Goal: Task Accomplishment & Management: Use online tool/utility

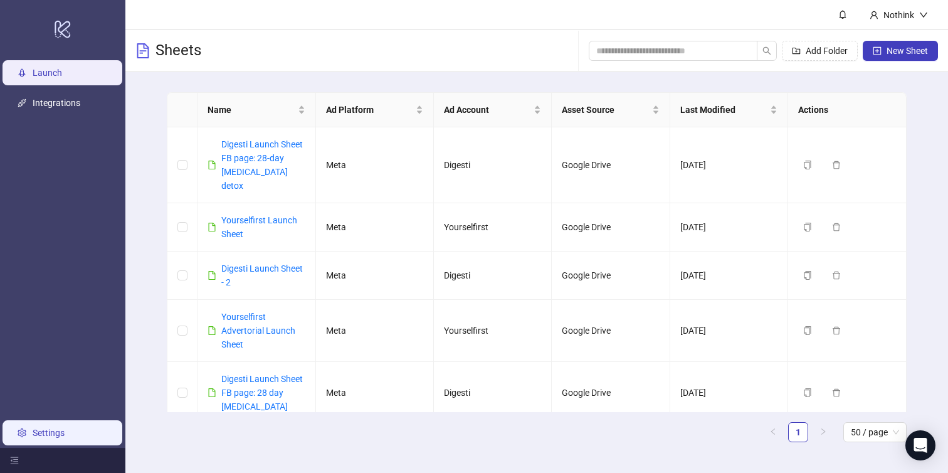
click at [55, 428] on link "Settings" at bounding box center [49, 433] width 32 height 10
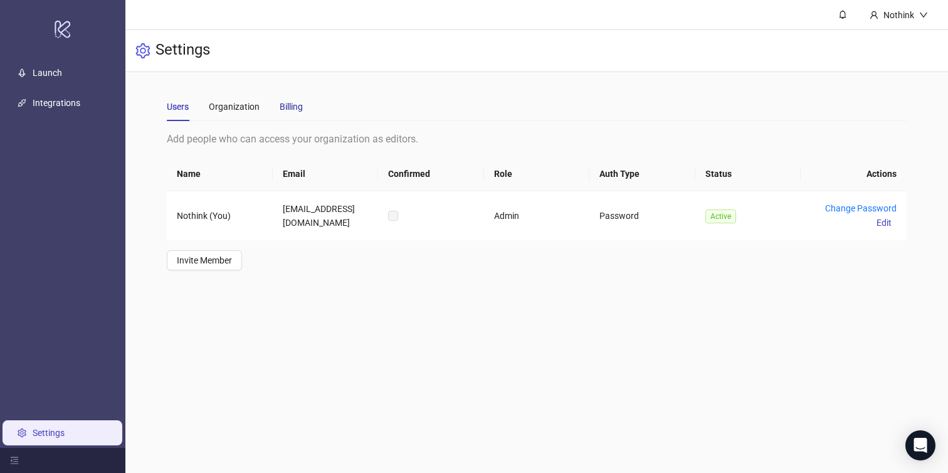
click at [293, 102] on div "Billing" at bounding box center [291, 107] width 23 height 14
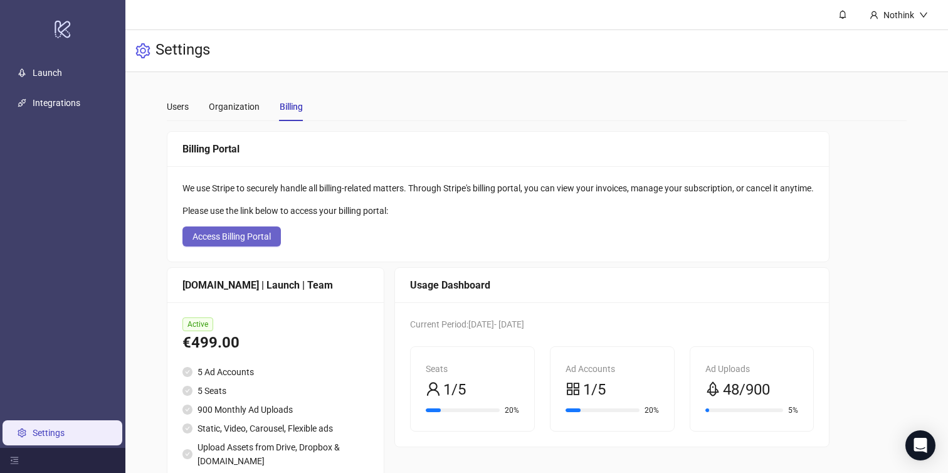
click at [206, 231] on span "Access Billing Portal" at bounding box center [232, 236] width 78 height 10
click at [391, 287] on div "[DOMAIN_NAME] | Launch | Team Active €499.00 5 Ad Accounts 5 Seats 900 Monthly …" at bounding box center [498, 399] width 663 height 264
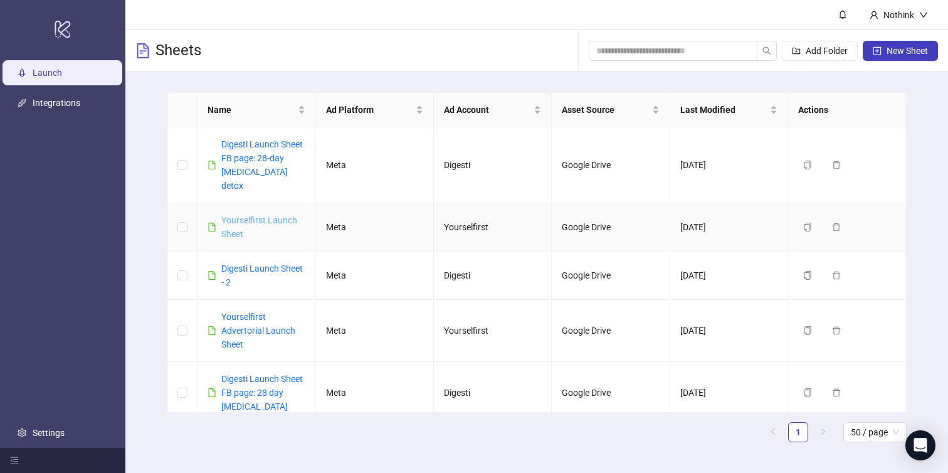
click at [264, 215] on link "Yourselfirst Launch Sheet" at bounding box center [259, 227] width 76 height 24
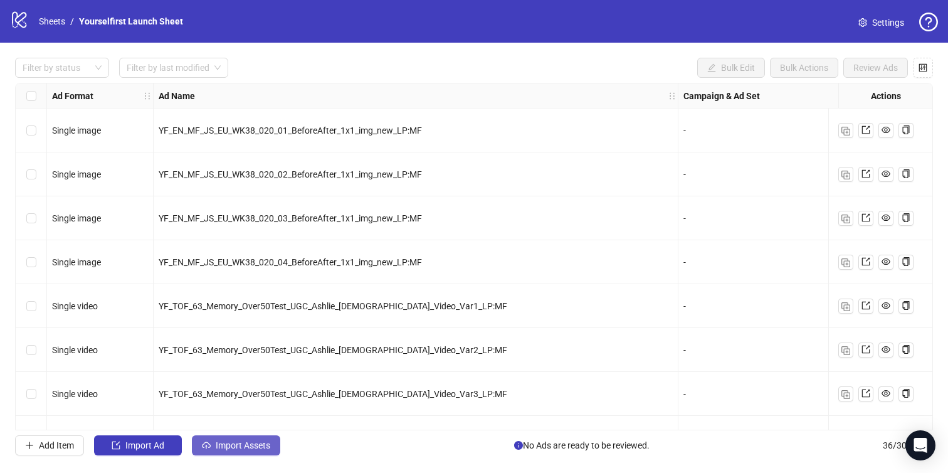
click at [245, 446] on span "Import Assets" at bounding box center [243, 445] width 55 height 10
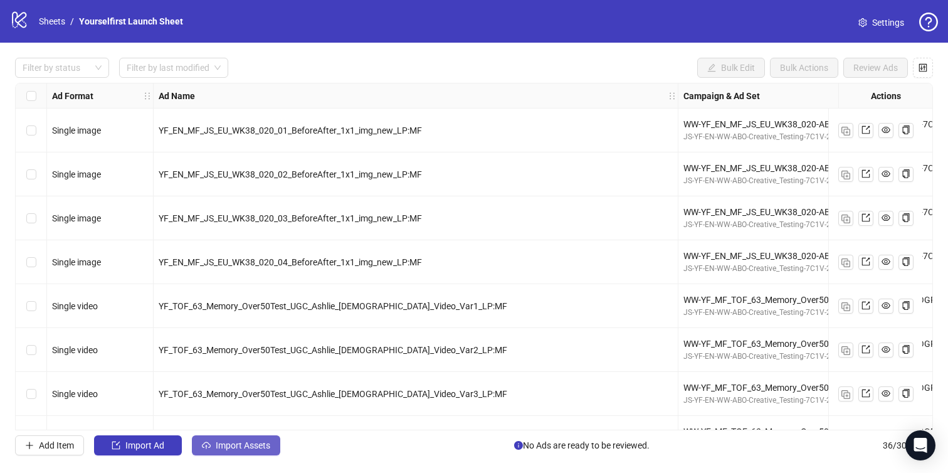
click at [246, 443] on span "Import Assets" at bounding box center [243, 445] width 55 height 10
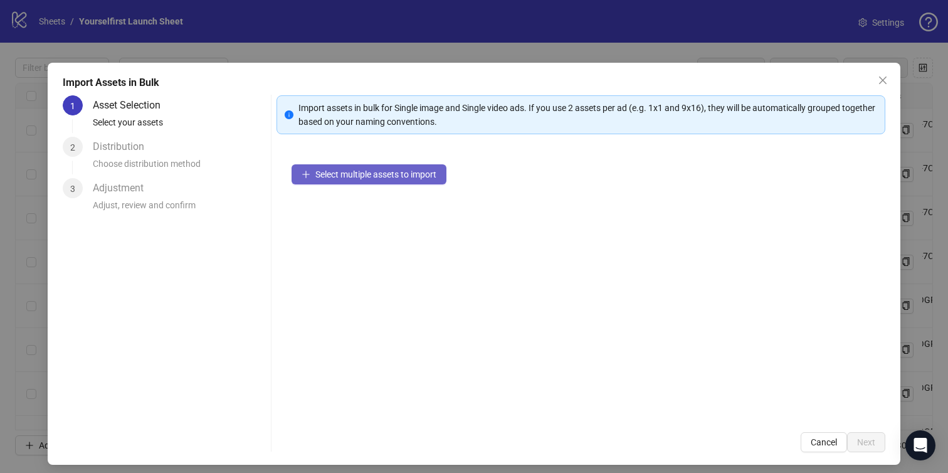
click at [364, 170] on span "Select multiple assets to import" at bounding box center [375, 174] width 121 height 10
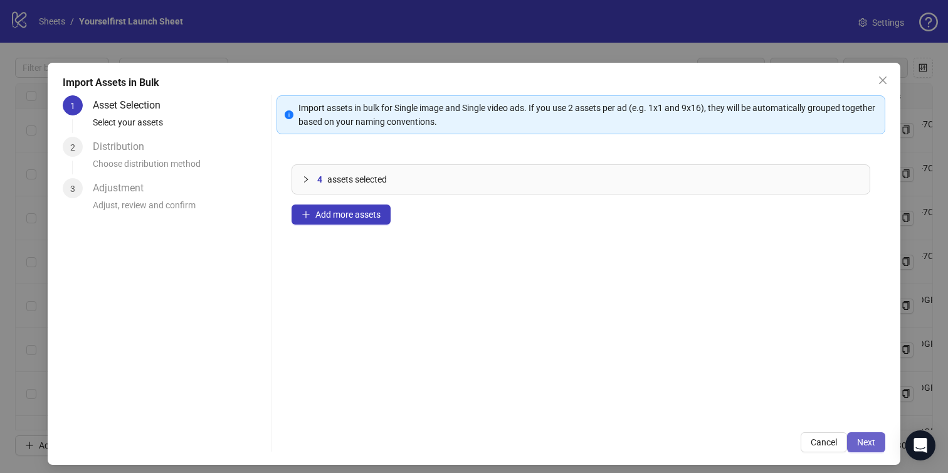
click at [859, 440] on span "Next" at bounding box center [866, 442] width 18 height 10
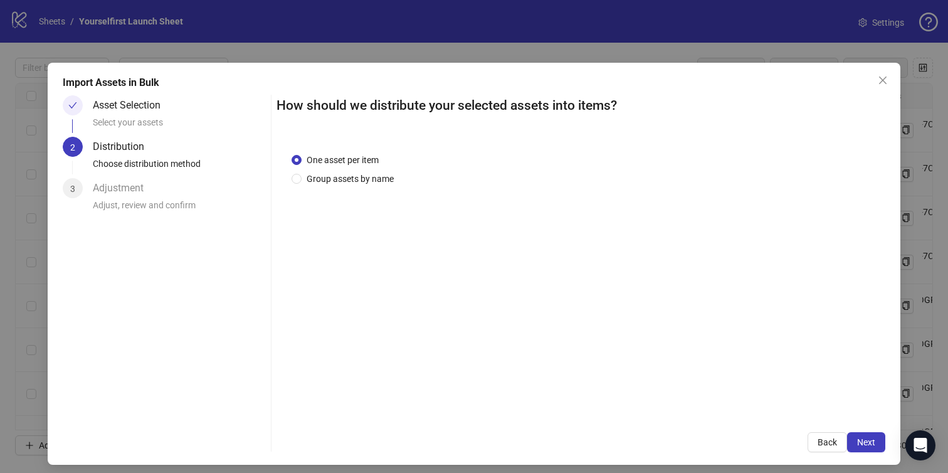
click at [863, 439] on span "Next" at bounding box center [866, 442] width 18 height 10
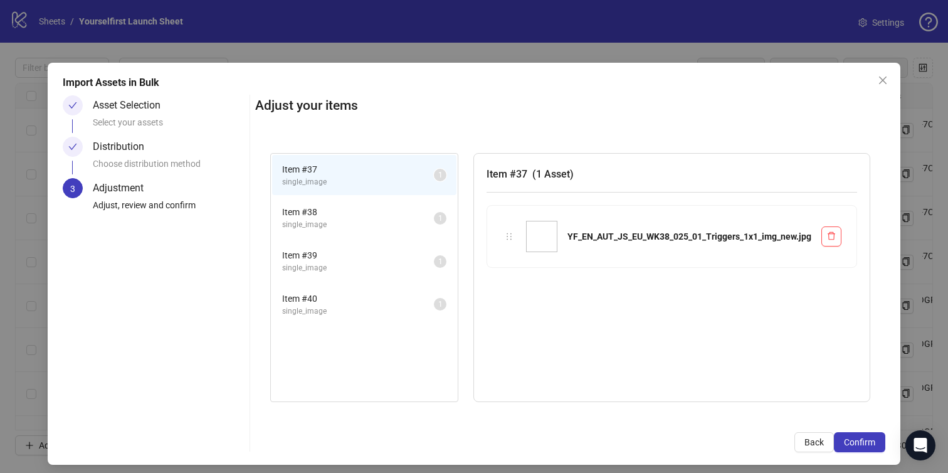
click at [863, 439] on span "Confirm" at bounding box center [859, 442] width 31 height 10
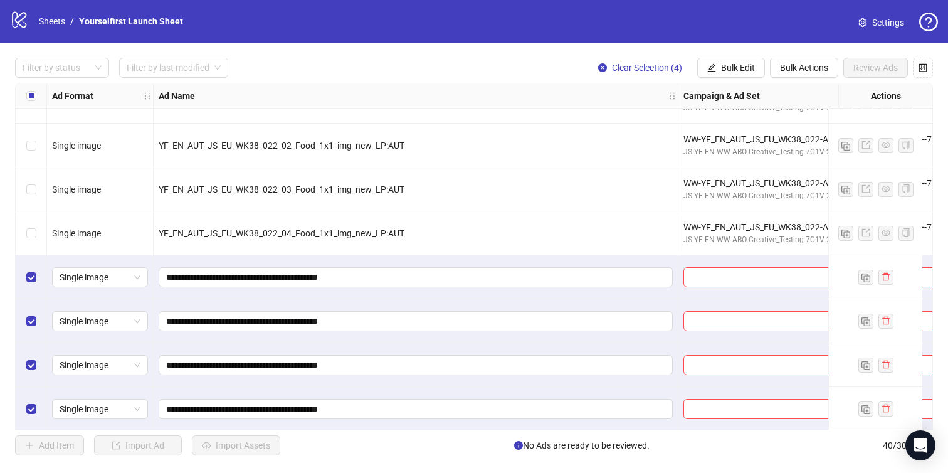
scroll to position [1440, 0]
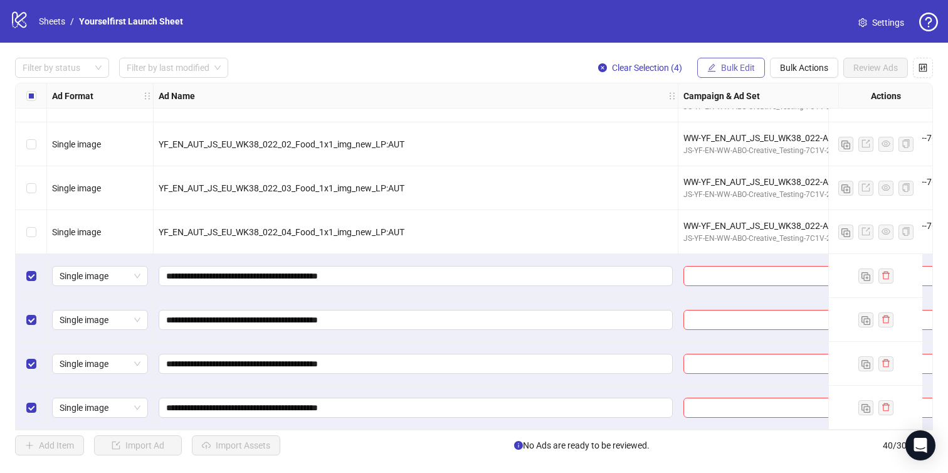
click at [733, 68] on span "Bulk Edit" at bounding box center [738, 68] width 34 height 10
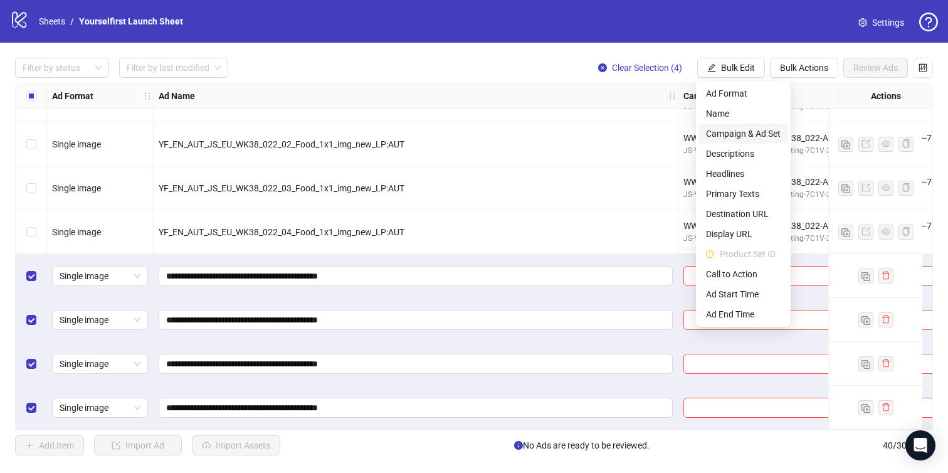
click at [726, 135] on span "Campaign & Ad Set" at bounding box center [743, 134] width 75 height 14
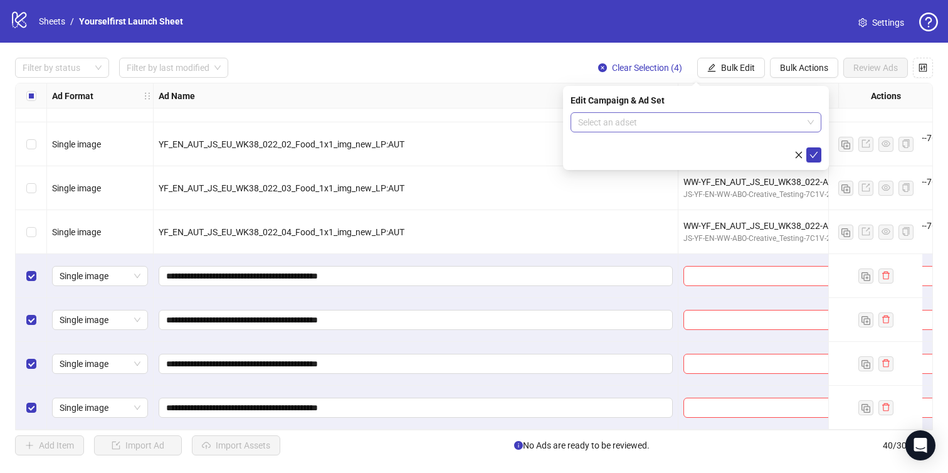
click at [641, 124] on input "search" at bounding box center [690, 122] width 225 height 19
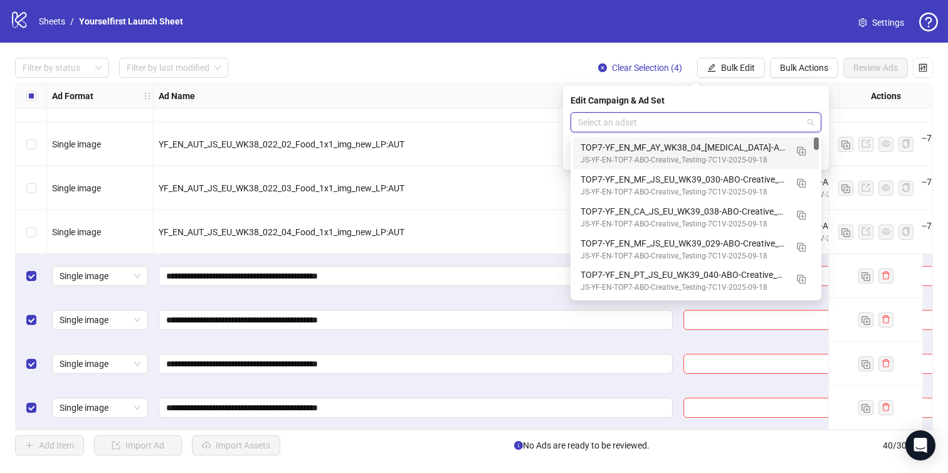
paste input "**********"
type input "**********"
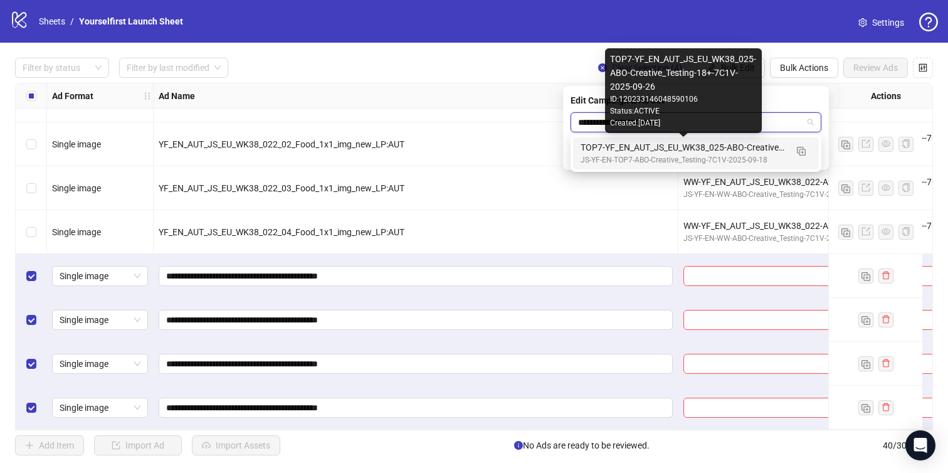
click at [641, 150] on div "TOP7-YF_EN_AUT_JS_EU_WK38_025-ABO-Creative_Testing-18+-7C1V-2025-09-26" at bounding box center [684, 147] width 206 height 14
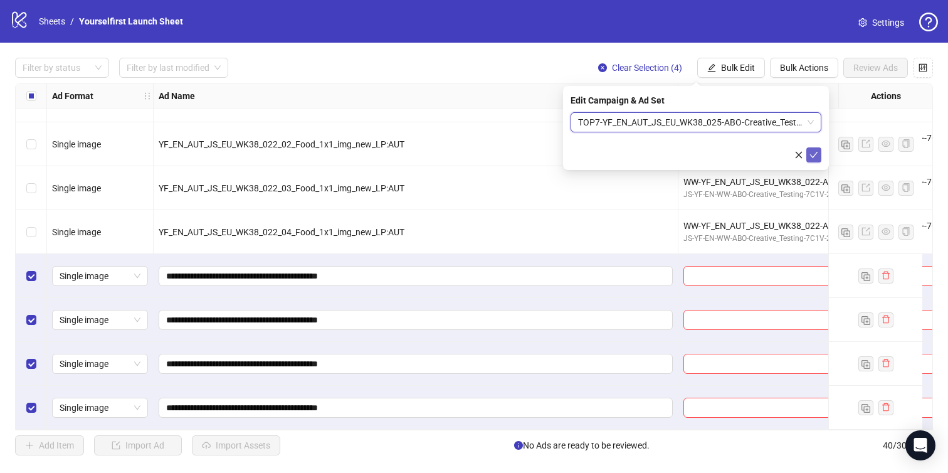
click at [817, 151] on icon "check" at bounding box center [814, 155] width 9 height 9
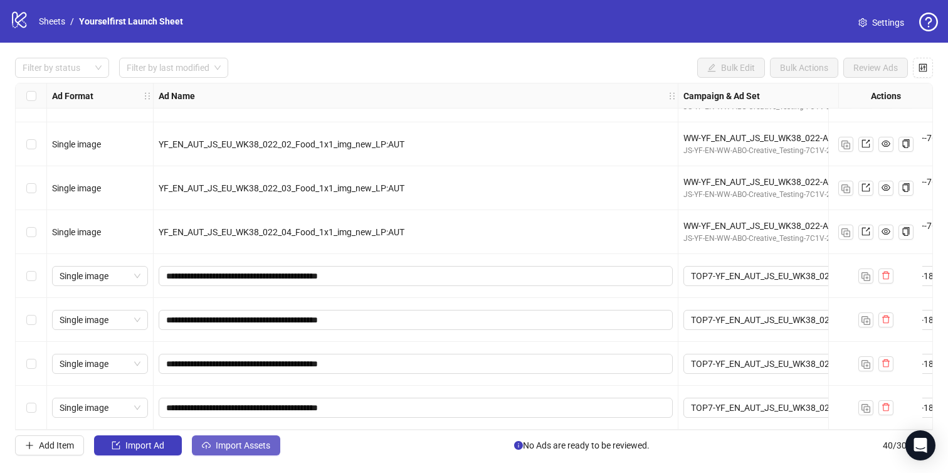
click at [256, 452] on button "Import Assets" at bounding box center [236, 445] width 88 height 20
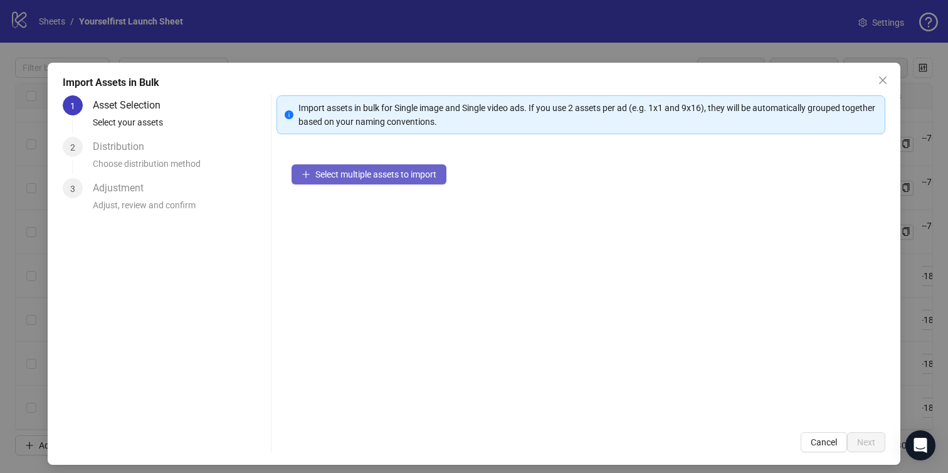
click at [372, 174] on span "Select multiple assets to import" at bounding box center [375, 174] width 121 height 10
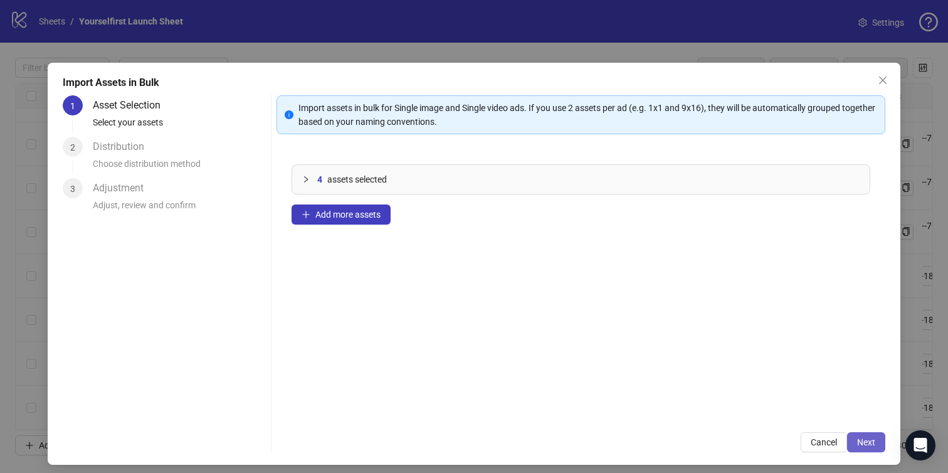
click at [870, 440] on span "Next" at bounding box center [866, 442] width 18 height 10
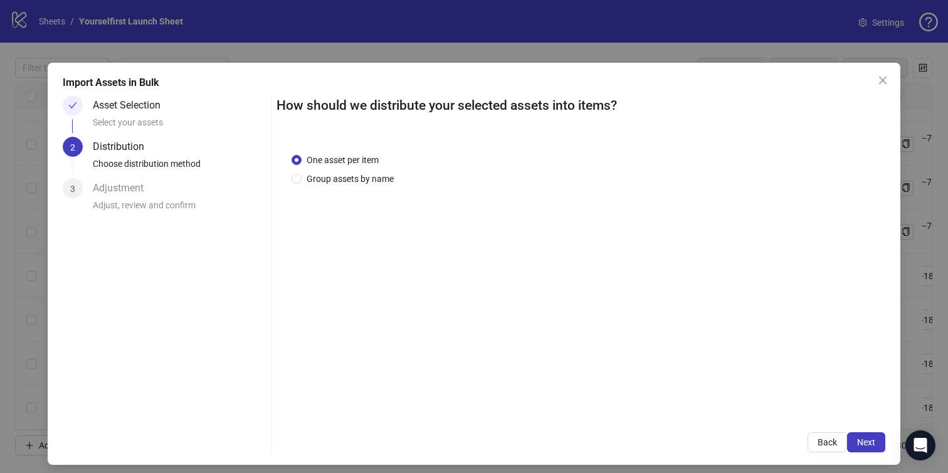
click at [870, 440] on span "Next" at bounding box center [866, 442] width 18 height 10
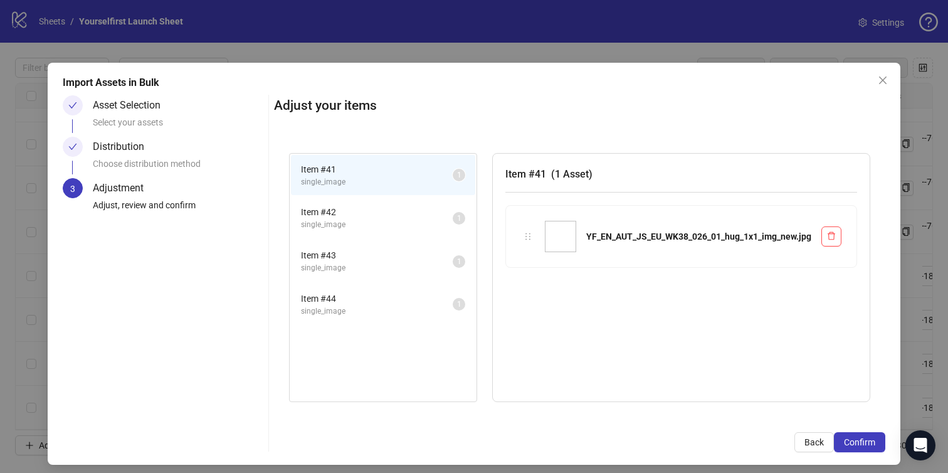
click at [870, 440] on span "Confirm" at bounding box center [859, 442] width 31 height 10
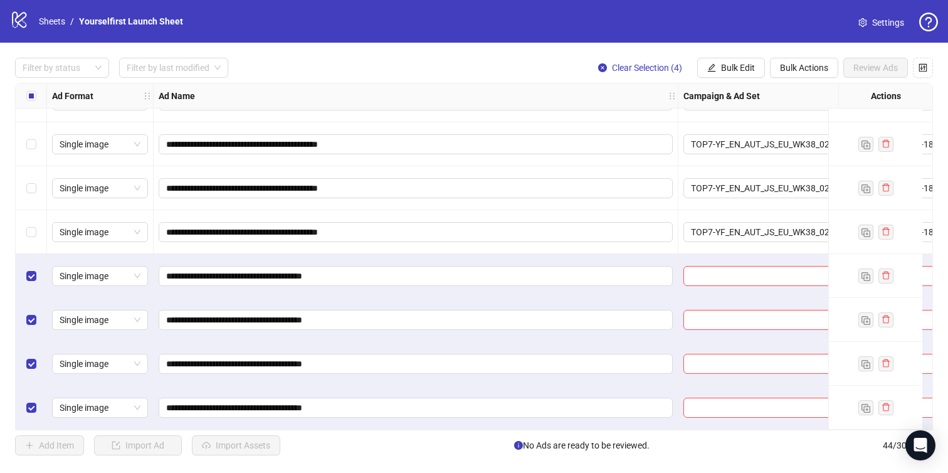
scroll to position [1616, 0]
click at [738, 72] on span "Bulk Edit" at bounding box center [738, 68] width 34 height 10
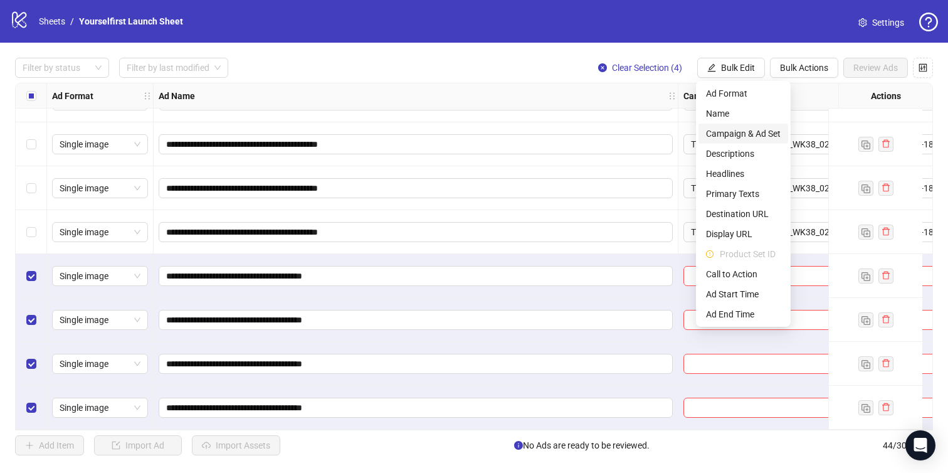
click at [736, 136] on span "Campaign & Ad Set" at bounding box center [743, 134] width 75 height 14
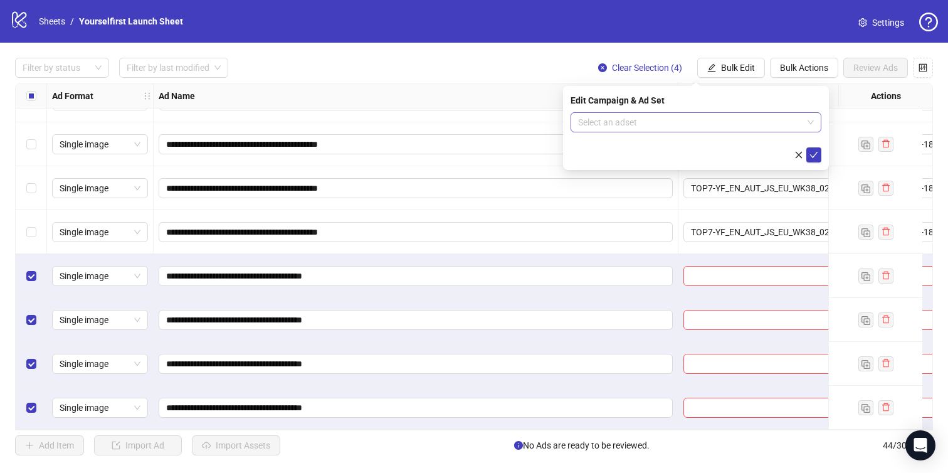
click at [605, 125] on input "search" at bounding box center [690, 122] width 225 height 19
paste input "**********"
type input "**********"
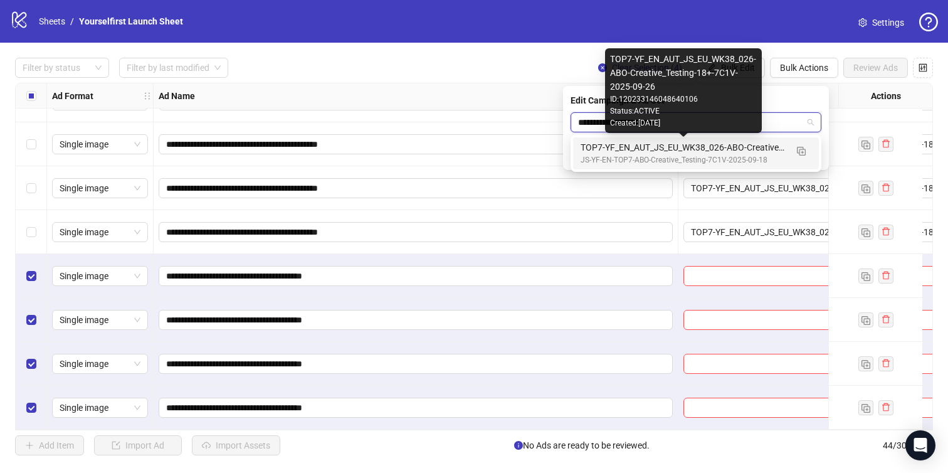
click at [643, 153] on div "TOP7-YF_EN_AUT_JS_EU_WK38_026-ABO-Creative_Testing-18+-7C1V-2025-09-26" at bounding box center [684, 147] width 206 height 14
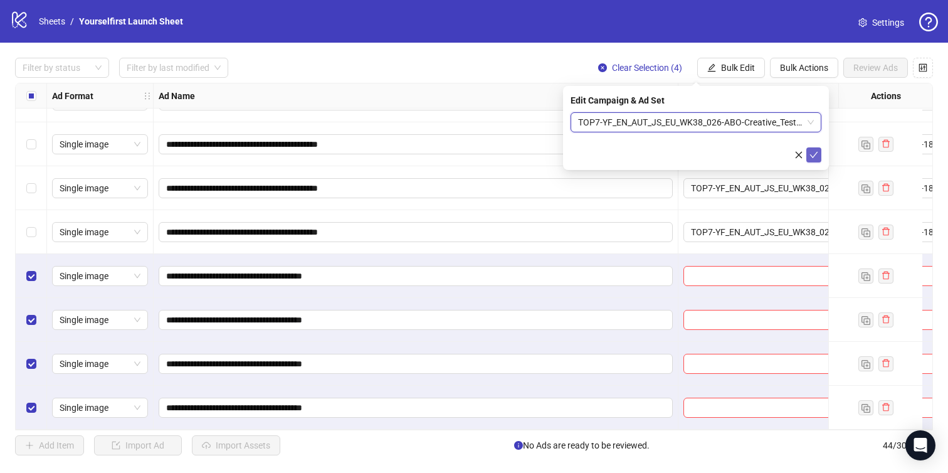
click at [813, 152] on icon "check" at bounding box center [814, 155] width 9 height 9
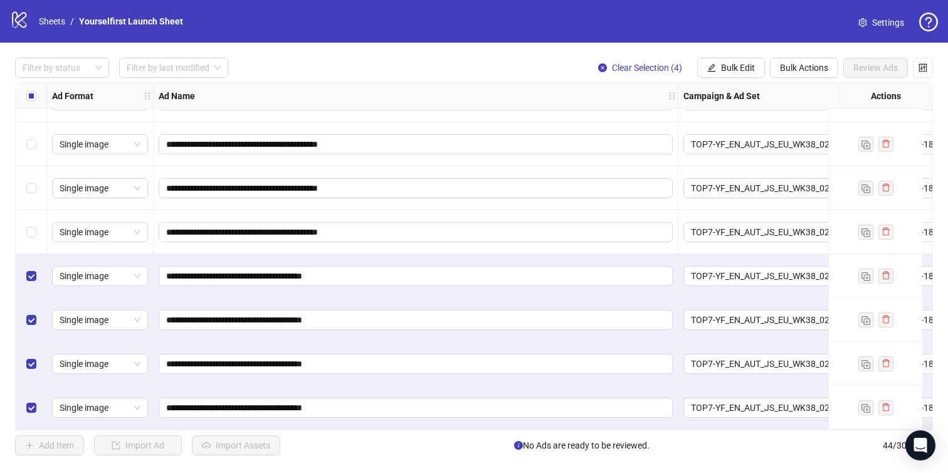
click at [24, 97] on div "Select all rows" at bounding box center [31, 95] width 31 height 25
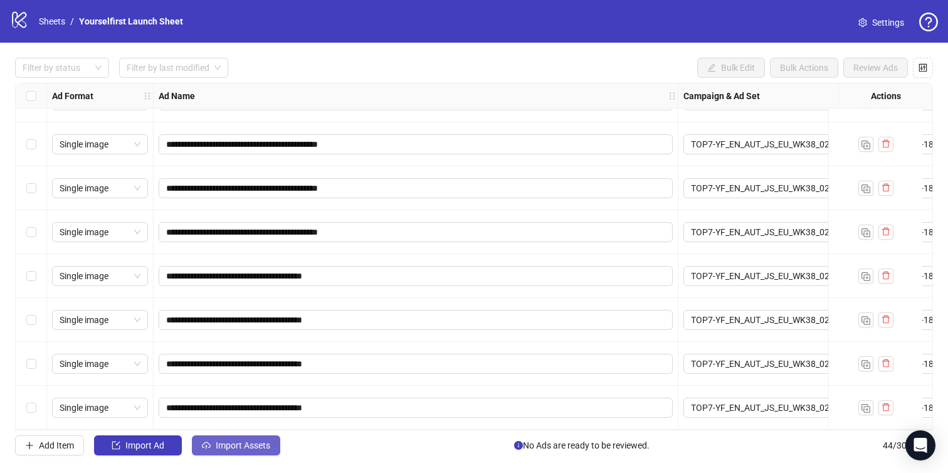
click at [268, 442] on span "Import Assets" at bounding box center [243, 445] width 55 height 10
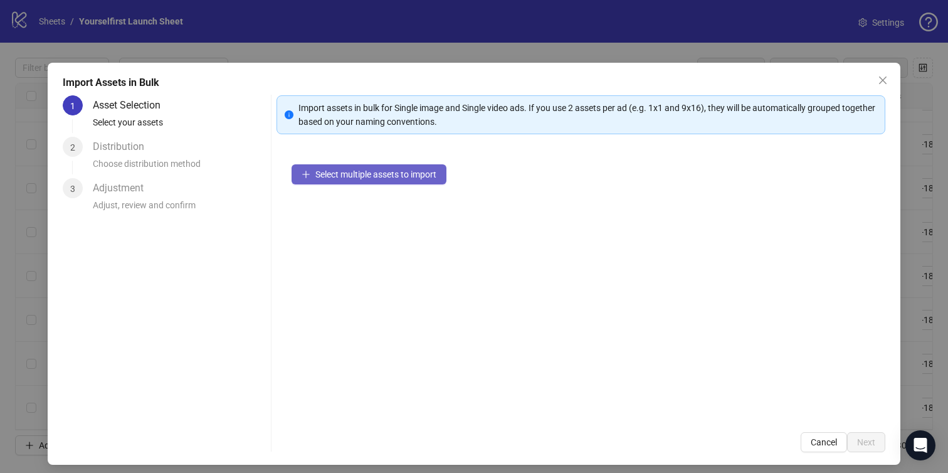
click at [363, 174] on span "Select multiple assets to import" at bounding box center [375, 174] width 121 height 10
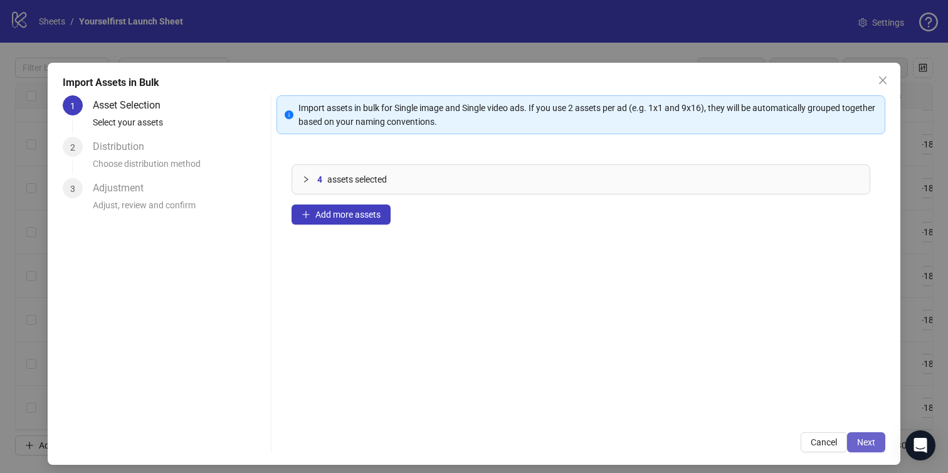
click at [874, 437] on span "Next" at bounding box center [866, 442] width 18 height 10
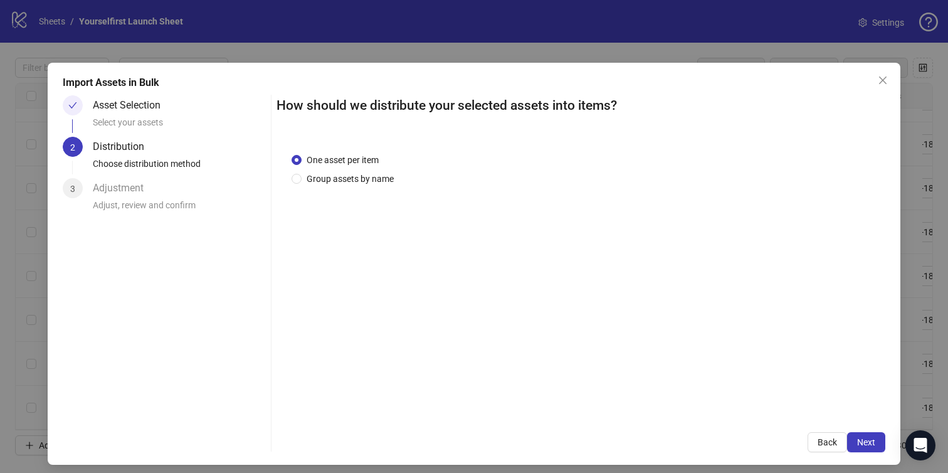
click at [873, 439] on span "Next" at bounding box center [866, 442] width 18 height 10
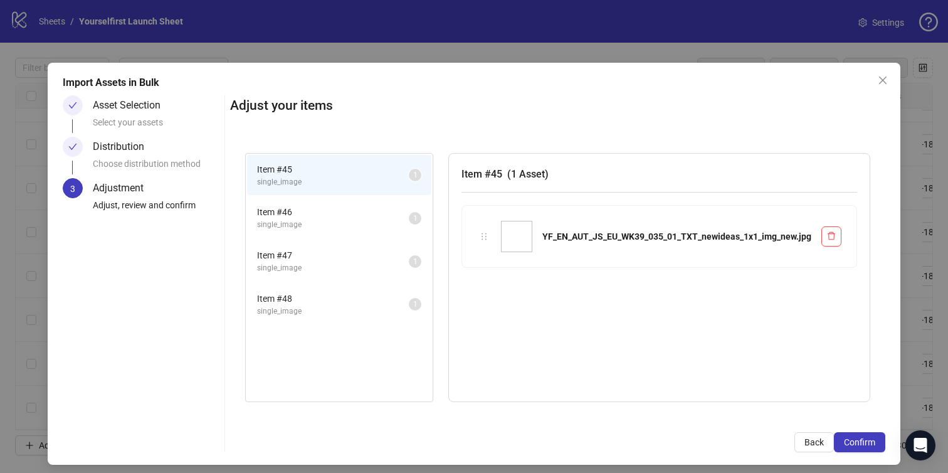
click at [873, 439] on span "Confirm" at bounding box center [859, 442] width 31 height 10
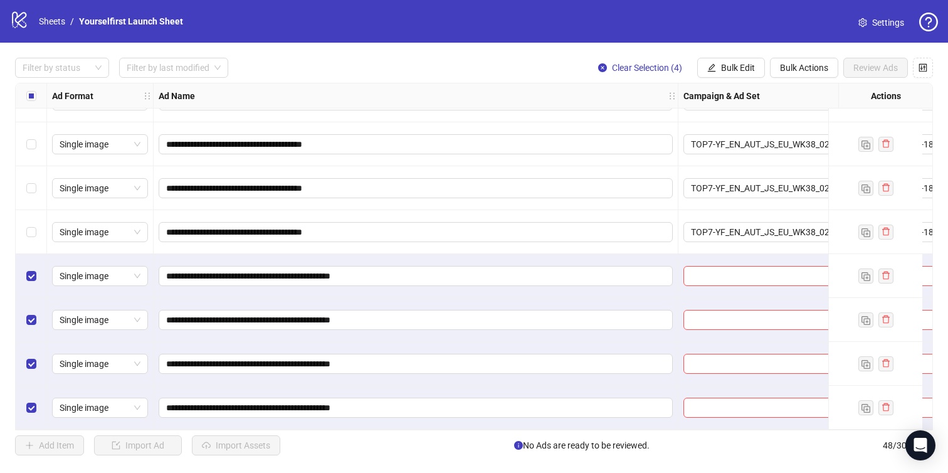
scroll to position [1791, 0]
click at [713, 60] on button "Bulk Edit" at bounding box center [731, 68] width 68 height 20
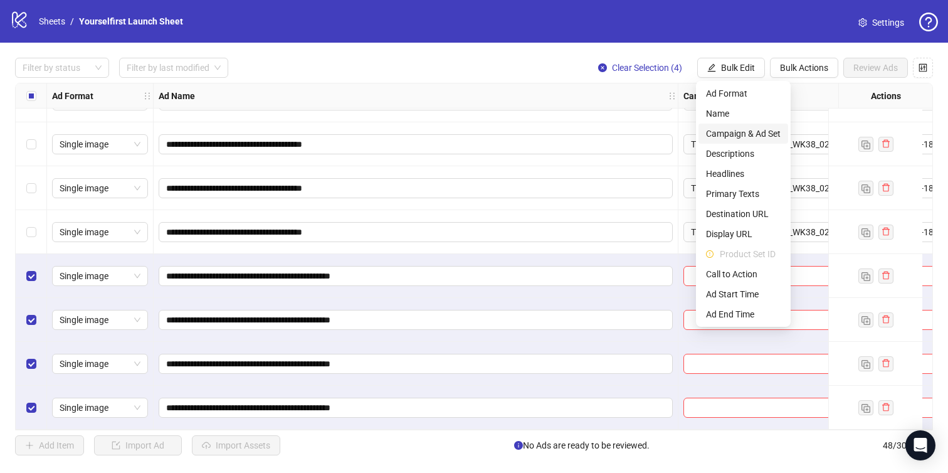
click at [735, 134] on span "Campaign & Ad Set" at bounding box center [743, 134] width 75 height 14
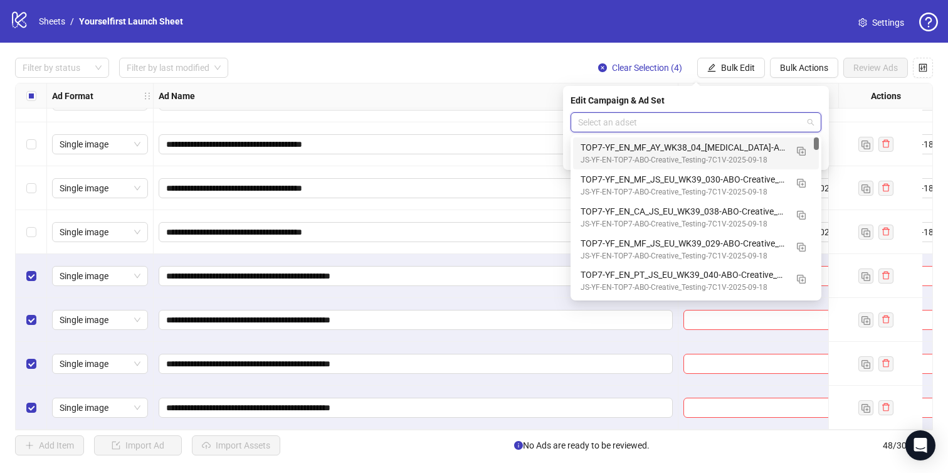
click at [622, 125] on input "search" at bounding box center [690, 122] width 225 height 19
paste input "**********"
type input "**********"
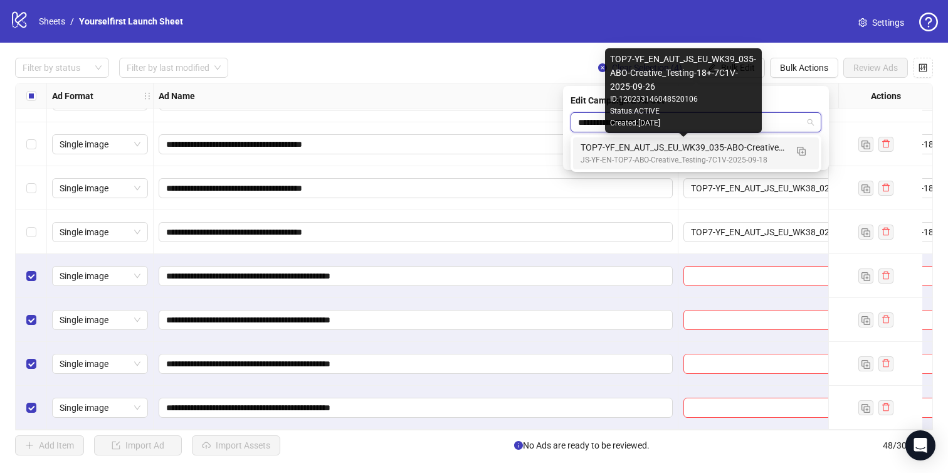
click at [675, 151] on div "TOP7-YF_EN_AUT_JS_EU_WK39_035-ABO-Creative_Testing-18+-7C1V-2025-09-26" at bounding box center [684, 147] width 206 height 14
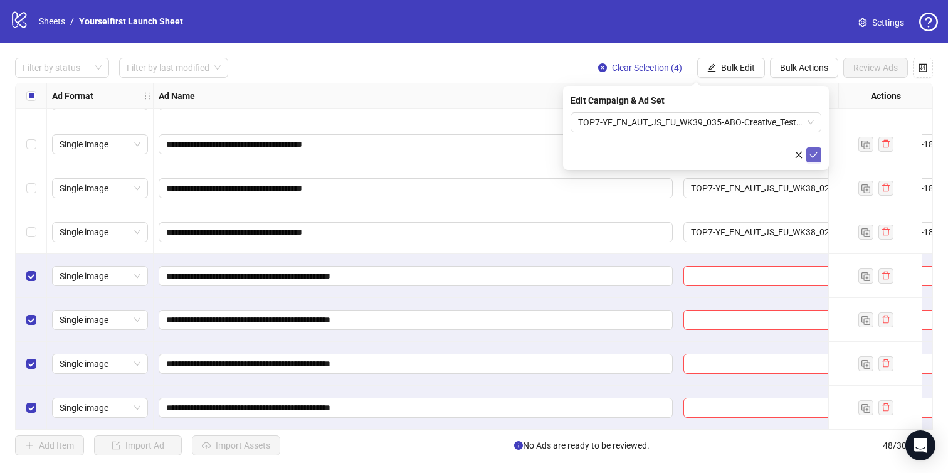
click at [817, 151] on icon "check" at bounding box center [814, 155] width 9 height 9
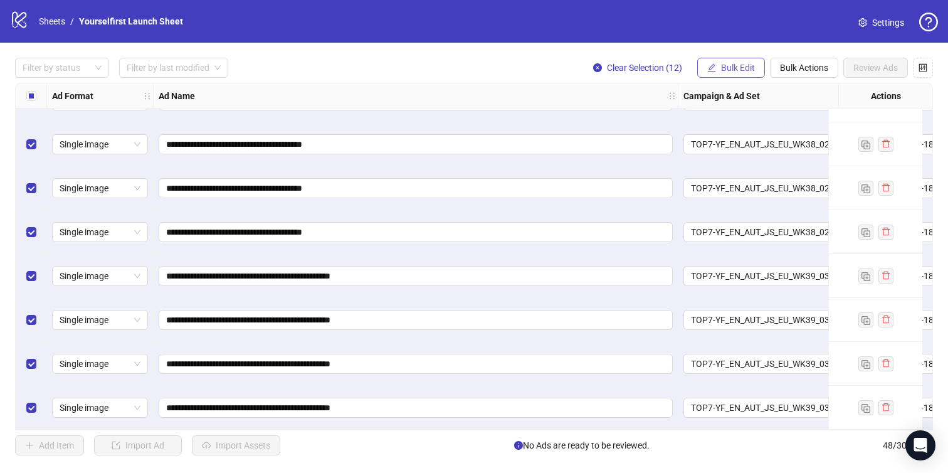
click at [728, 61] on button "Bulk Edit" at bounding box center [731, 68] width 68 height 20
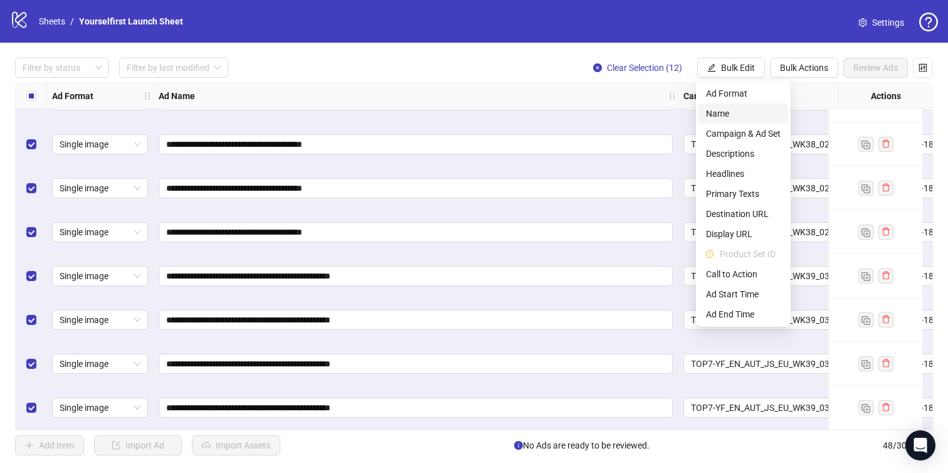
click at [726, 113] on span "Name" at bounding box center [743, 114] width 75 height 14
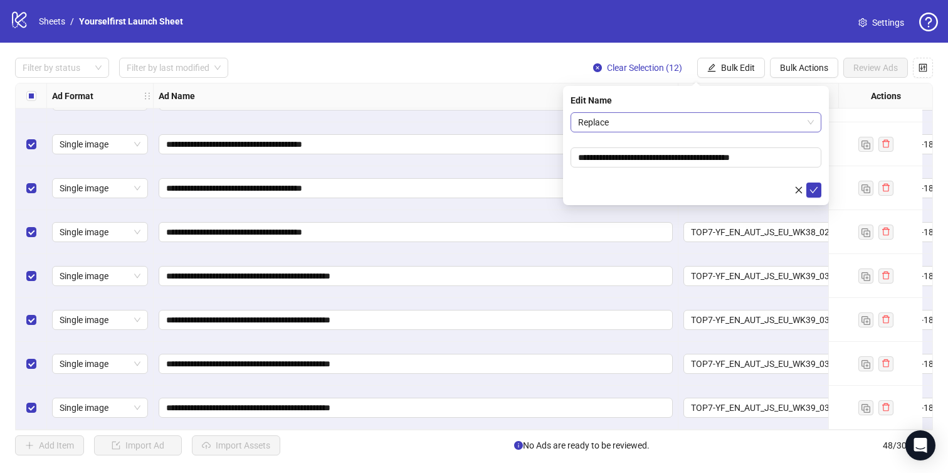
click at [652, 129] on span "Replace" at bounding box center [696, 122] width 236 height 19
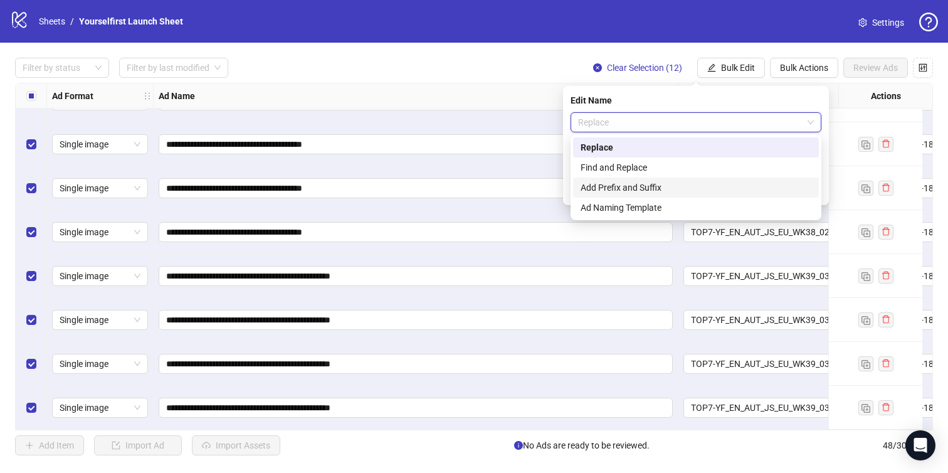
click at [620, 186] on div "Add Prefix and Suffix" at bounding box center [696, 188] width 231 height 14
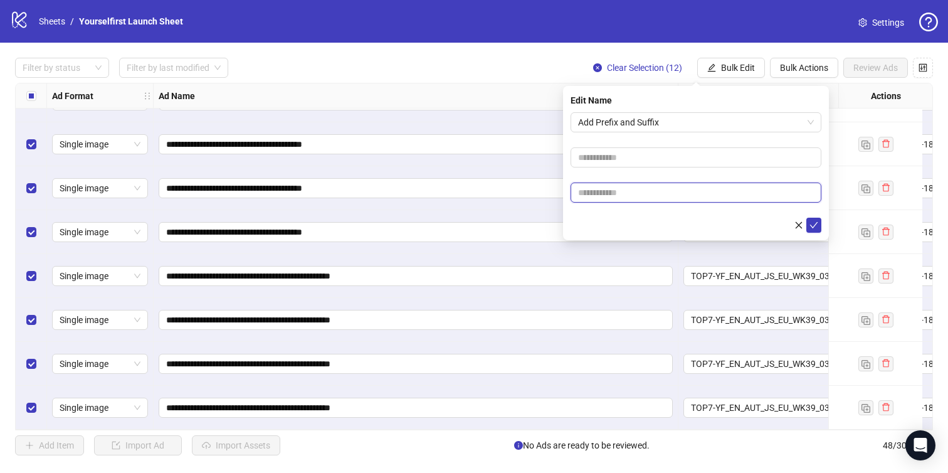
click at [620, 186] on input "text" at bounding box center [696, 193] width 251 height 20
paste input "*******"
type input "*******"
click at [815, 221] on icon "check" at bounding box center [814, 225] width 9 height 9
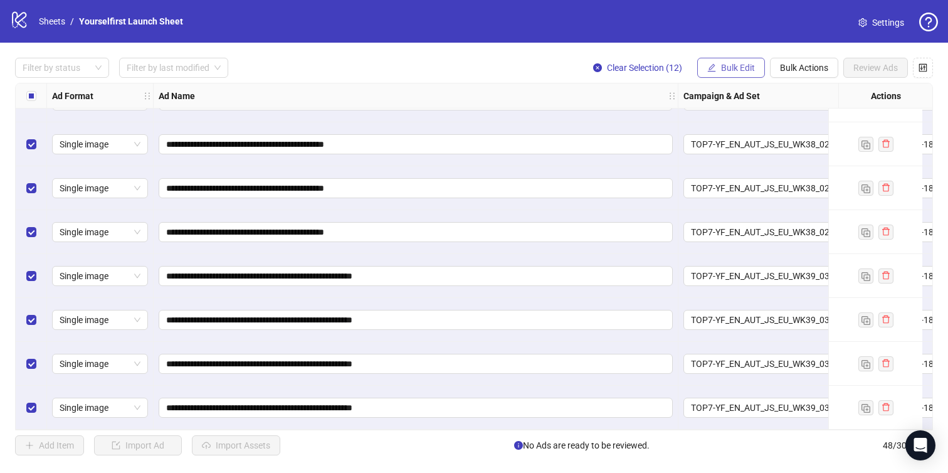
click at [731, 63] on span "Bulk Edit" at bounding box center [738, 68] width 34 height 10
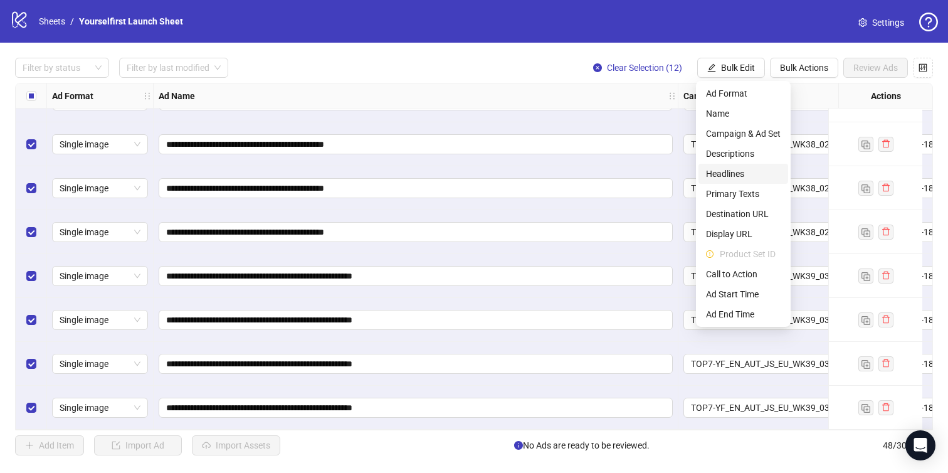
click at [736, 167] on span "Headlines" at bounding box center [743, 174] width 75 height 14
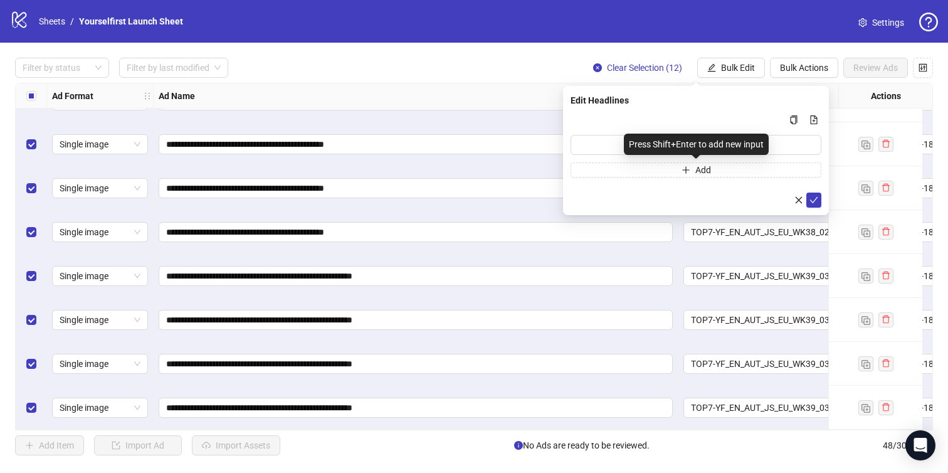
click at [655, 137] on div "Press Shift+Enter to add new input" at bounding box center [696, 144] width 145 height 21
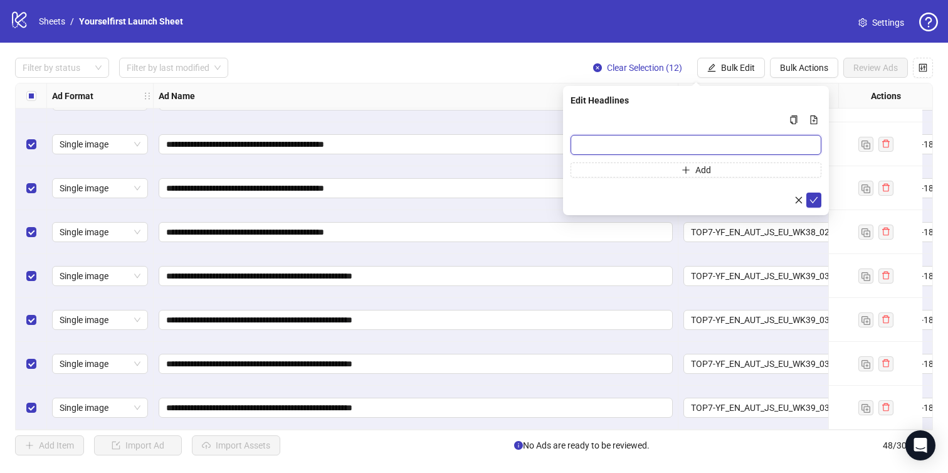
click at [611, 141] on input "Multi-input container - paste or copy values" at bounding box center [696, 145] width 251 height 20
paste input "**********"
type input "**********"
click at [815, 200] on icon "check" at bounding box center [814, 200] width 9 height 9
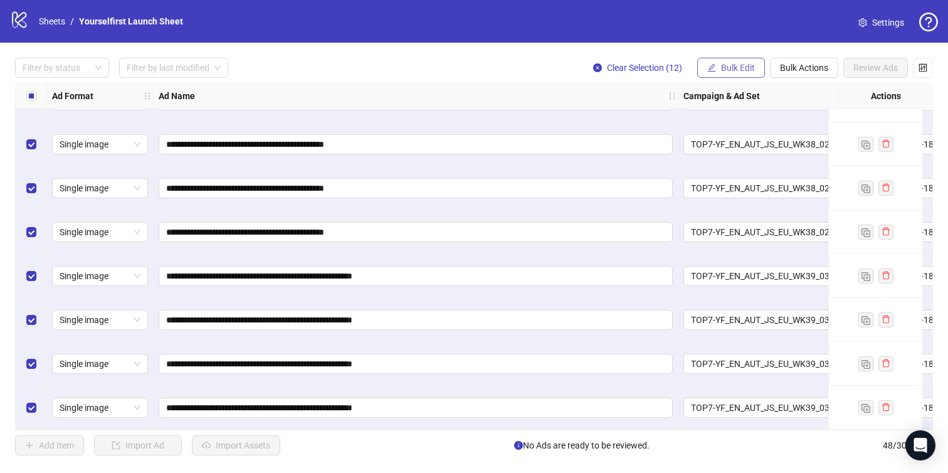
click at [738, 60] on button "Bulk Edit" at bounding box center [731, 68] width 68 height 20
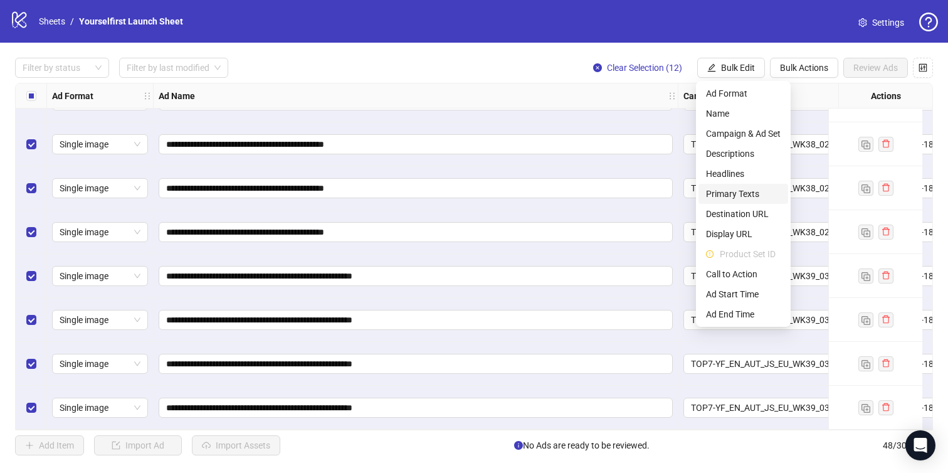
click at [736, 190] on span "Primary Texts" at bounding box center [743, 194] width 75 height 14
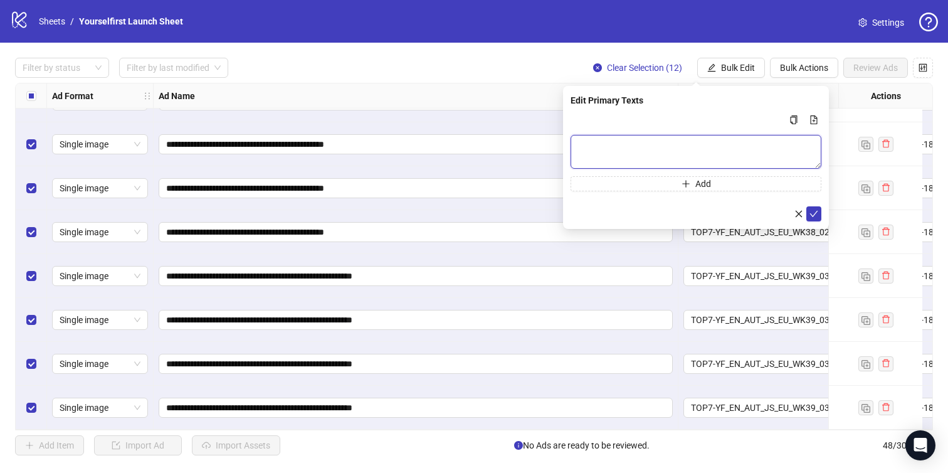
click at [623, 146] on textarea "Multi-text input container - paste or copy values" at bounding box center [696, 152] width 251 height 34
paste textarea "**********"
click at [626, 163] on textarea "**********" at bounding box center [696, 152] width 251 height 34
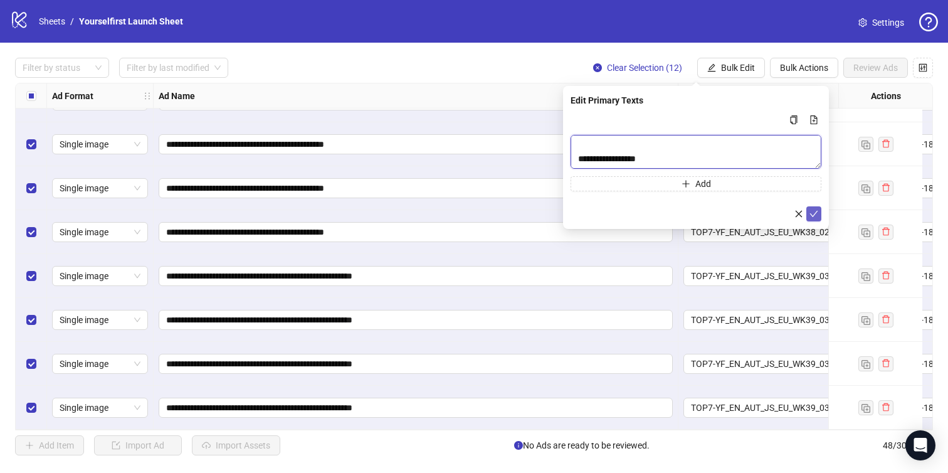
type textarea "**********"
click at [814, 213] on icon "check" at bounding box center [814, 213] width 9 height 9
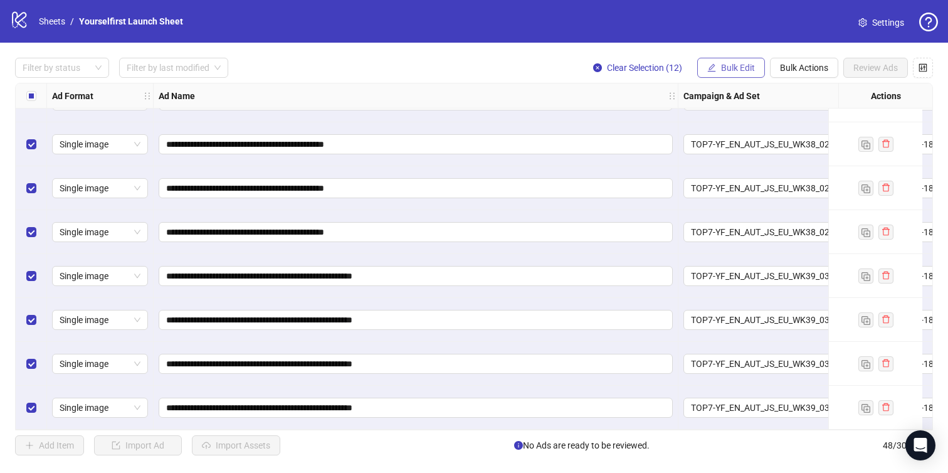
click at [726, 59] on button "Bulk Edit" at bounding box center [731, 68] width 68 height 20
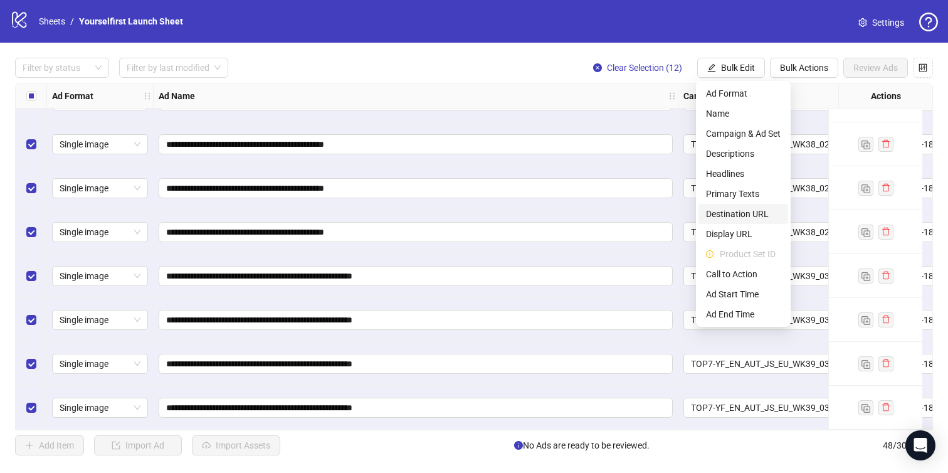
click at [734, 218] on span "Destination URL" at bounding box center [743, 214] width 75 height 14
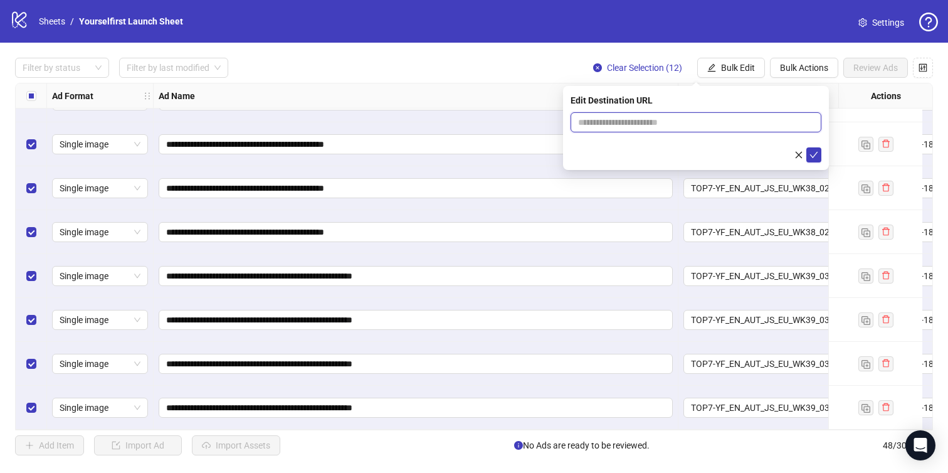
click at [624, 115] on input "text" at bounding box center [691, 122] width 226 height 14
paste input "**********"
type input "**********"
click at [815, 154] on icon "check" at bounding box center [814, 155] width 9 height 9
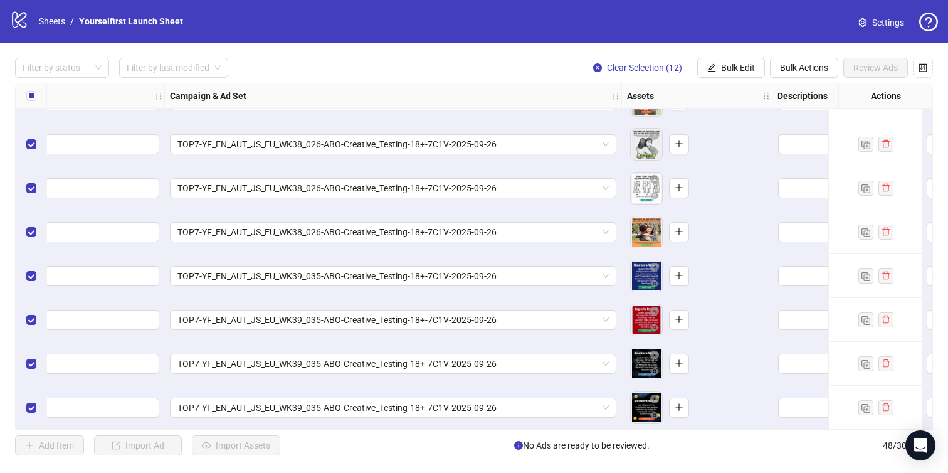
scroll to position [1791, 0]
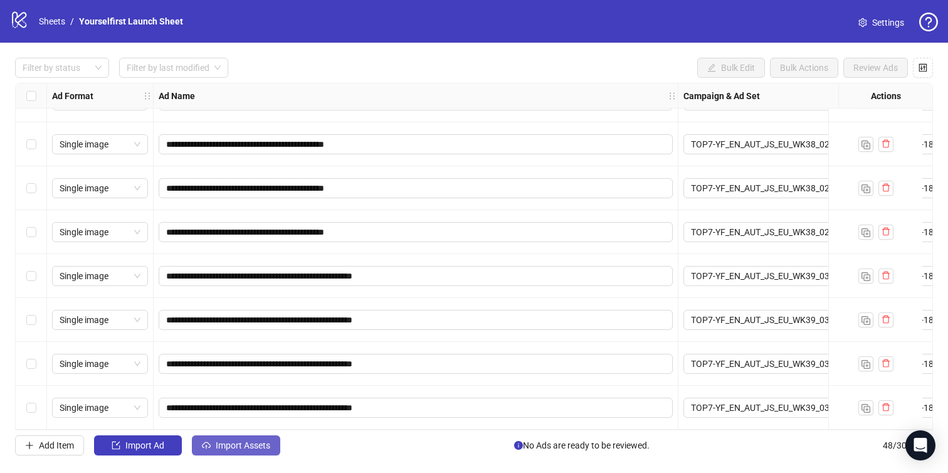
click at [240, 445] on span "Import Assets" at bounding box center [243, 445] width 55 height 10
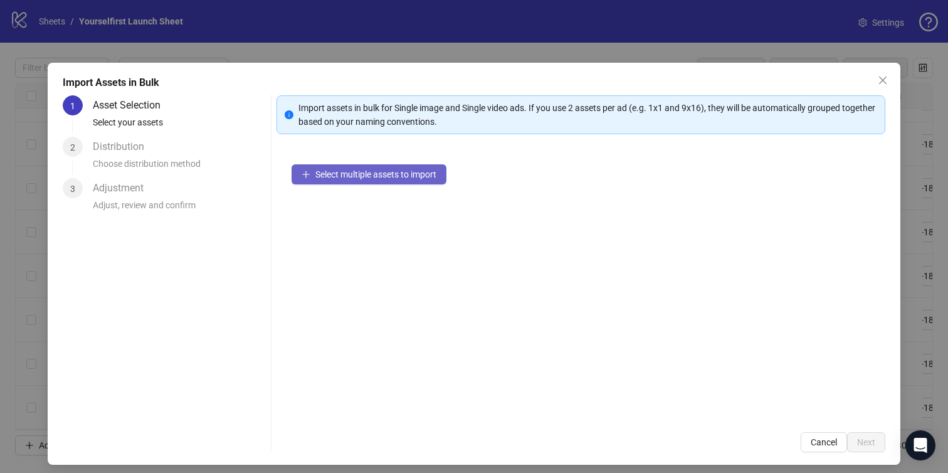
click at [392, 176] on span "Select multiple assets to import" at bounding box center [375, 174] width 121 height 10
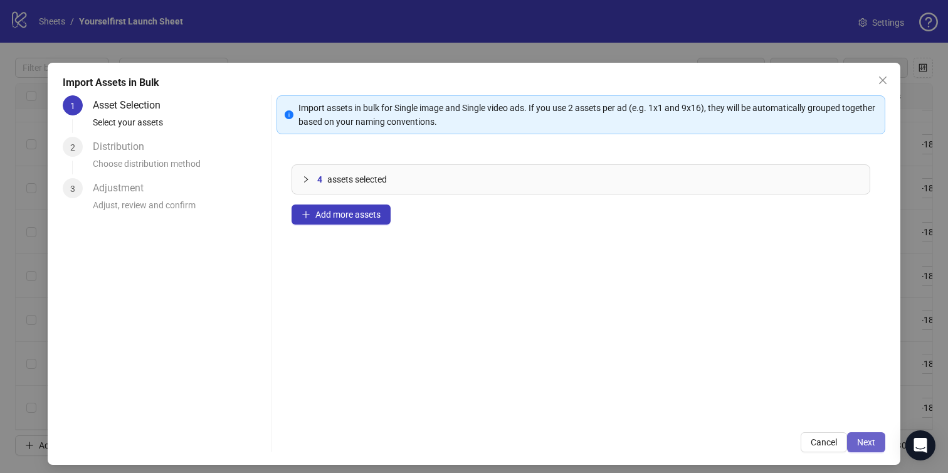
click at [869, 437] on span "Next" at bounding box center [866, 442] width 18 height 10
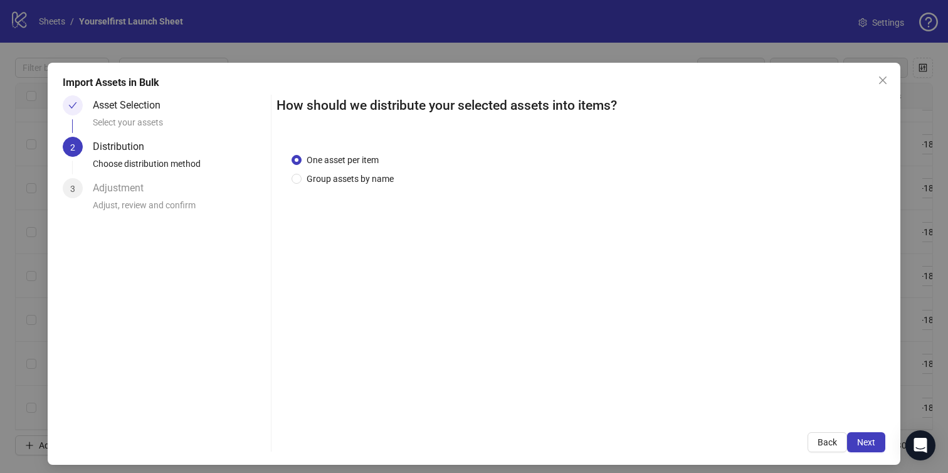
click at [869, 438] on span "Next" at bounding box center [866, 442] width 18 height 10
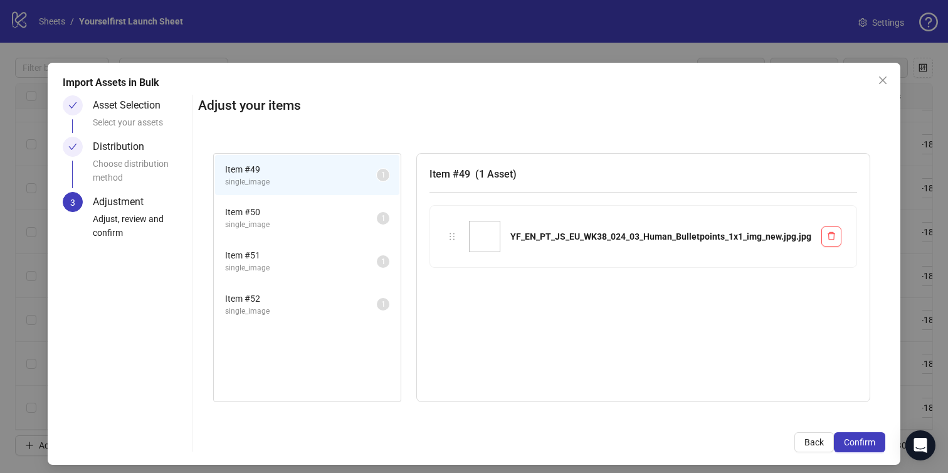
click at [869, 438] on span "Confirm" at bounding box center [859, 442] width 31 height 10
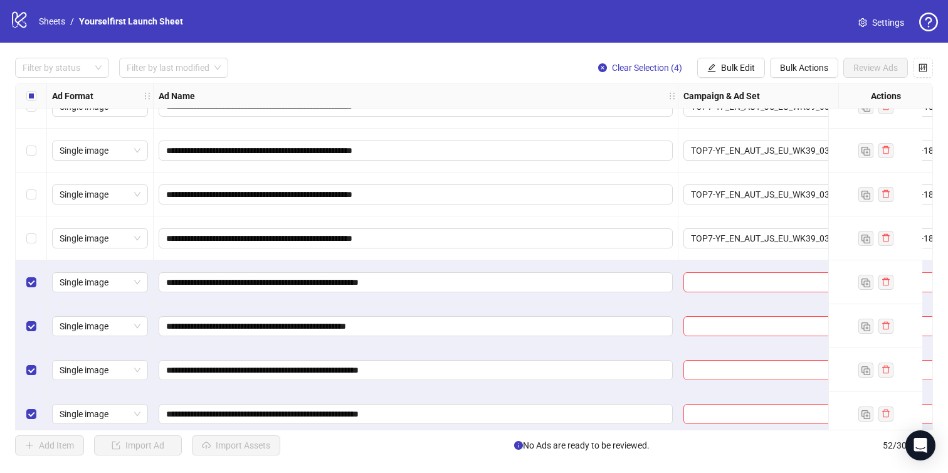
scroll to position [1967, 0]
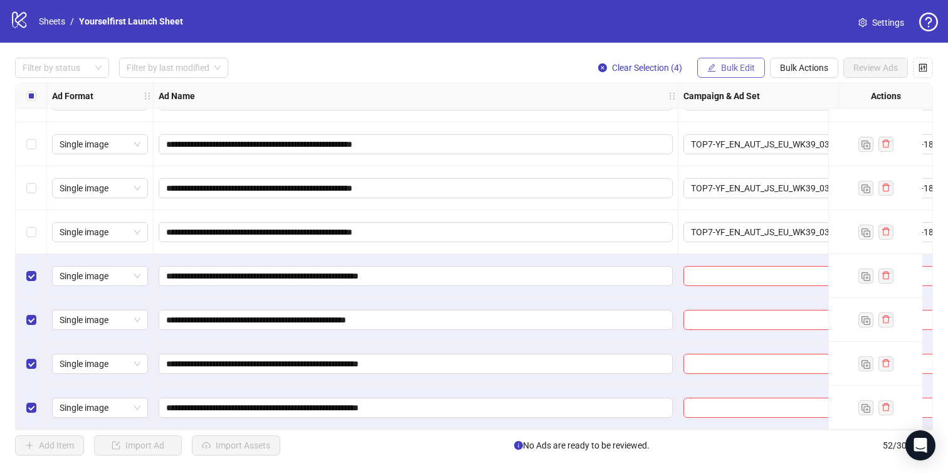
click at [728, 60] on button "Bulk Edit" at bounding box center [731, 68] width 68 height 20
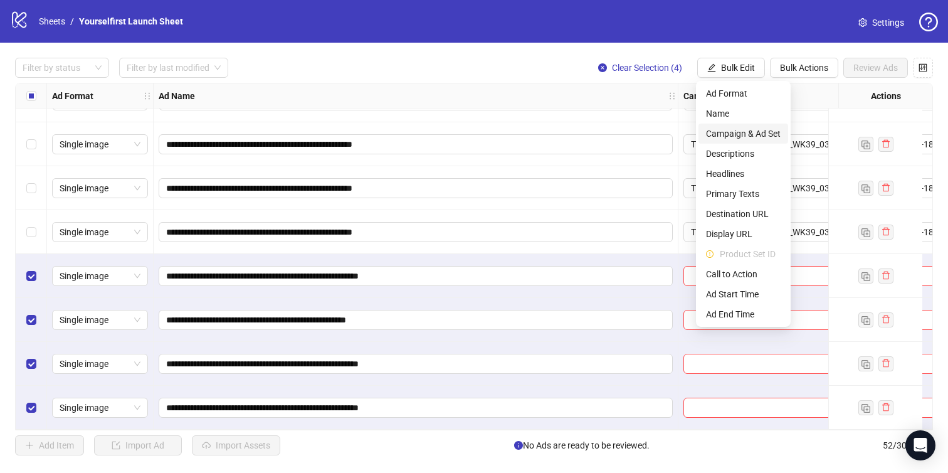
click at [728, 129] on span "Campaign & Ad Set" at bounding box center [743, 134] width 75 height 14
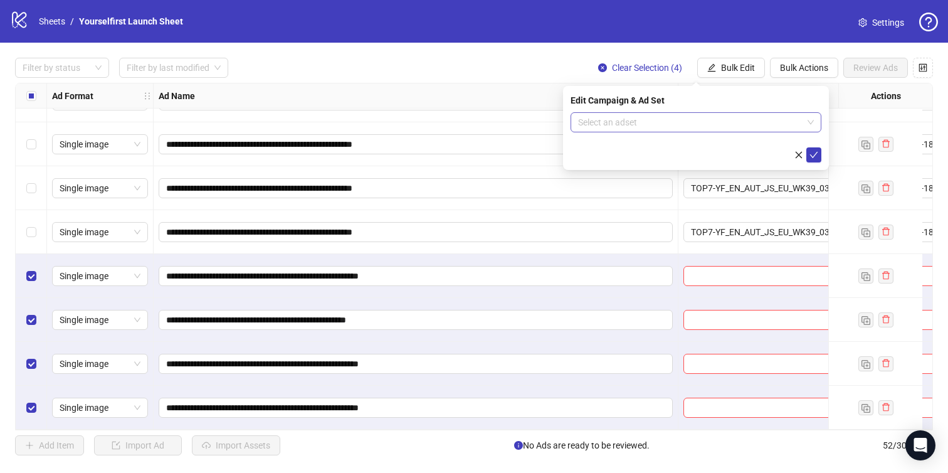
click at [645, 128] on input "search" at bounding box center [690, 122] width 225 height 19
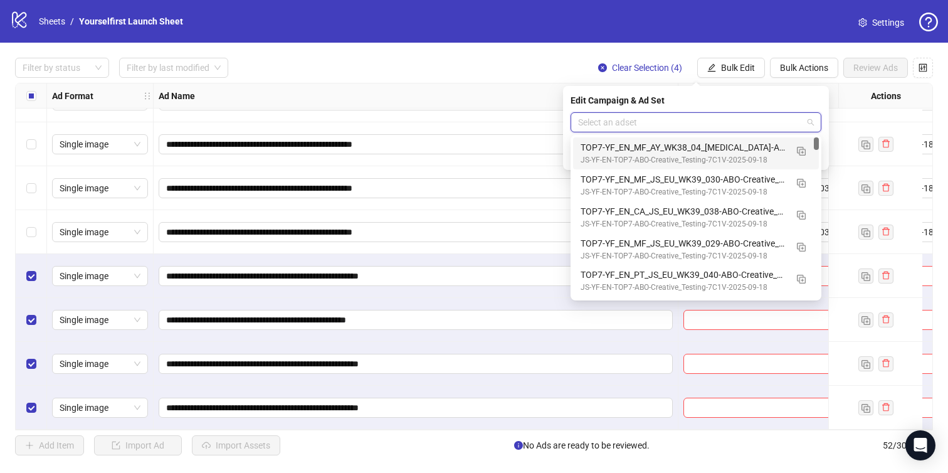
paste input "**********"
type input "**********"
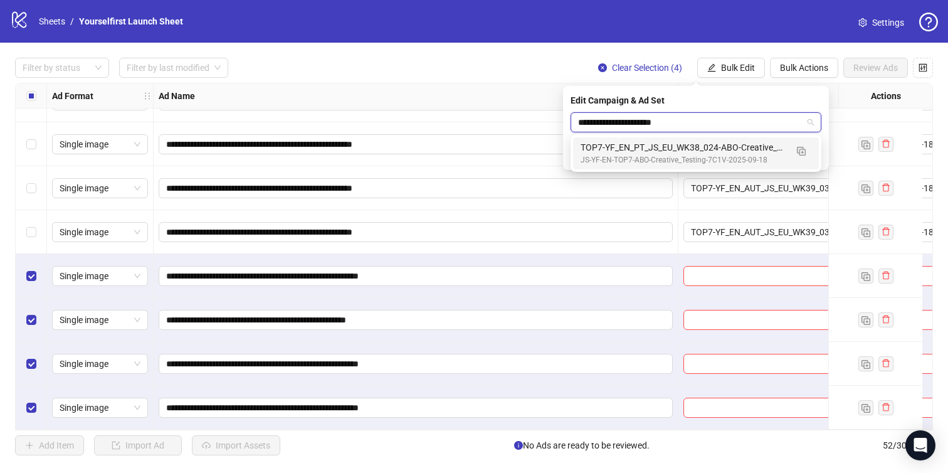
click at [648, 159] on div "JS-YF-EN-TOP7-ABO-Creative_Testing-7C1V-2025-09-18" at bounding box center [684, 160] width 206 height 12
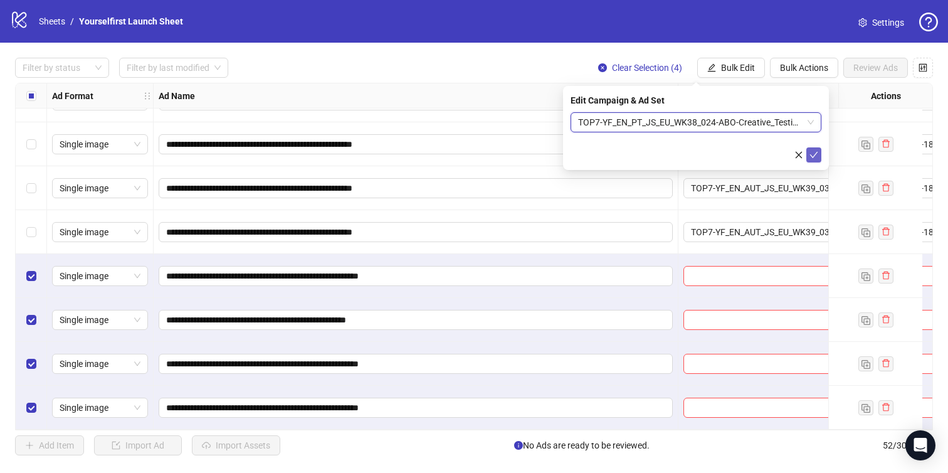
click at [817, 155] on icon "check" at bounding box center [814, 155] width 9 height 9
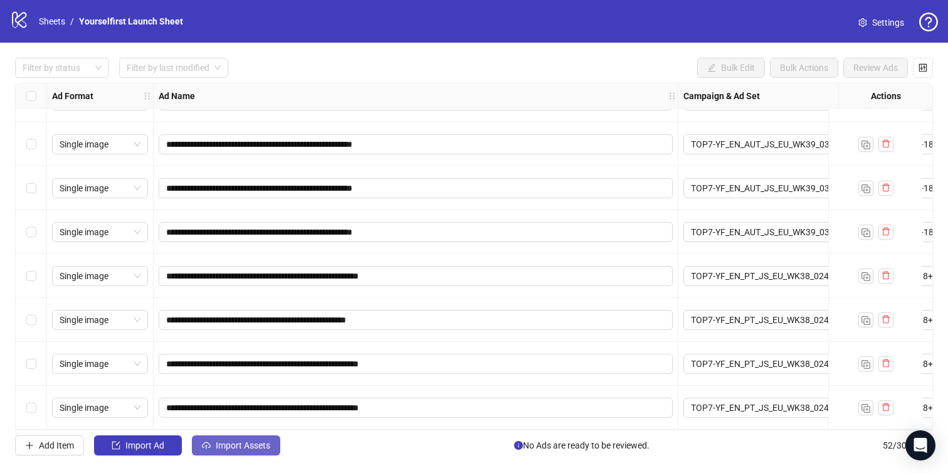
click at [231, 443] on span "Import Assets" at bounding box center [243, 445] width 55 height 10
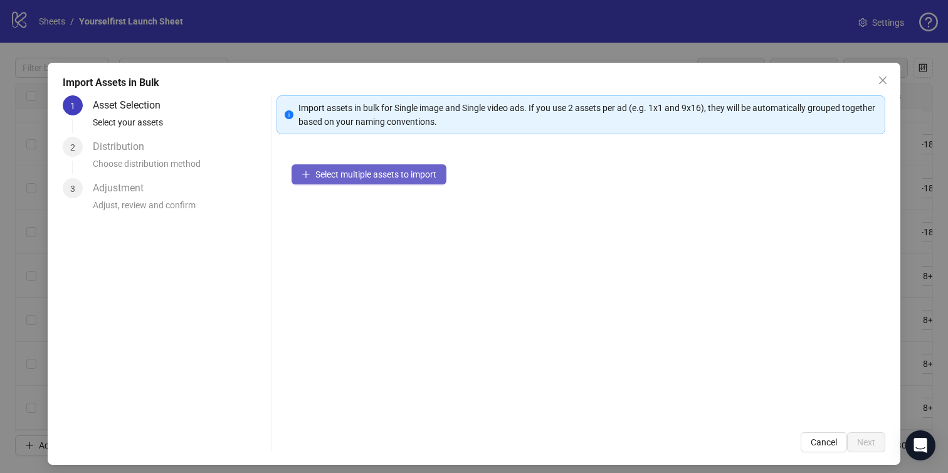
click at [366, 176] on span "Select multiple assets to import" at bounding box center [375, 174] width 121 height 10
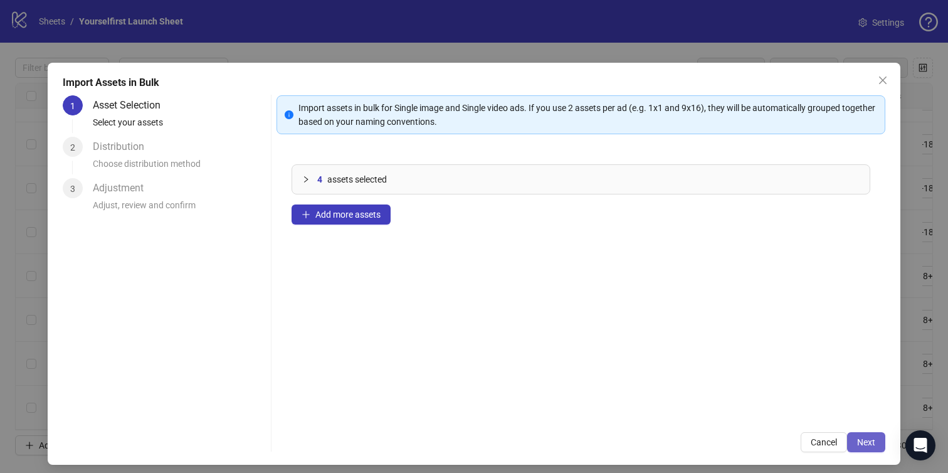
click at [862, 437] on span "Next" at bounding box center [866, 442] width 18 height 10
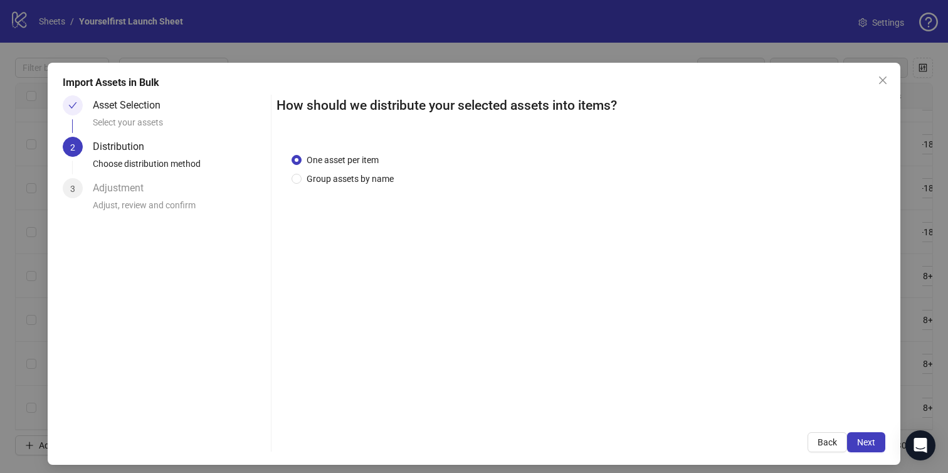
click at [862, 437] on span "Next" at bounding box center [866, 442] width 18 height 10
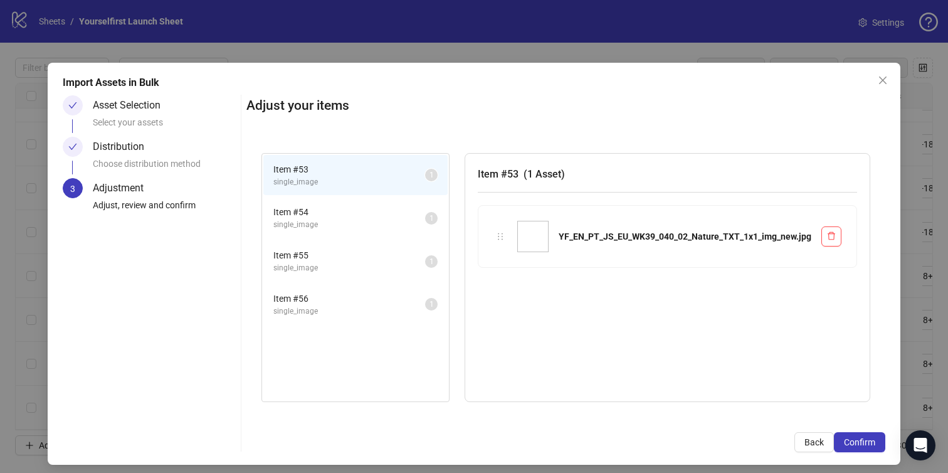
click at [862, 437] on span "Confirm" at bounding box center [859, 442] width 31 height 10
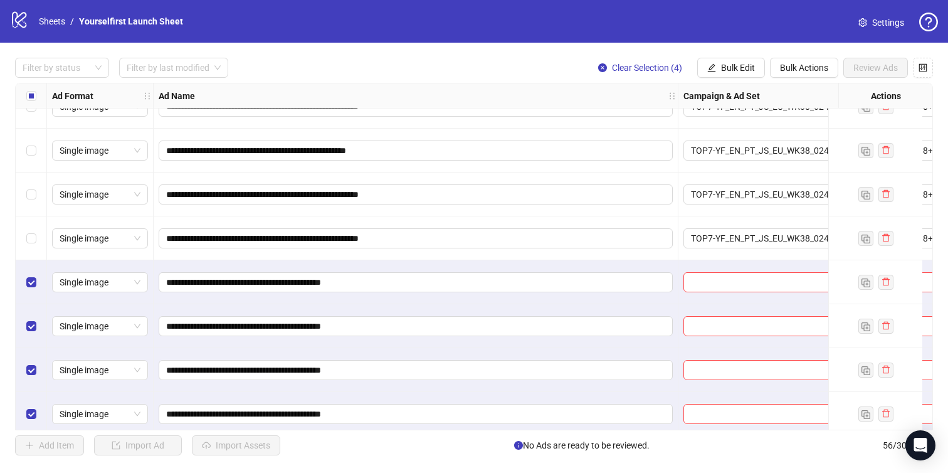
scroll to position [2142, 0]
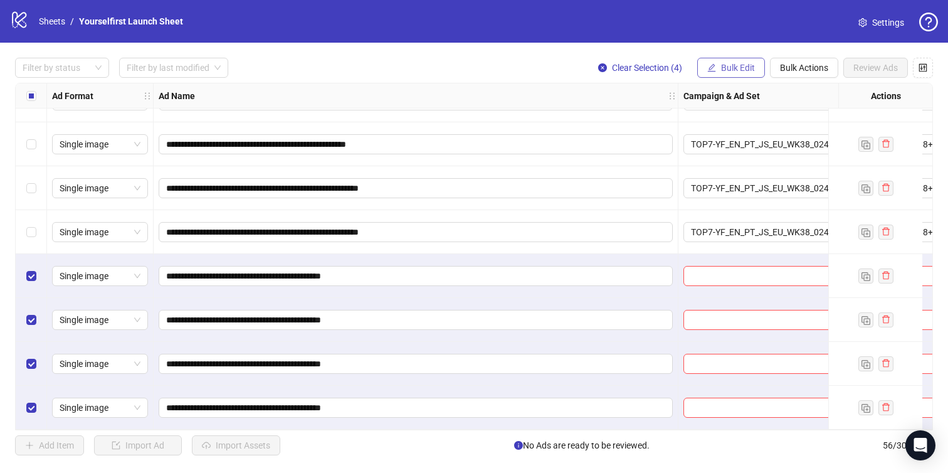
click at [742, 63] on span "Bulk Edit" at bounding box center [738, 68] width 34 height 10
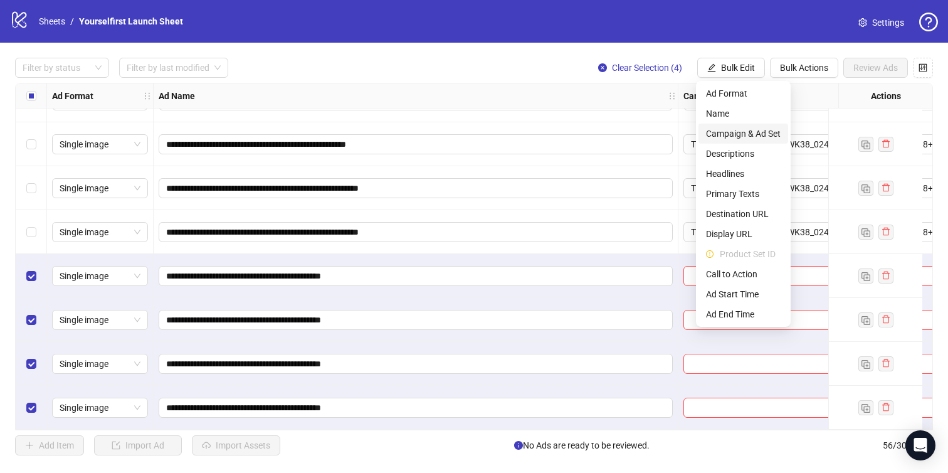
click at [742, 132] on span "Campaign & Ad Set" at bounding box center [743, 134] width 75 height 14
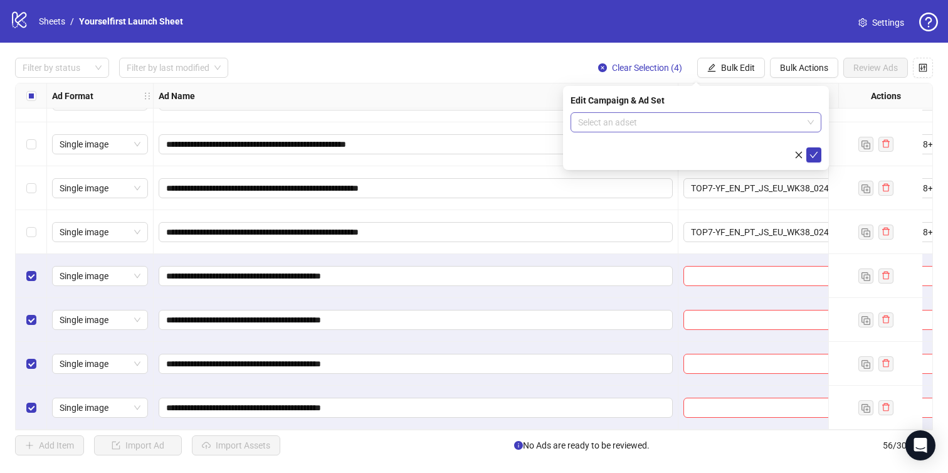
click at [622, 120] on input "search" at bounding box center [690, 122] width 225 height 19
paste input "**********"
type input "**********"
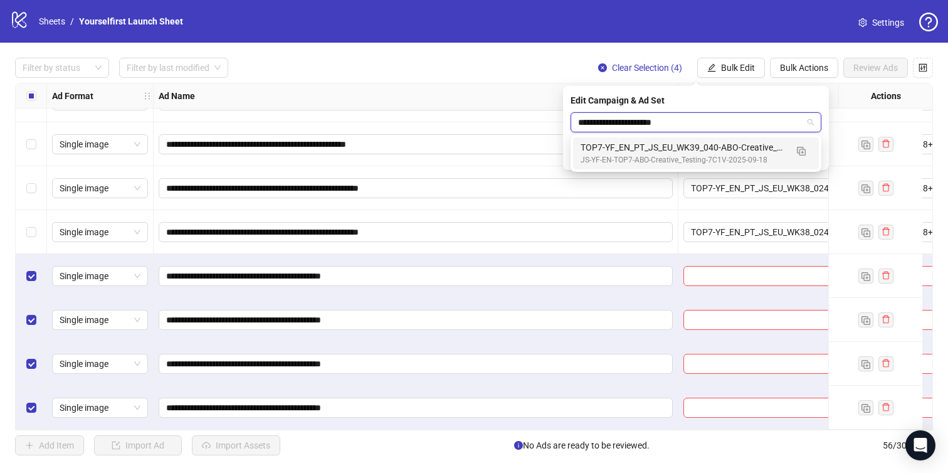
click at [623, 156] on div "JS-YF-EN-TOP7-ABO-Creative_Testing-7C1V-2025-09-18" at bounding box center [684, 160] width 206 height 12
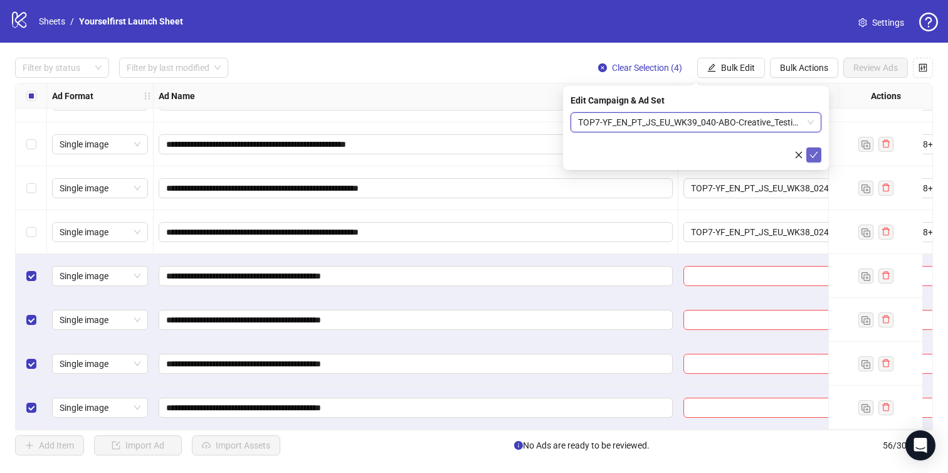
click at [819, 154] on button "submit" at bounding box center [814, 154] width 15 height 15
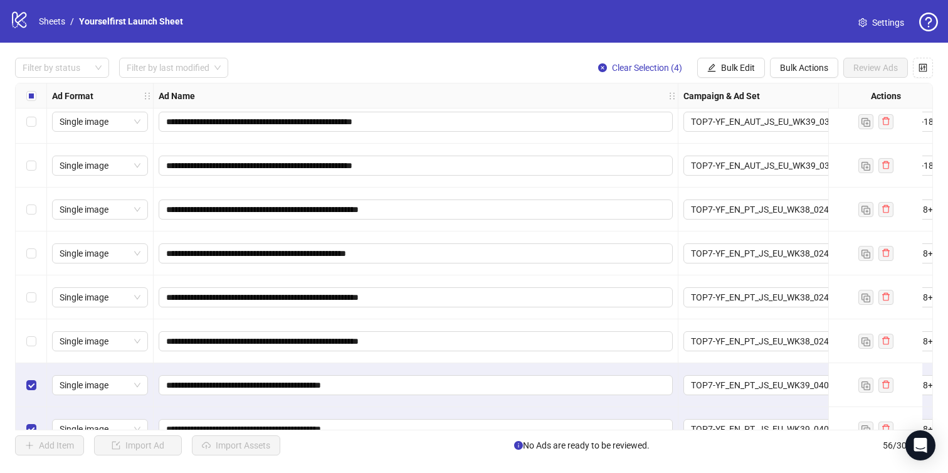
scroll to position [2020, 0]
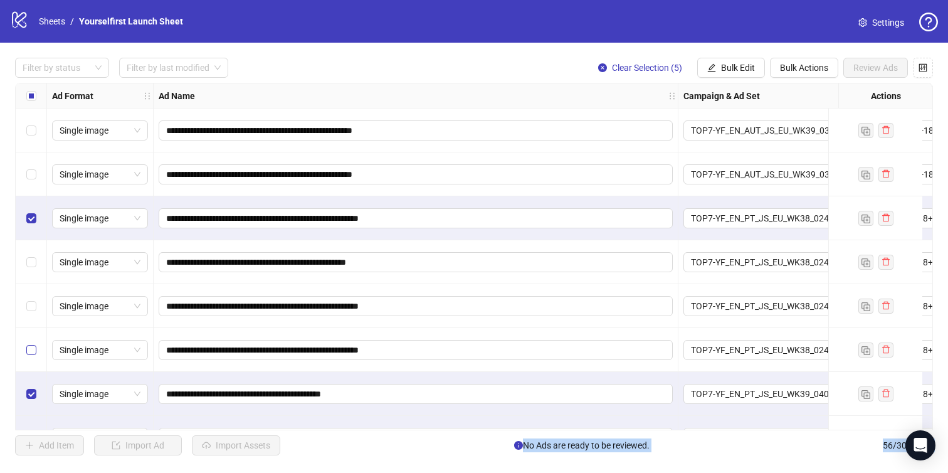
click at [33, 356] on label "Select row 52" at bounding box center [31, 350] width 10 height 14
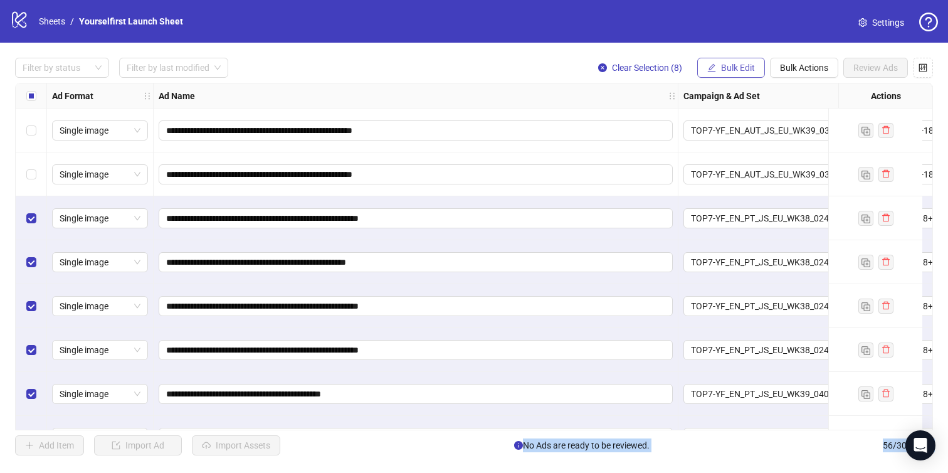
click at [733, 68] on span "Bulk Edit" at bounding box center [738, 68] width 34 height 10
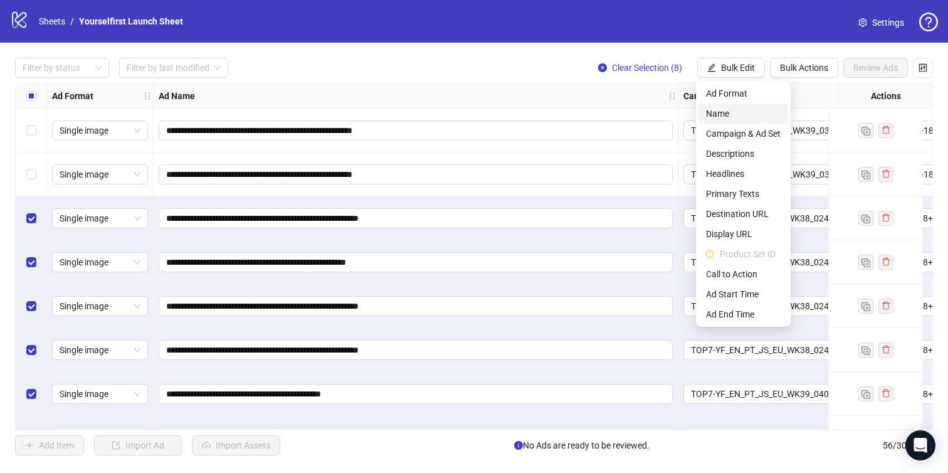
click at [724, 109] on span "Name" at bounding box center [743, 114] width 75 height 14
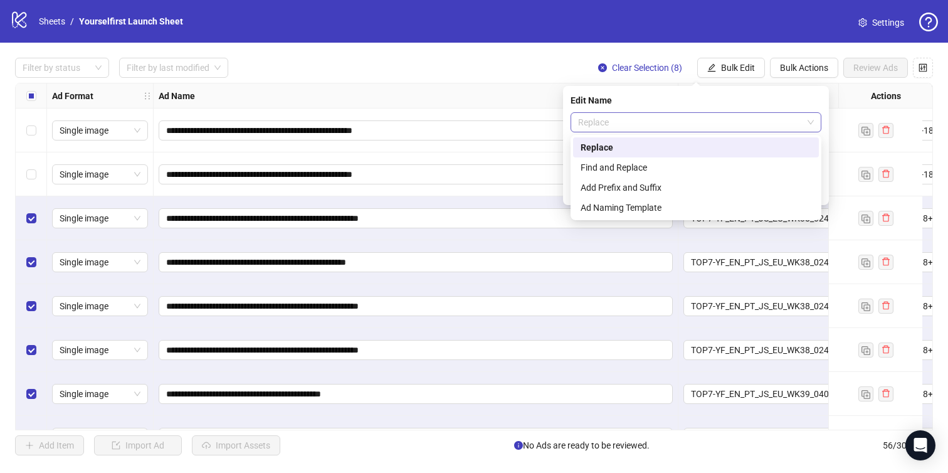
click at [682, 122] on span "Replace" at bounding box center [696, 122] width 236 height 19
click at [639, 181] on div "Add Prefix and Suffix" at bounding box center [696, 188] width 231 height 14
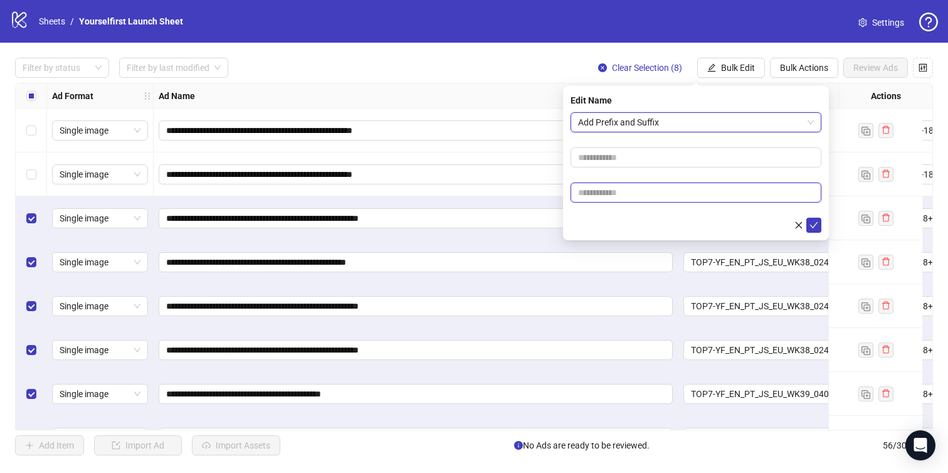
click at [632, 192] on input "text" at bounding box center [696, 193] width 251 height 20
click at [613, 192] on input "text" at bounding box center [696, 193] width 251 height 20
paste input "******"
type input "******"
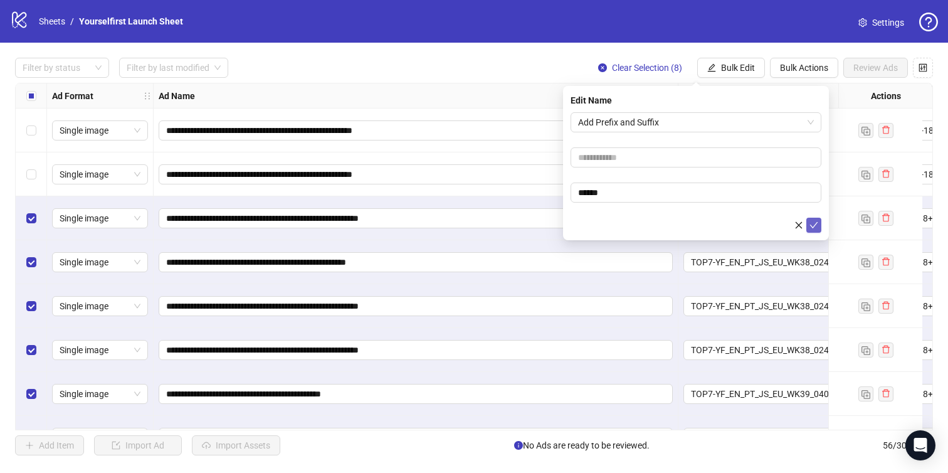
click at [813, 225] on icon "check" at bounding box center [814, 225] width 9 height 9
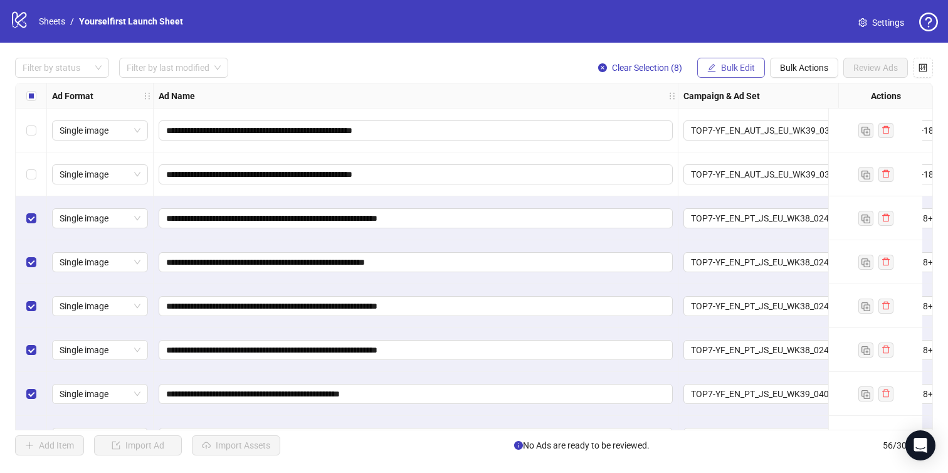
click at [763, 73] on button "Bulk Edit" at bounding box center [731, 68] width 68 height 20
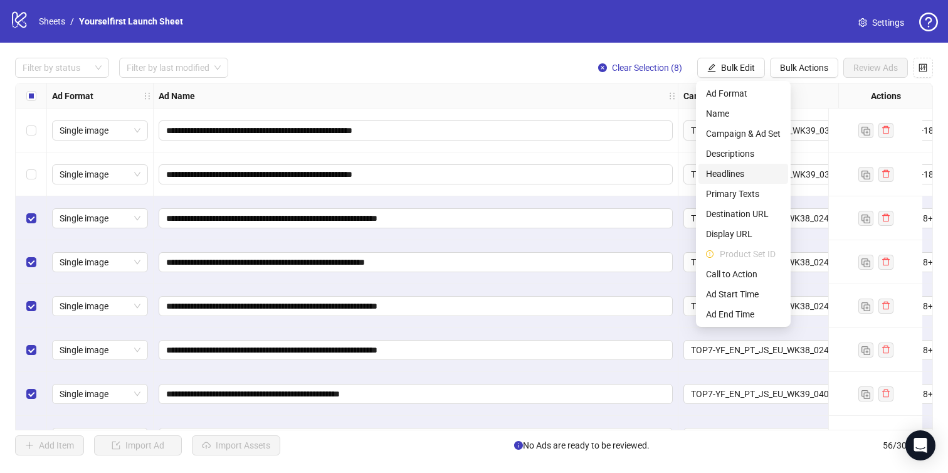
click at [723, 176] on span "Headlines" at bounding box center [743, 174] width 75 height 14
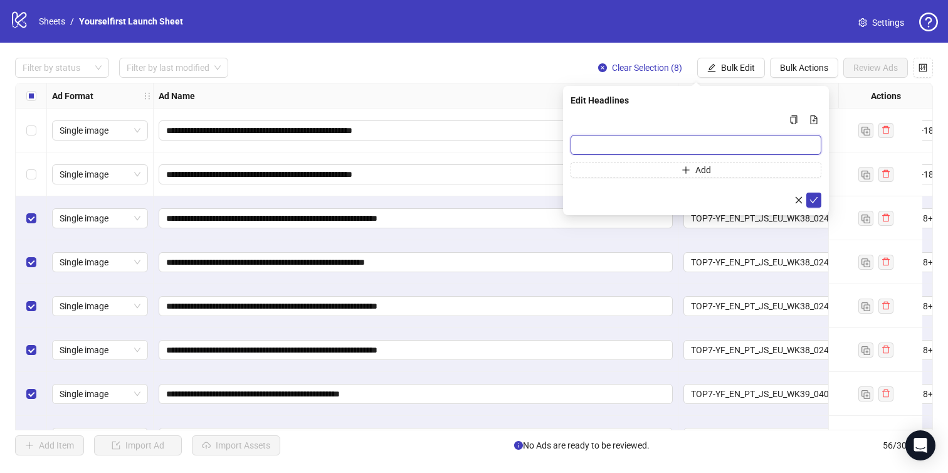
click at [633, 149] on input "Multi-input container - paste or copy values" at bounding box center [696, 145] width 251 height 20
paste input "**********"
type input "**********"
click at [813, 194] on button "submit" at bounding box center [814, 200] width 15 height 15
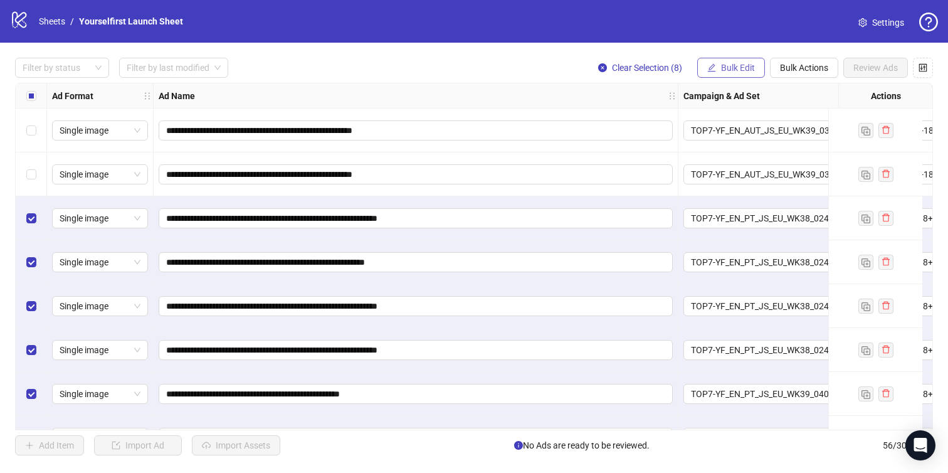
click at [724, 64] on span "Bulk Edit" at bounding box center [738, 68] width 34 height 10
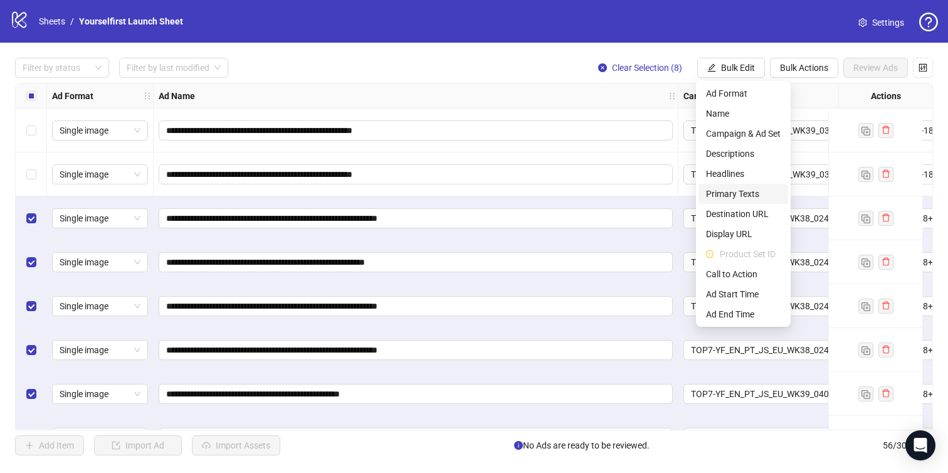
click at [723, 191] on span "Primary Texts" at bounding box center [743, 194] width 75 height 14
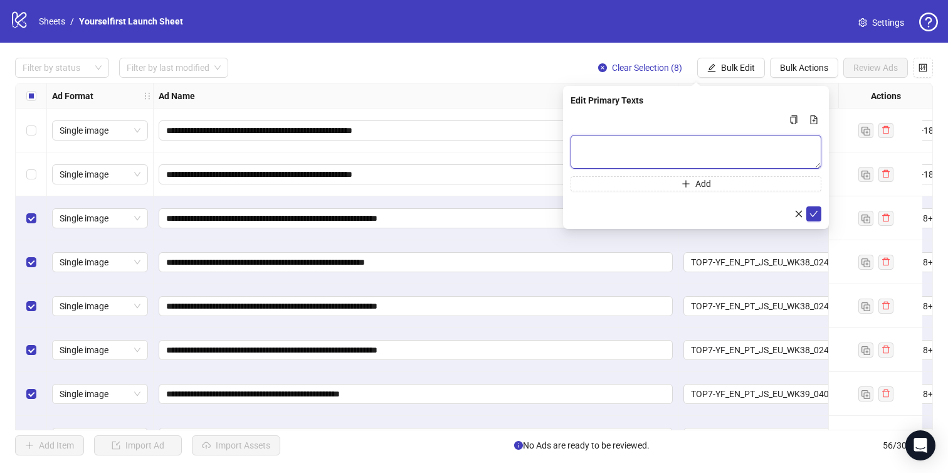
click at [590, 144] on textarea "Multi-text input container - paste or copy values" at bounding box center [696, 152] width 251 height 34
paste textarea "**********"
click at [624, 162] on textarea "**********" at bounding box center [696, 152] width 251 height 34
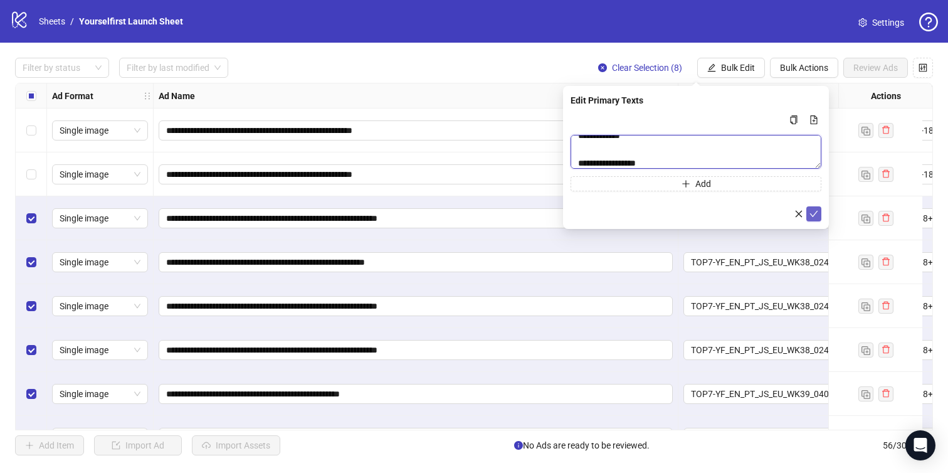
type textarea "**********"
click at [814, 209] on span "submit" at bounding box center [814, 214] width 9 height 10
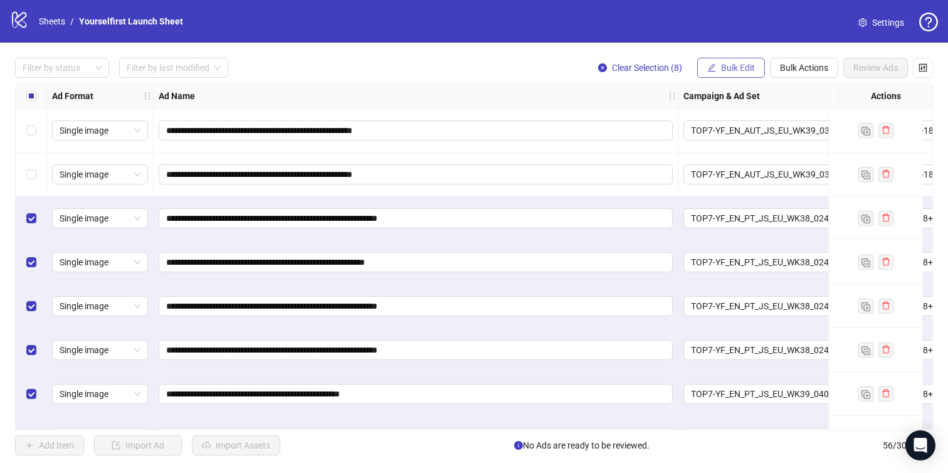
click at [738, 67] on span "Bulk Edit" at bounding box center [738, 68] width 34 height 10
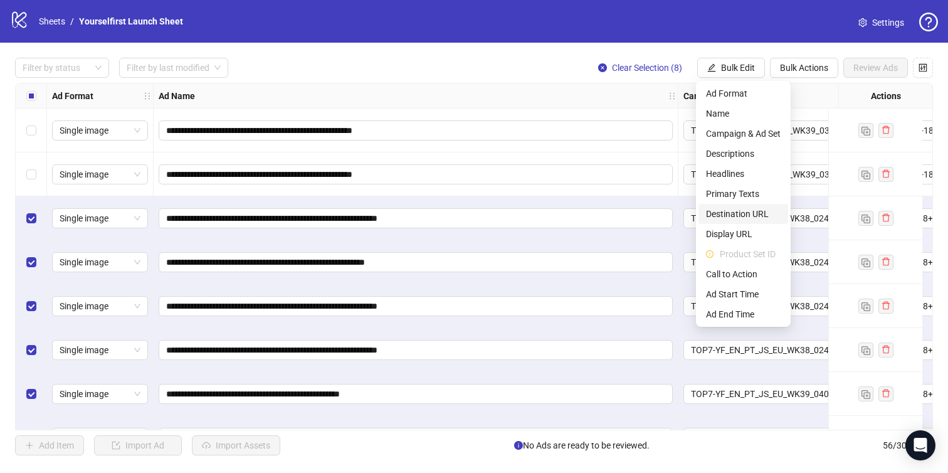
click at [726, 223] on li "Destination URL" at bounding box center [744, 214] width 90 height 20
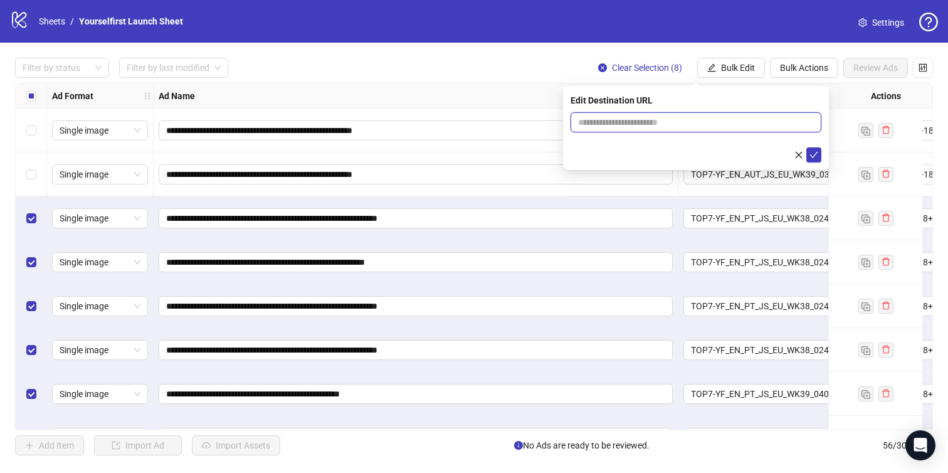
click at [601, 122] on input "text" at bounding box center [691, 122] width 226 height 14
paste input "**********"
type input "**********"
click at [816, 154] on icon "check" at bounding box center [814, 155] width 9 height 9
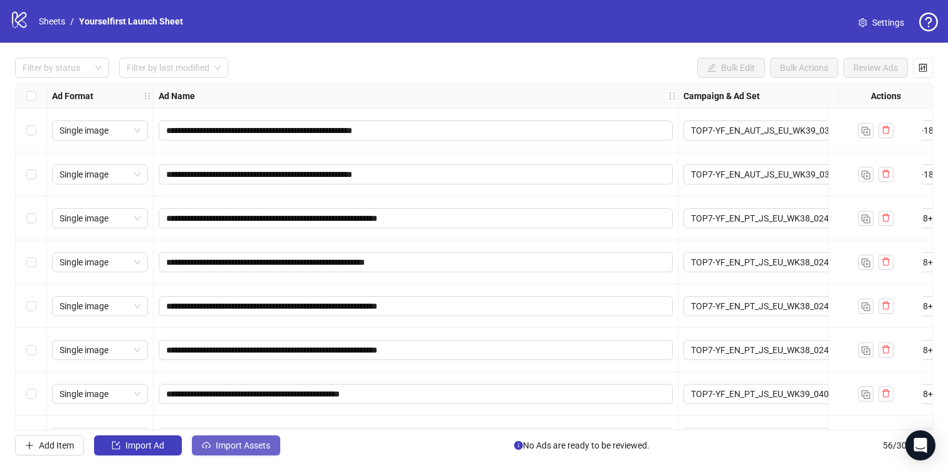
click at [218, 440] on span "Import Assets" at bounding box center [243, 445] width 55 height 10
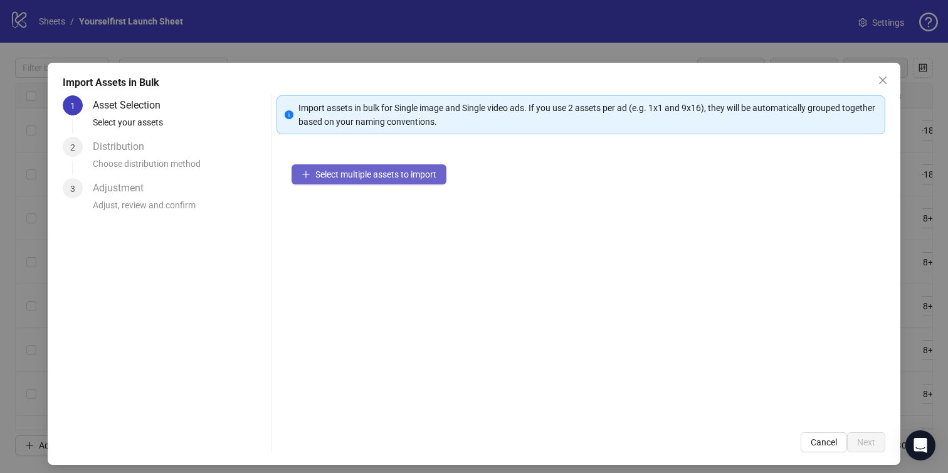
click at [376, 174] on span "Select multiple assets to import" at bounding box center [375, 174] width 121 height 10
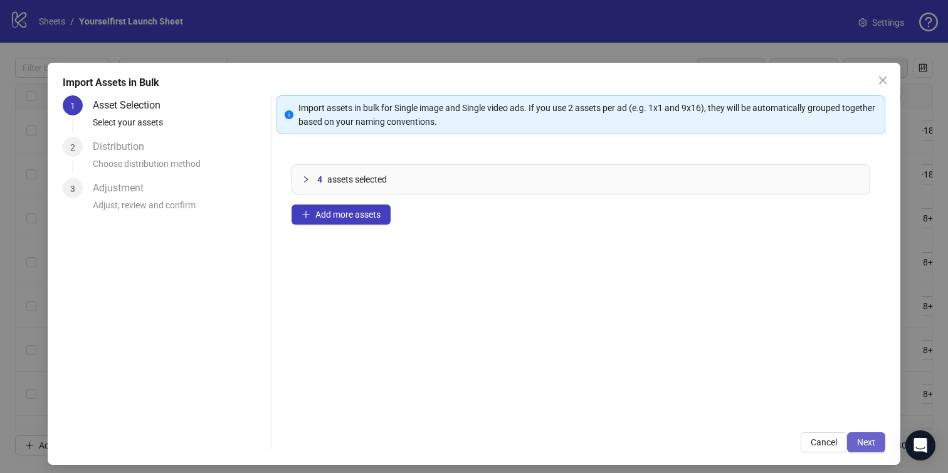
click at [872, 438] on span "Next" at bounding box center [866, 442] width 18 height 10
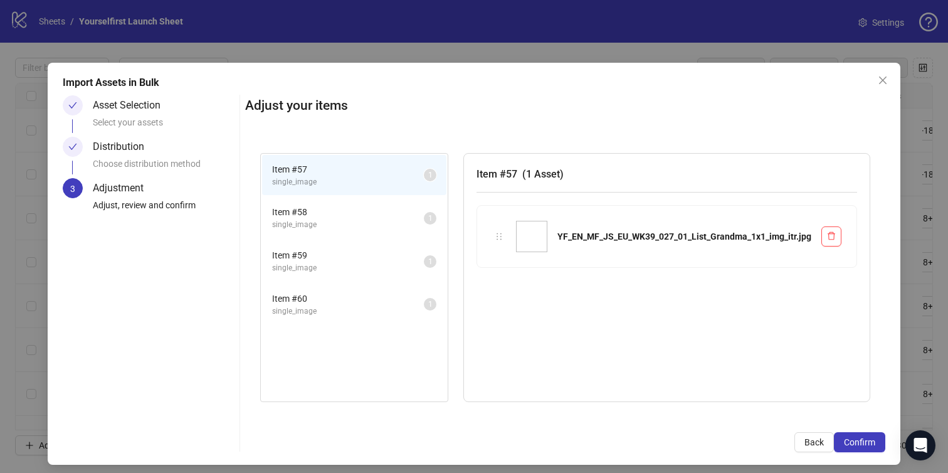
click at [872, 438] on span "Confirm" at bounding box center [859, 442] width 31 height 10
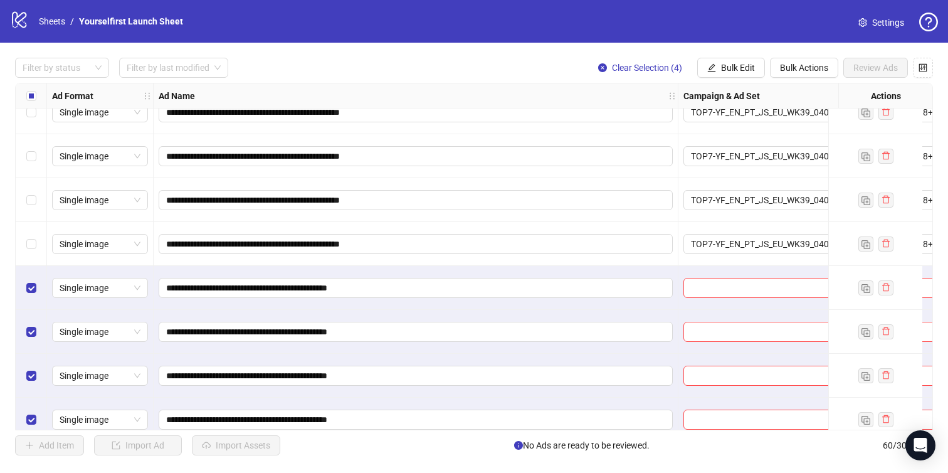
scroll to position [2318, 0]
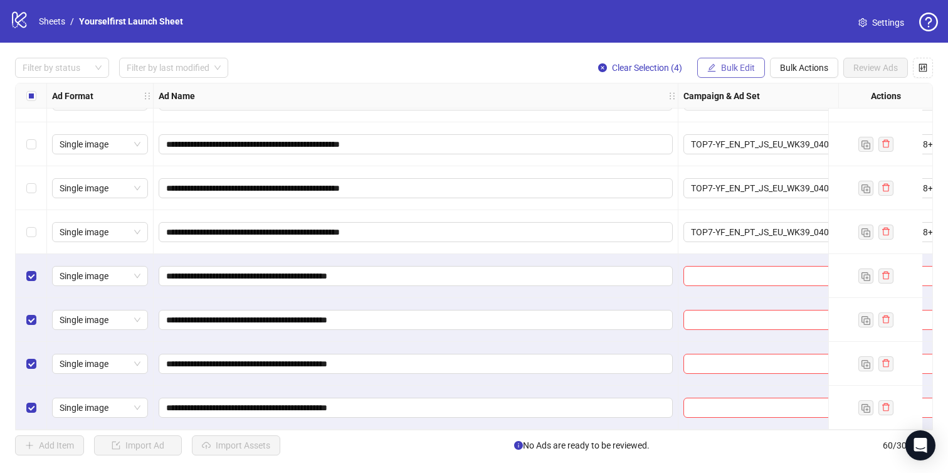
click at [723, 62] on button "Bulk Edit" at bounding box center [731, 68] width 68 height 20
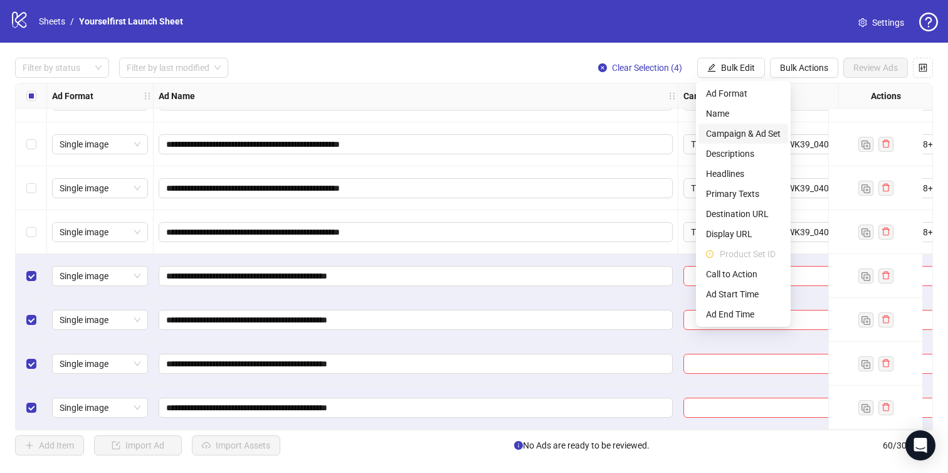
click at [742, 136] on span "Campaign & Ad Set" at bounding box center [743, 134] width 75 height 14
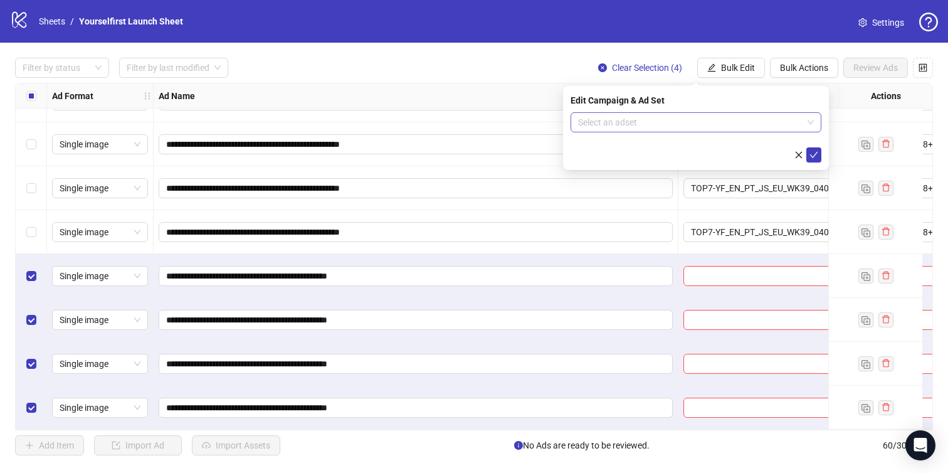
click at [677, 129] on input "search" at bounding box center [690, 122] width 225 height 19
paste input "**********"
type input "**********"
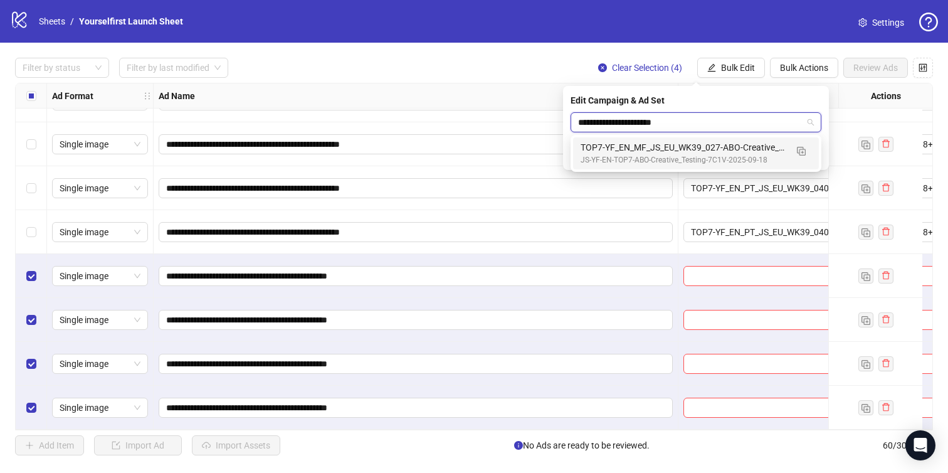
click at [679, 144] on div "TOP7-YF_EN_MF_JS_EU_WK39_027-ABO-Creative_Testing-18+-7C1V-2025-09-26" at bounding box center [684, 147] width 206 height 14
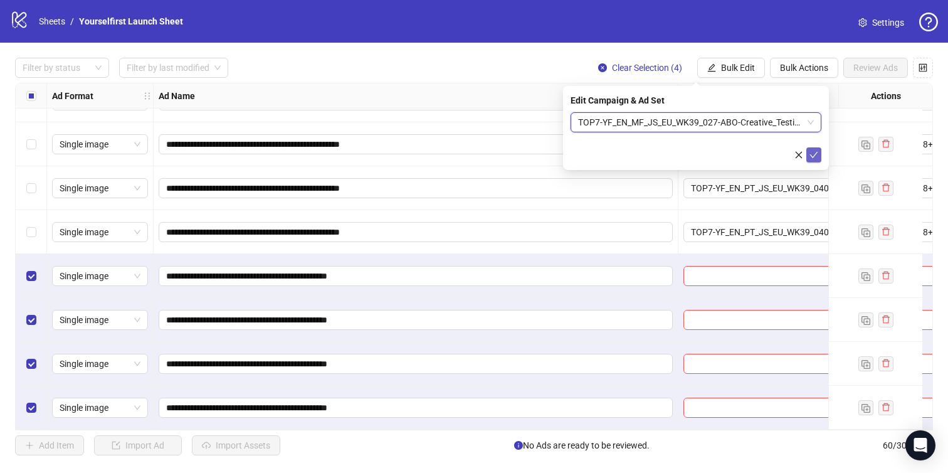
click at [817, 159] on span "submit" at bounding box center [814, 155] width 9 height 10
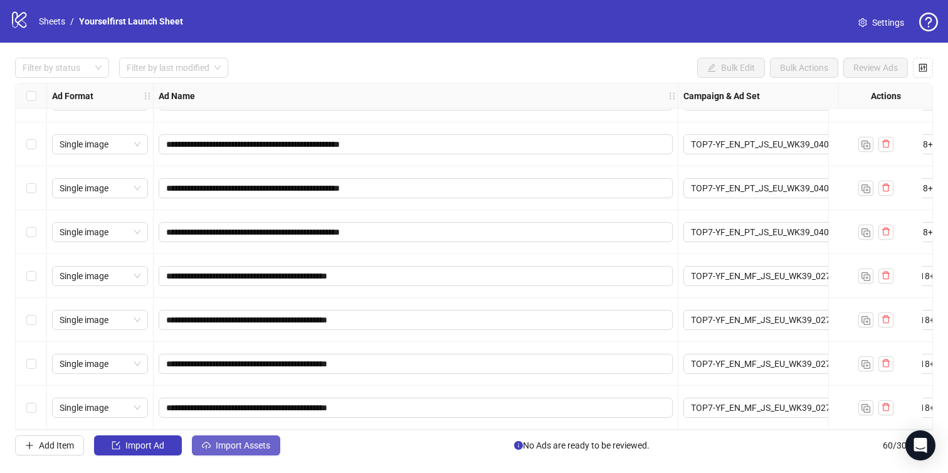
click at [241, 444] on span "Import Assets" at bounding box center [243, 445] width 55 height 10
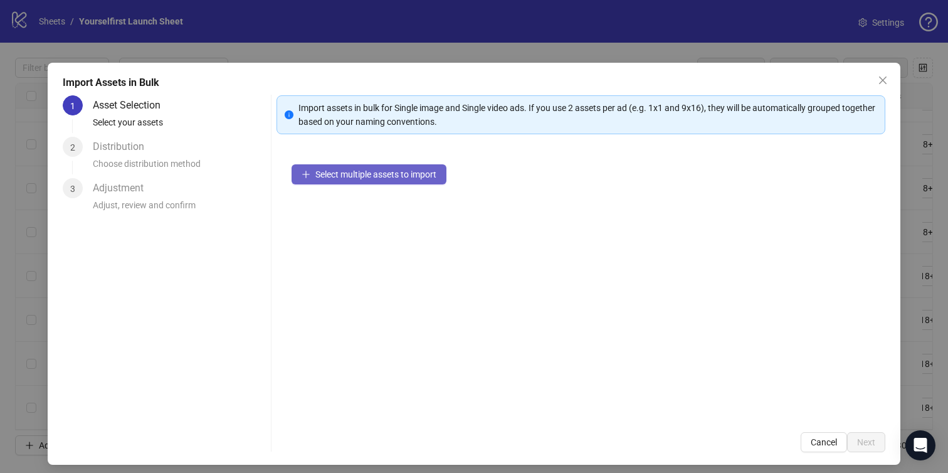
click at [362, 172] on span "Select multiple assets to import" at bounding box center [375, 174] width 121 height 10
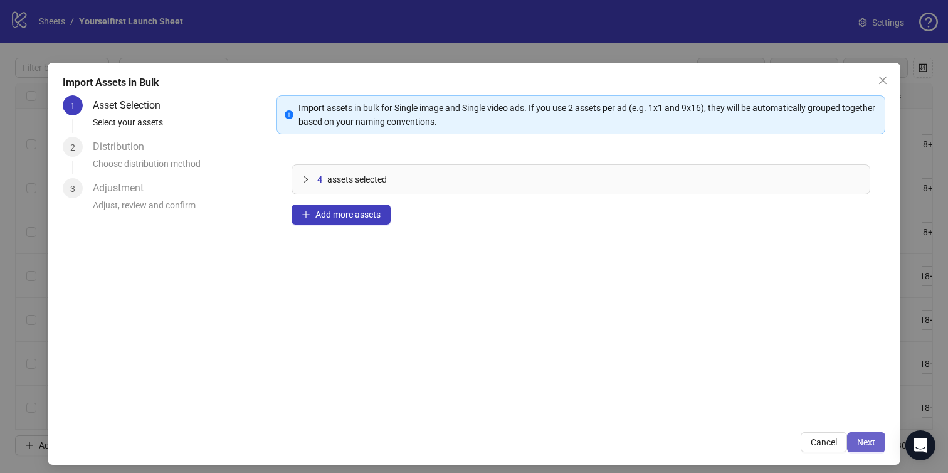
click at [872, 445] on span "Next" at bounding box center [866, 442] width 18 height 10
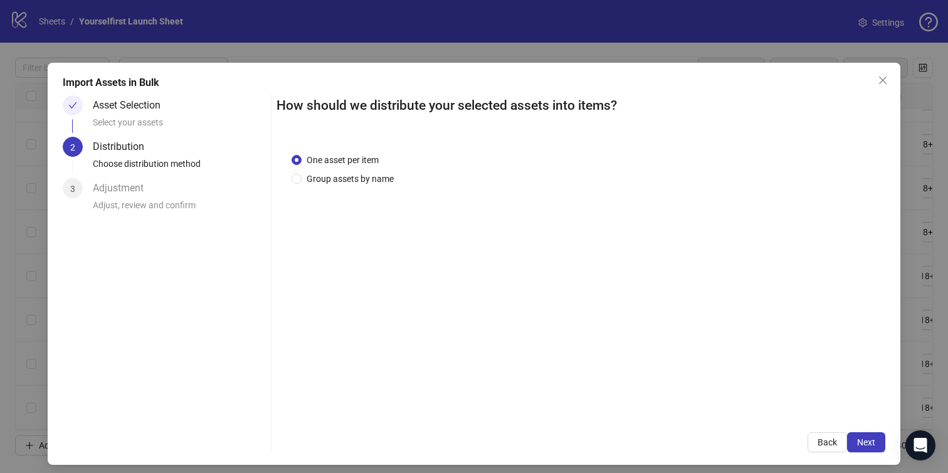
click at [872, 445] on span "Next" at bounding box center [866, 442] width 18 height 10
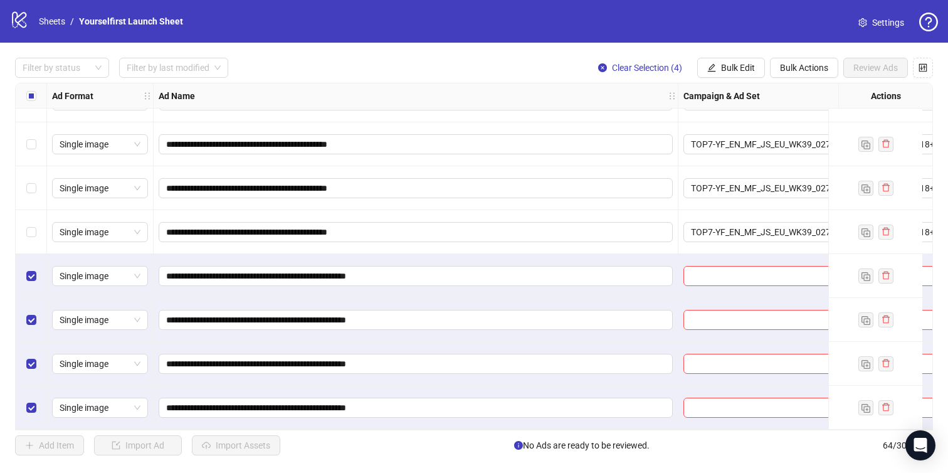
scroll to position [2494, 0]
click at [743, 66] on span "Bulk Edit" at bounding box center [738, 68] width 34 height 10
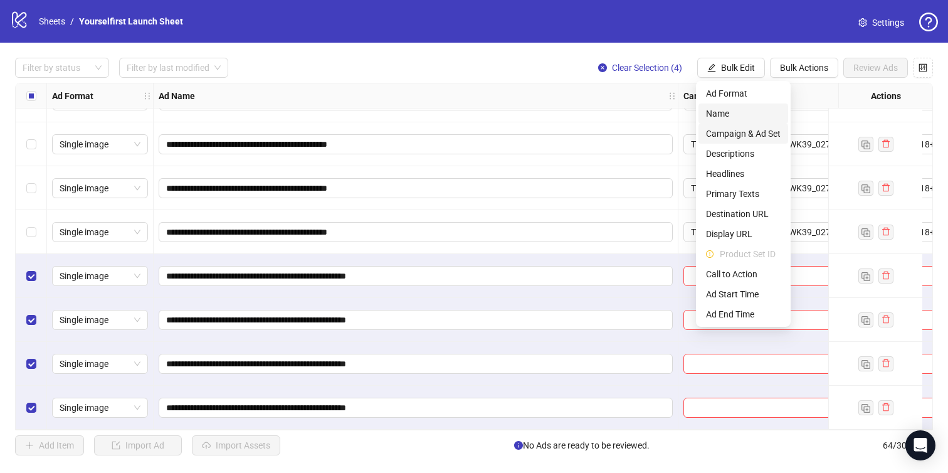
click at [731, 134] on span "Campaign & Ad Set" at bounding box center [743, 134] width 75 height 14
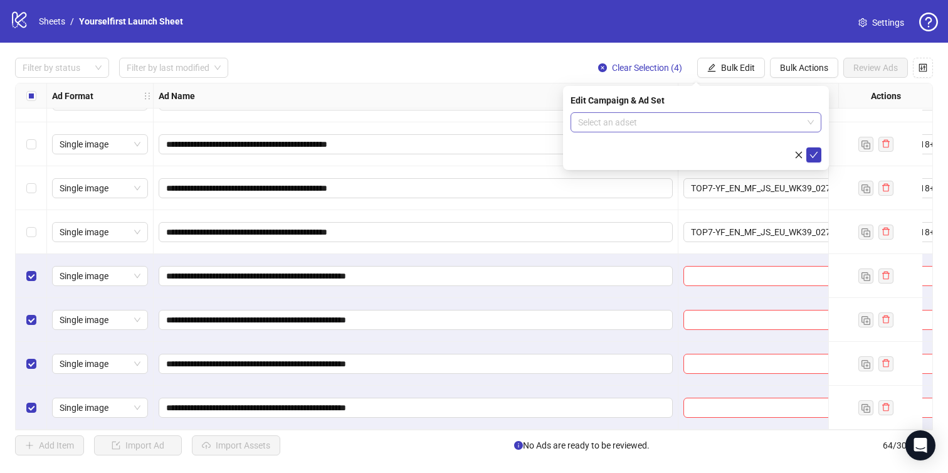
click at [654, 125] on input "search" at bounding box center [690, 122] width 225 height 19
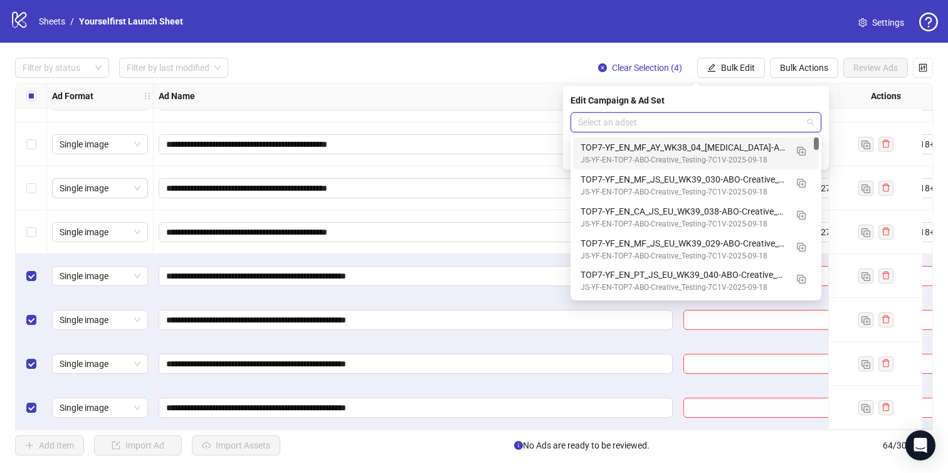
paste input "**********"
type input "**********"
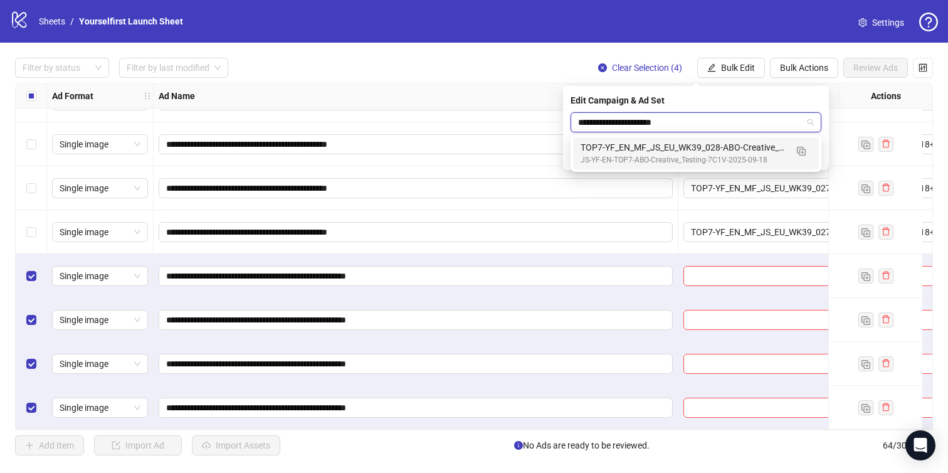
click at [637, 160] on div "JS-YF-EN-TOP7-ABO-Creative_Testing-7C1V-2025-09-18" at bounding box center [684, 160] width 206 height 12
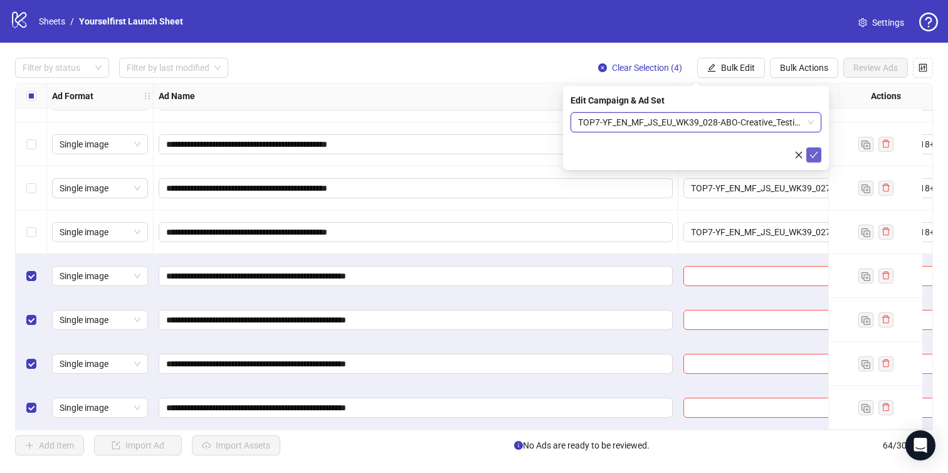
click at [817, 152] on icon "check" at bounding box center [814, 155] width 9 height 9
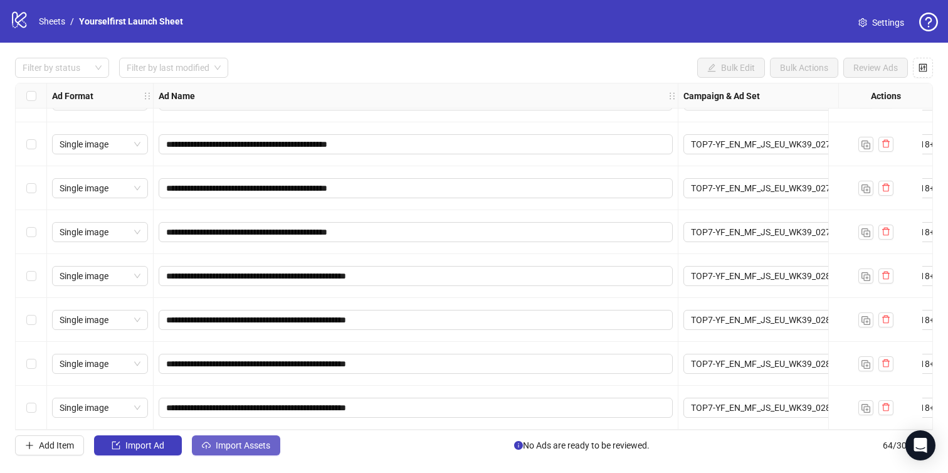
click at [255, 444] on span "Import Assets" at bounding box center [243, 445] width 55 height 10
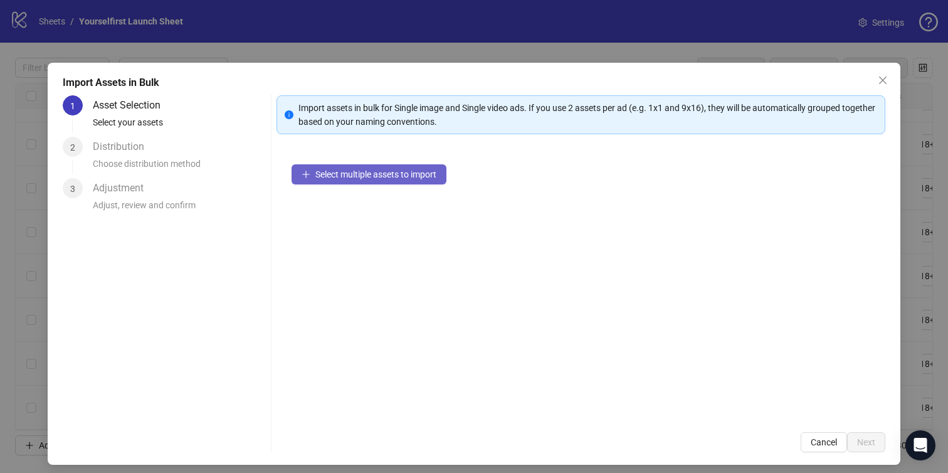
click at [356, 171] on span "Select multiple assets to import" at bounding box center [375, 174] width 121 height 10
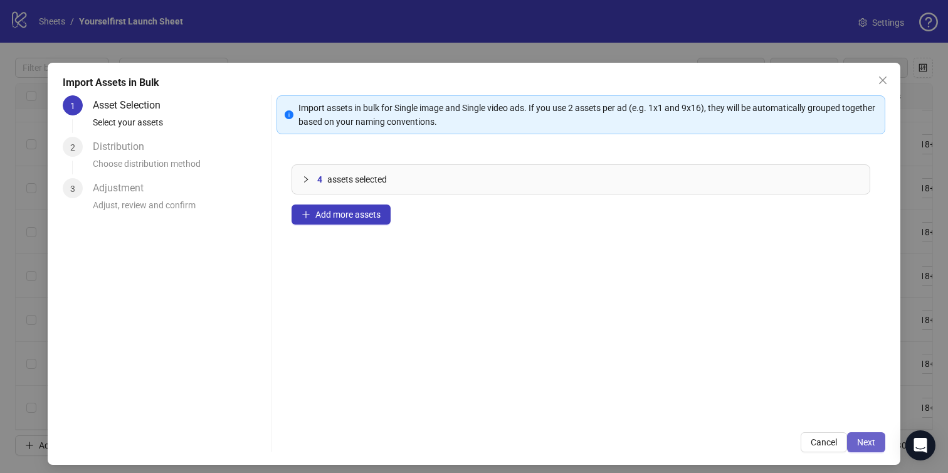
click at [869, 442] on span "Next" at bounding box center [866, 442] width 18 height 10
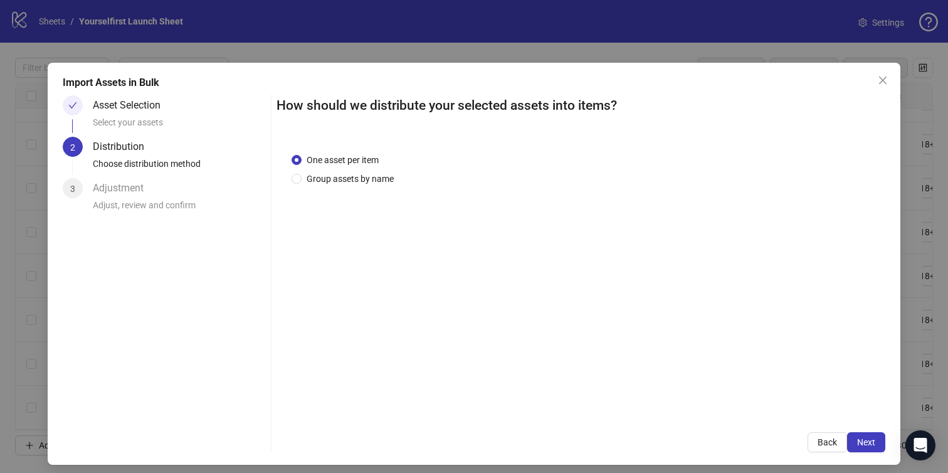
click at [869, 442] on span "Next" at bounding box center [866, 442] width 18 height 10
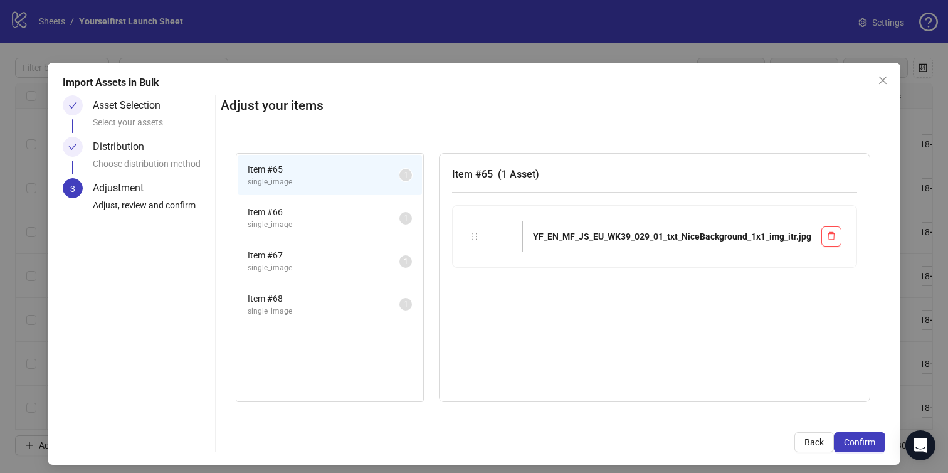
click at [869, 442] on span "Confirm" at bounding box center [859, 442] width 31 height 10
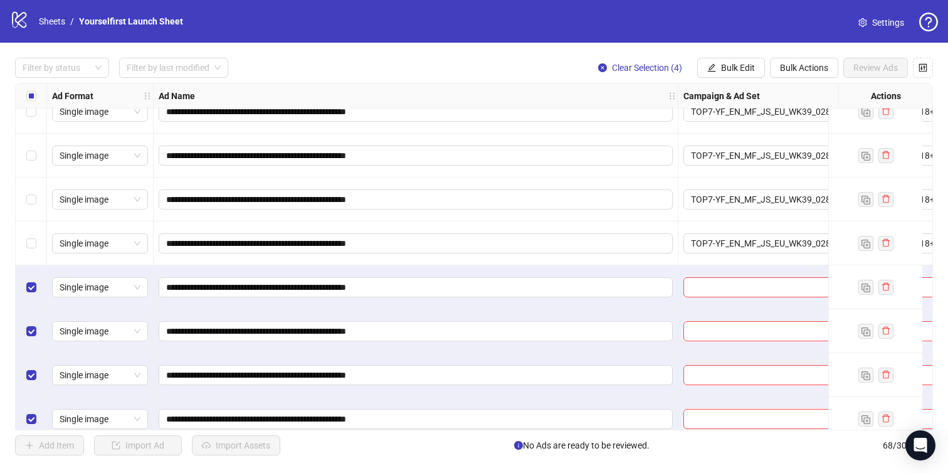
scroll to position [2669, 0]
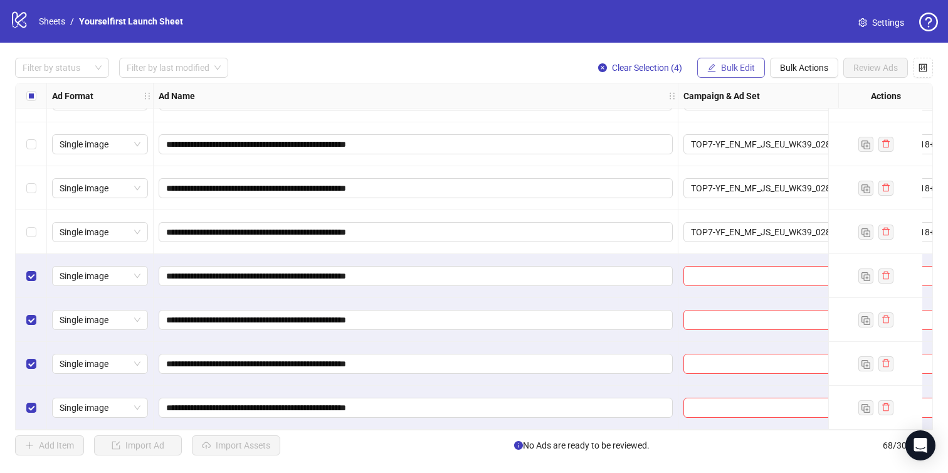
click at [729, 75] on button "Bulk Edit" at bounding box center [731, 68] width 68 height 20
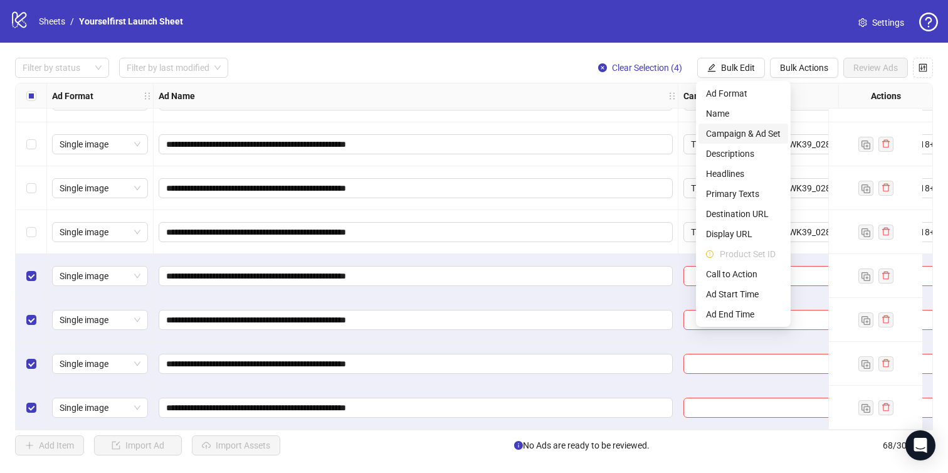
click at [729, 127] on span "Campaign & Ad Set" at bounding box center [743, 134] width 75 height 14
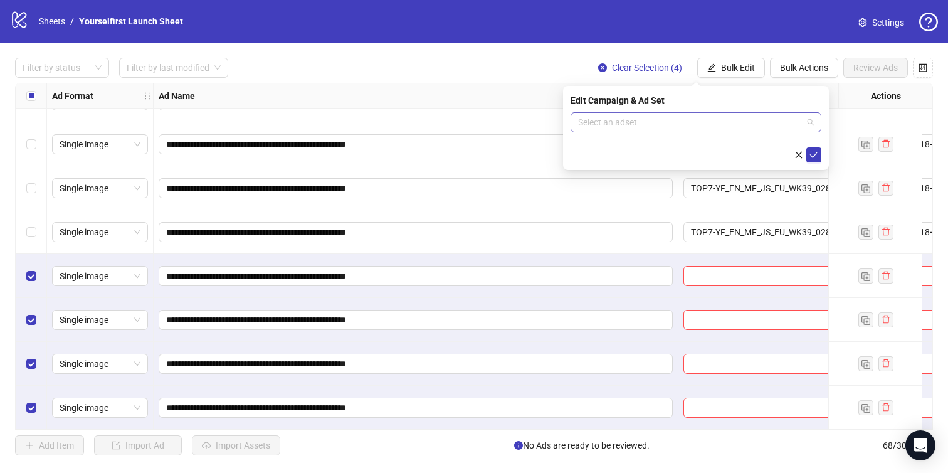
click at [649, 117] on input "search" at bounding box center [690, 122] width 225 height 19
paste input "**********"
type input "**********"
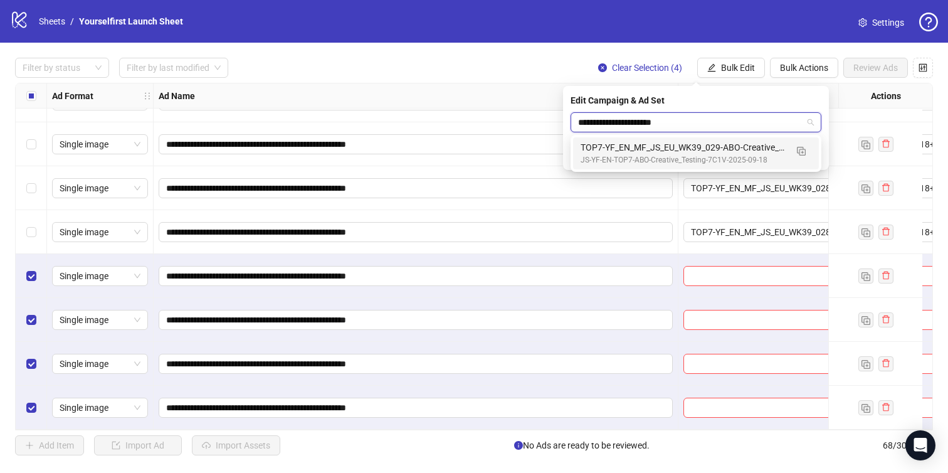
click at [636, 147] on div "TOP7-YF_EN_MF_JS_EU_WK39_029-ABO-Creative_Testing-18+-7C1V-2025-09-26" at bounding box center [684, 147] width 206 height 14
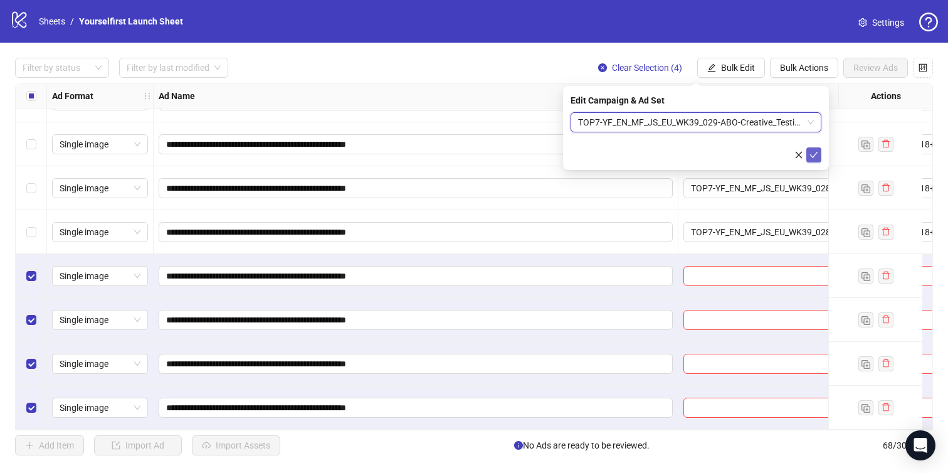
click at [818, 154] on button "submit" at bounding box center [814, 154] width 15 height 15
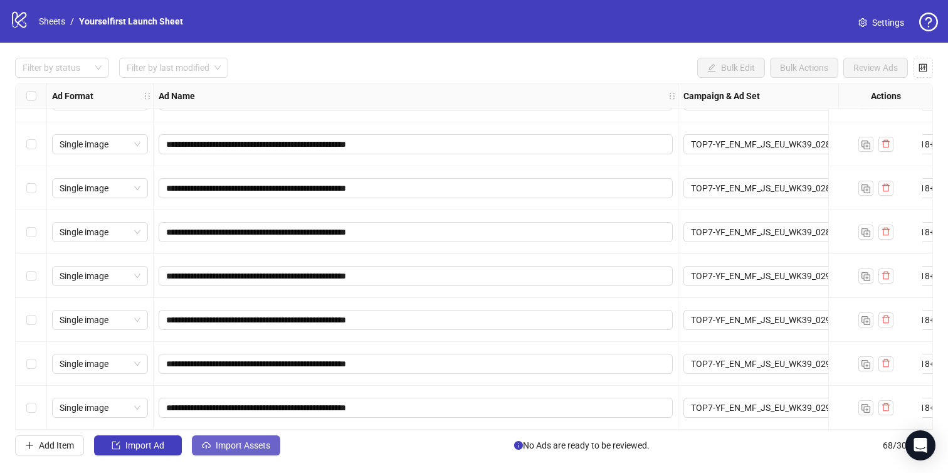
click at [253, 445] on span "Import Assets" at bounding box center [243, 445] width 55 height 10
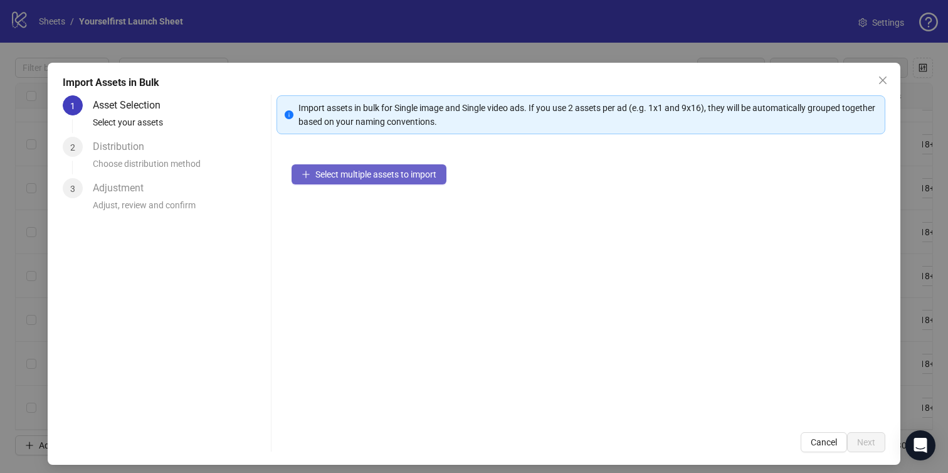
click at [363, 174] on span "Select multiple assets to import" at bounding box center [375, 174] width 121 height 10
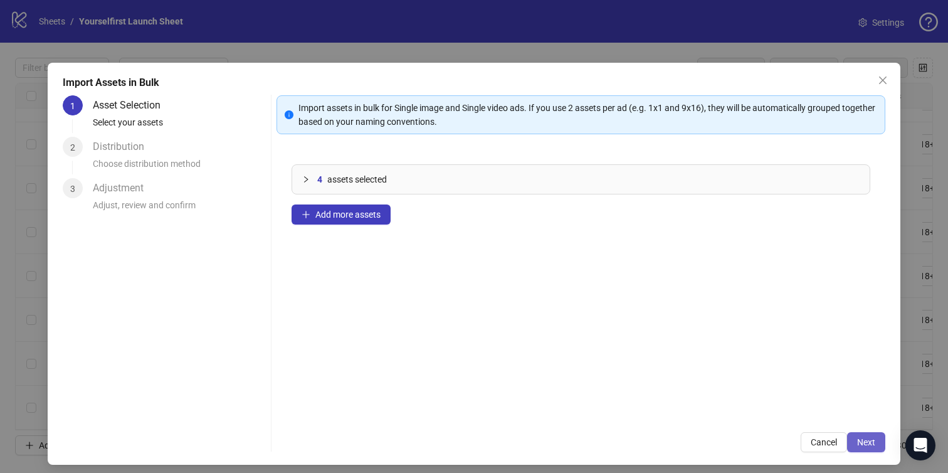
click at [871, 442] on span "Next" at bounding box center [866, 442] width 18 height 10
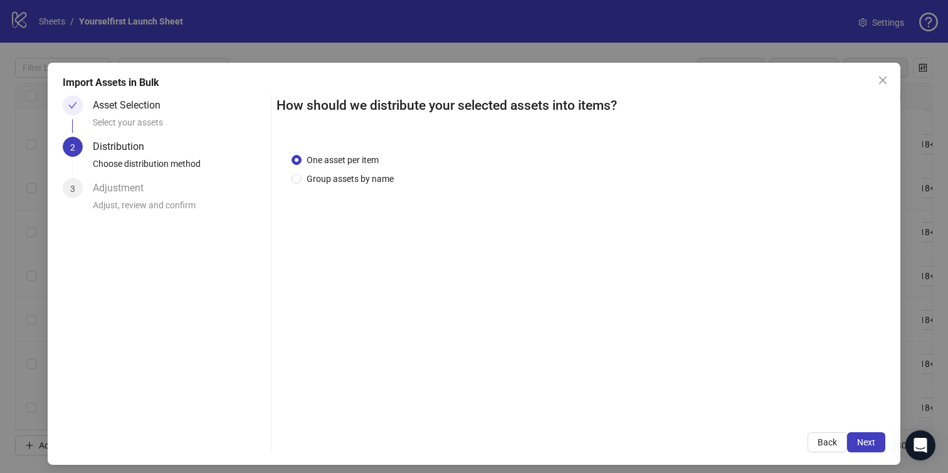
click at [871, 442] on span "Next" at bounding box center [866, 442] width 18 height 10
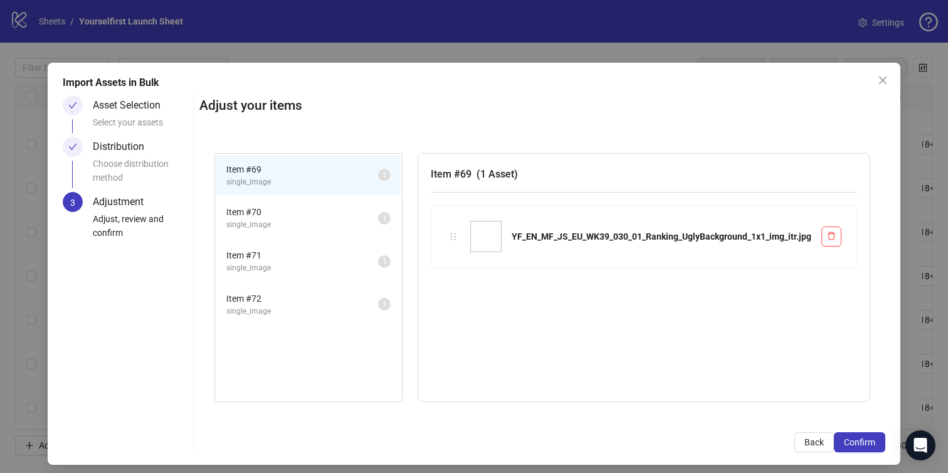
click at [871, 442] on span "Confirm" at bounding box center [859, 442] width 31 height 10
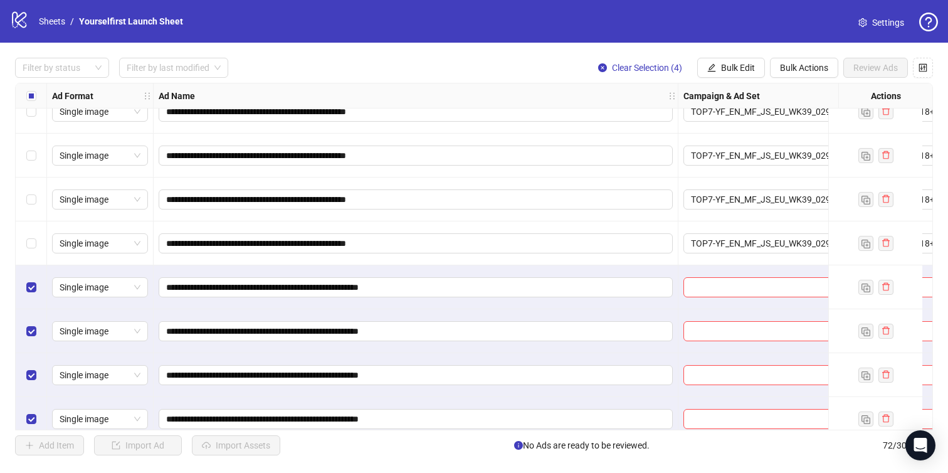
scroll to position [2845, 0]
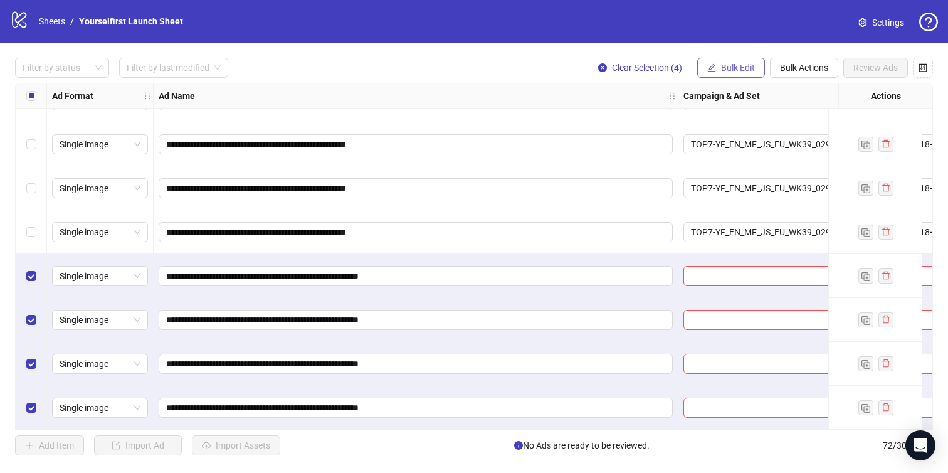
click at [724, 64] on span "Bulk Edit" at bounding box center [738, 68] width 34 height 10
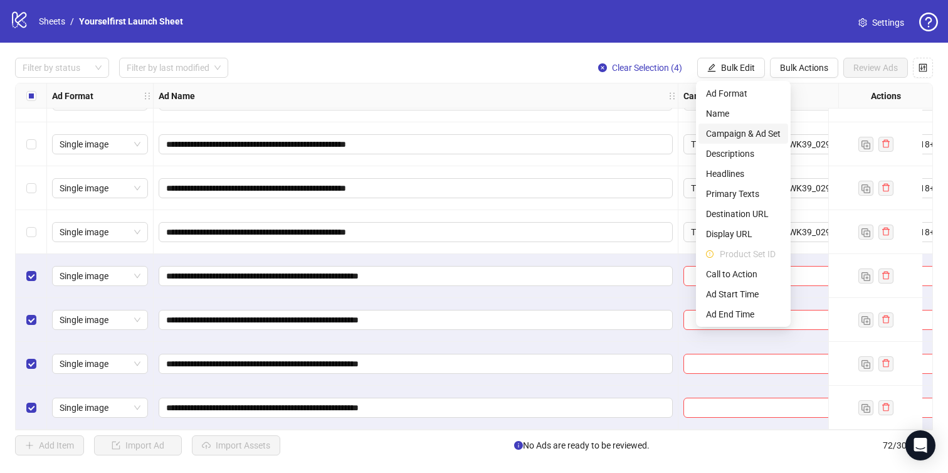
click at [732, 127] on span "Campaign & Ad Set" at bounding box center [743, 134] width 75 height 14
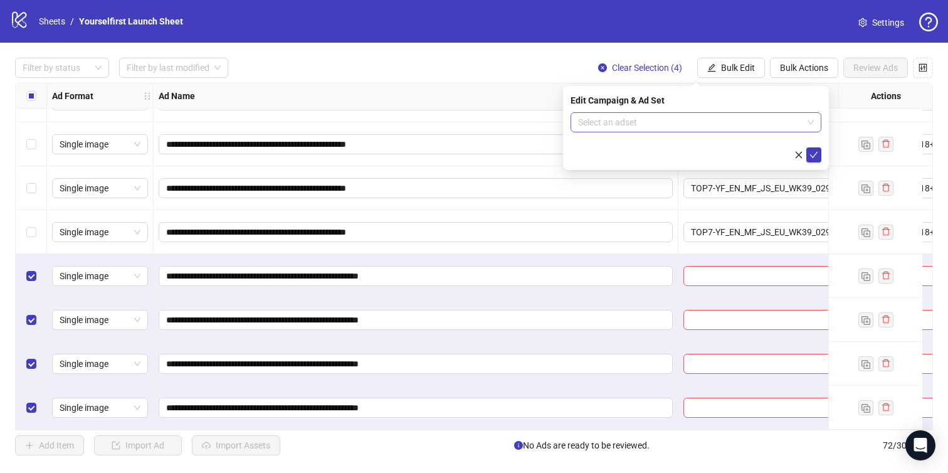
click at [571, 121] on div "Select an adset" at bounding box center [696, 122] width 251 height 20
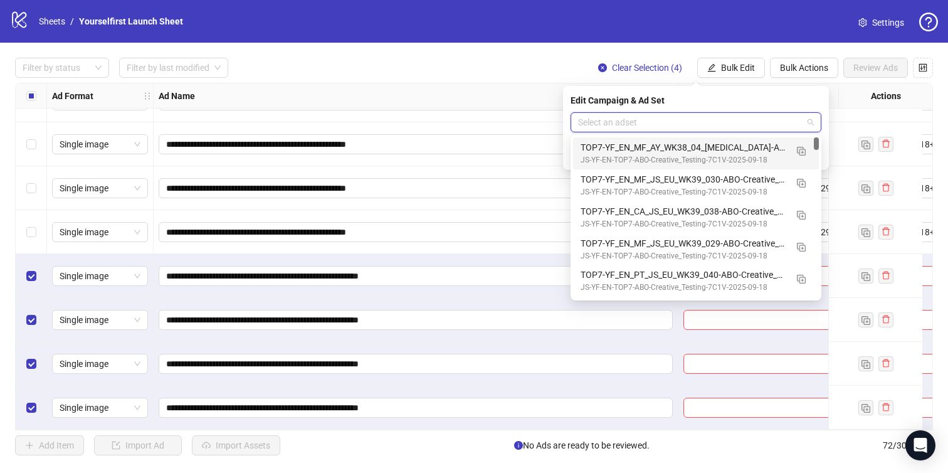
click at [614, 125] on input "search" at bounding box center [690, 122] width 225 height 19
paste input "**********"
type input "**********"
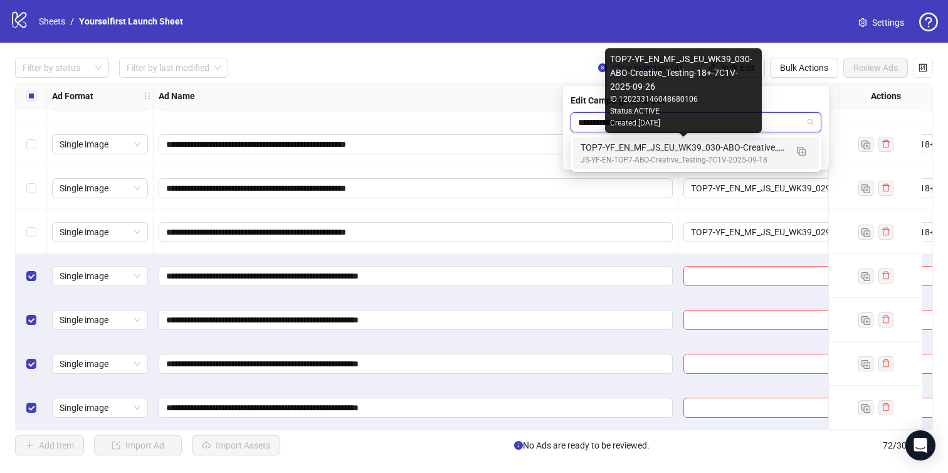
click at [627, 151] on div "TOP7-YF_EN_MF_JS_EU_WK39_030-ABO-Creative_Testing-18+-7C1V-2025-09-26" at bounding box center [684, 147] width 206 height 14
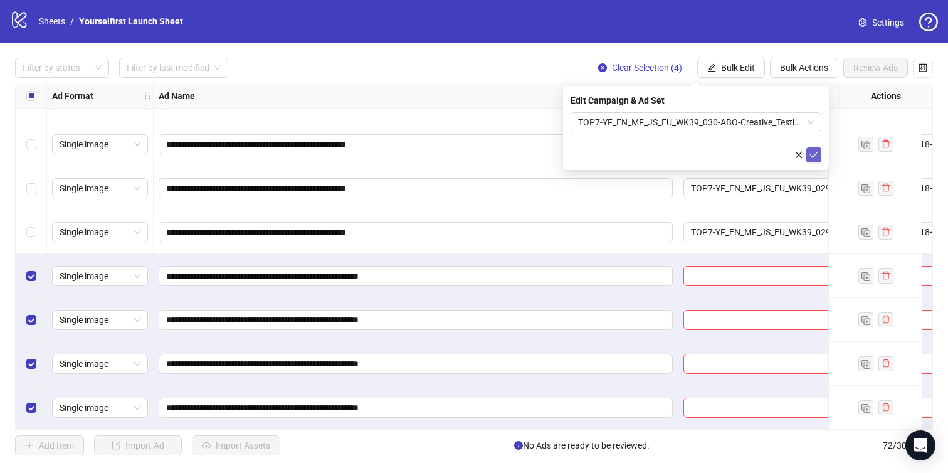
click at [813, 152] on icon "check" at bounding box center [814, 155] width 9 height 9
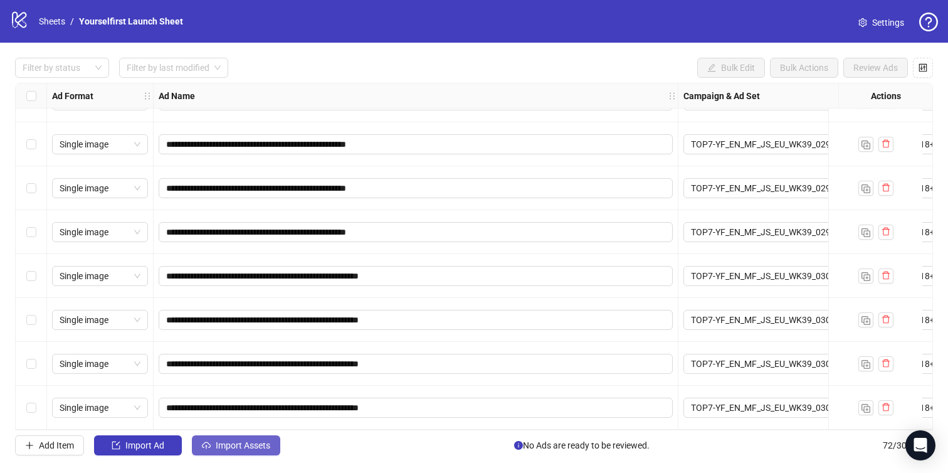
click at [239, 443] on span "Import Assets" at bounding box center [243, 445] width 55 height 10
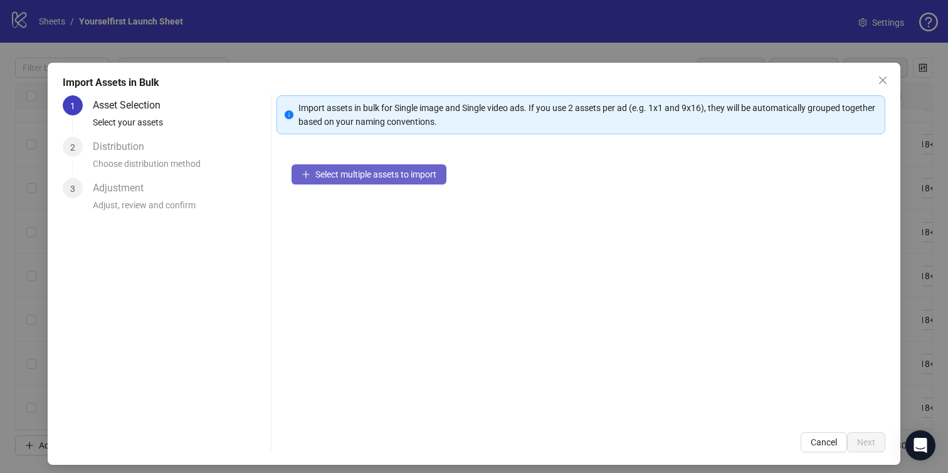
click at [367, 174] on span "Select multiple assets to import" at bounding box center [375, 174] width 121 height 10
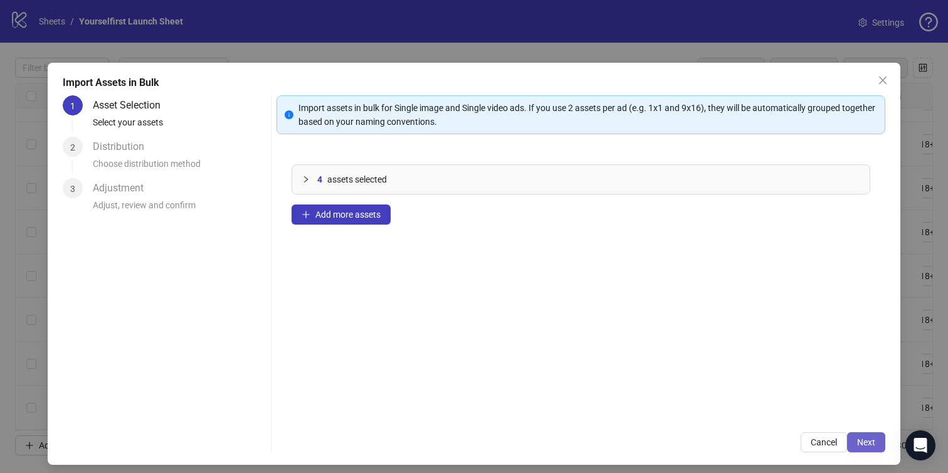
click at [872, 440] on span "Next" at bounding box center [866, 442] width 18 height 10
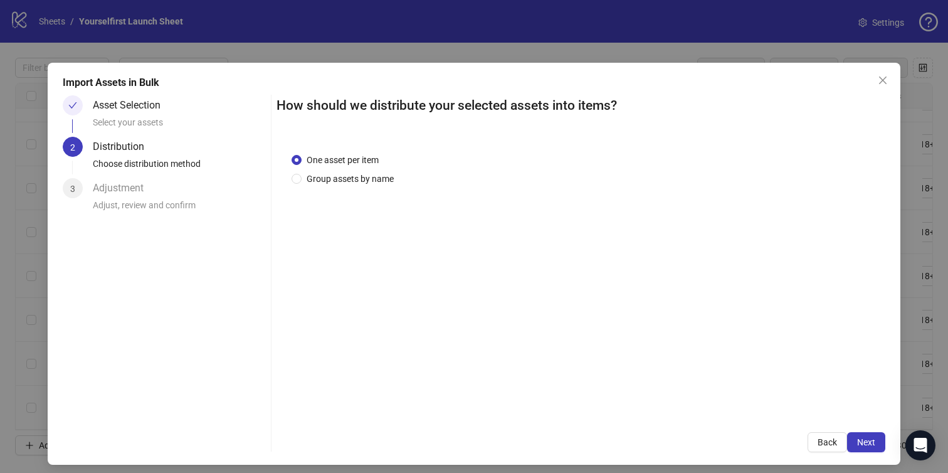
click at [872, 440] on span "Next" at bounding box center [866, 442] width 18 height 10
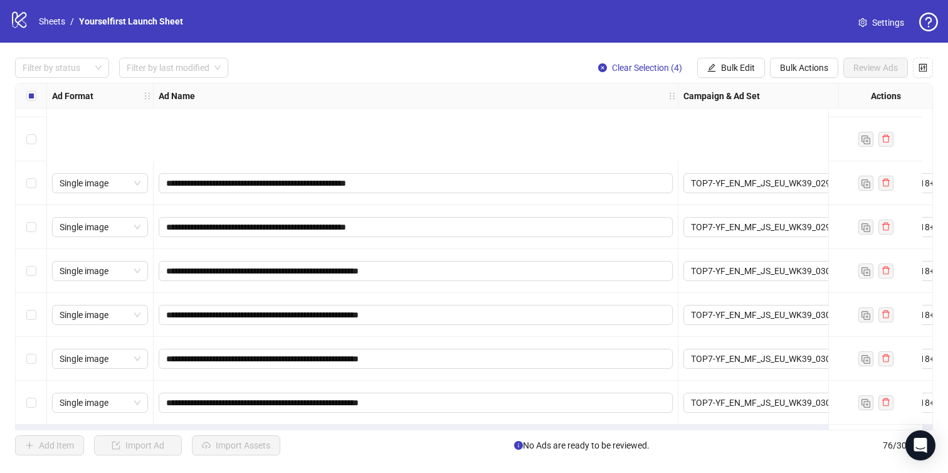
scroll to position [3020, 0]
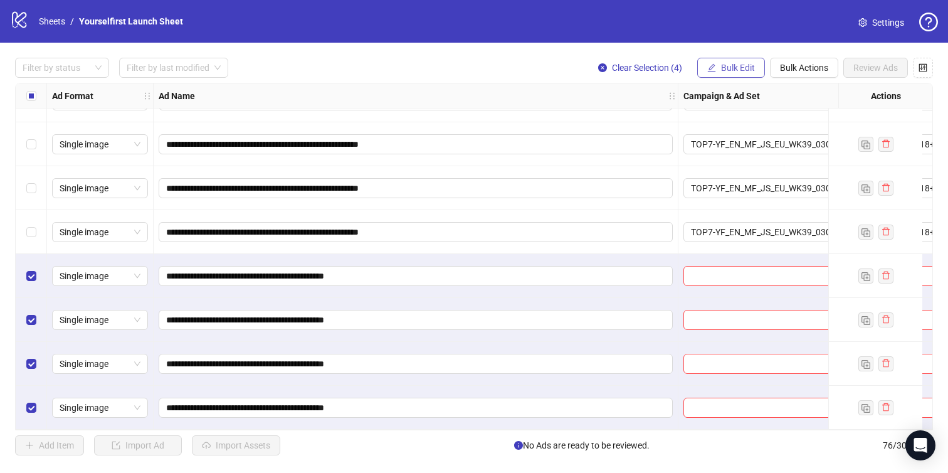
click at [733, 67] on span "Bulk Edit" at bounding box center [738, 68] width 34 height 10
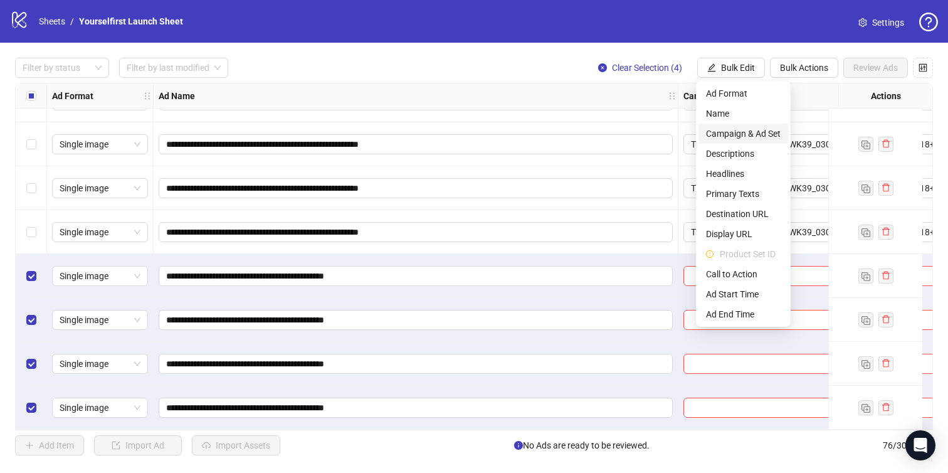
click at [736, 128] on span "Campaign & Ad Set" at bounding box center [743, 134] width 75 height 14
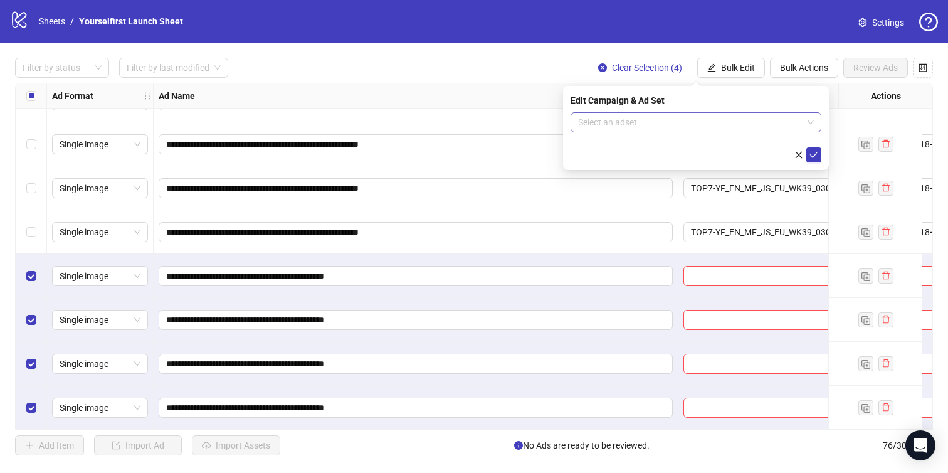
click at [603, 113] on input "search" at bounding box center [690, 122] width 225 height 19
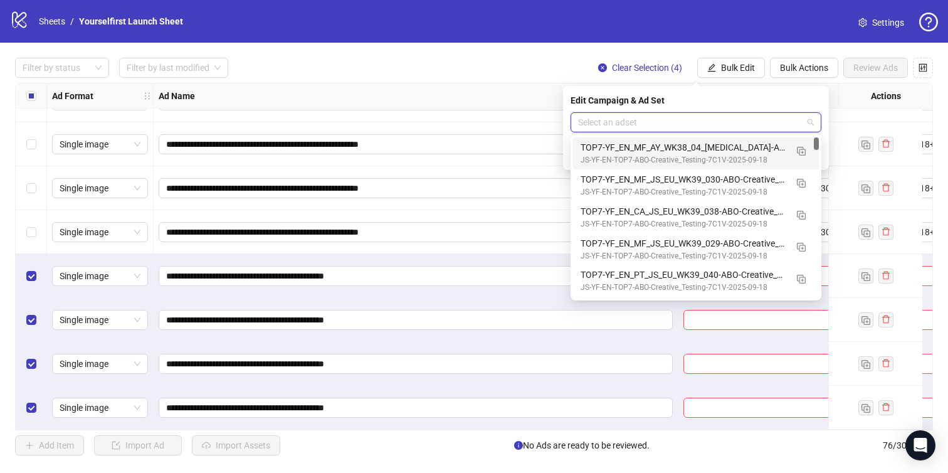
paste input "**********"
type input "**********"
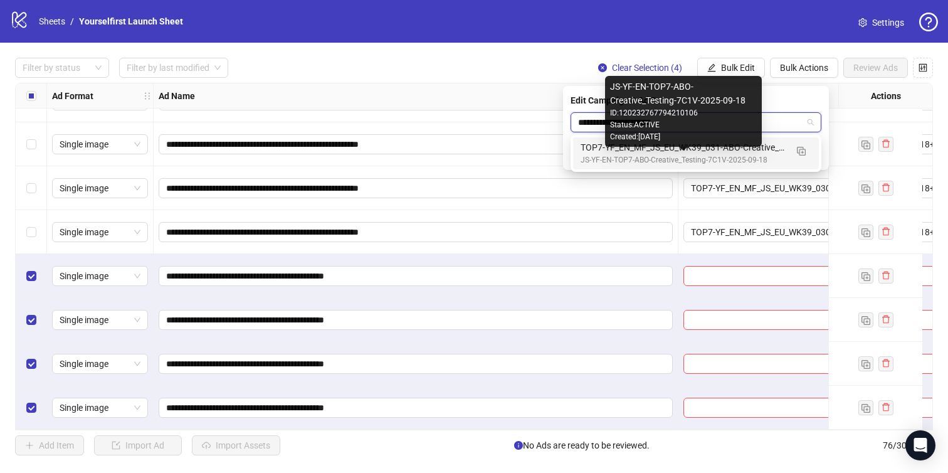
click at [682, 157] on div "JS-YF-EN-TOP7-ABO-Creative_Testing-7C1V-2025-09-18" at bounding box center [684, 160] width 206 height 12
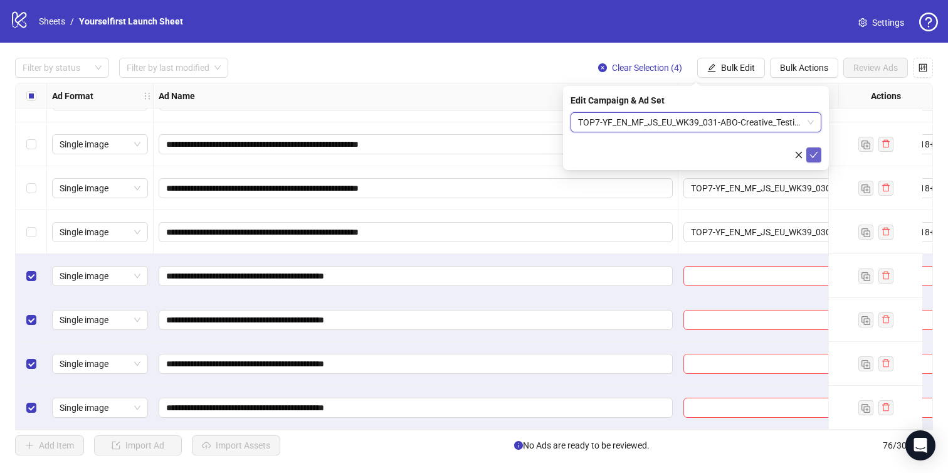
click at [815, 157] on icon "check" at bounding box center [814, 155] width 9 height 9
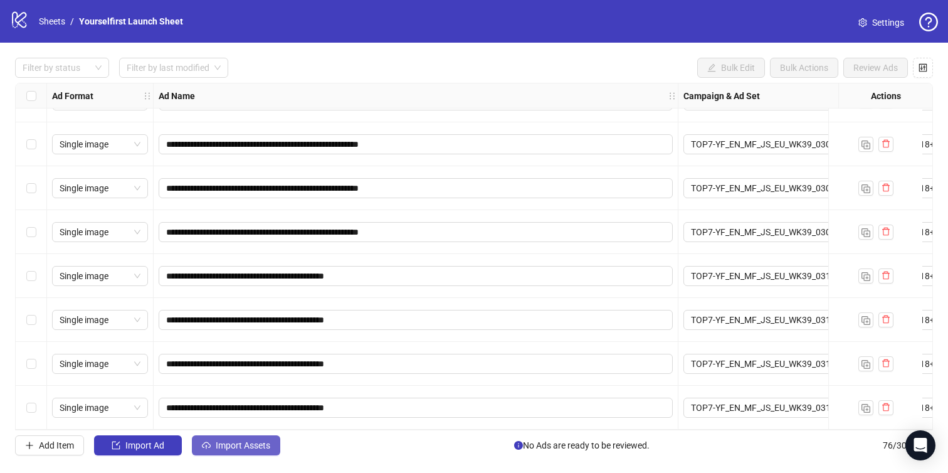
click at [255, 450] on span "Import Assets" at bounding box center [243, 445] width 55 height 10
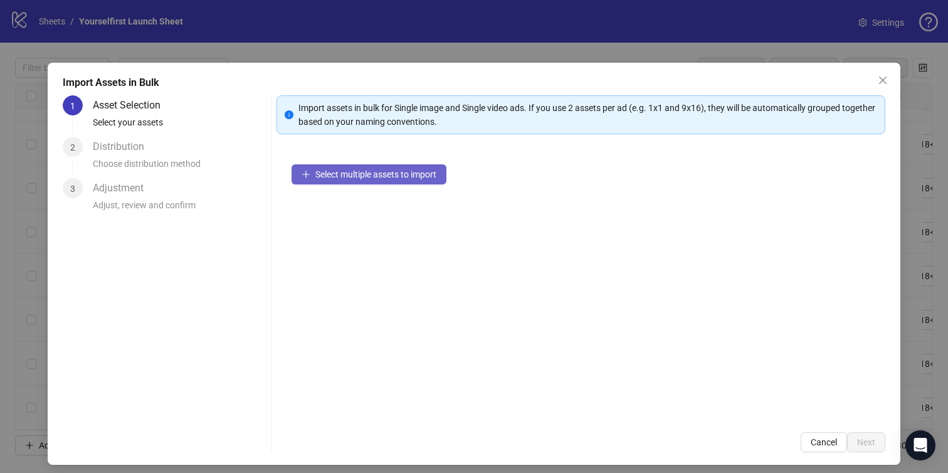
click at [358, 176] on span "Select multiple assets to import" at bounding box center [375, 174] width 121 height 10
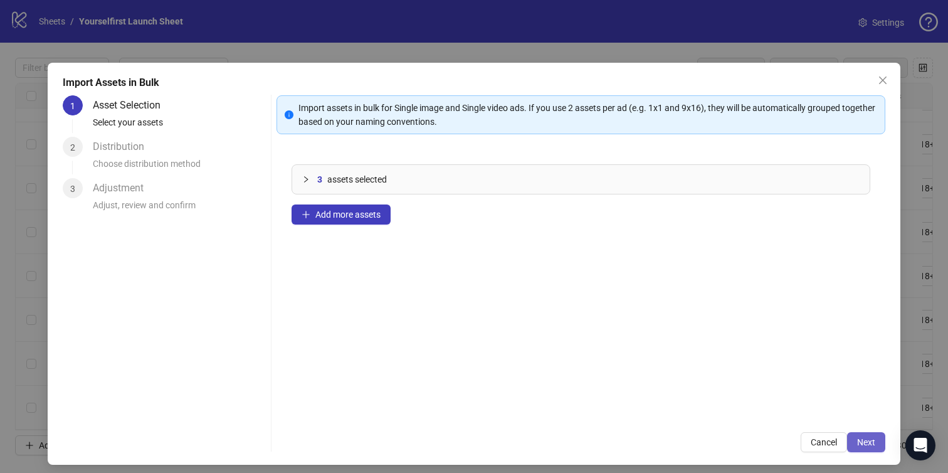
click at [870, 435] on button "Next" at bounding box center [866, 442] width 38 height 20
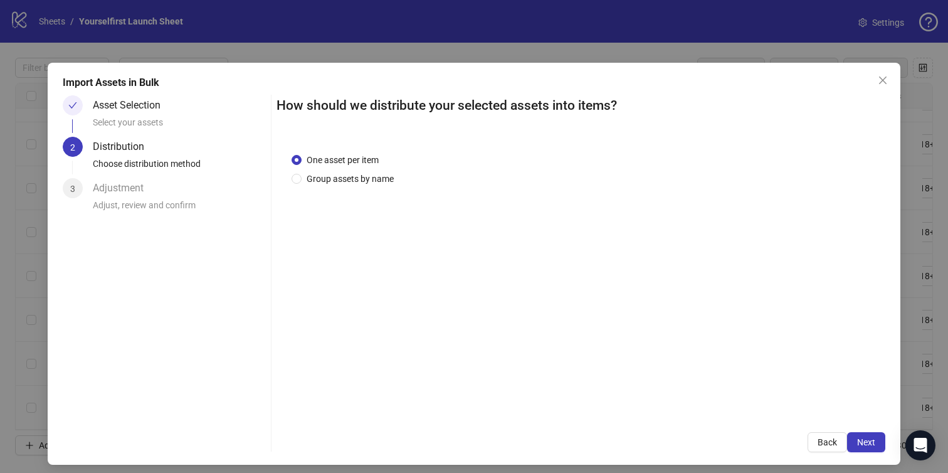
click at [870, 435] on button "Next" at bounding box center [866, 442] width 38 height 20
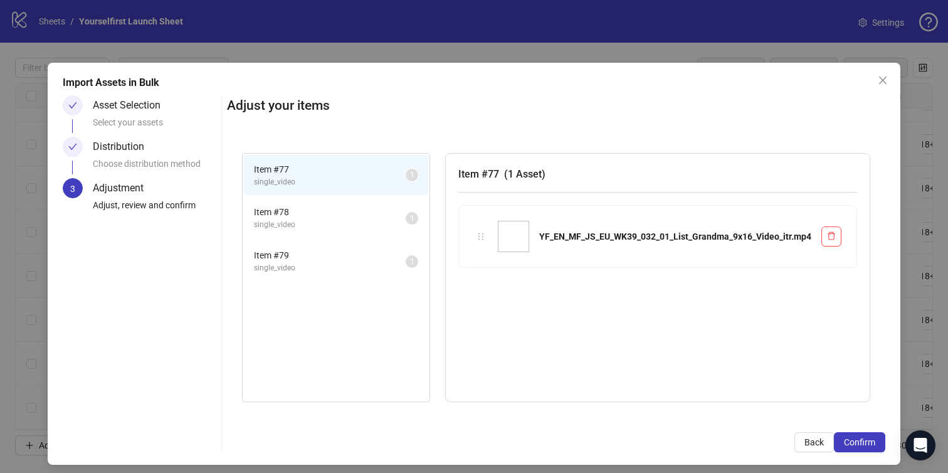
click at [870, 435] on button "Confirm" at bounding box center [859, 442] width 51 height 20
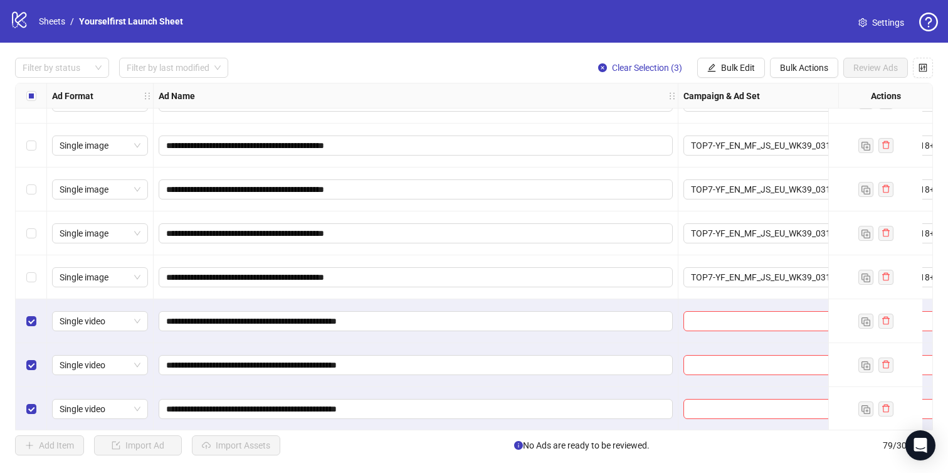
scroll to position [3152, 0]
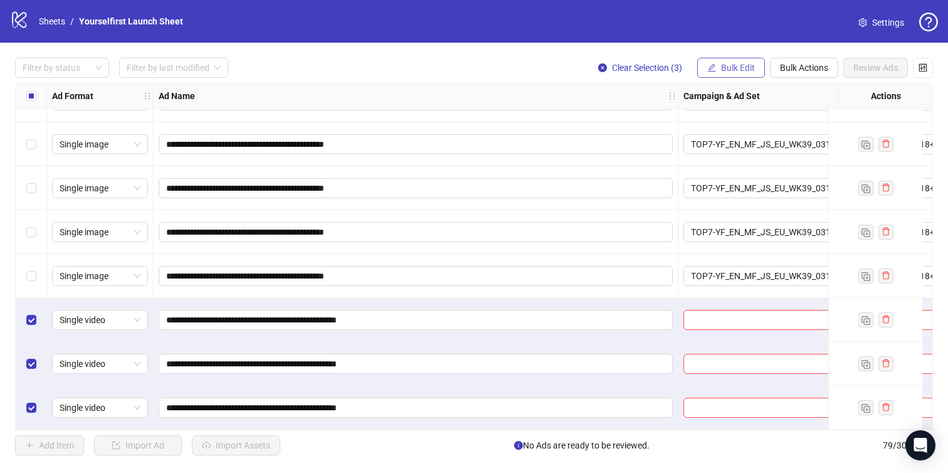
click at [743, 58] on button "Bulk Edit" at bounding box center [731, 68] width 68 height 20
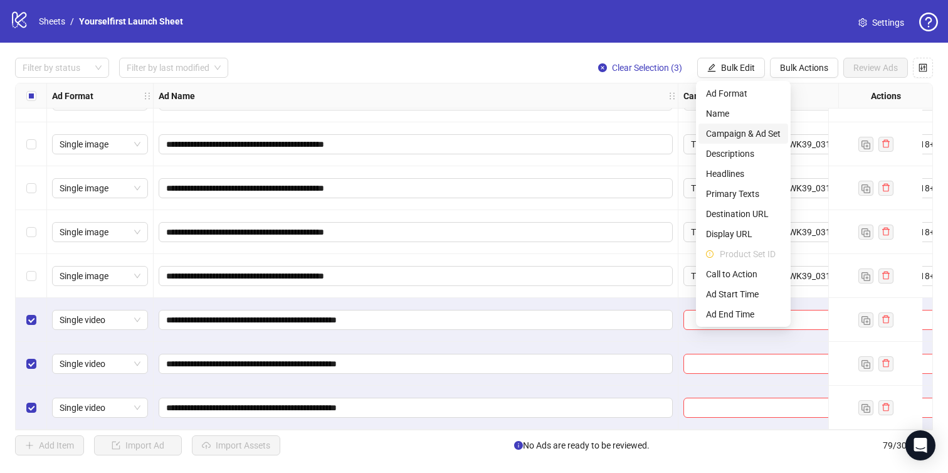
click at [742, 137] on span "Campaign & Ad Set" at bounding box center [743, 134] width 75 height 14
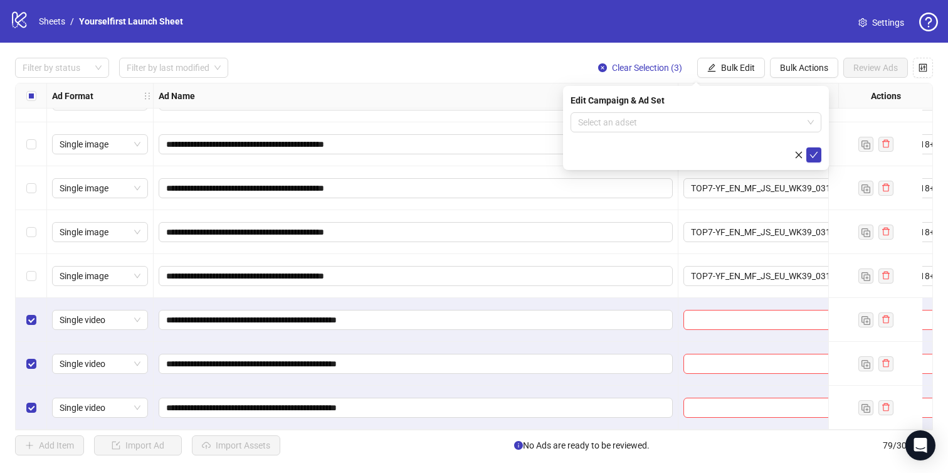
click at [659, 143] on form "Select an adset" at bounding box center [696, 137] width 251 height 50
click at [649, 130] on input "search" at bounding box center [690, 122] width 225 height 19
paste input "**********"
type input "**********"
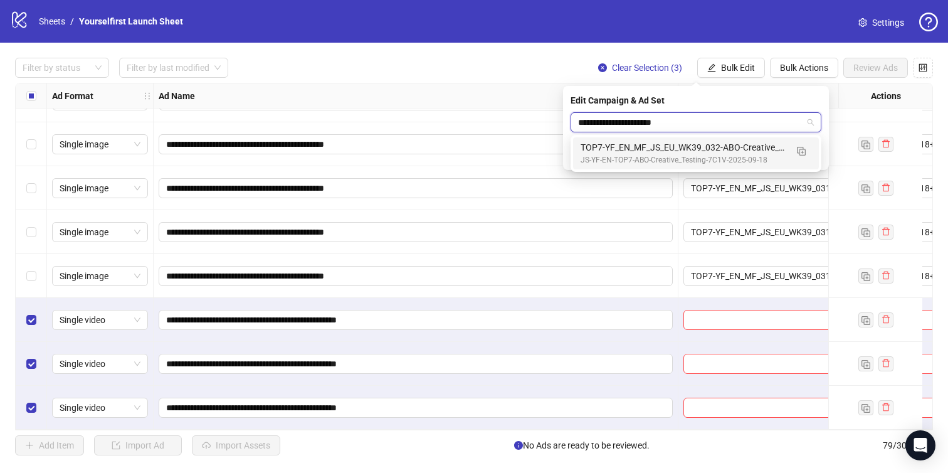
click at [654, 145] on div "TOP7-YF_EN_MF_JS_EU_WK39_032-ABO-Creative_Testing-18+-7C1V-2025-09-25" at bounding box center [684, 147] width 206 height 14
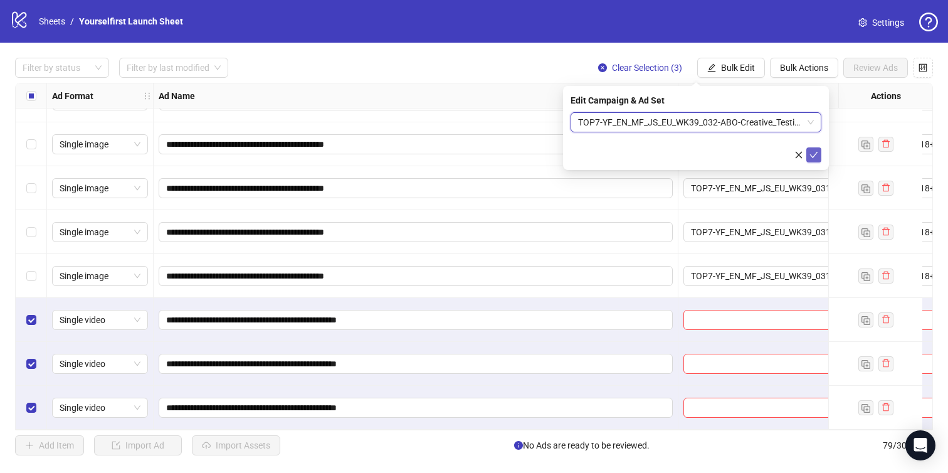
click at [813, 154] on icon "check" at bounding box center [814, 155] width 9 height 9
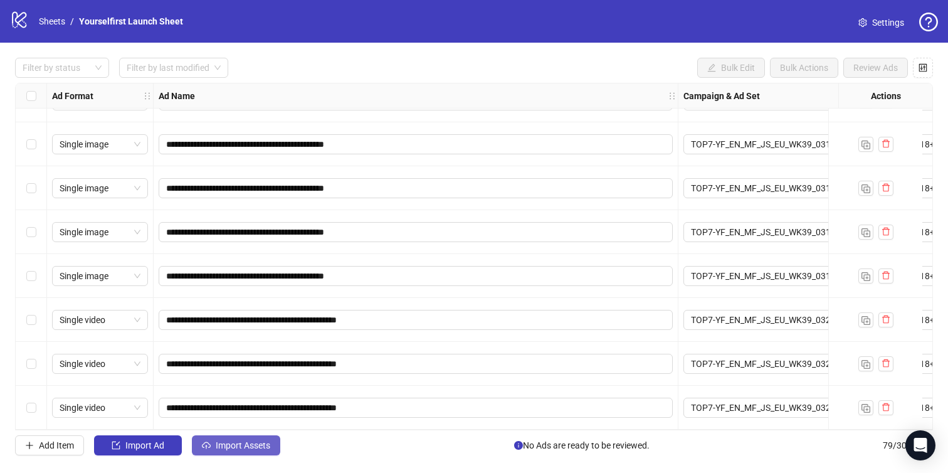
click at [221, 444] on span "Import Assets" at bounding box center [243, 445] width 55 height 10
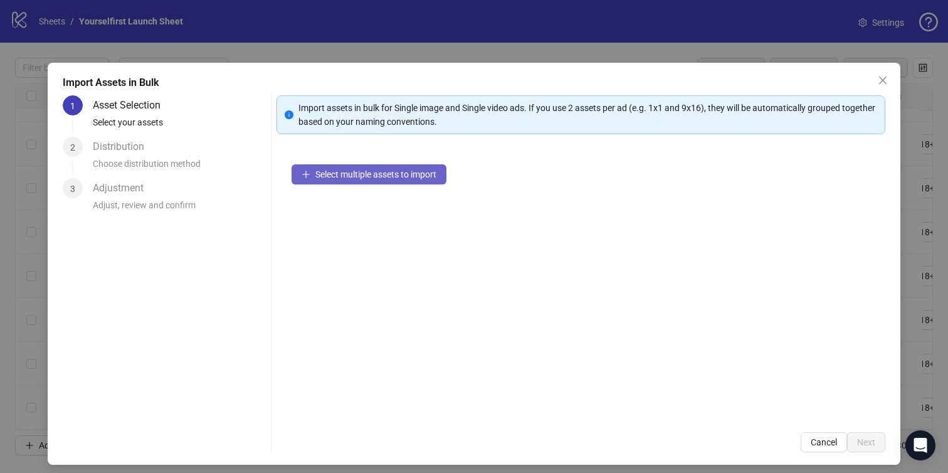
click at [386, 171] on span "Select multiple assets to import" at bounding box center [375, 174] width 121 height 10
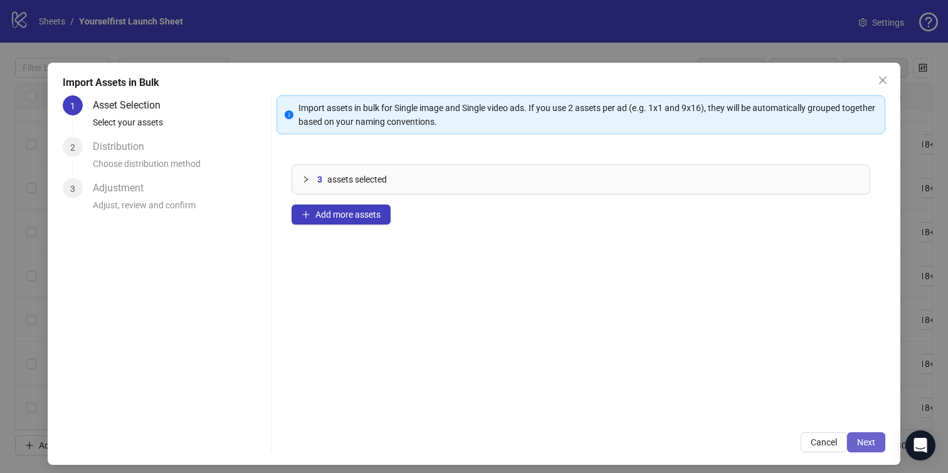
click at [862, 437] on span "Next" at bounding box center [866, 442] width 18 height 10
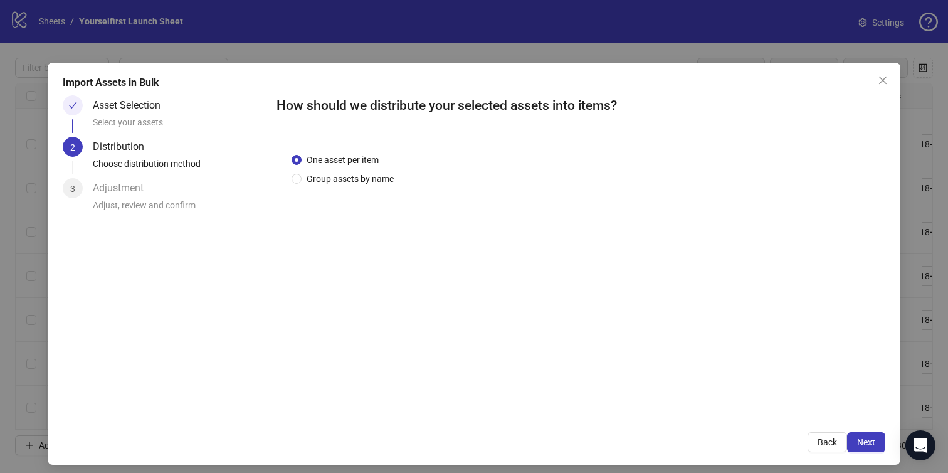
click at [867, 439] on span "Next" at bounding box center [866, 442] width 18 height 10
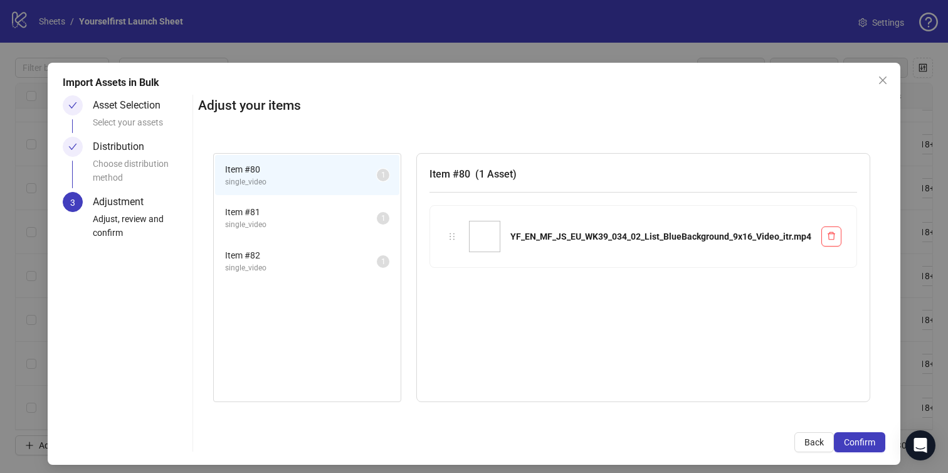
click at [867, 439] on span "Confirm" at bounding box center [859, 442] width 31 height 10
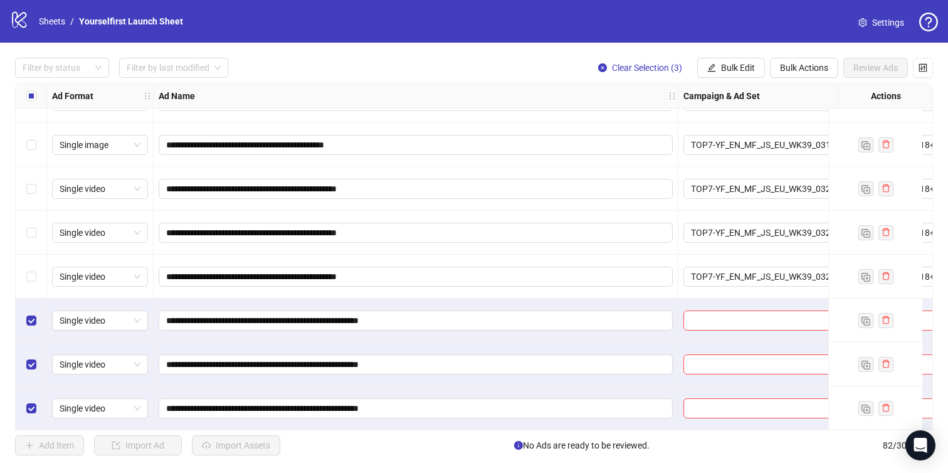
scroll to position [3284, 0]
click at [746, 60] on button "Bulk Edit" at bounding box center [731, 68] width 68 height 20
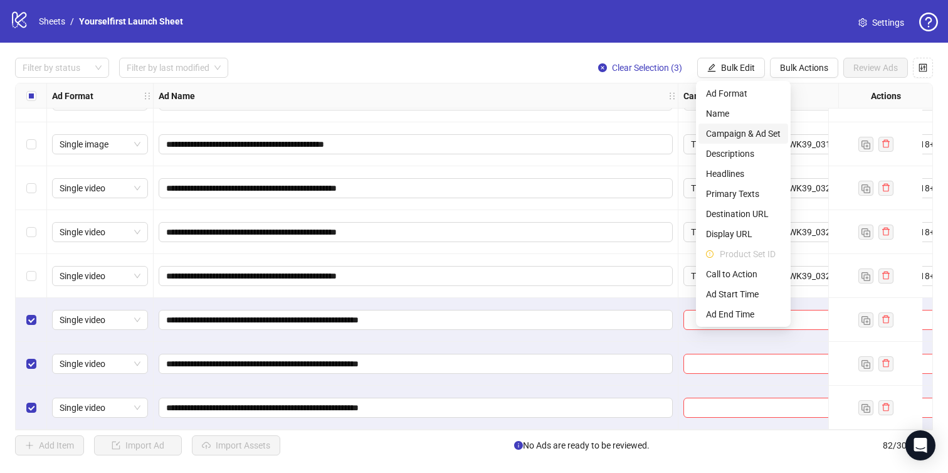
click at [738, 132] on span "Campaign & Ad Set" at bounding box center [743, 134] width 75 height 14
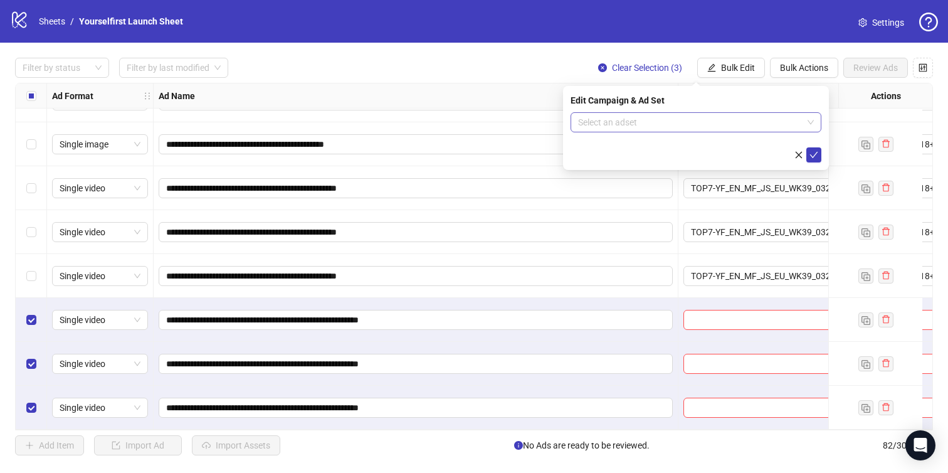
click at [643, 127] on input "search" at bounding box center [690, 122] width 225 height 19
paste input "**********"
type input "**********"
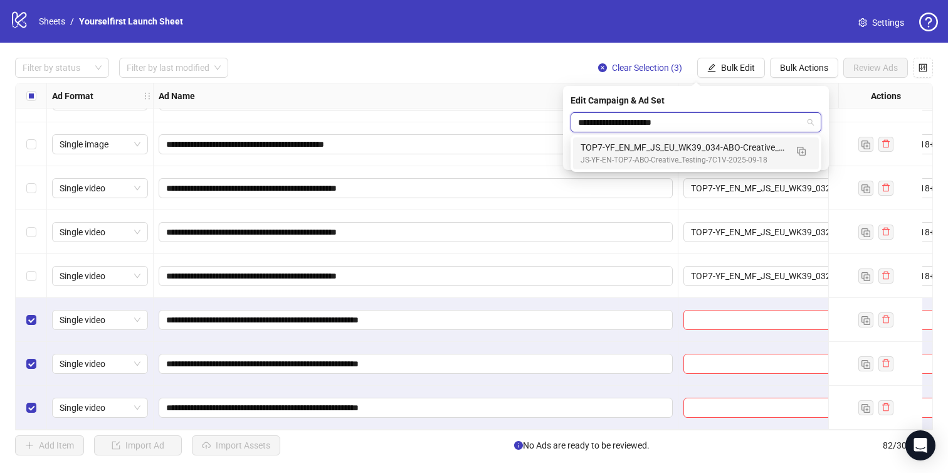
click at [643, 156] on div "JS-YF-EN-TOP7-ABO-Creative_Testing-7C1V-2025-09-18" at bounding box center [684, 160] width 206 height 12
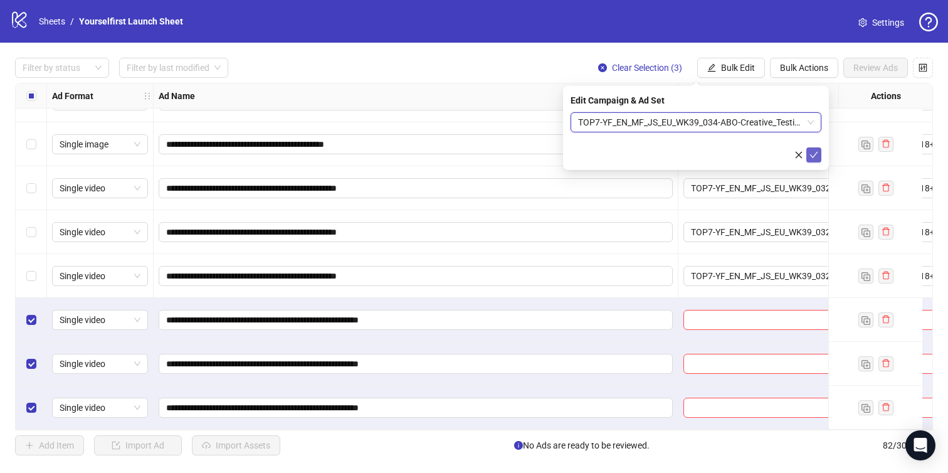
click at [815, 158] on icon "check" at bounding box center [814, 155] width 9 height 9
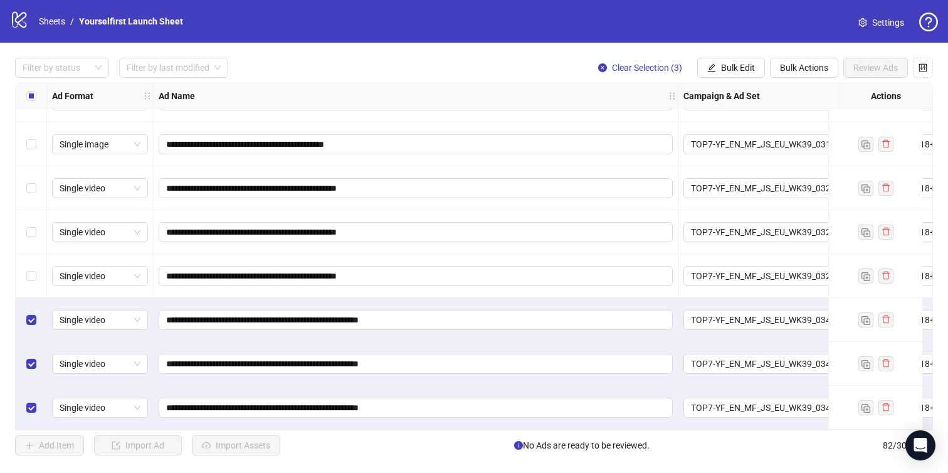
click at [24, 95] on div "Select all rows" at bounding box center [31, 95] width 31 height 25
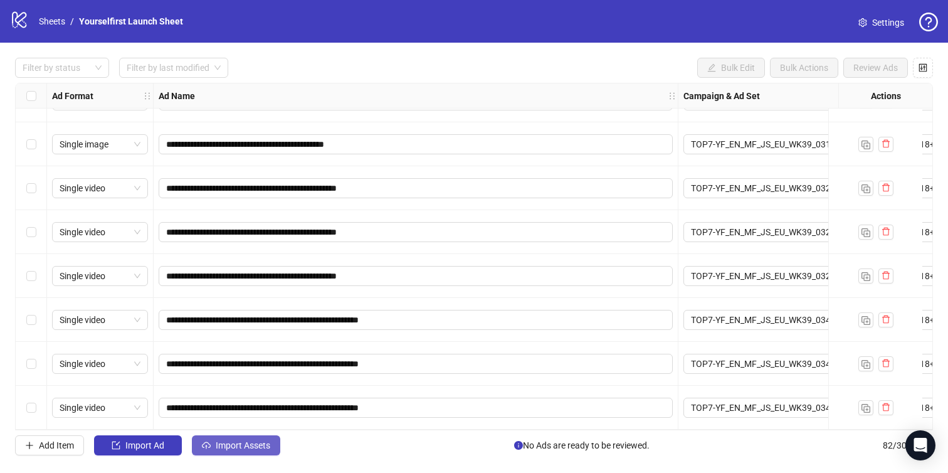
click at [232, 448] on span "Import Assets" at bounding box center [243, 445] width 55 height 10
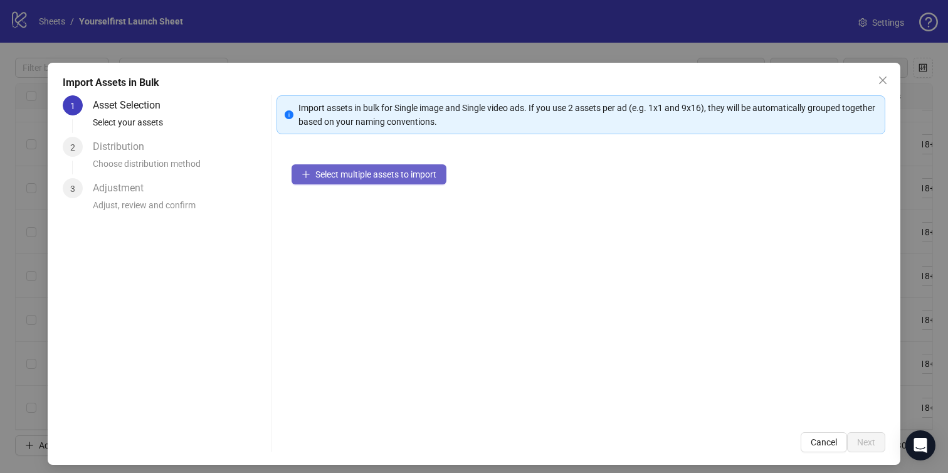
click at [384, 166] on button "Select multiple assets to import" at bounding box center [369, 174] width 155 height 20
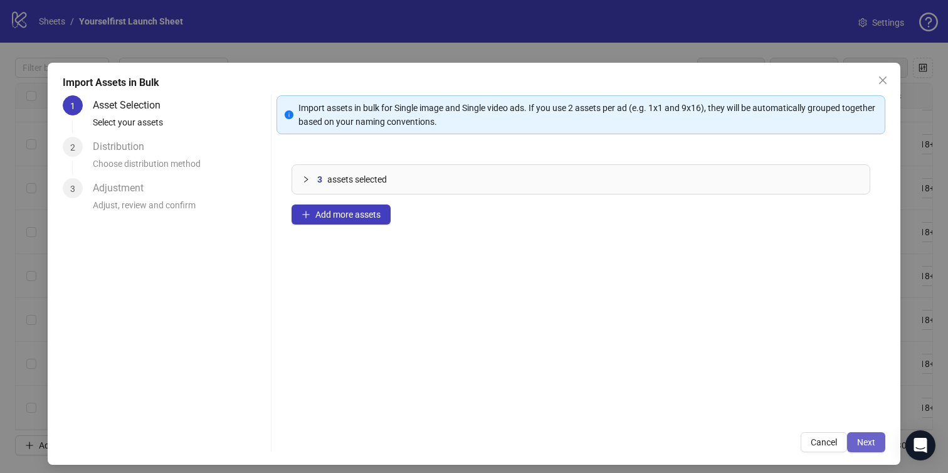
click at [866, 441] on span "Next" at bounding box center [866, 442] width 18 height 10
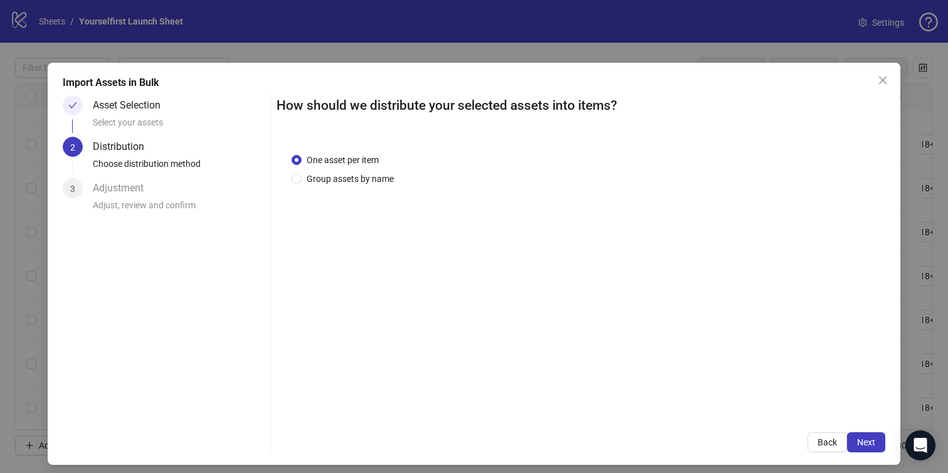
click at [866, 441] on span "Next" at bounding box center [866, 442] width 18 height 10
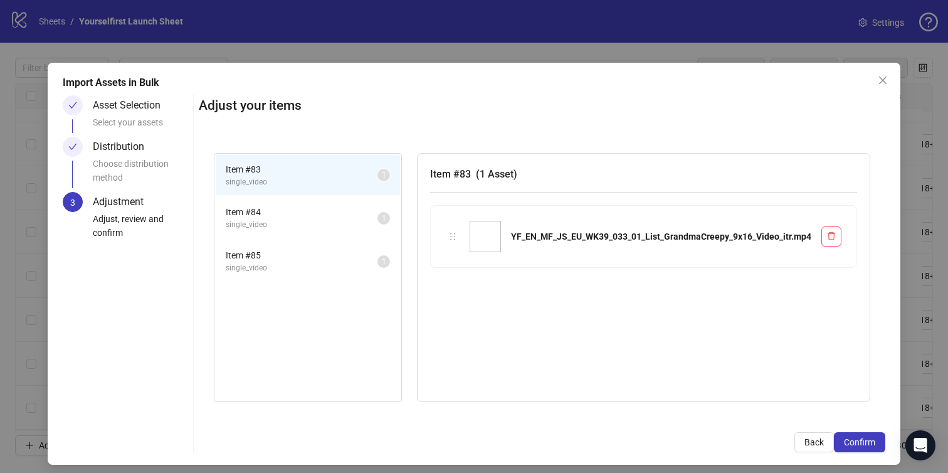
click at [866, 441] on span "Confirm" at bounding box center [859, 442] width 31 height 10
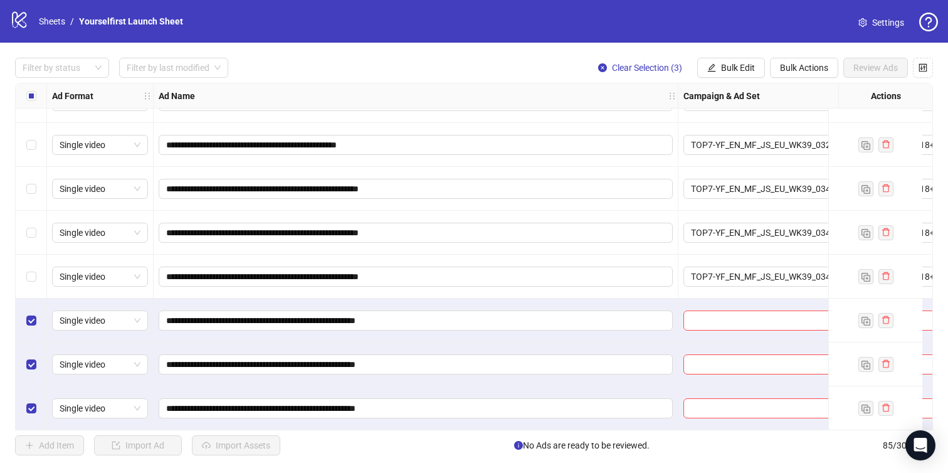
scroll to position [3416, 0]
click at [731, 68] on span "Bulk Edit" at bounding box center [738, 68] width 34 height 10
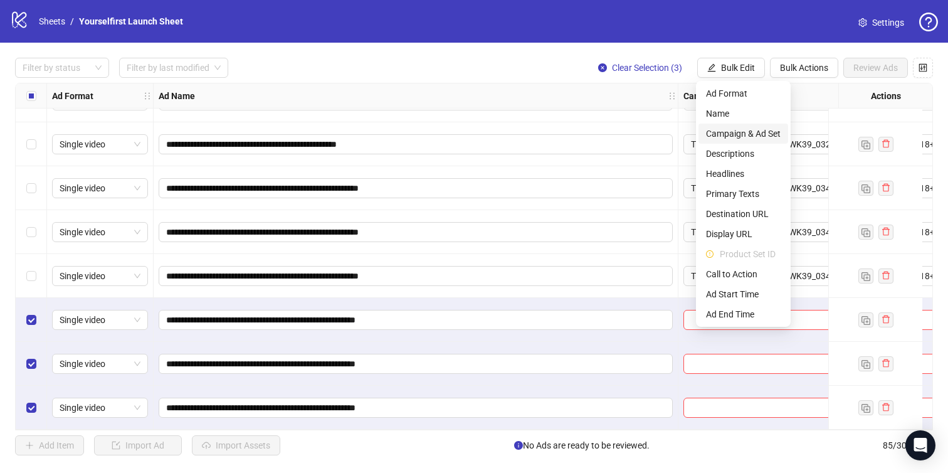
click at [740, 140] on span "Campaign & Ad Set" at bounding box center [743, 134] width 75 height 14
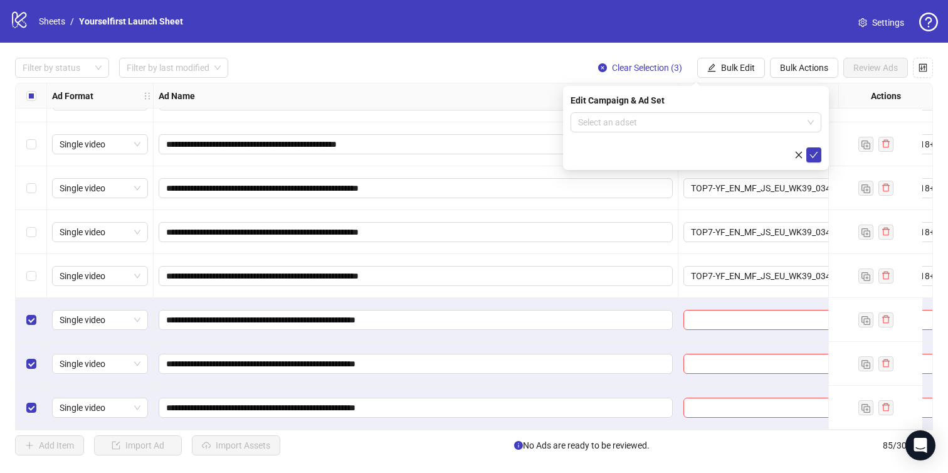
click at [655, 133] on form "Select an adset" at bounding box center [696, 137] width 251 height 50
click at [646, 125] on input "search" at bounding box center [690, 122] width 225 height 19
paste input "**********"
type input "**********"
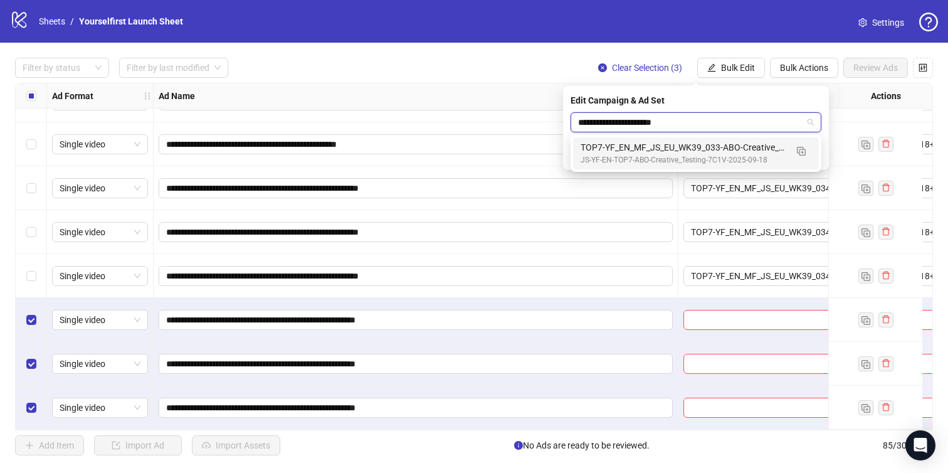
click at [638, 154] on div "JS-YF-EN-TOP7-ABO-Creative_Testing-7C1V-2025-09-18" at bounding box center [684, 160] width 206 height 12
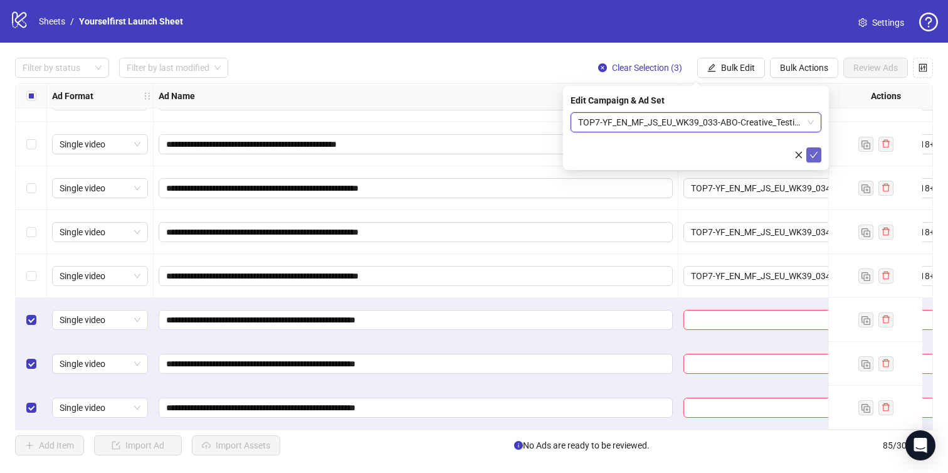
click at [817, 151] on icon "check" at bounding box center [814, 155] width 9 height 9
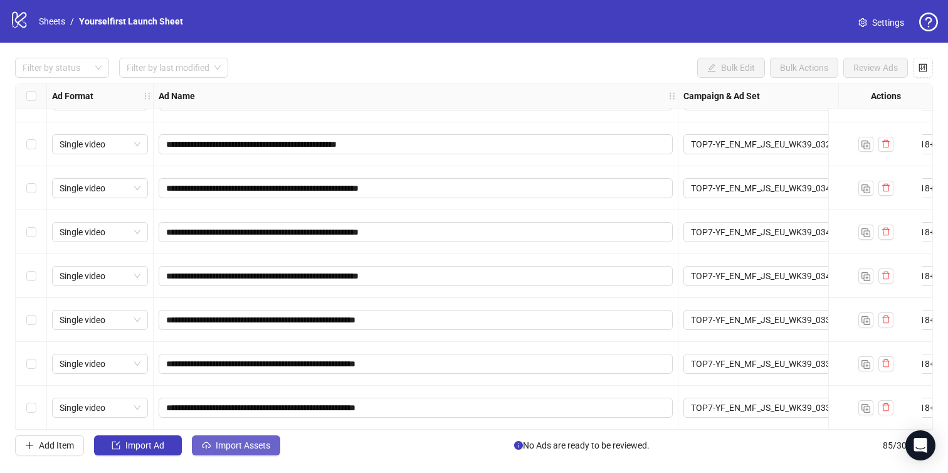
click at [235, 443] on span "Import Assets" at bounding box center [243, 445] width 55 height 10
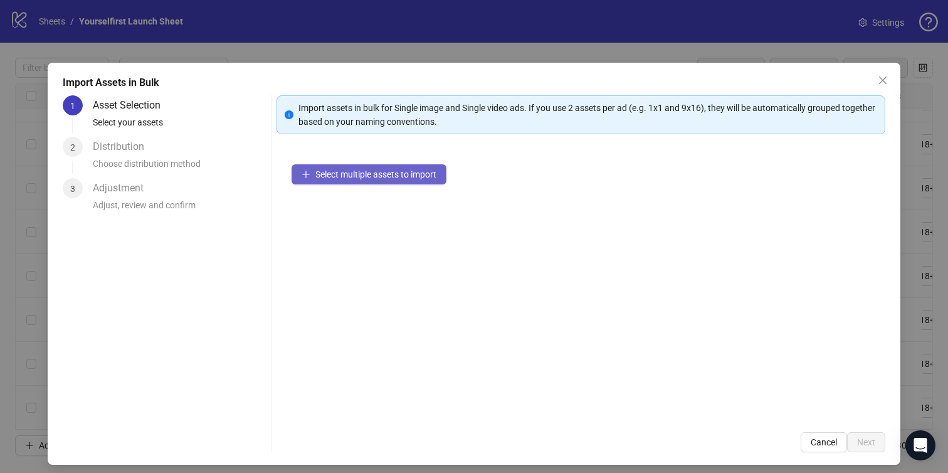
click at [370, 175] on span "Select multiple assets to import" at bounding box center [375, 174] width 121 height 10
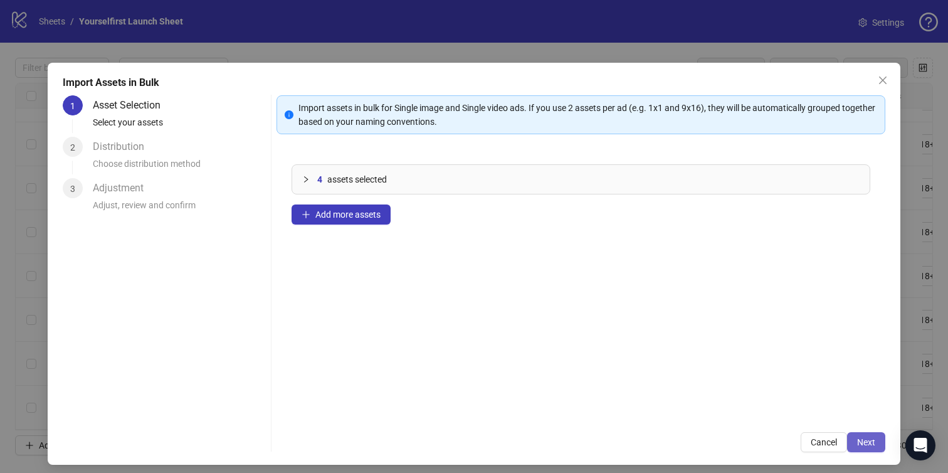
click at [866, 440] on span "Next" at bounding box center [866, 442] width 18 height 10
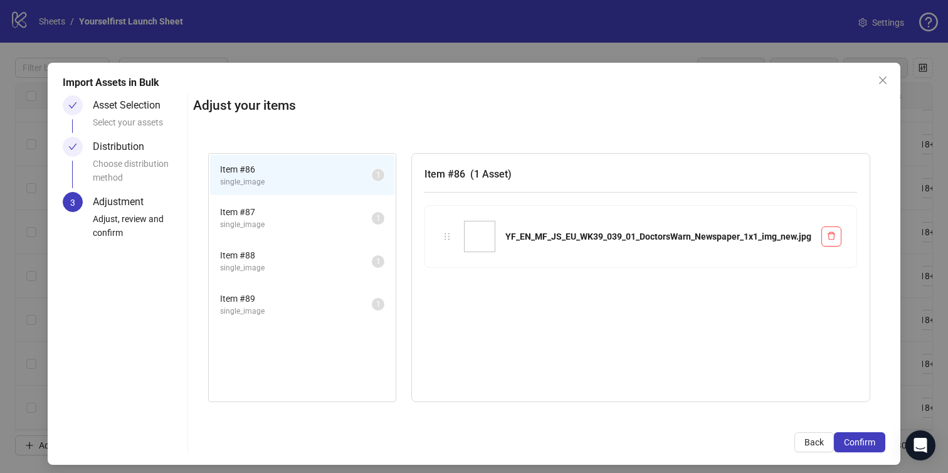
click at [866, 440] on span "Confirm" at bounding box center [859, 442] width 31 height 10
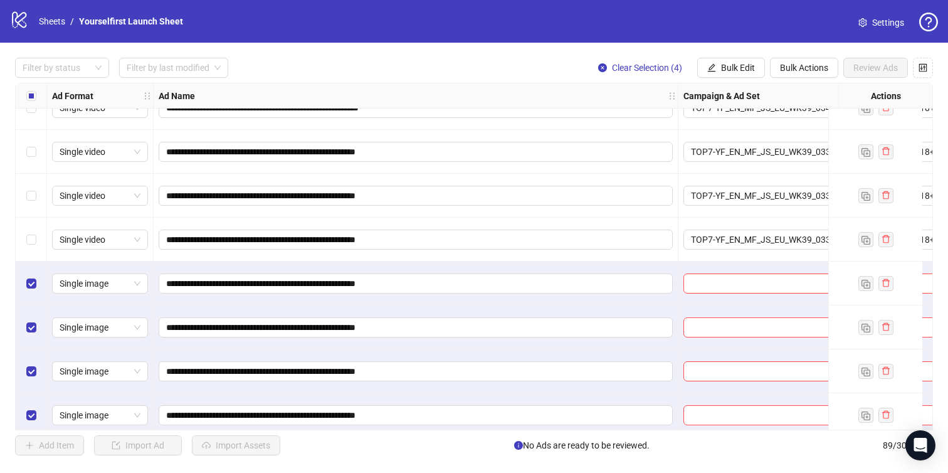
scroll to position [3591, 0]
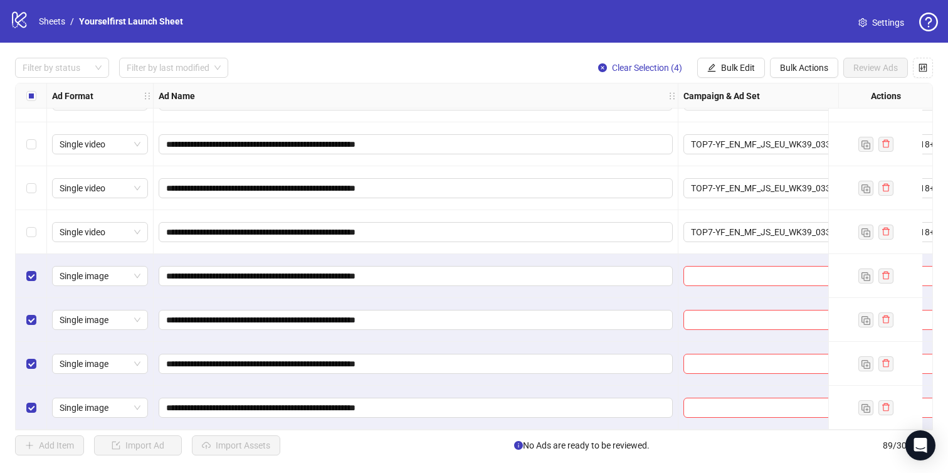
click at [725, 79] on div "**********" at bounding box center [474, 257] width 948 height 428
click at [721, 72] on span "Bulk Edit" at bounding box center [738, 68] width 34 height 10
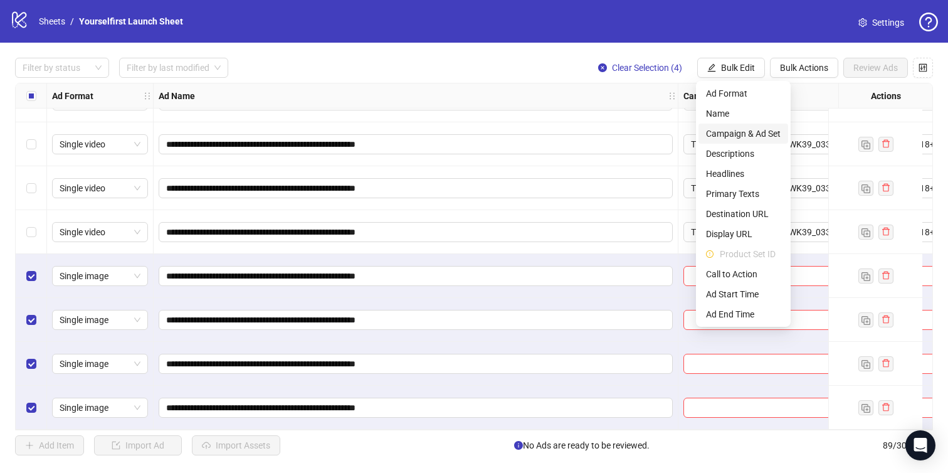
click at [729, 135] on span "Campaign & Ad Set" at bounding box center [743, 134] width 75 height 14
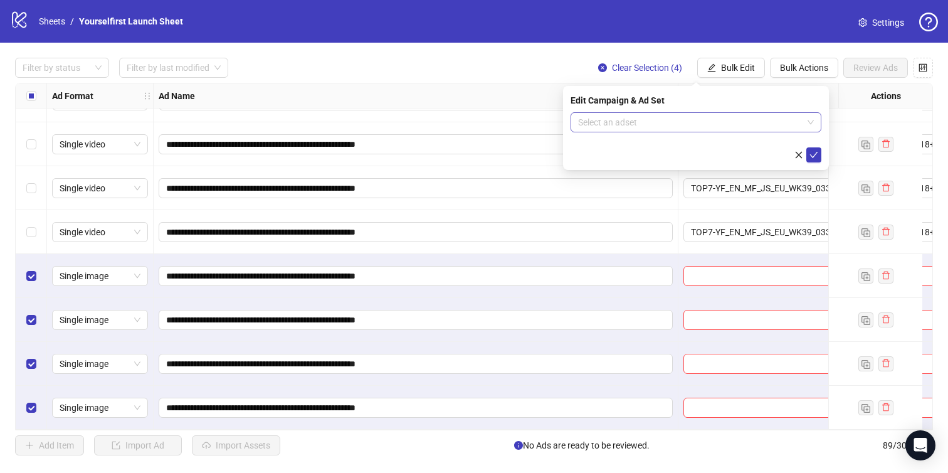
click at [615, 115] on input "search" at bounding box center [690, 122] width 225 height 19
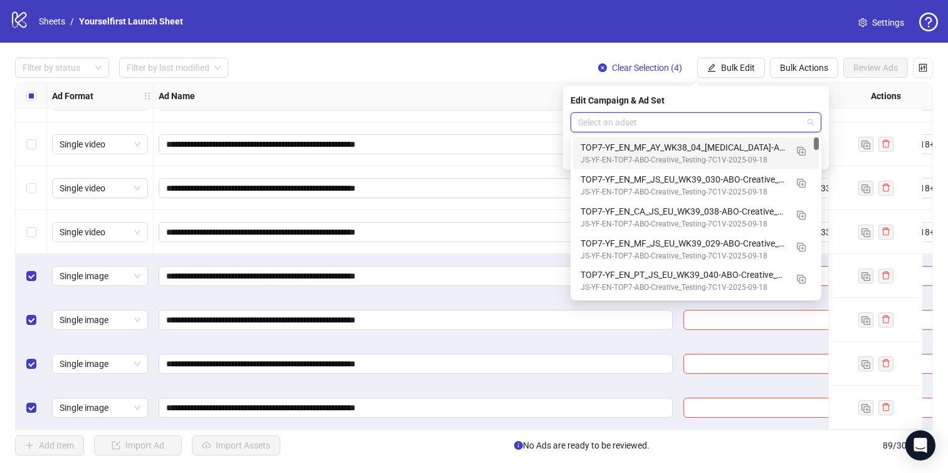
paste input "**********"
type input "**********"
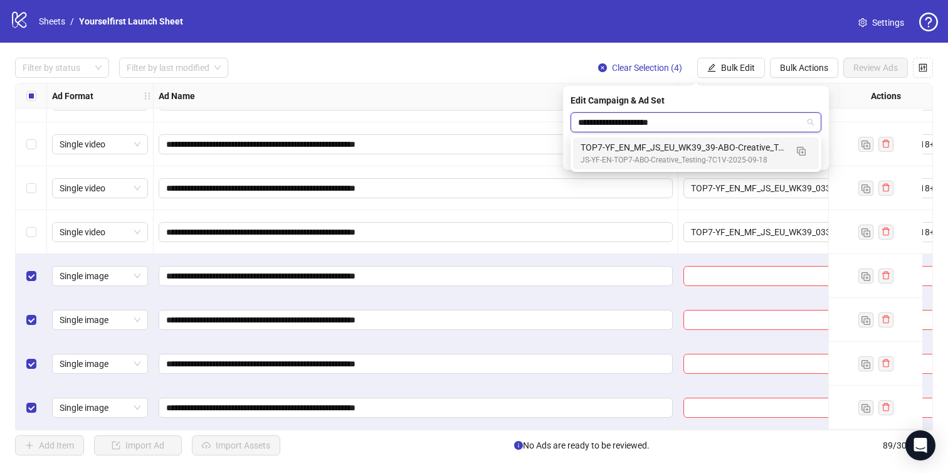
click at [633, 141] on div "TOP7-YF_EN_MF_JS_EU_WK39_39-ABO-Creative_Testing-18+-7C1V-2025-09-25" at bounding box center [684, 147] width 206 height 14
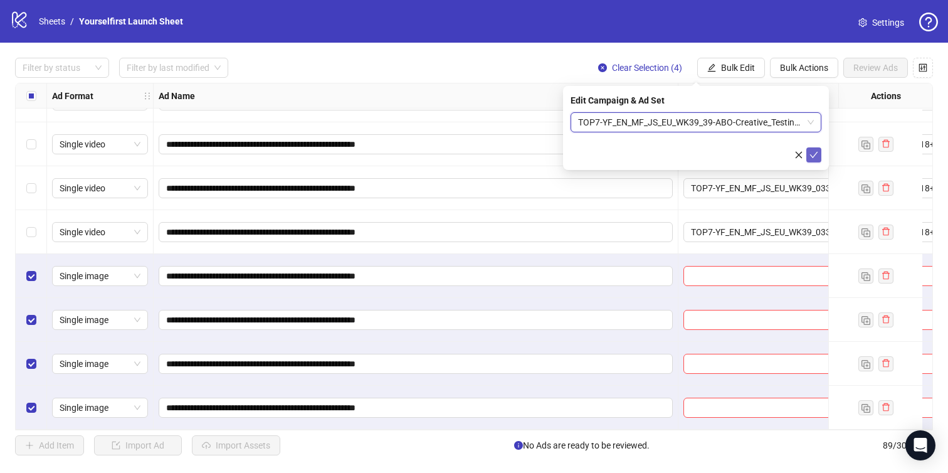
click at [818, 154] on icon "check" at bounding box center [814, 155] width 9 height 9
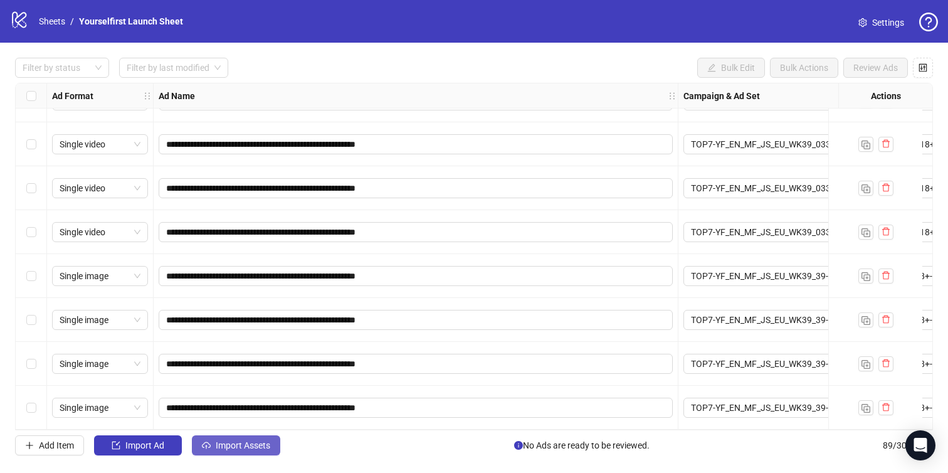
click at [251, 442] on span "Import Assets" at bounding box center [243, 445] width 55 height 10
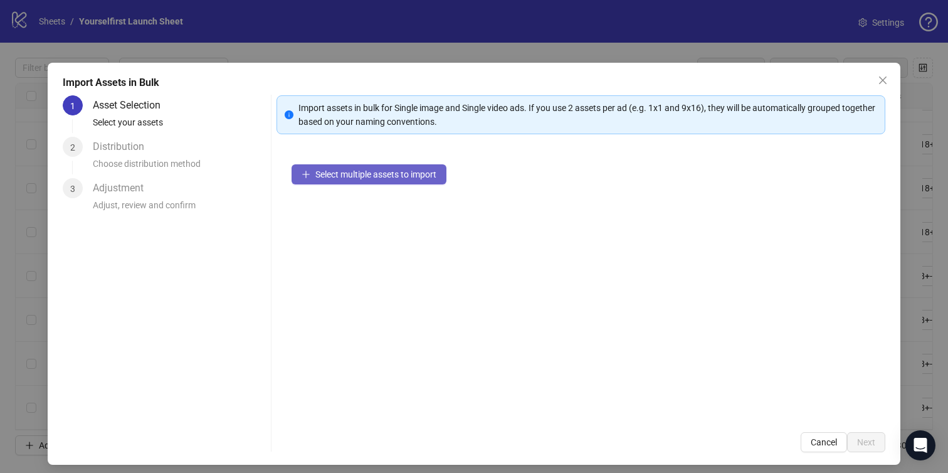
click at [369, 175] on span "Select multiple assets to import" at bounding box center [375, 174] width 121 height 10
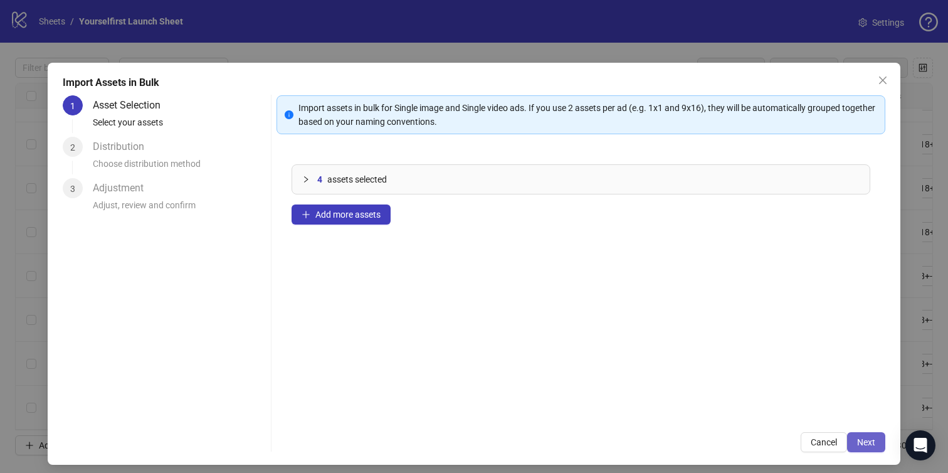
click at [877, 442] on button "Next" at bounding box center [866, 442] width 38 height 20
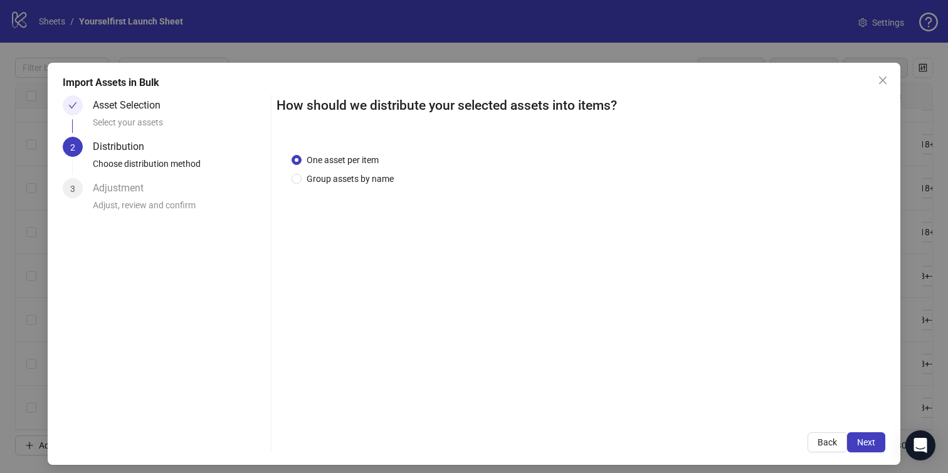
click at [877, 442] on button "Next" at bounding box center [866, 442] width 38 height 20
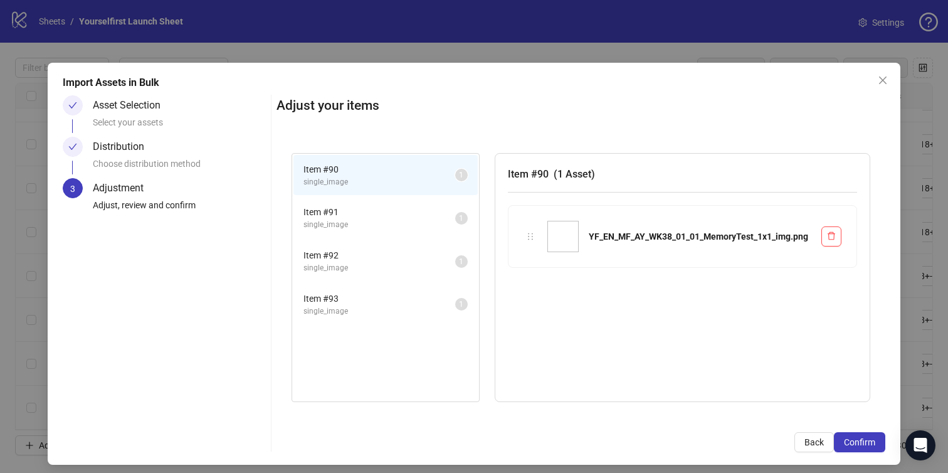
click at [877, 442] on button "Confirm" at bounding box center [859, 442] width 51 height 20
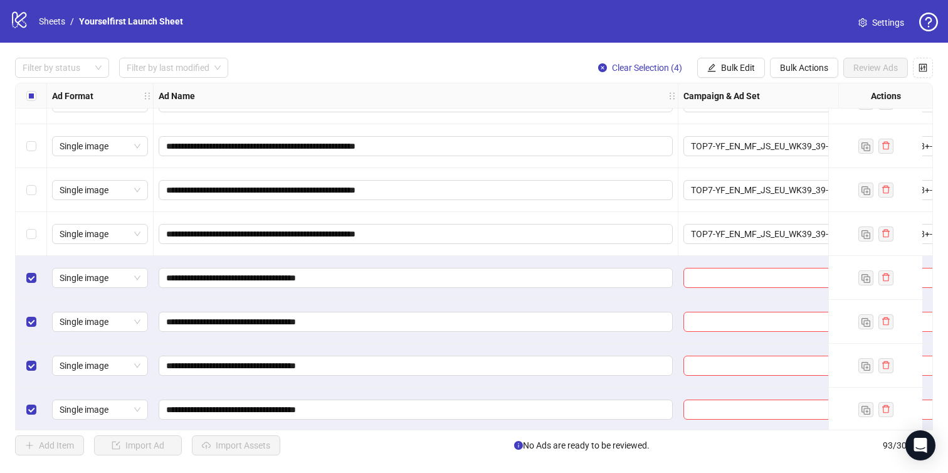
scroll to position [3767, 0]
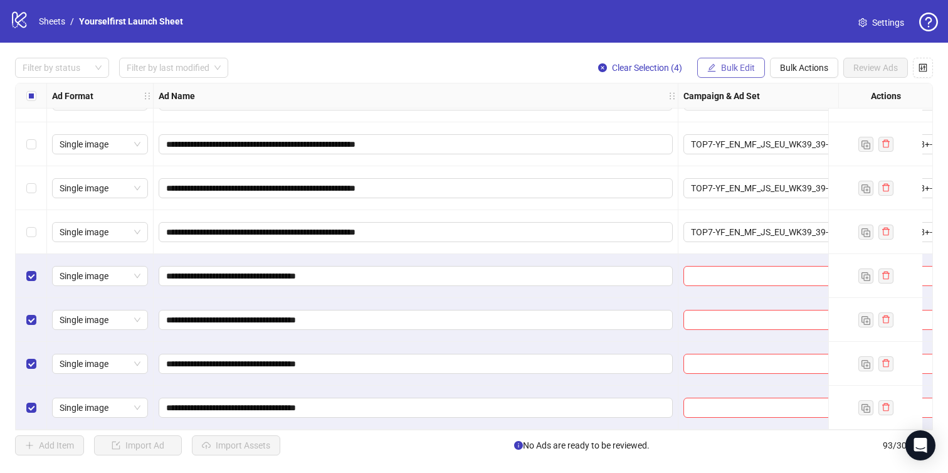
click at [725, 62] on button "Bulk Edit" at bounding box center [731, 68] width 68 height 20
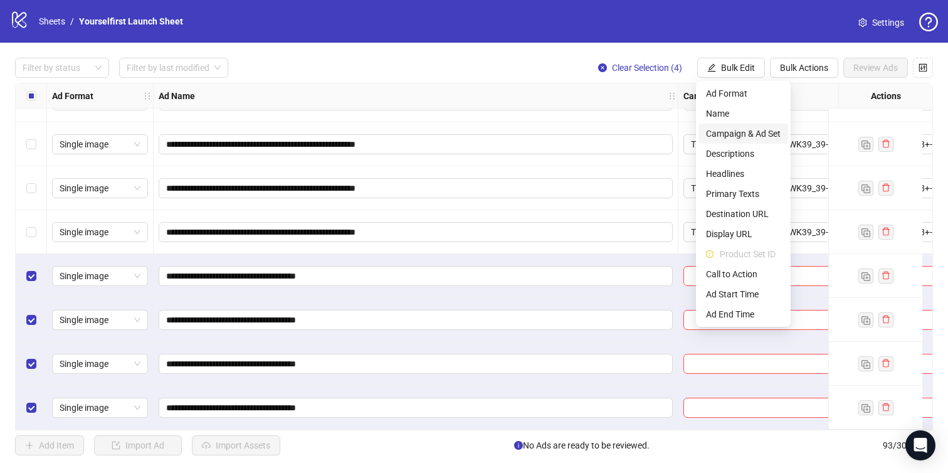
click at [728, 129] on span "Campaign & Ad Set" at bounding box center [743, 134] width 75 height 14
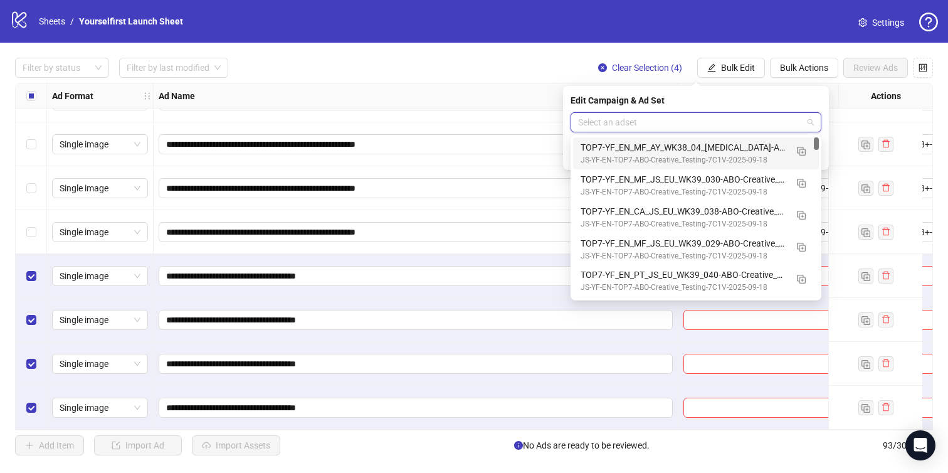
click at [631, 129] on input "search" at bounding box center [690, 122] width 225 height 19
paste input "**********"
type input "**********"
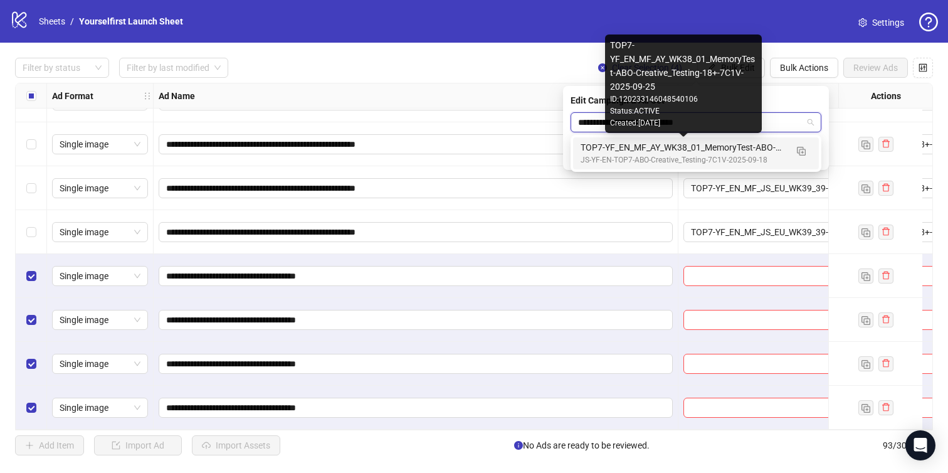
click at [633, 147] on div "TOP7-YF_EN_MF_AY_WK38_01_MemoryTest-ABO-Creative_Testing-18+-7C1V-2025-09-25" at bounding box center [684, 147] width 206 height 14
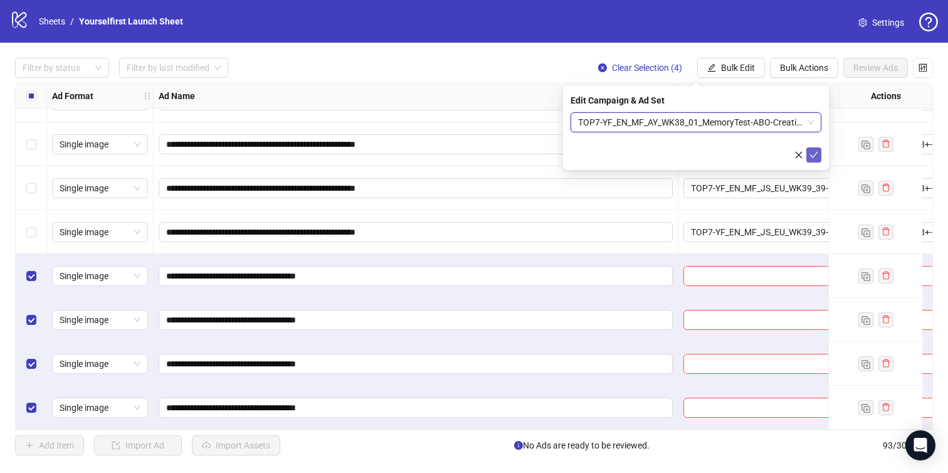
click at [815, 156] on icon "check" at bounding box center [814, 155] width 9 height 9
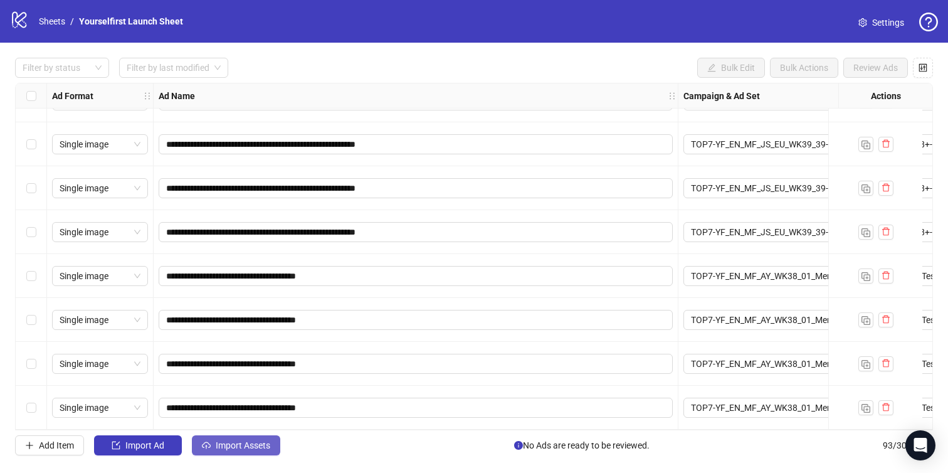
click at [253, 440] on span "Import Assets" at bounding box center [243, 445] width 55 height 10
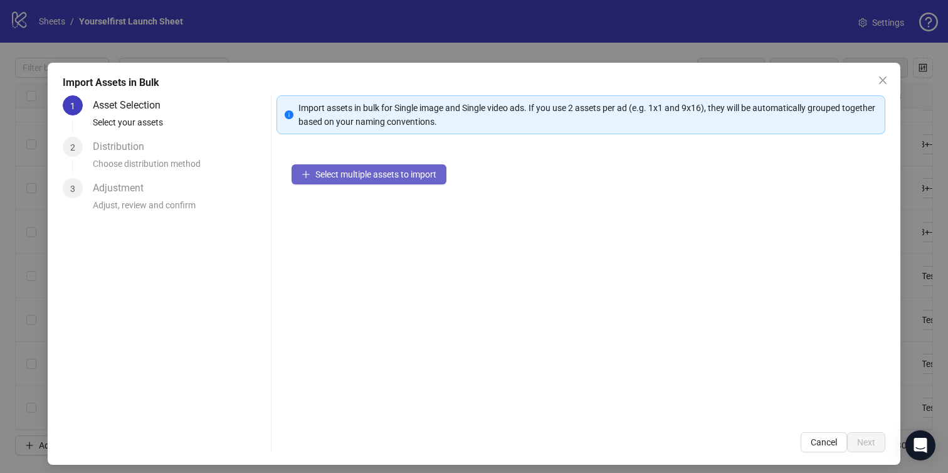
click at [354, 177] on span "Select multiple assets to import" at bounding box center [375, 174] width 121 height 10
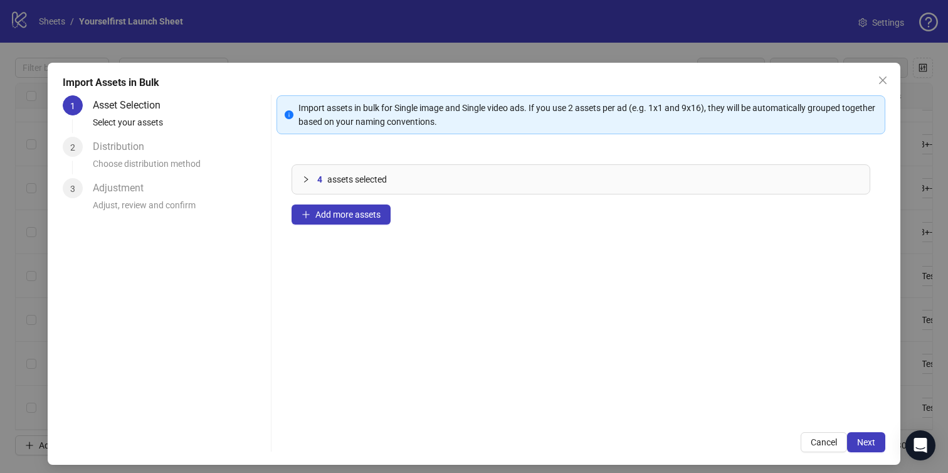
click at [866, 430] on div "Import assets in bulk for Single image and Single video ads. If you use 2 asset…" at bounding box center [582, 273] width 610 height 357
click at [866, 438] on span "Next" at bounding box center [866, 442] width 18 height 10
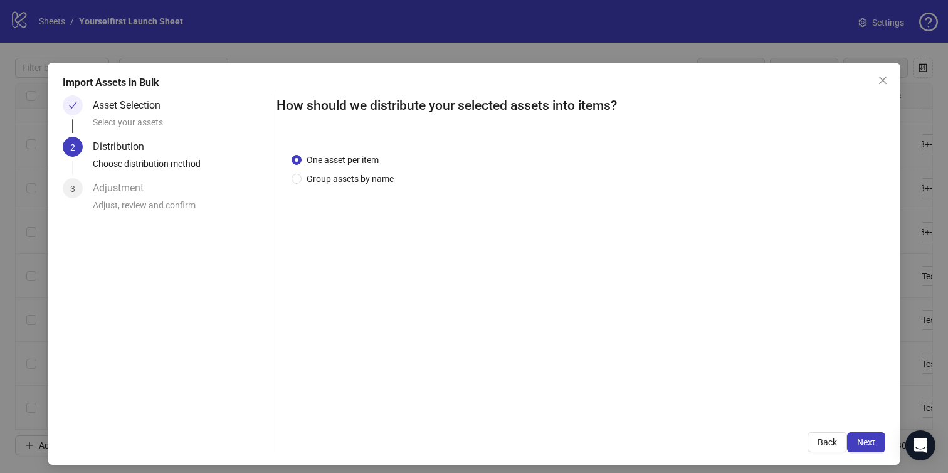
click at [866, 438] on span "Next" at bounding box center [866, 442] width 18 height 10
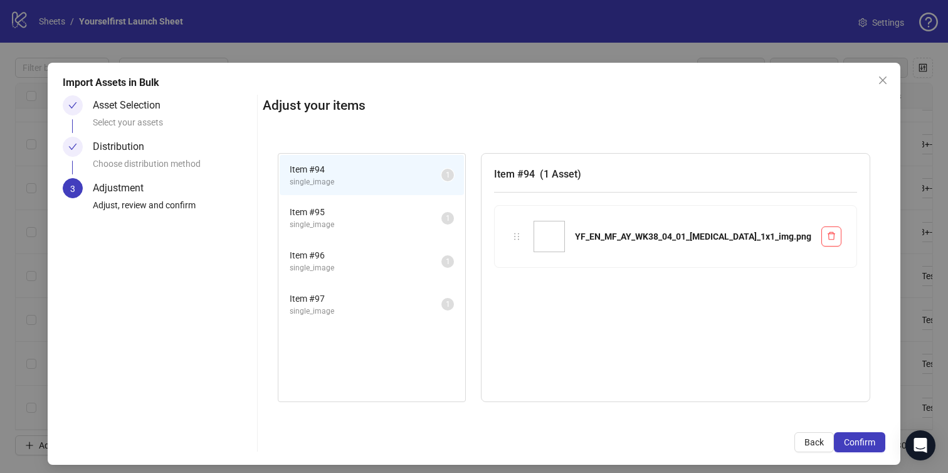
click at [866, 438] on span "Confirm" at bounding box center [859, 442] width 31 height 10
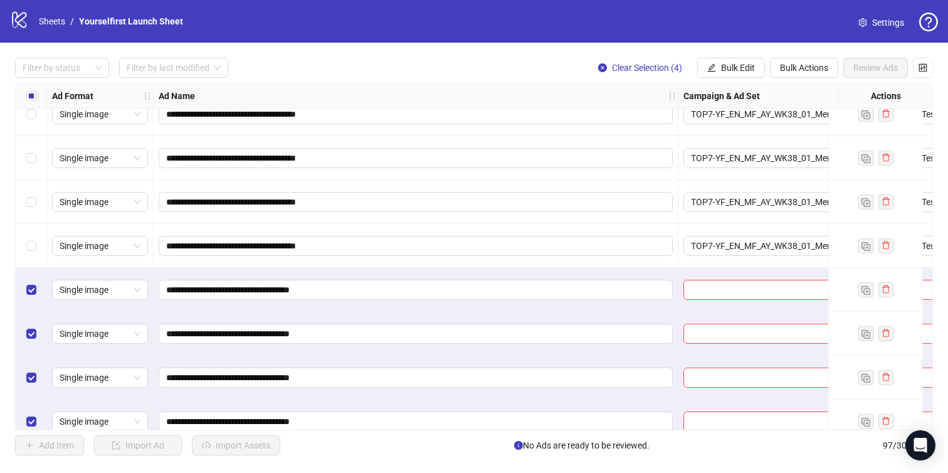
scroll to position [3942, 0]
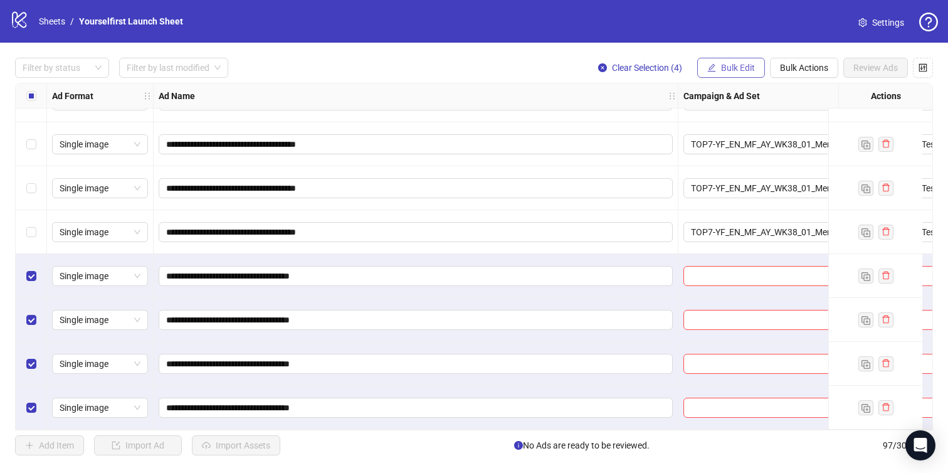
click at [743, 65] on span "Bulk Edit" at bounding box center [738, 68] width 34 height 10
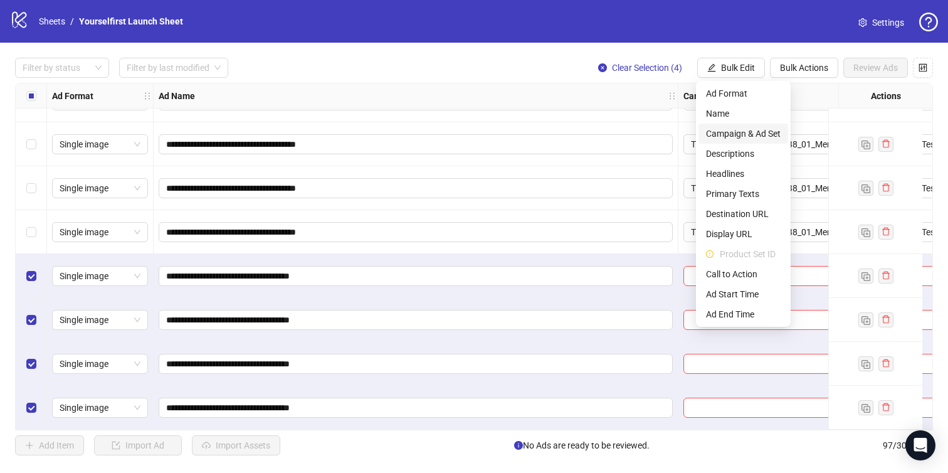
click at [731, 133] on span "Campaign & Ad Set" at bounding box center [743, 134] width 75 height 14
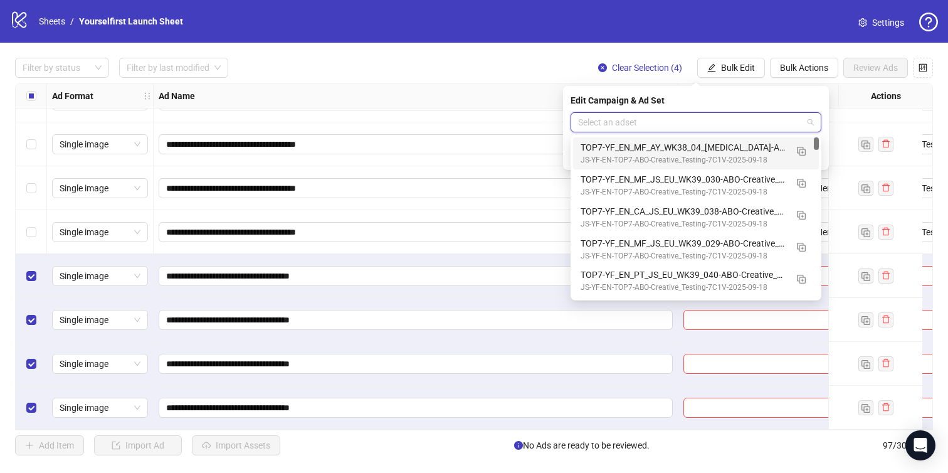
click at [664, 122] on input "search" at bounding box center [690, 122] width 225 height 19
paste input "**********"
type input "**********"
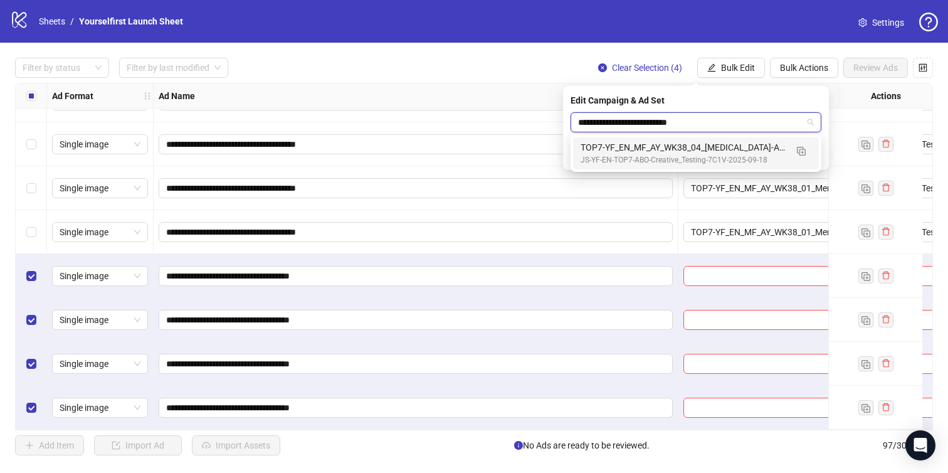
click at [652, 145] on div "TOP7-YF_EN_MF_AY_WK38_04_[MEDICAL_DATA]-ABO-Creative_Testing-18+-7C1V-2025-09-25" at bounding box center [684, 147] width 206 height 14
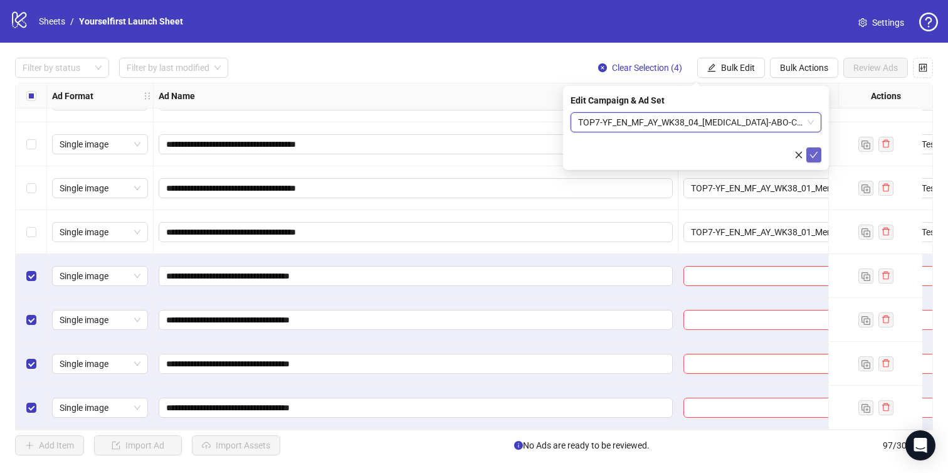
click at [809, 156] on button "submit" at bounding box center [814, 154] width 15 height 15
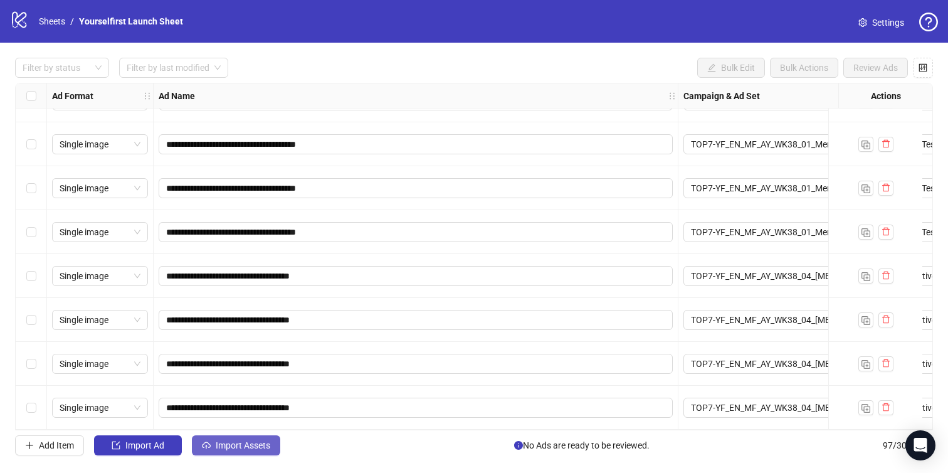
click at [245, 445] on span "Import Assets" at bounding box center [243, 445] width 55 height 10
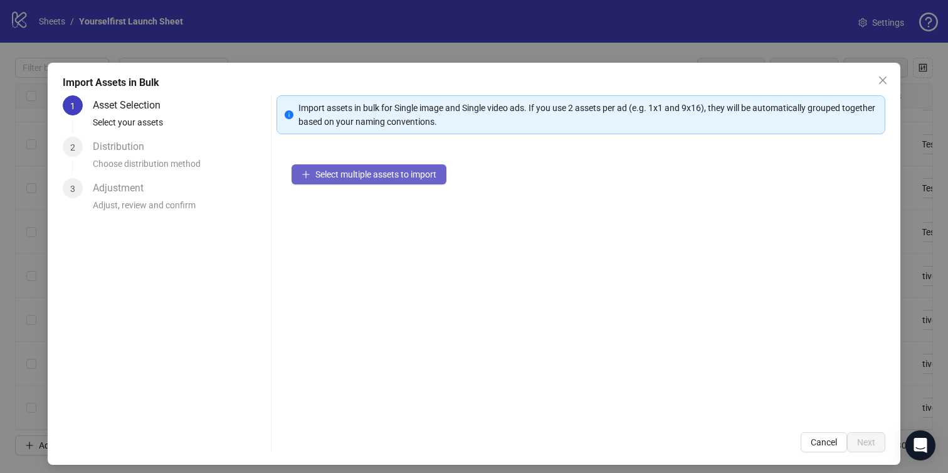
click at [373, 176] on span "Select multiple assets to import" at bounding box center [375, 174] width 121 height 10
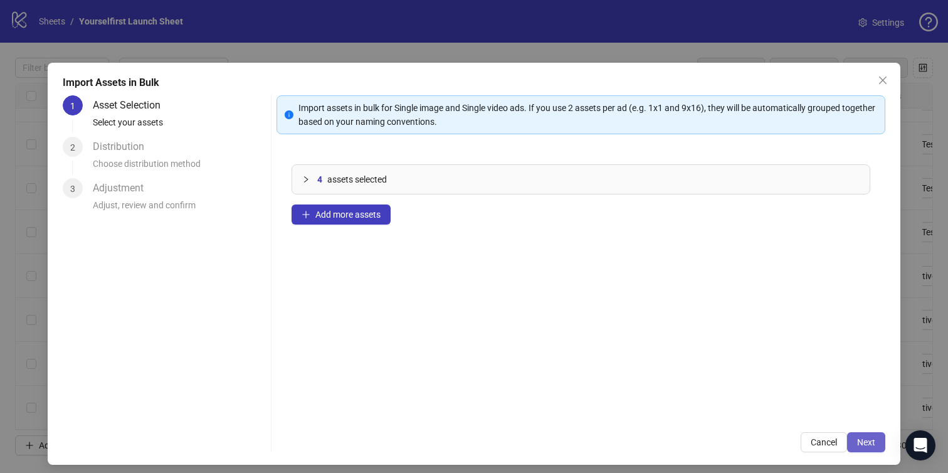
click at [879, 448] on button "Next" at bounding box center [866, 442] width 38 height 20
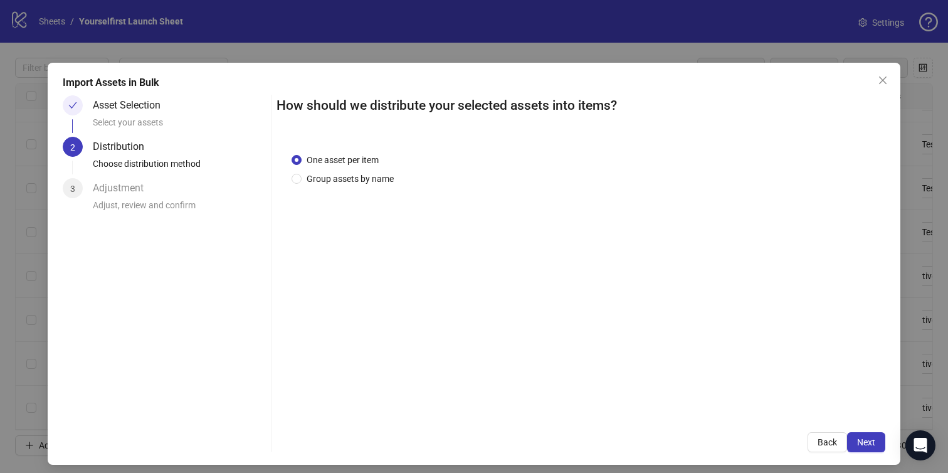
click at [876, 444] on button "Next" at bounding box center [866, 442] width 38 height 20
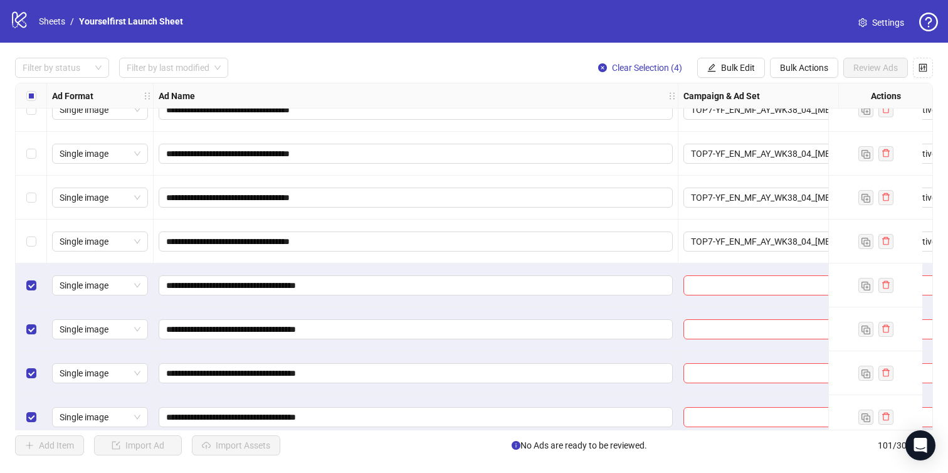
scroll to position [4118, 0]
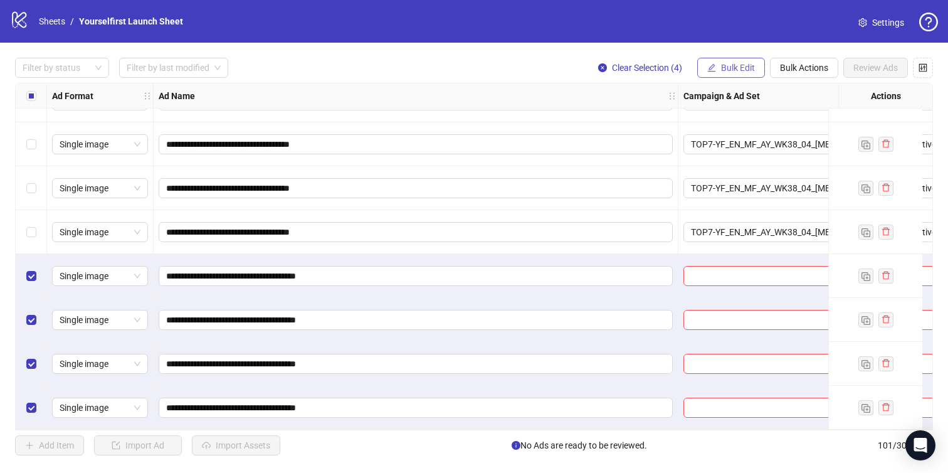
click at [735, 71] on span "Bulk Edit" at bounding box center [738, 68] width 34 height 10
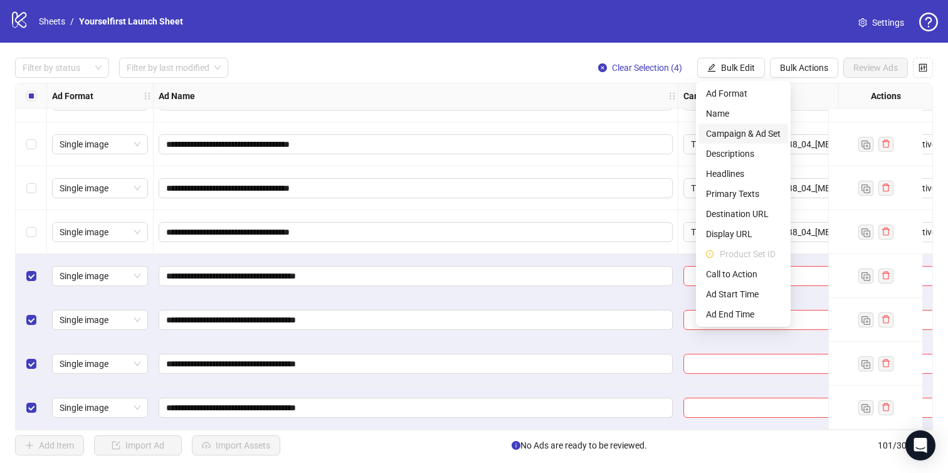
click at [735, 135] on span "Campaign & Ad Set" at bounding box center [743, 134] width 75 height 14
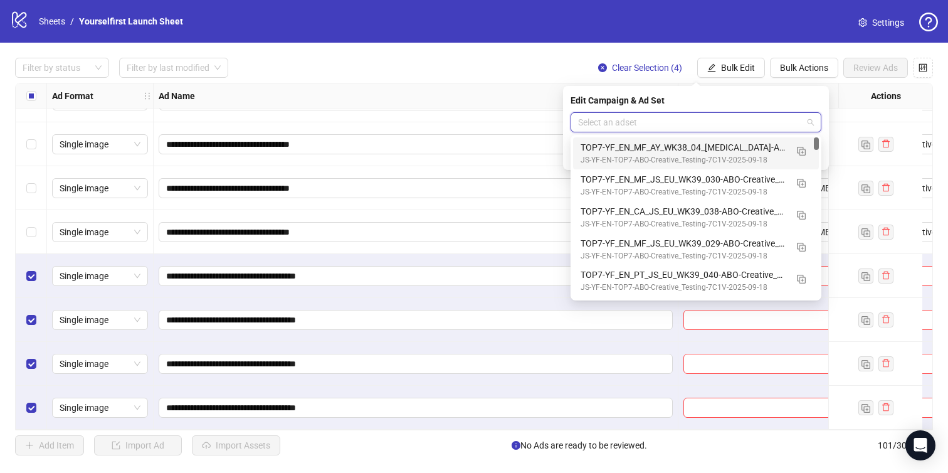
click at [652, 116] on input "search" at bounding box center [690, 122] width 225 height 19
paste input "**********"
type input "**********"
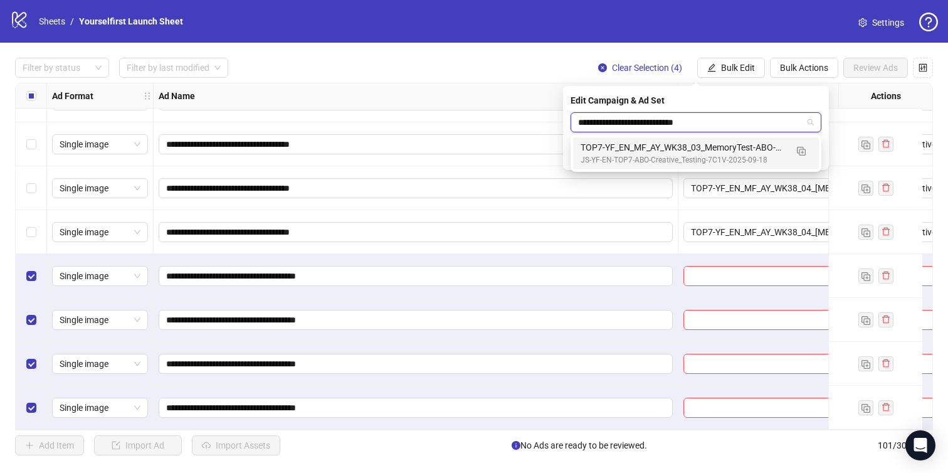
click at [636, 151] on div "TOP7-YF_EN_MF_AY_WK38_03_MemoryTest-ABO-Creative_Testing-18+-7C1V-2025-09-25" at bounding box center [684, 147] width 206 height 14
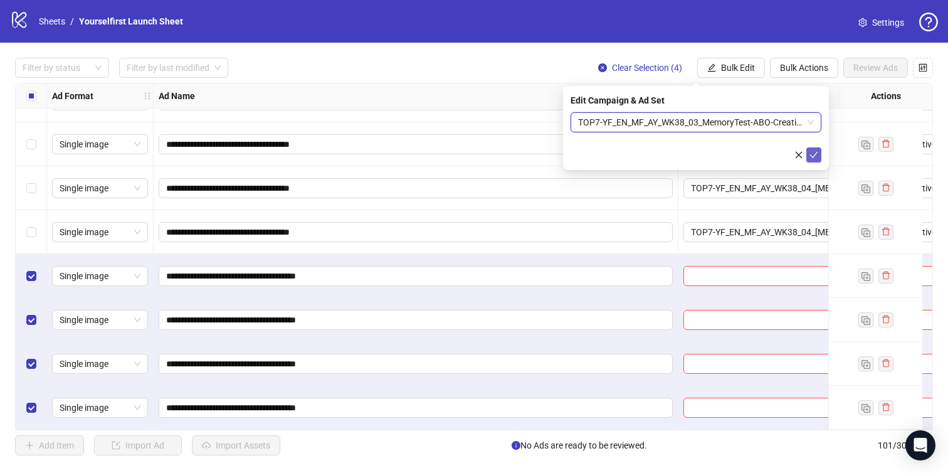
click at [816, 154] on icon "check" at bounding box center [814, 155] width 9 height 9
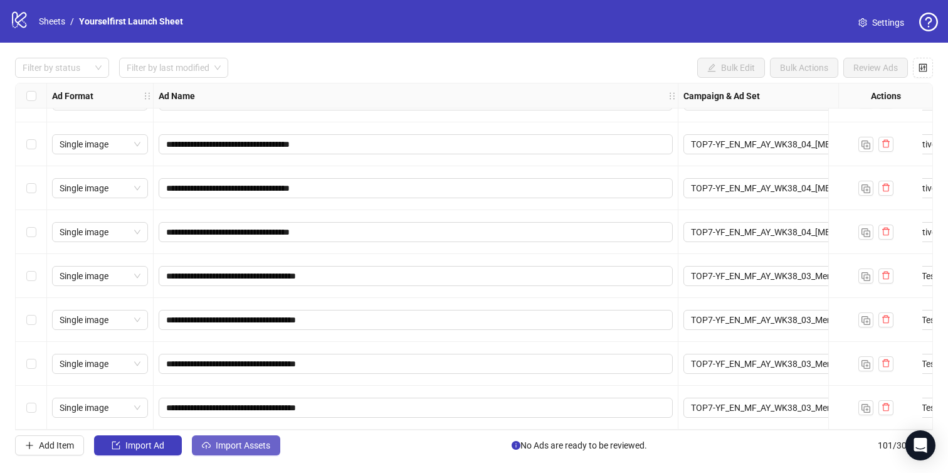
click at [225, 440] on span "Import Assets" at bounding box center [243, 445] width 55 height 10
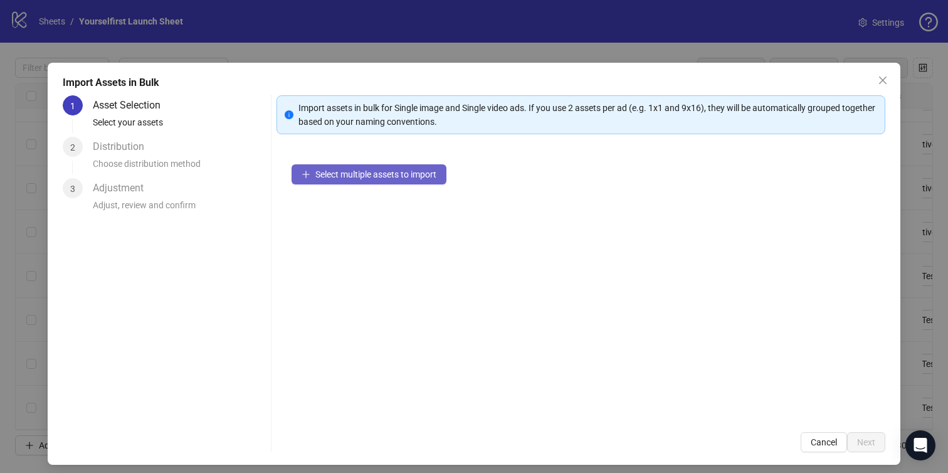
click at [351, 177] on span "Select multiple assets to import" at bounding box center [375, 174] width 121 height 10
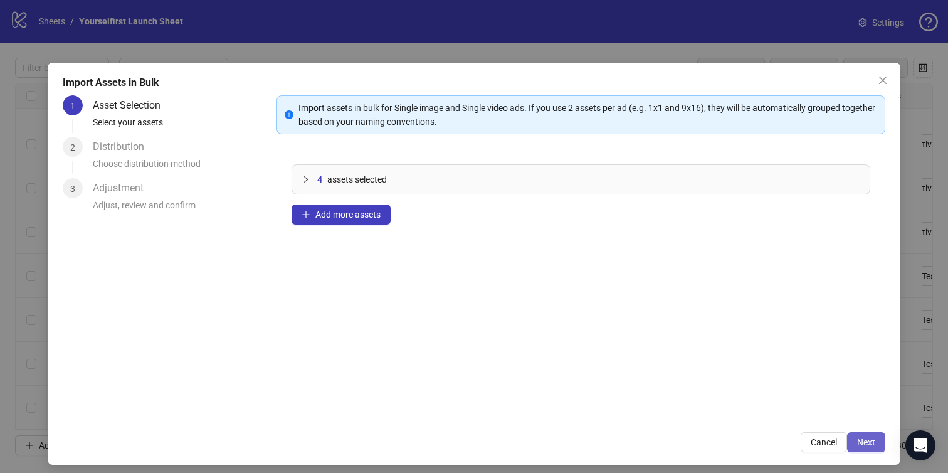
click at [872, 445] on span "Next" at bounding box center [866, 442] width 18 height 10
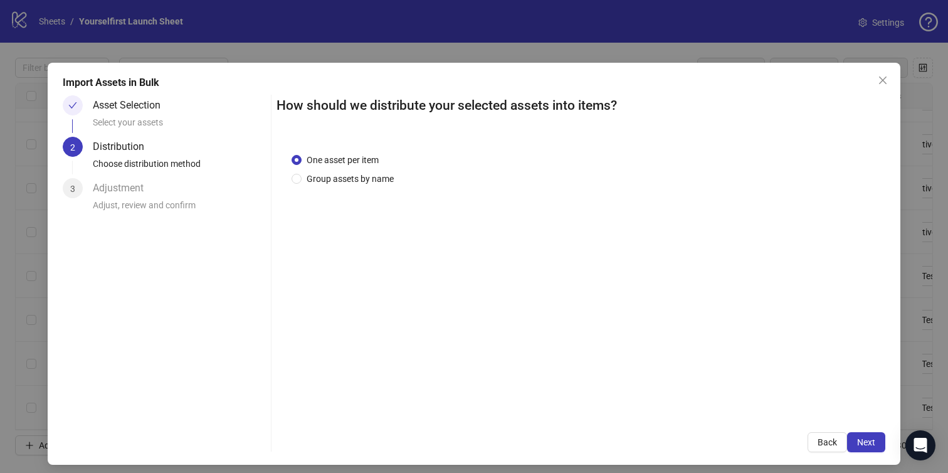
click at [872, 445] on span "Next" at bounding box center [866, 442] width 18 height 10
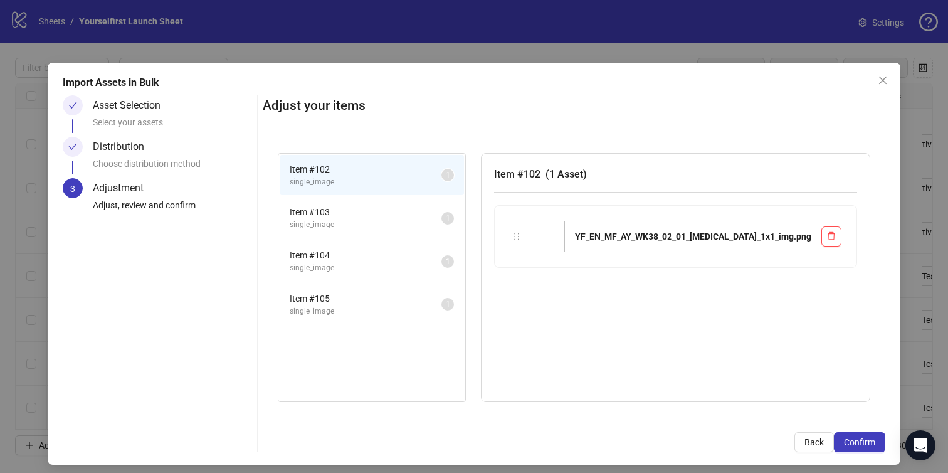
click at [872, 445] on span "Confirm" at bounding box center [859, 442] width 31 height 10
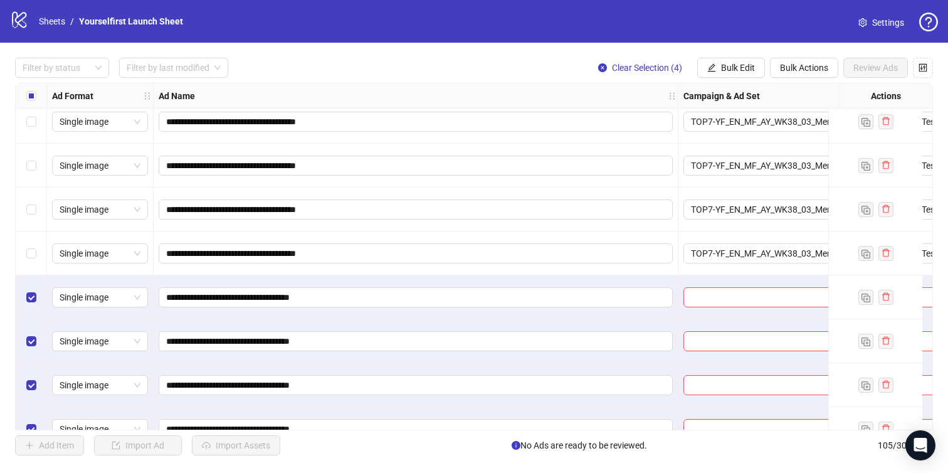
scroll to position [4294, 0]
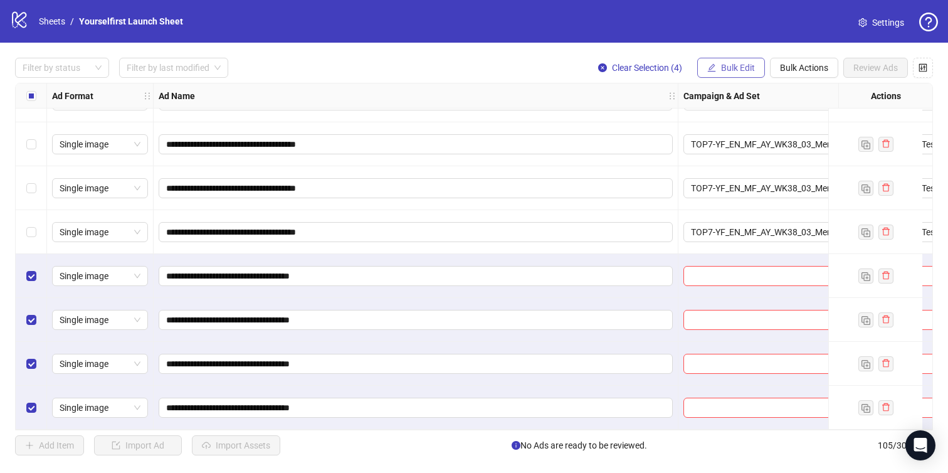
click at [733, 63] on span "Bulk Edit" at bounding box center [738, 68] width 34 height 10
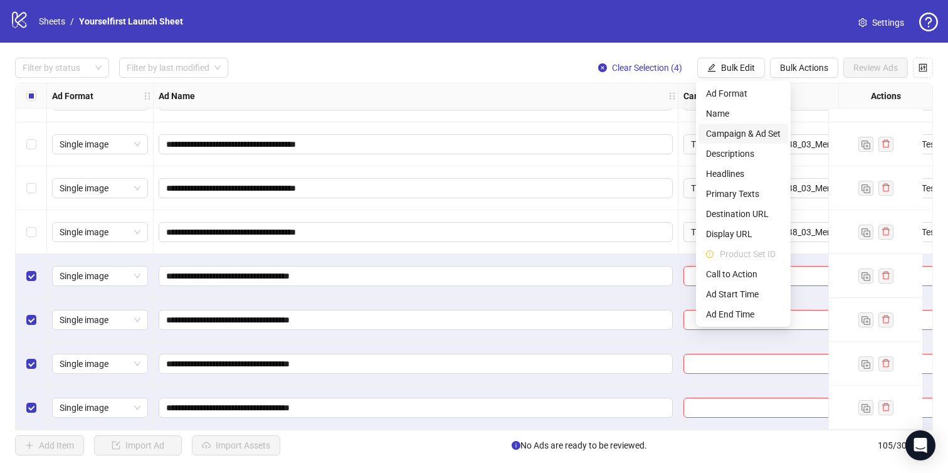
click at [733, 135] on span "Campaign & Ad Set" at bounding box center [743, 134] width 75 height 14
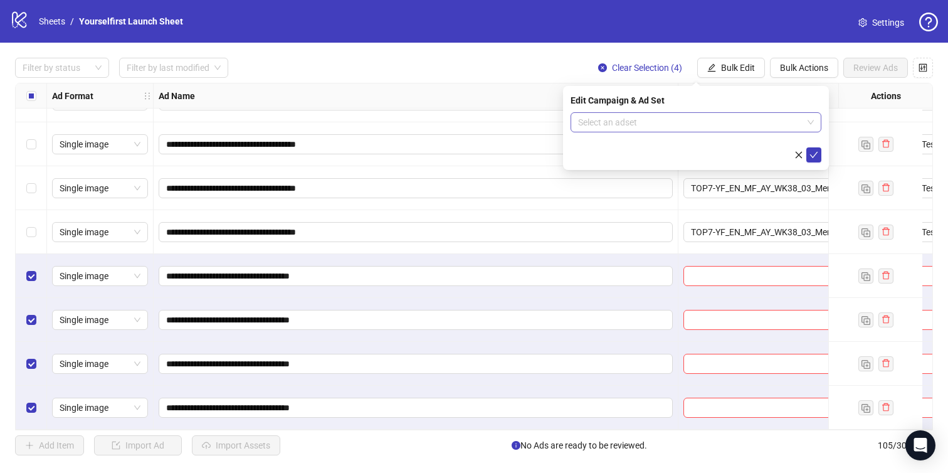
click at [603, 123] on input "search" at bounding box center [690, 122] width 225 height 19
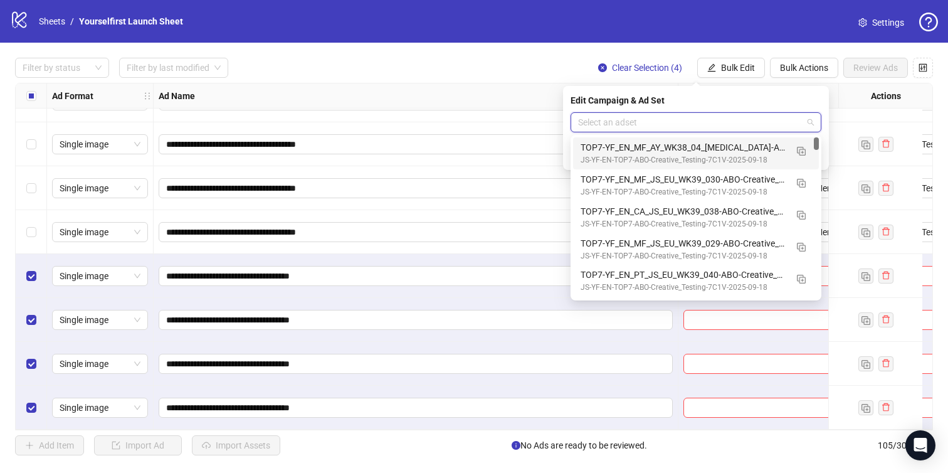
paste input "**********"
type input "**********"
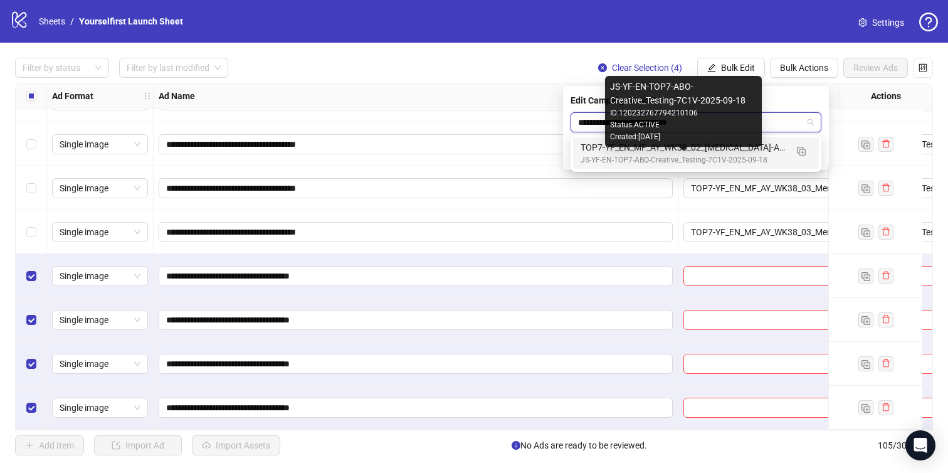
click at [641, 149] on div "TOP7-YF_EN_MF_AY_WK38_02_[MEDICAL_DATA]-ABO-Creative_Testing-18+-7C1V-2025-09-25" at bounding box center [684, 147] width 206 height 14
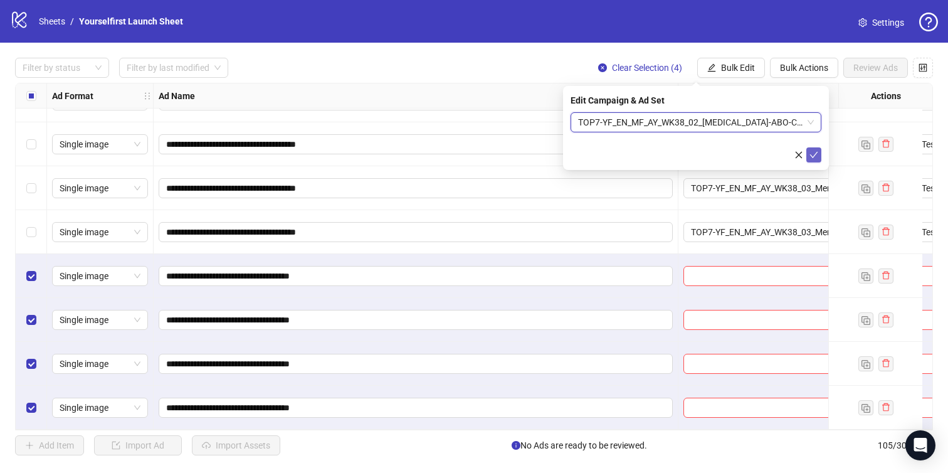
click at [812, 157] on icon "check" at bounding box center [814, 155] width 8 height 6
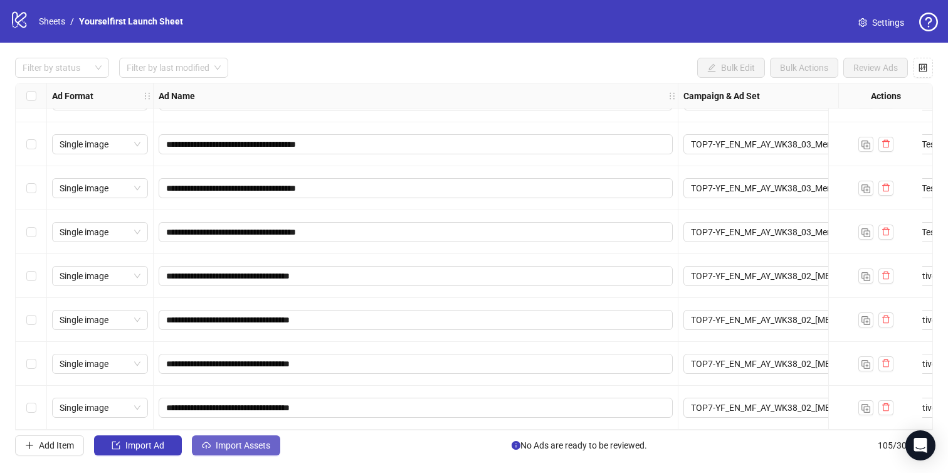
click at [253, 447] on span "Import Assets" at bounding box center [243, 445] width 55 height 10
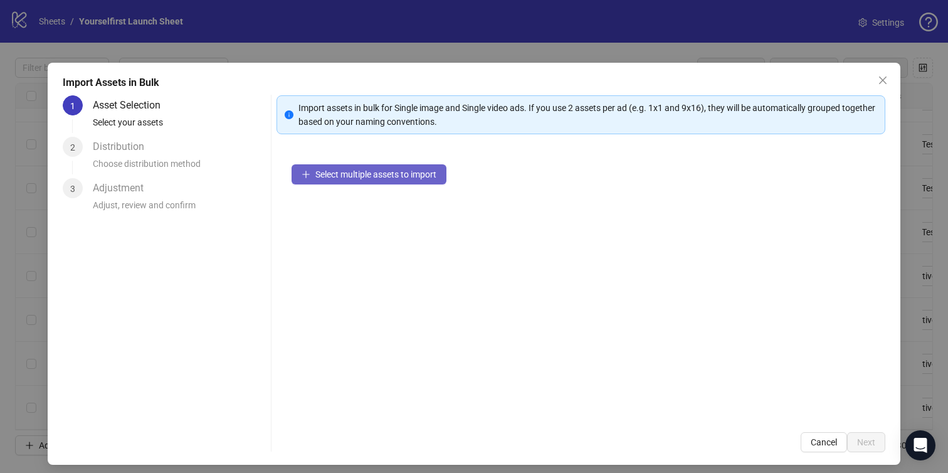
click at [367, 177] on span "Select multiple assets to import" at bounding box center [375, 174] width 121 height 10
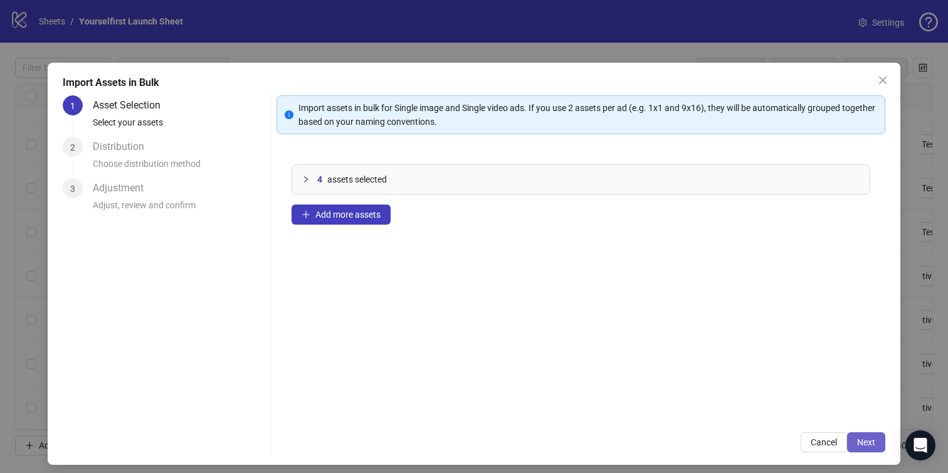
click at [874, 448] on button "Next" at bounding box center [866, 442] width 38 height 20
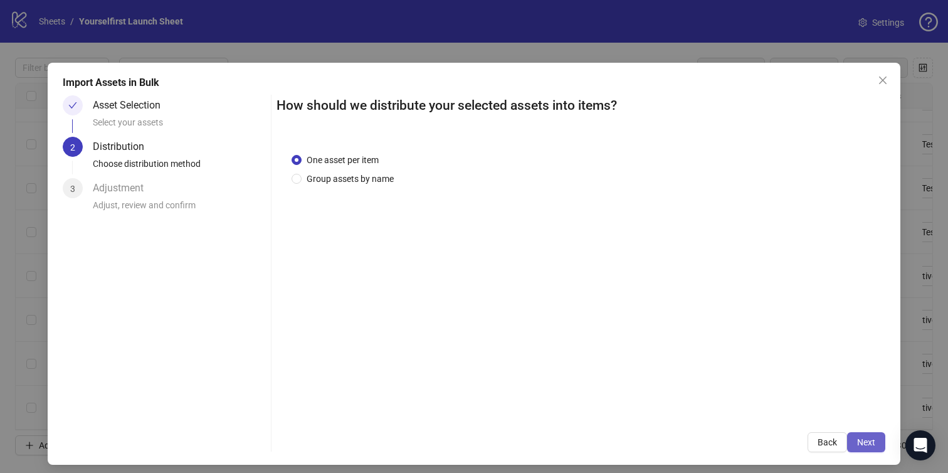
click at [874, 447] on button "Next" at bounding box center [866, 442] width 38 height 20
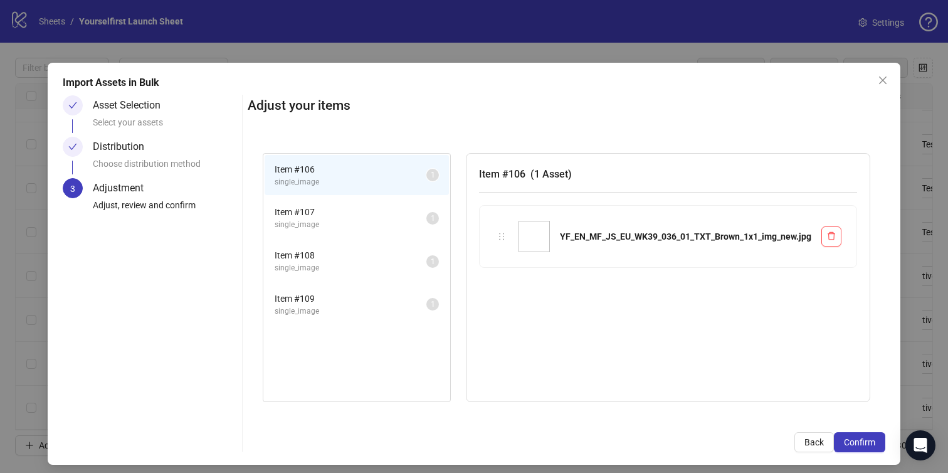
click at [874, 447] on button "Confirm" at bounding box center [859, 442] width 51 height 20
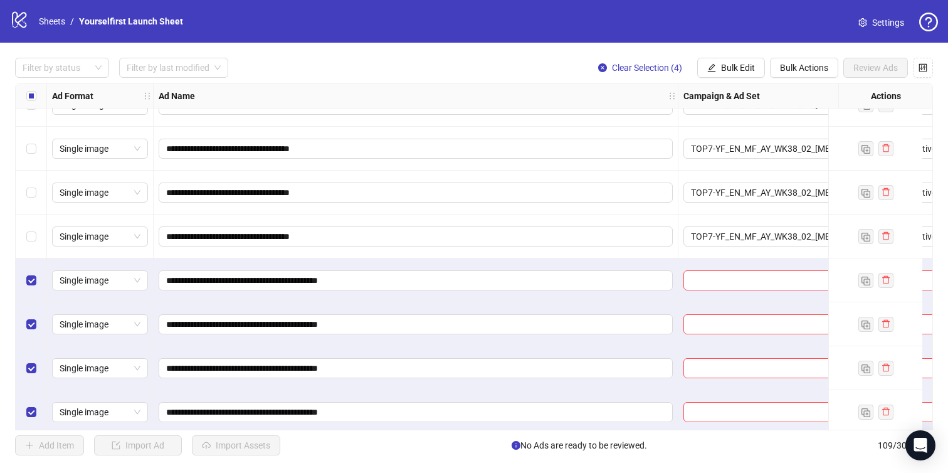
scroll to position [4469, 0]
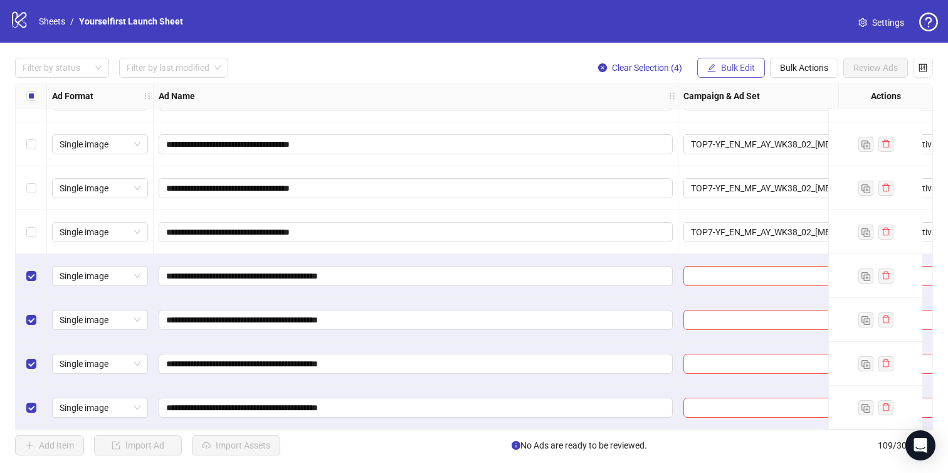
click at [726, 63] on span "Bulk Edit" at bounding box center [738, 68] width 34 height 10
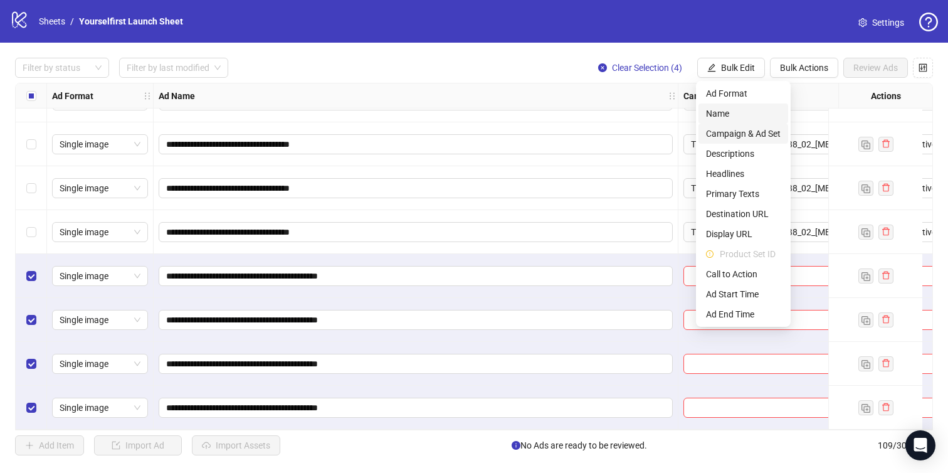
click at [714, 136] on span "Campaign & Ad Set" at bounding box center [743, 134] width 75 height 14
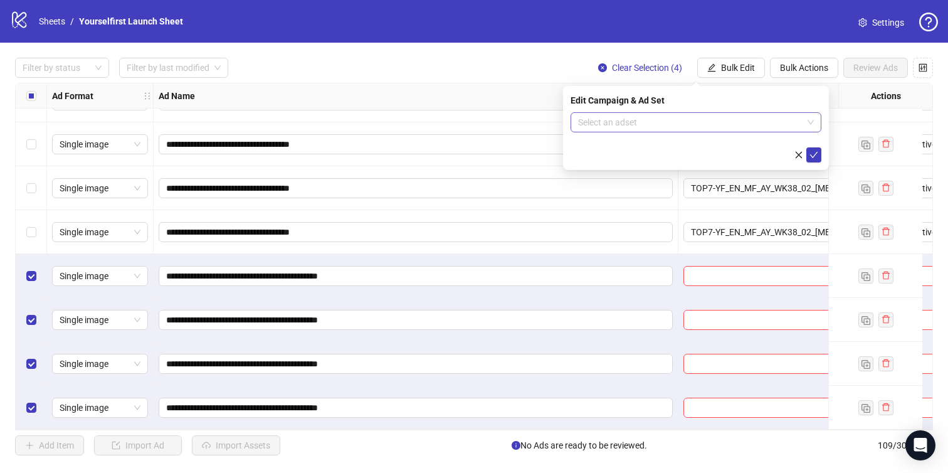
click at [671, 123] on input "search" at bounding box center [690, 122] width 225 height 19
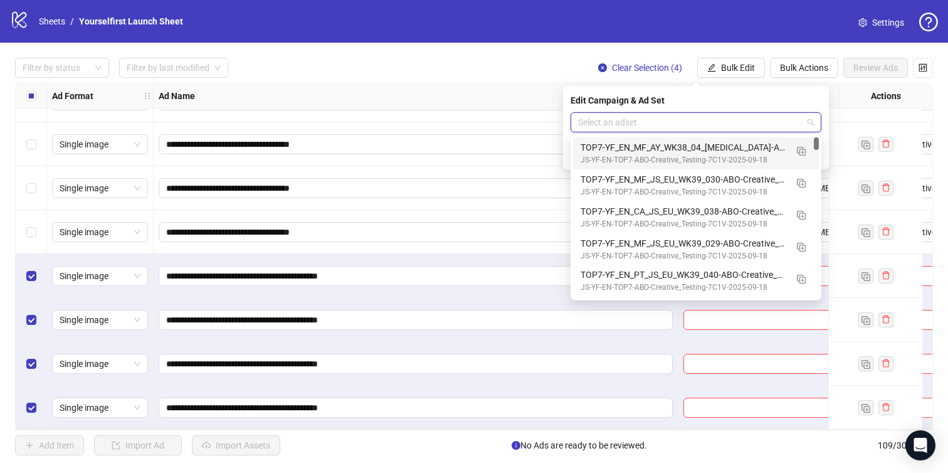
paste input "**********"
type input "**********"
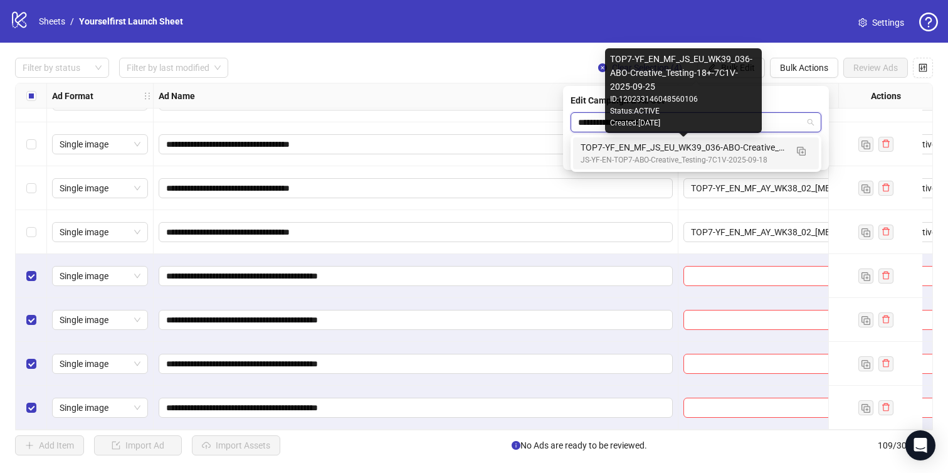
click at [675, 147] on div "TOP7-YF_EN_MF_JS_EU_WK39_036-ABO-Creative_Testing-18+-7C1V-2025-09-25" at bounding box center [684, 147] width 206 height 14
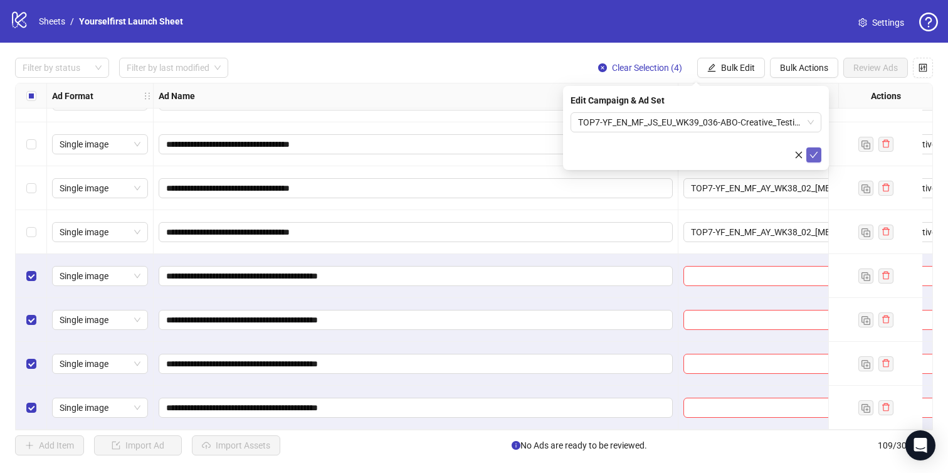
click at [813, 156] on icon "check" at bounding box center [814, 155] width 8 height 6
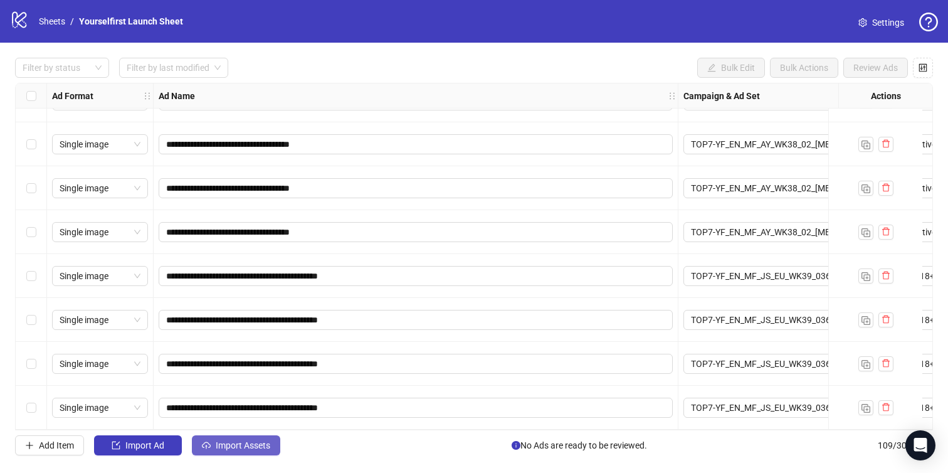
click at [241, 448] on span "Import Assets" at bounding box center [243, 445] width 55 height 10
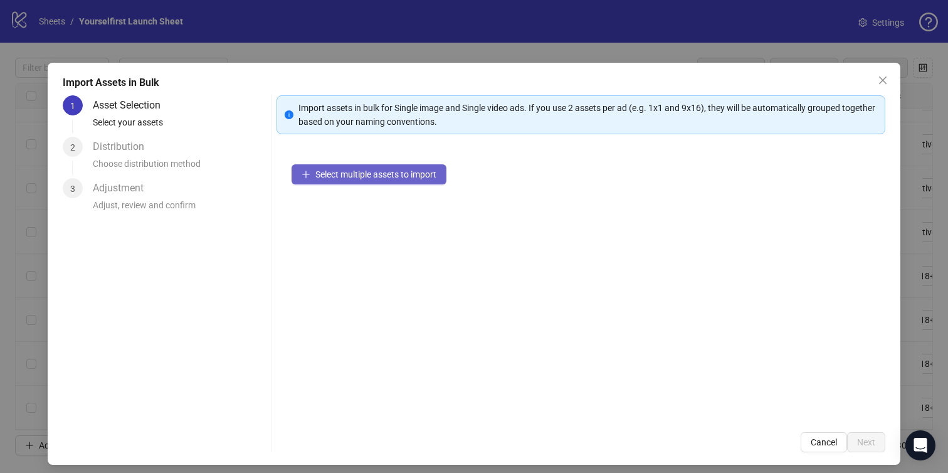
click at [384, 177] on span "Select multiple assets to import" at bounding box center [375, 174] width 121 height 10
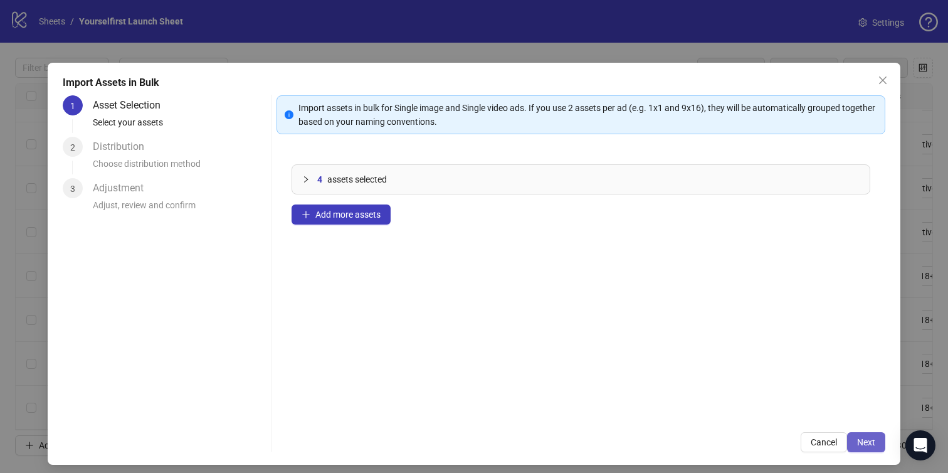
click at [872, 437] on span "Next" at bounding box center [866, 442] width 18 height 10
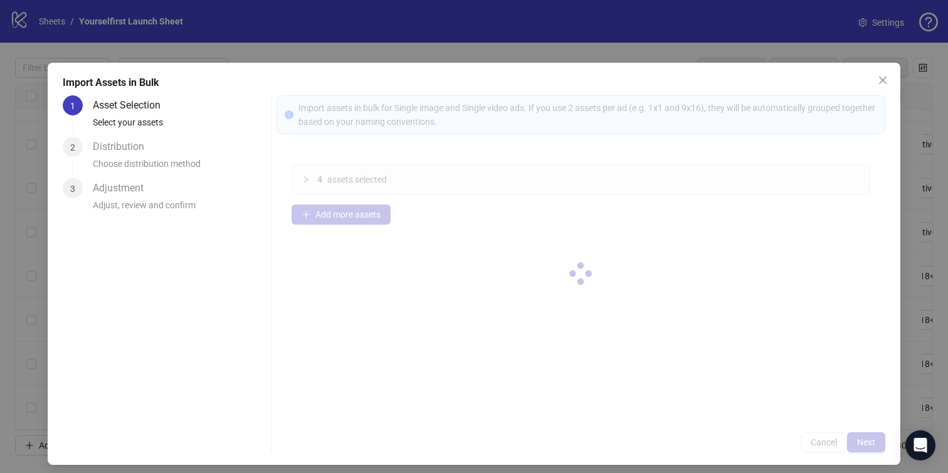
click at [872, 438] on div at bounding box center [582, 273] width 610 height 357
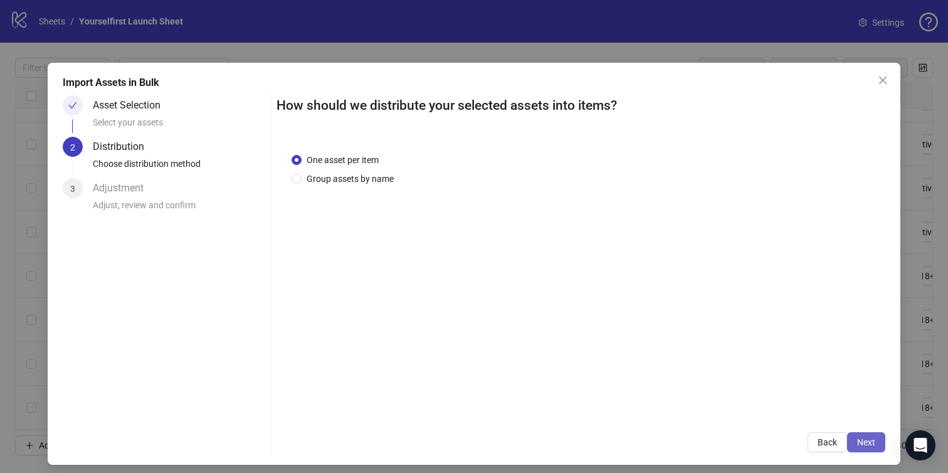
click at [871, 440] on span "Next" at bounding box center [866, 442] width 18 height 10
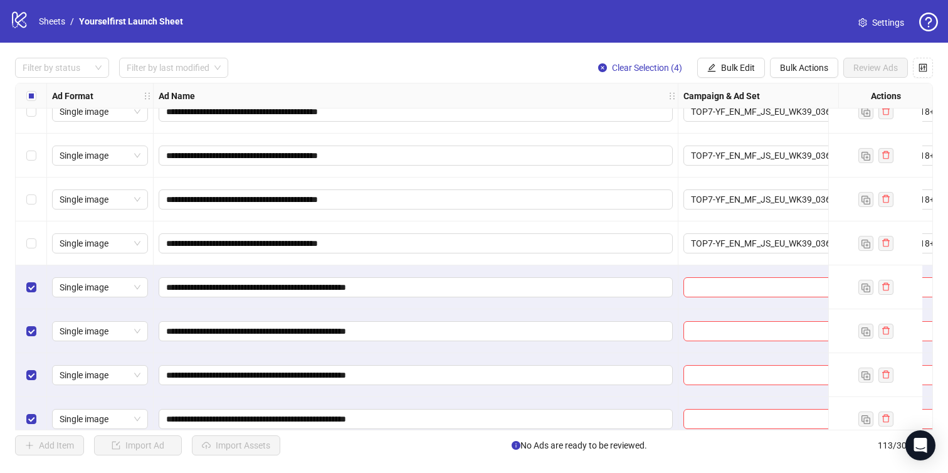
scroll to position [4645, 0]
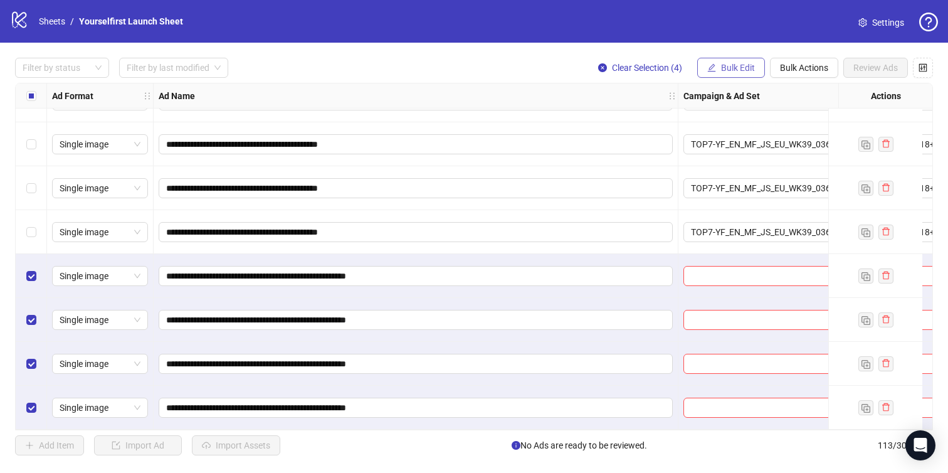
click at [741, 70] on span "Bulk Edit" at bounding box center [738, 68] width 34 height 10
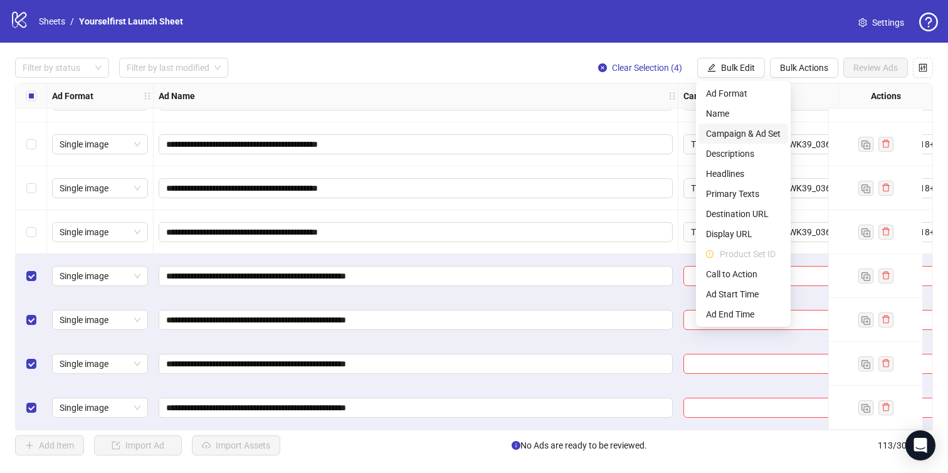
click at [744, 130] on span "Campaign & Ad Set" at bounding box center [743, 134] width 75 height 14
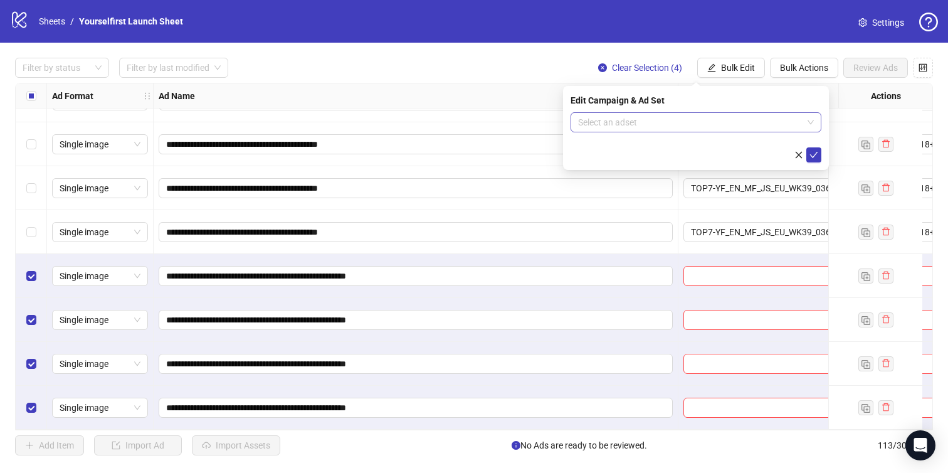
click at [623, 122] on input "search" at bounding box center [690, 122] width 225 height 19
paste input "**********"
type input "**********"
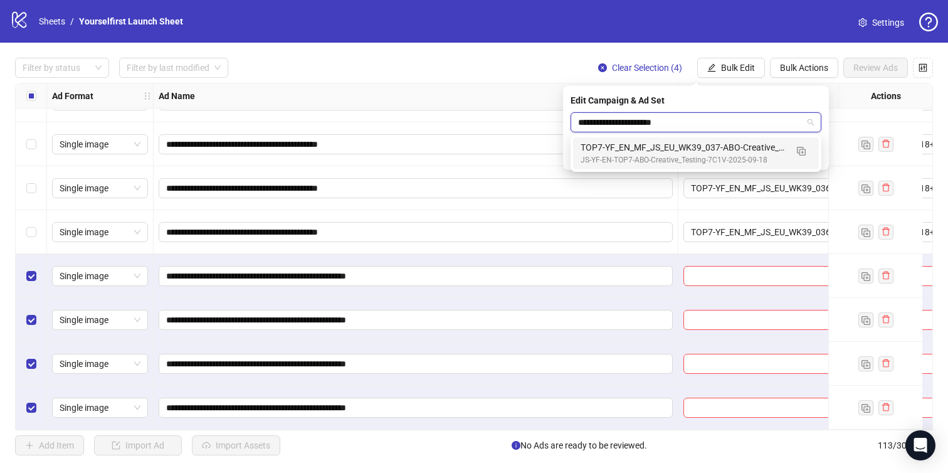
click at [673, 146] on div "TOP7-YF_EN_MF_JS_EU_WK39_037-ABO-Creative_Testing-18+-7C1V-2025-09-25" at bounding box center [684, 147] width 206 height 14
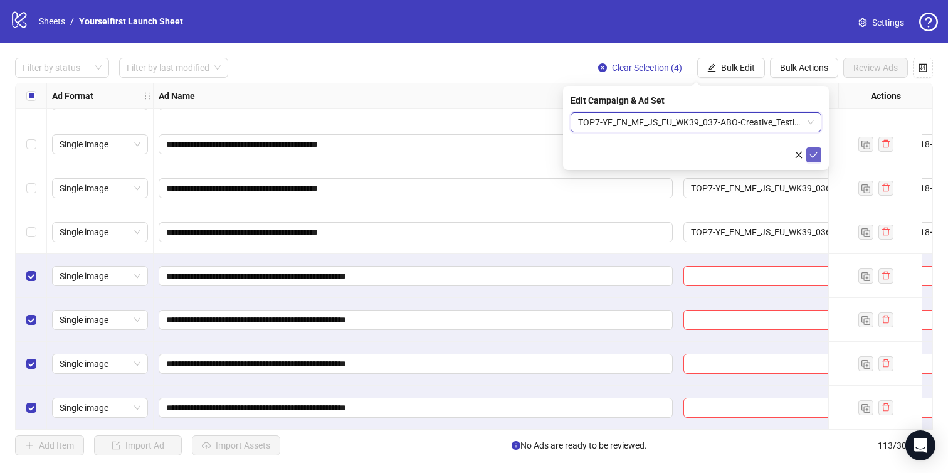
click at [816, 154] on icon "check" at bounding box center [814, 155] width 9 height 9
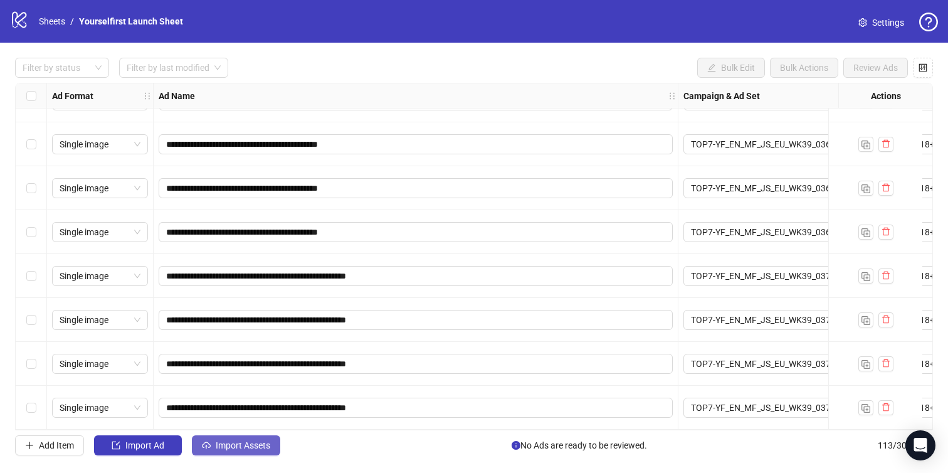
click at [250, 452] on button "Import Assets" at bounding box center [236, 445] width 88 height 20
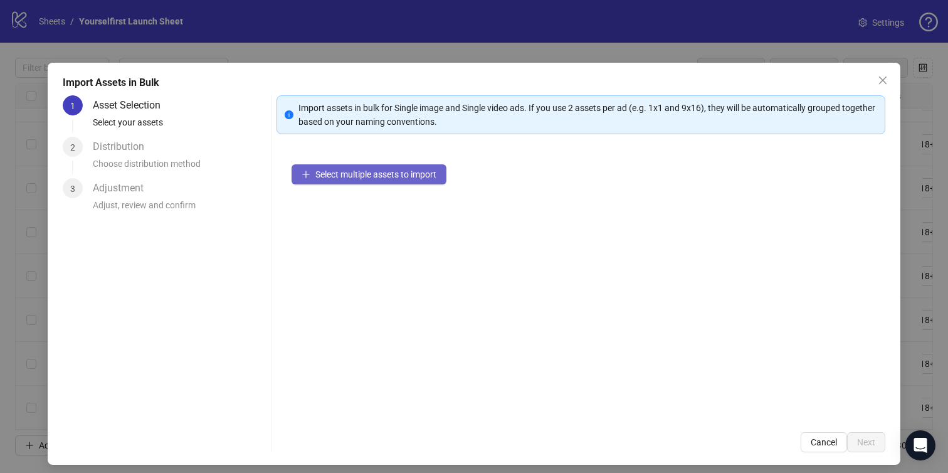
click at [373, 173] on span "Select multiple assets to import" at bounding box center [375, 174] width 121 height 10
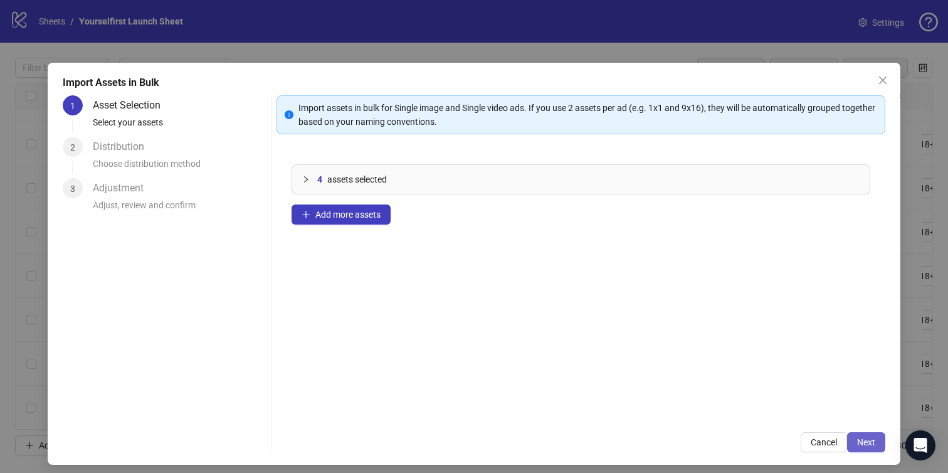
click at [864, 438] on span "Next" at bounding box center [866, 442] width 18 height 10
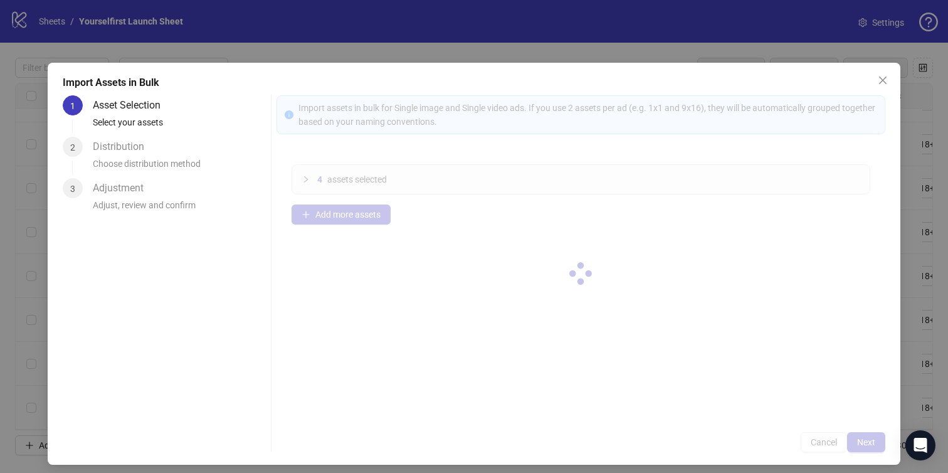
click at [868, 438] on div at bounding box center [582, 273] width 610 height 357
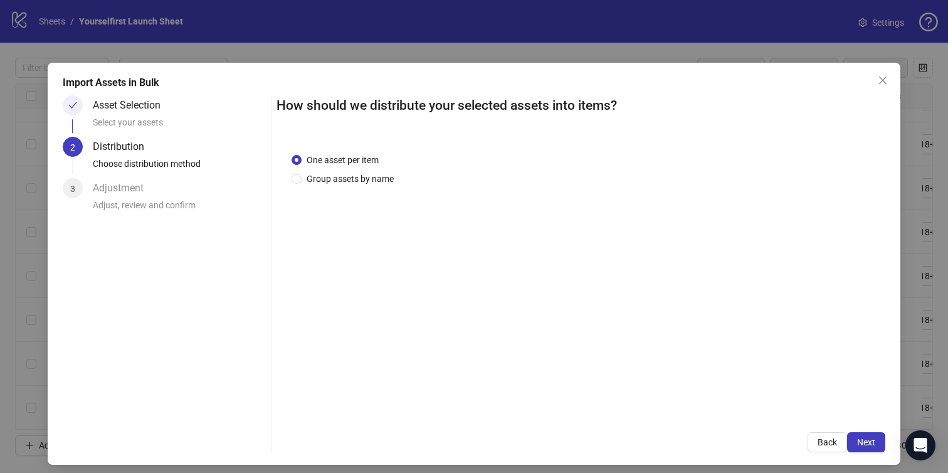
click at [868, 438] on span "Next" at bounding box center [866, 442] width 18 height 10
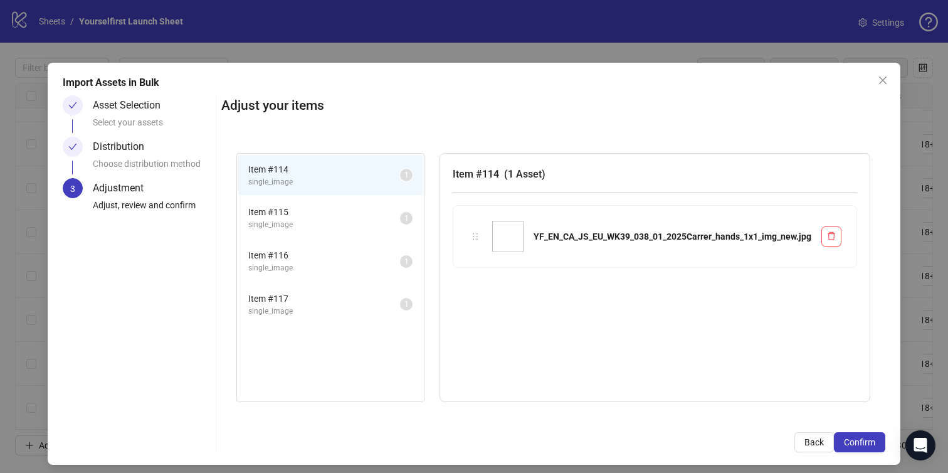
click at [868, 438] on span "Confirm" at bounding box center [859, 442] width 31 height 10
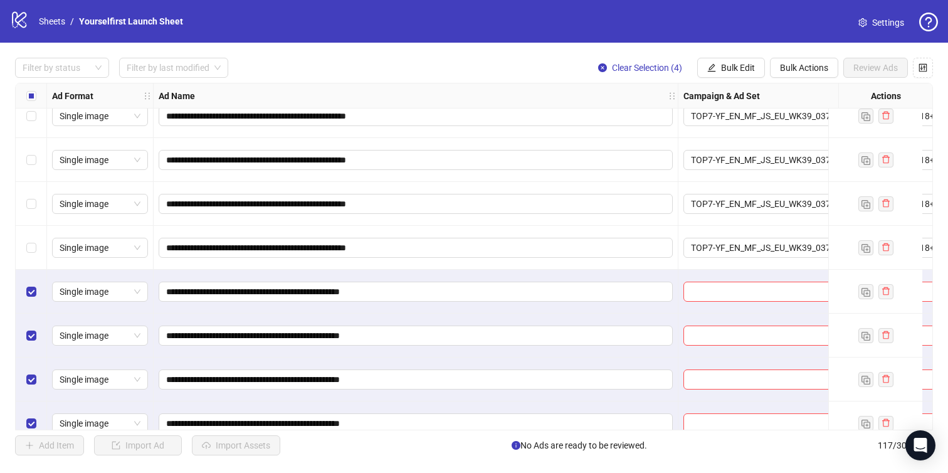
scroll to position [4820, 0]
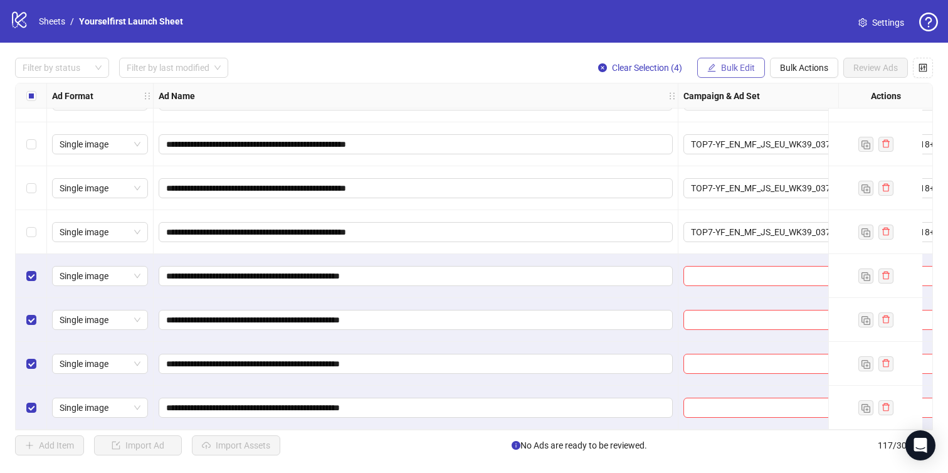
click at [721, 65] on span "Bulk Edit" at bounding box center [738, 68] width 34 height 10
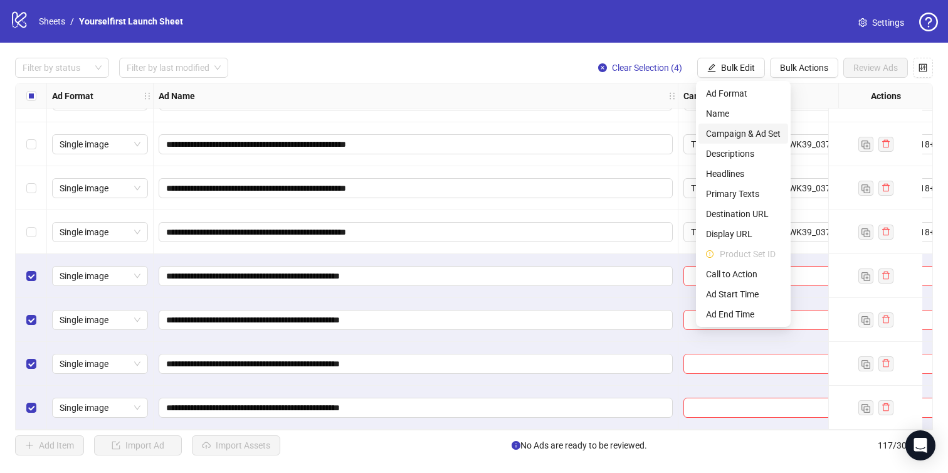
click at [724, 130] on span "Campaign & Ad Set" at bounding box center [743, 134] width 75 height 14
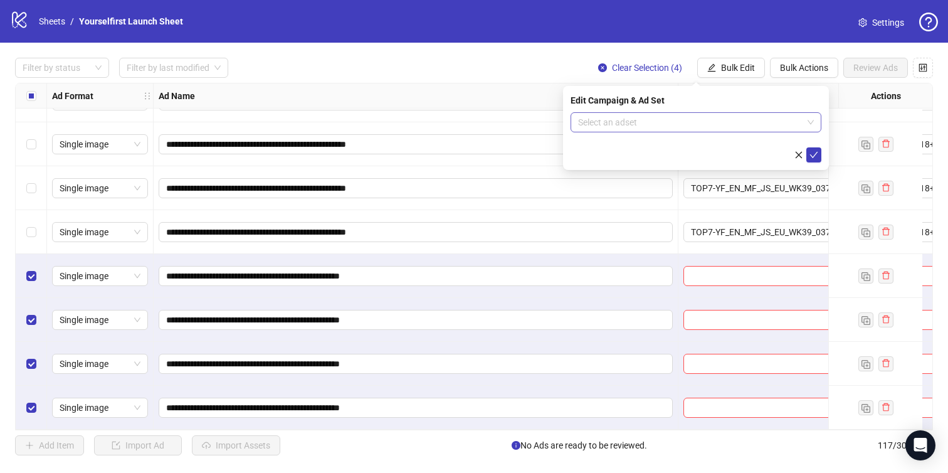
click at [661, 130] on input "search" at bounding box center [690, 122] width 225 height 19
paste input "**********"
type input "**********"
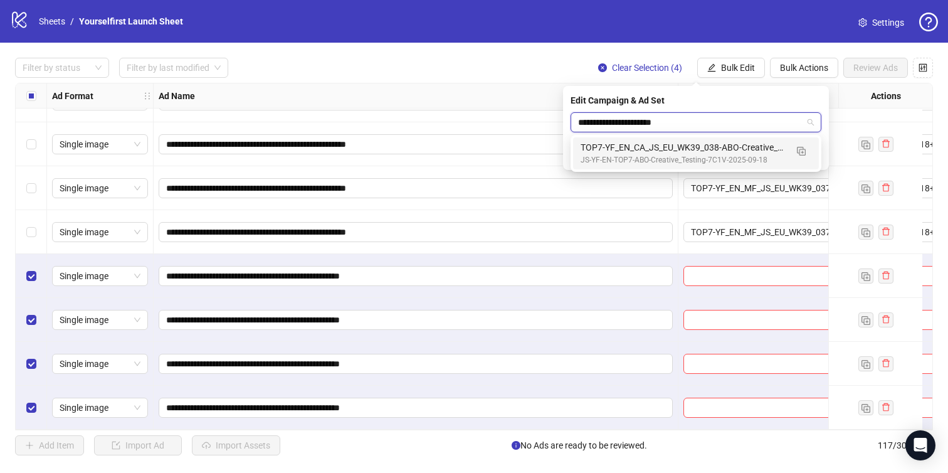
click at [659, 148] on div "TOP7-YF_EN_CA_JS_EU_WK39_038-ABO-Creative_Testing-18+-7C1V-2025-09-25" at bounding box center [684, 147] width 206 height 14
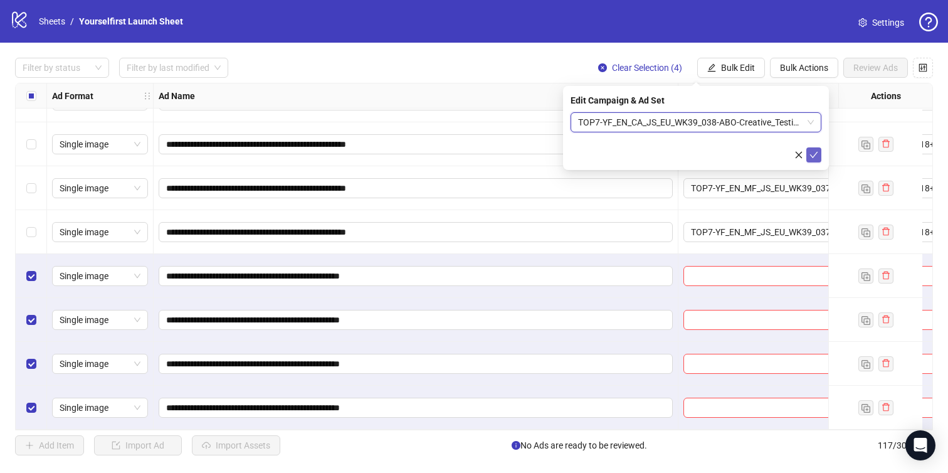
click at [818, 154] on button "submit" at bounding box center [814, 154] width 15 height 15
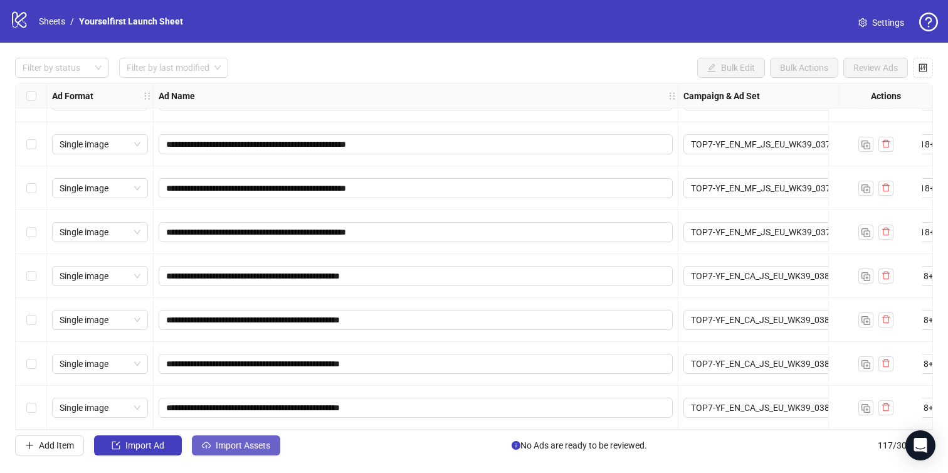
click at [238, 445] on span "Import Assets" at bounding box center [243, 445] width 55 height 10
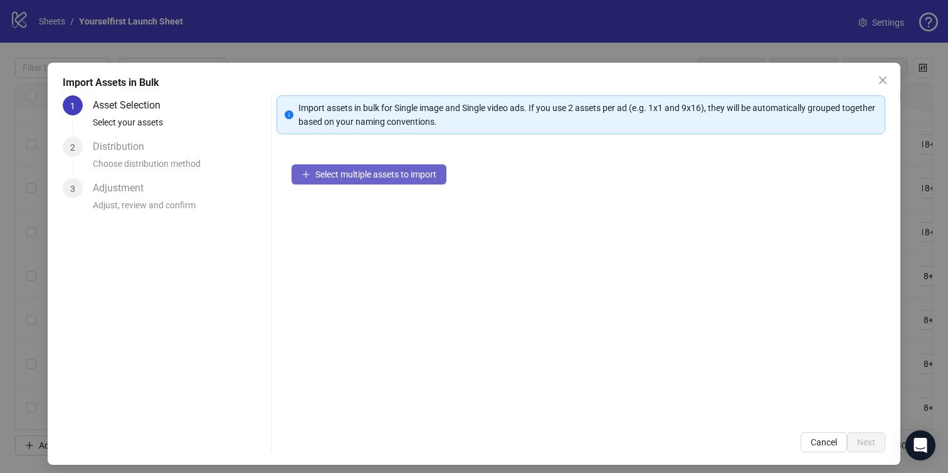
click at [383, 174] on span "Select multiple assets to import" at bounding box center [375, 174] width 121 height 10
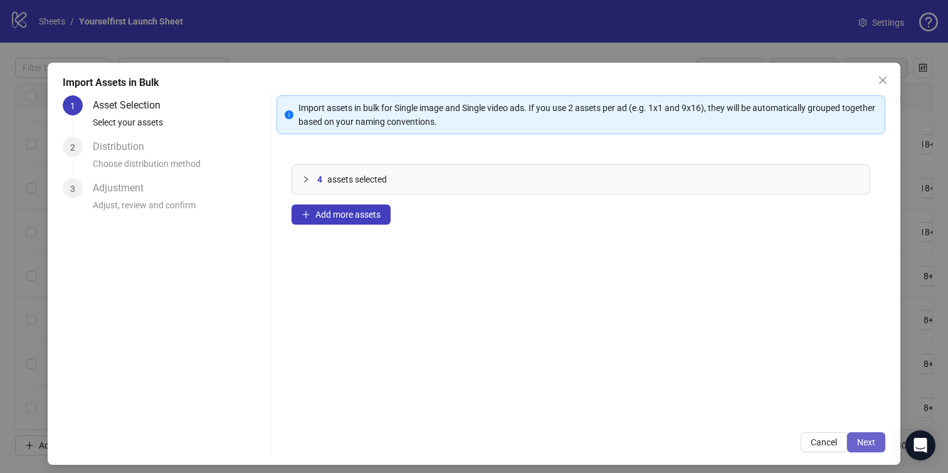
click at [860, 440] on span "Next" at bounding box center [866, 442] width 18 height 10
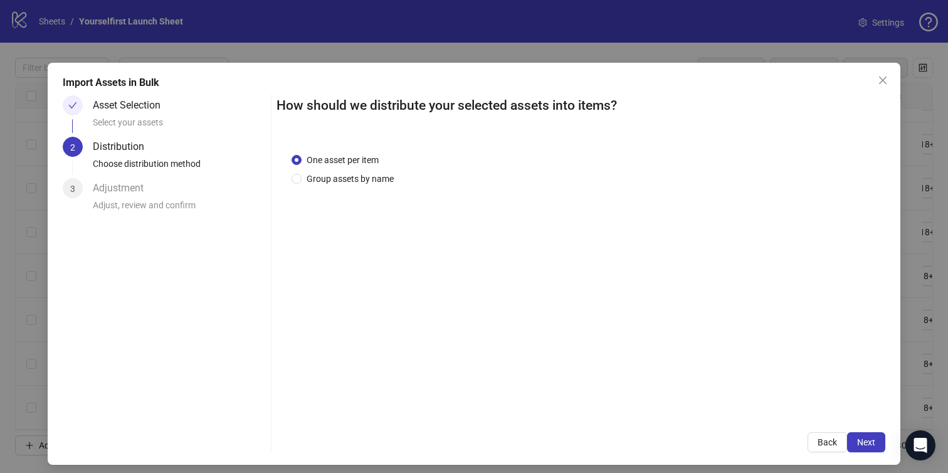
click at [864, 440] on span "Next" at bounding box center [866, 442] width 18 height 10
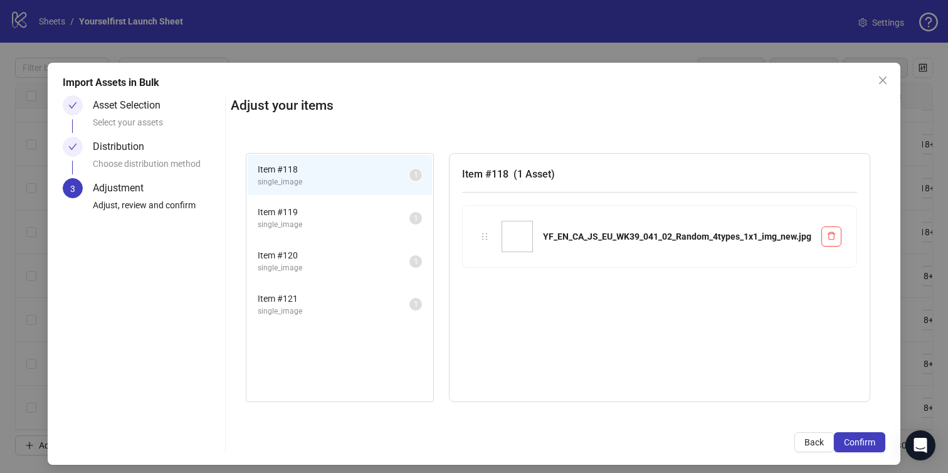
click at [864, 440] on span "Confirm" at bounding box center [859, 442] width 31 height 10
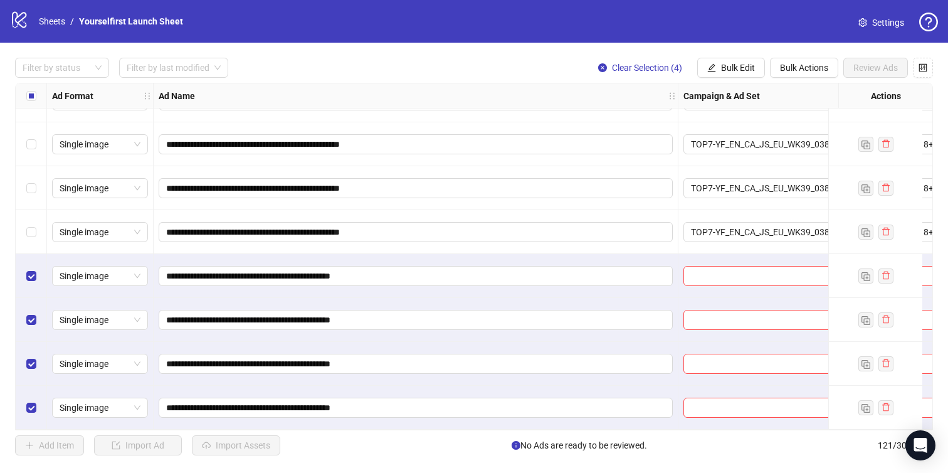
scroll to position [4996, 0]
click at [735, 71] on span "Bulk Edit" at bounding box center [738, 68] width 34 height 10
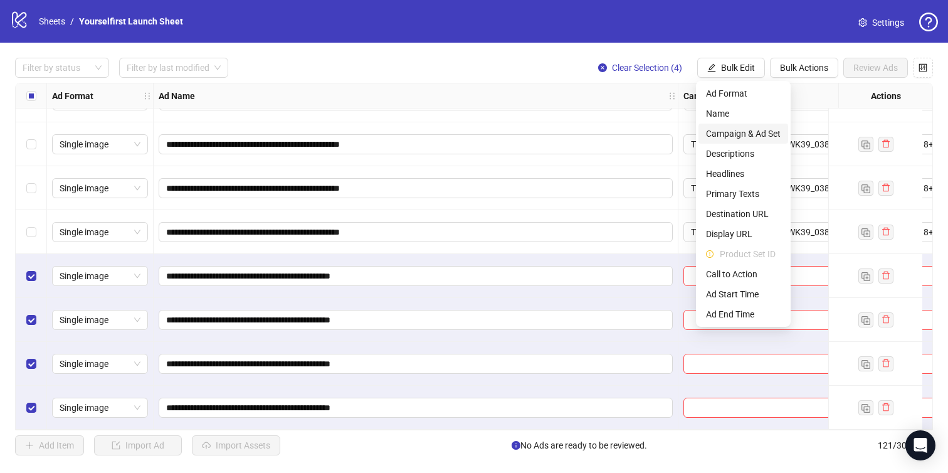
click at [733, 129] on span "Campaign & Ad Set" at bounding box center [743, 134] width 75 height 14
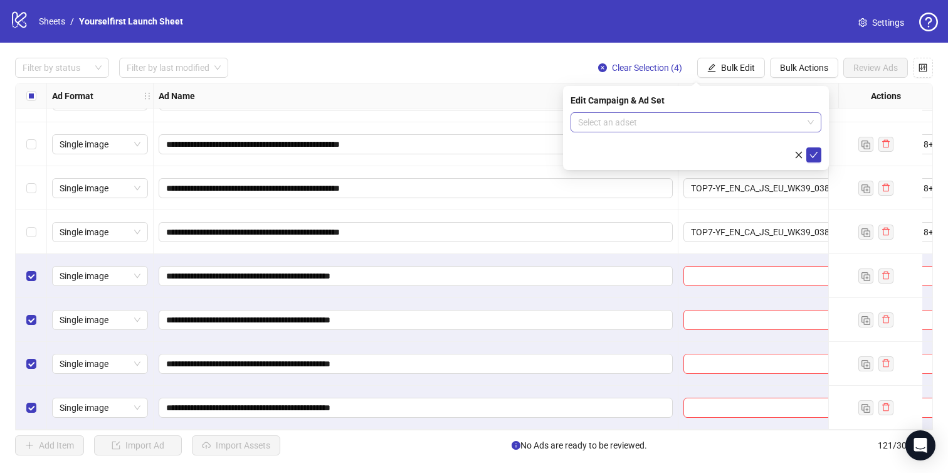
click at [630, 115] on input "search" at bounding box center [690, 122] width 225 height 19
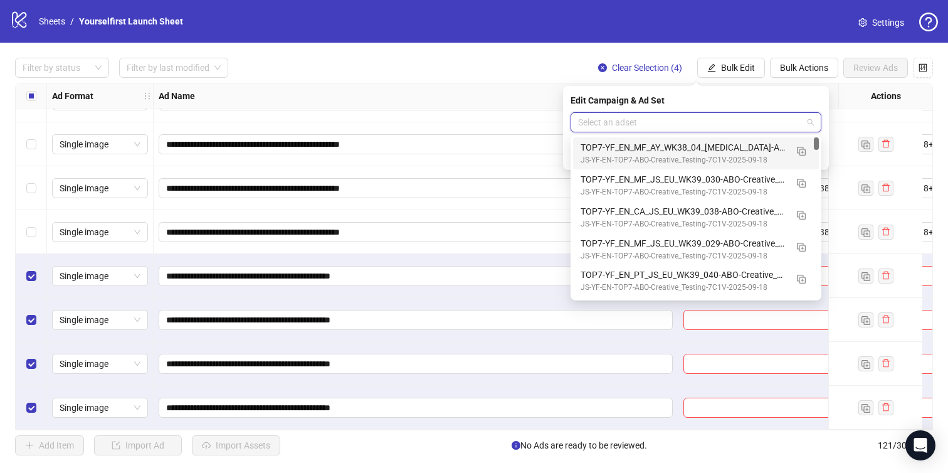
paste input "**********"
type input "**********"
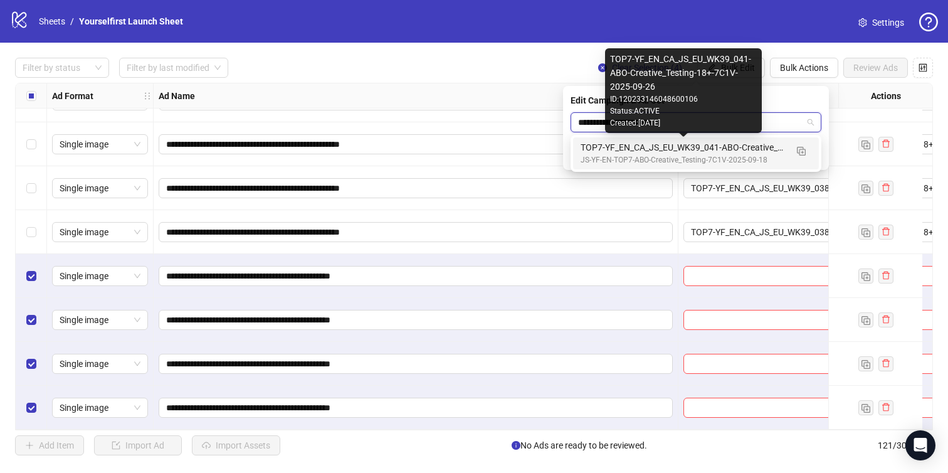
click at [640, 152] on div "TOP7-YF_EN_CA_JS_EU_WK39_041-ABO-Creative_Testing-18+-7C1V-2025-09-26" at bounding box center [684, 147] width 206 height 14
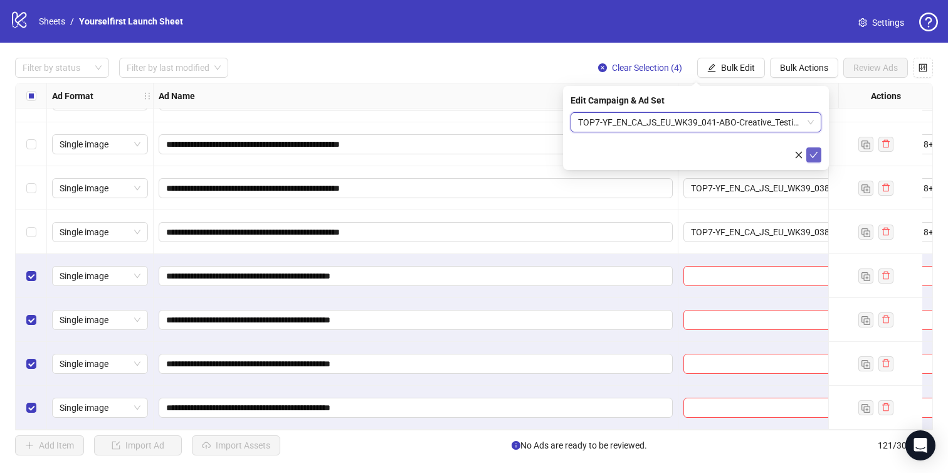
click at [820, 152] on button "submit" at bounding box center [814, 154] width 15 height 15
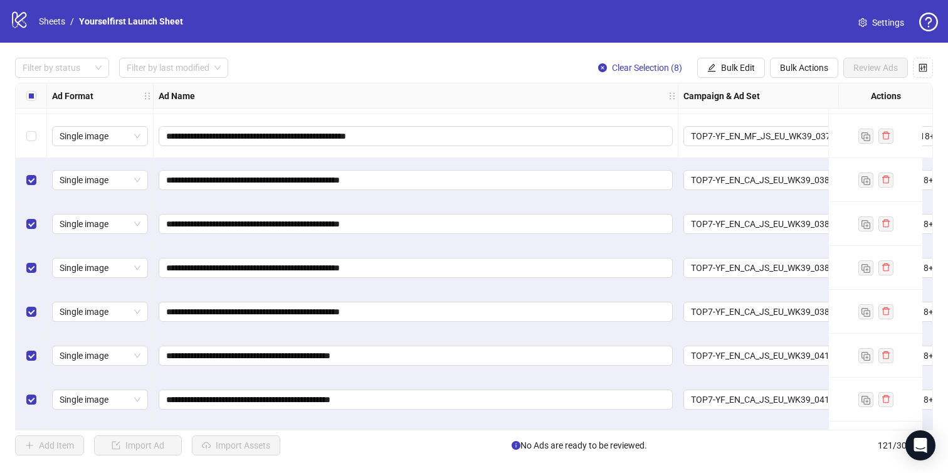
scroll to position [4908, 0]
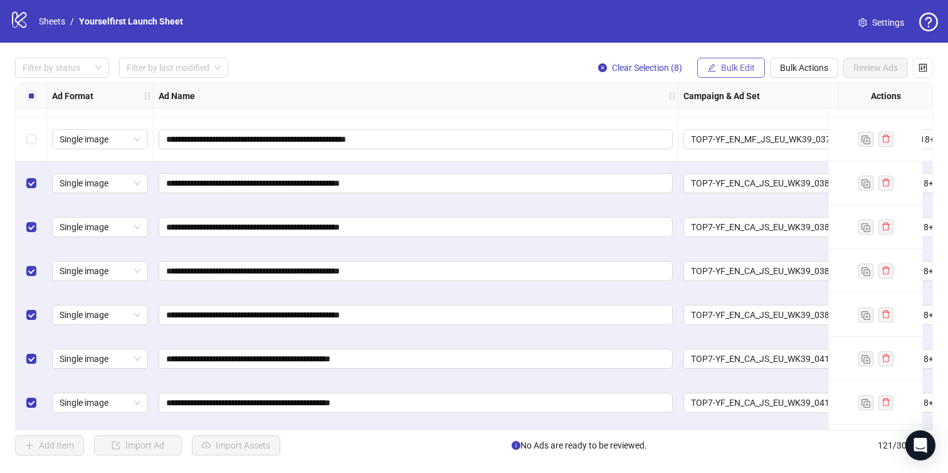
click at [734, 73] on button "Bulk Edit" at bounding box center [731, 68] width 68 height 20
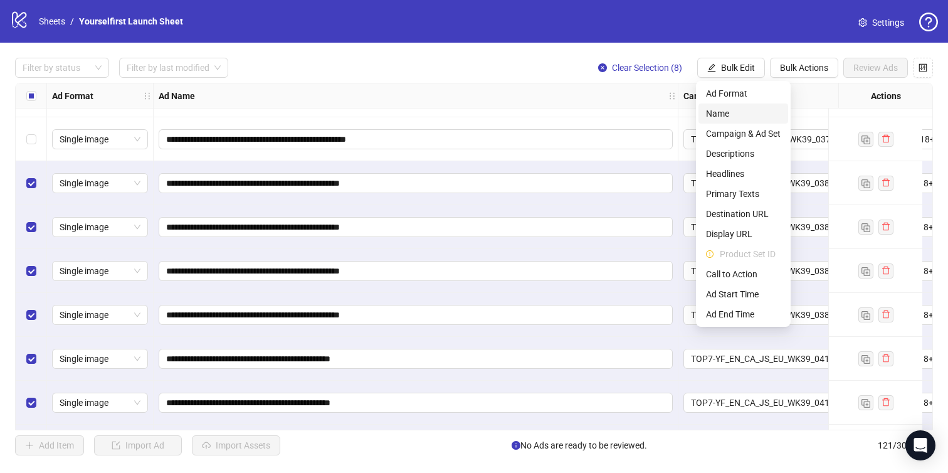
click at [728, 120] on li "Name" at bounding box center [744, 113] width 90 height 20
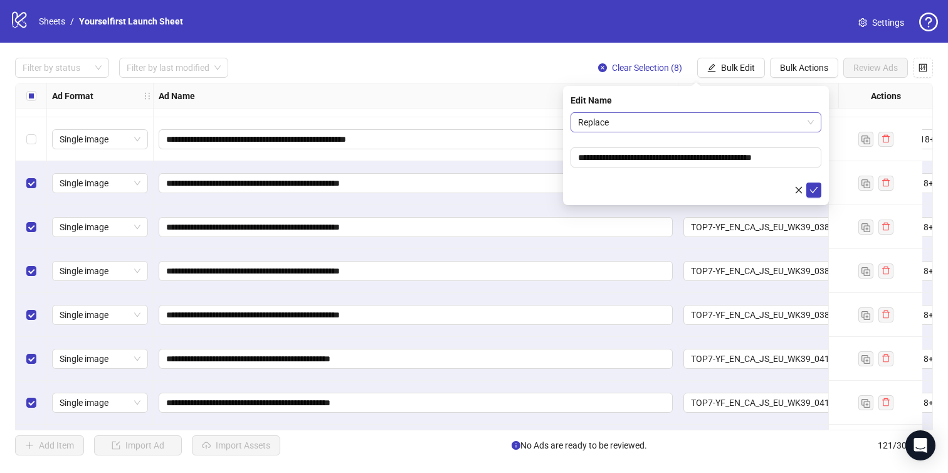
click at [635, 124] on span "Replace" at bounding box center [696, 122] width 236 height 19
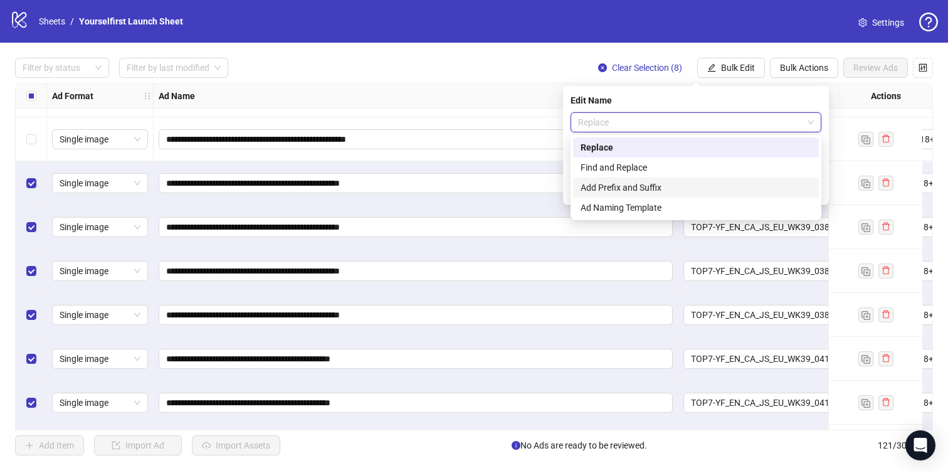
click at [621, 189] on div "Add Prefix and Suffix" at bounding box center [696, 188] width 231 height 14
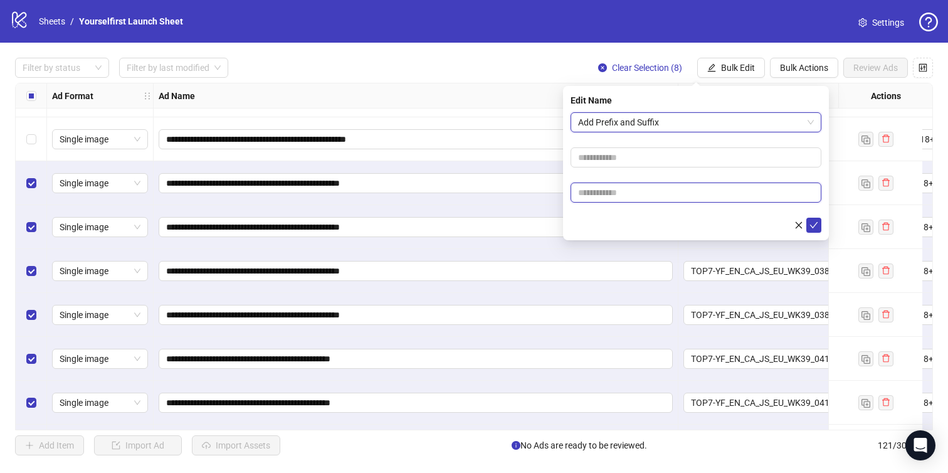
click at [629, 192] on input "text" at bounding box center [696, 193] width 251 height 20
paste input "******"
type input "******"
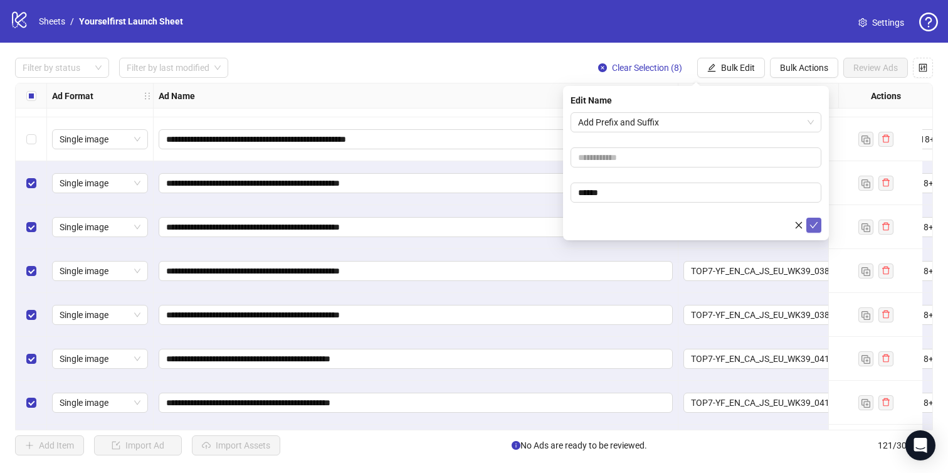
click at [813, 225] on icon "check" at bounding box center [814, 225] width 9 height 9
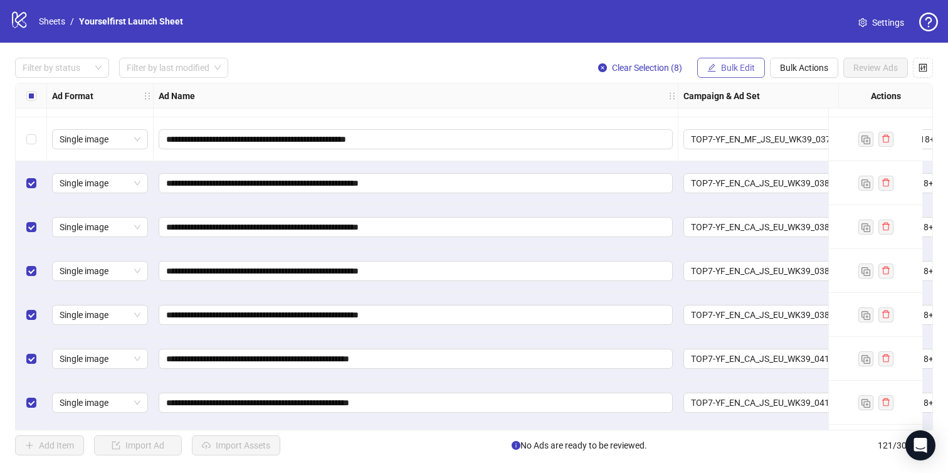
click at [734, 63] on span "Bulk Edit" at bounding box center [738, 68] width 34 height 10
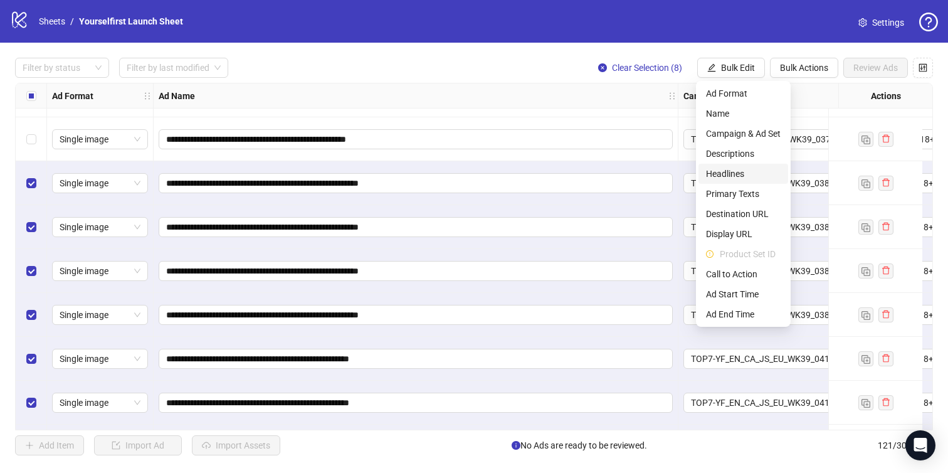
click at [734, 175] on span "Headlines" at bounding box center [743, 174] width 75 height 14
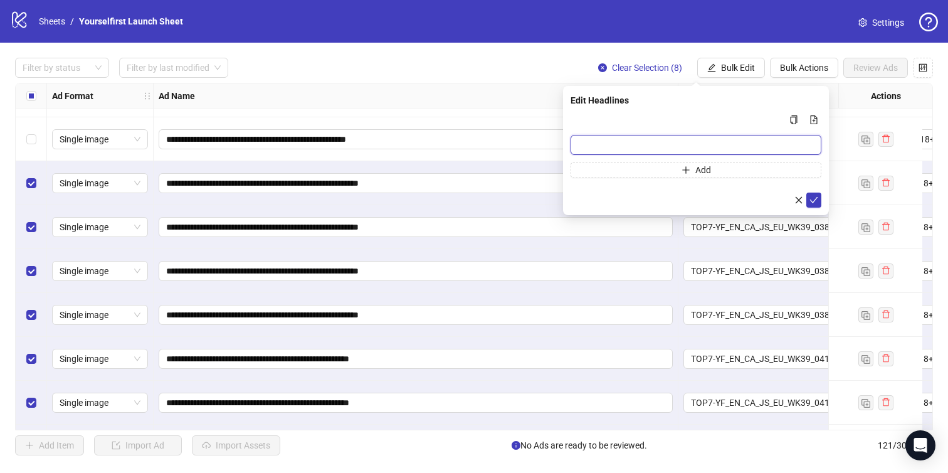
click at [602, 139] on input "Multi-input container - paste or copy values" at bounding box center [696, 145] width 251 height 20
paste input "**********"
type input "**********"
click at [818, 194] on button "submit" at bounding box center [814, 200] width 15 height 15
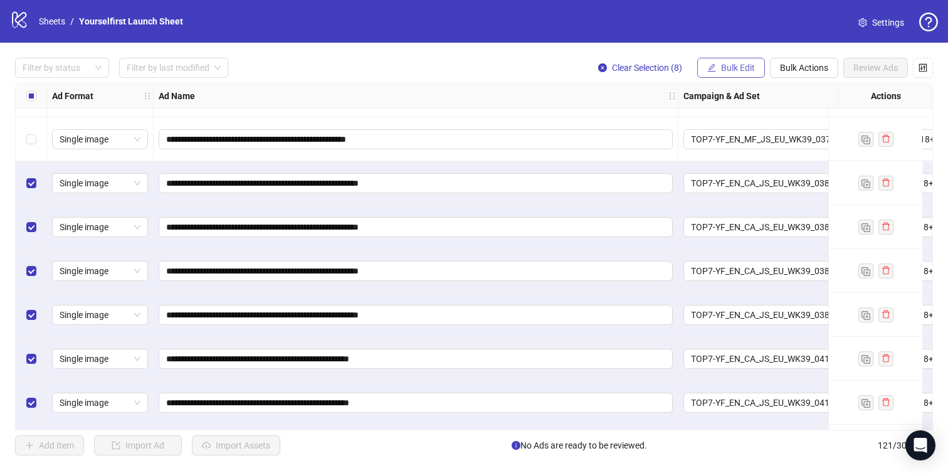
click at [729, 63] on span "Bulk Edit" at bounding box center [738, 68] width 34 height 10
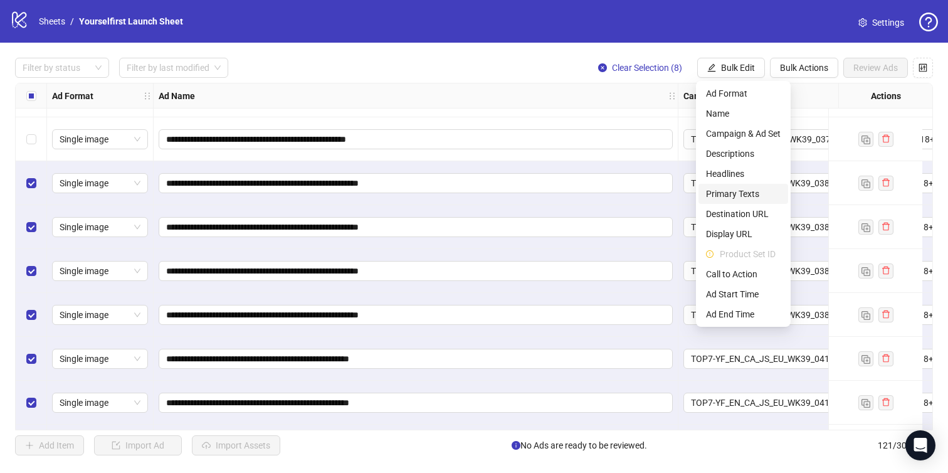
click at [748, 191] on span "Primary Texts" at bounding box center [743, 194] width 75 height 14
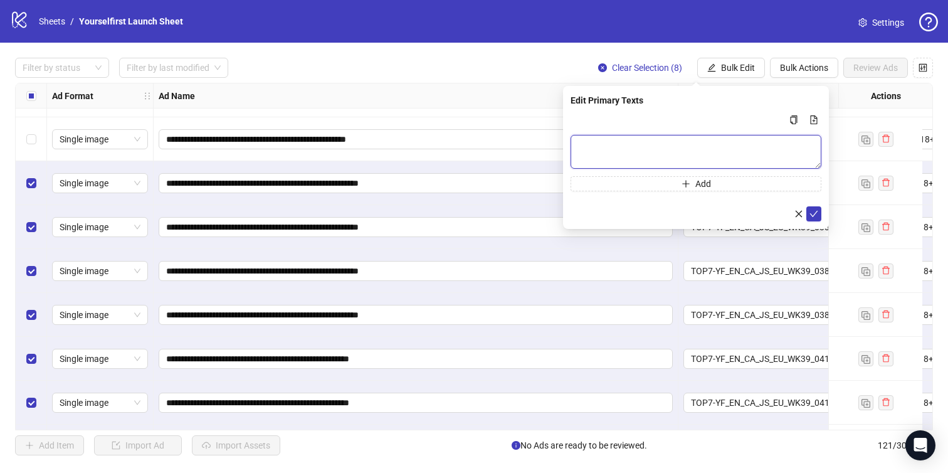
click at [635, 144] on textarea "Multi-text input container - paste or copy values" at bounding box center [696, 152] width 251 height 34
paste textarea "**********"
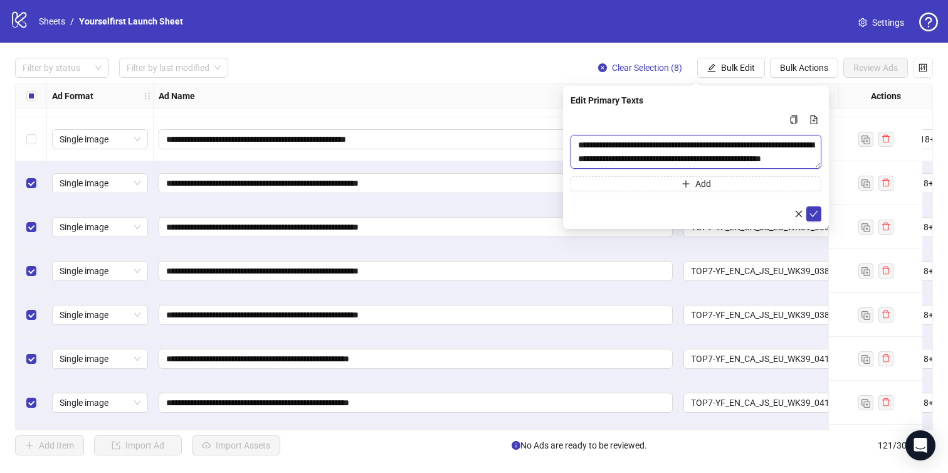
scroll to position [37, 0]
type textarea "**********"
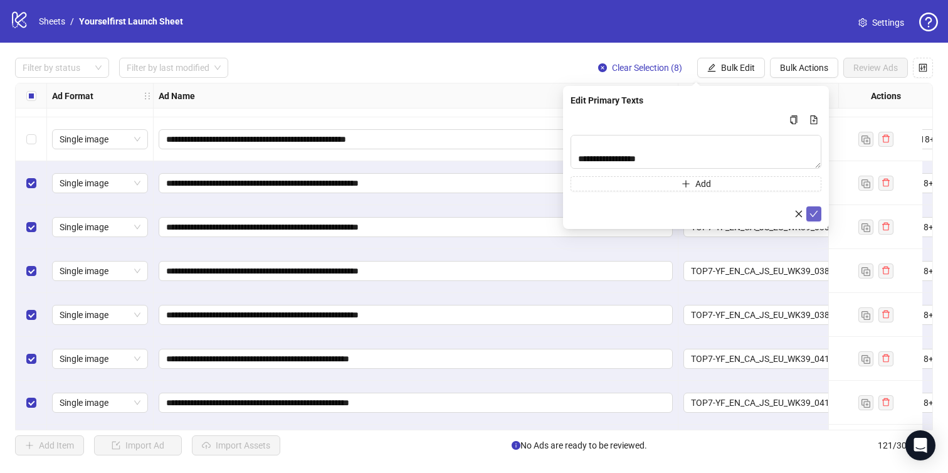
click at [812, 213] on icon "check" at bounding box center [814, 213] width 9 height 9
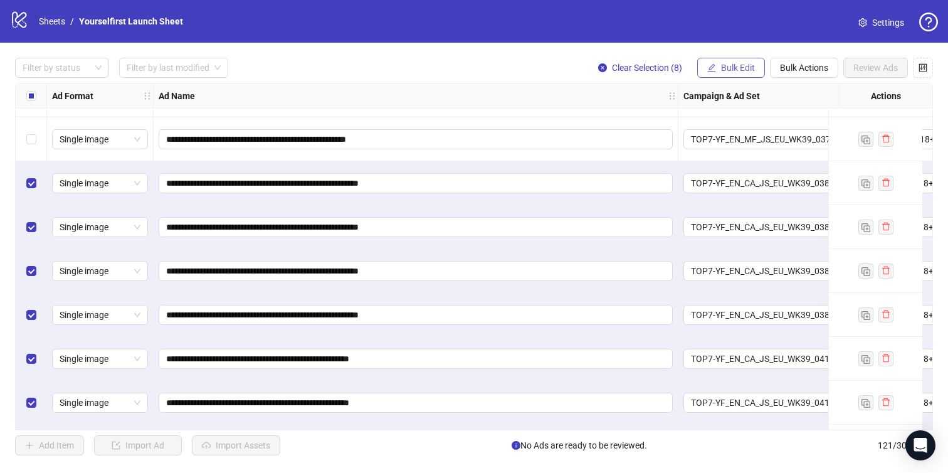
click at [713, 70] on icon "edit" at bounding box center [711, 67] width 9 height 9
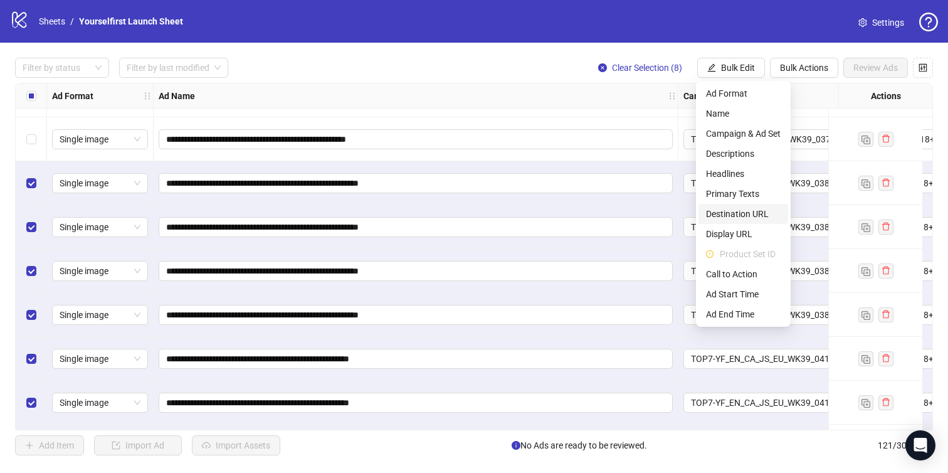
click at [736, 214] on span "Destination URL" at bounding box center [743, 214] width 75 height 14
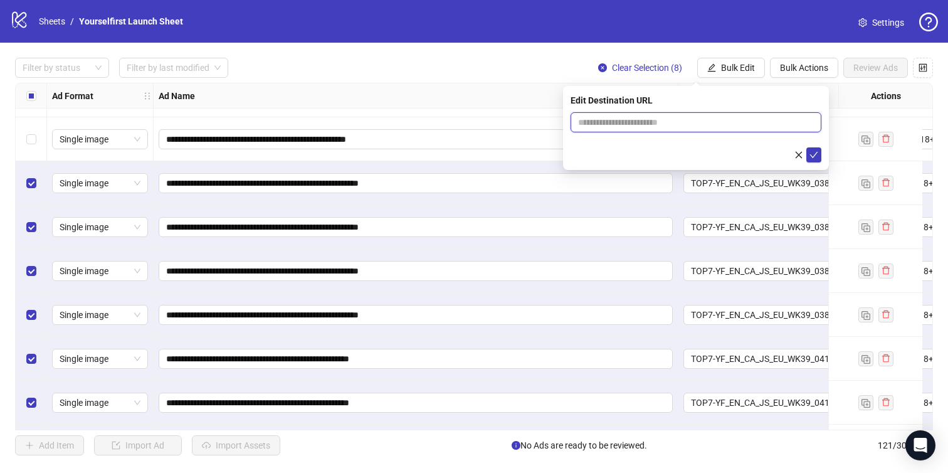
click at [638, 117] on input "text" at bounding box center [691, 122] width 226 height 14
paste input "**********"
type input "**********"
click at [815, 150] on span "submit" at bounding box center [814, 155] width 9 height 10
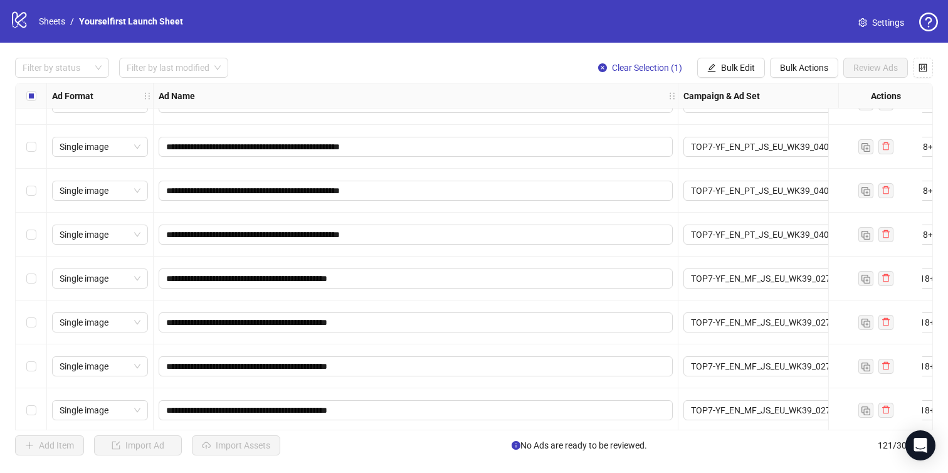
scroll to position [2329, 0]
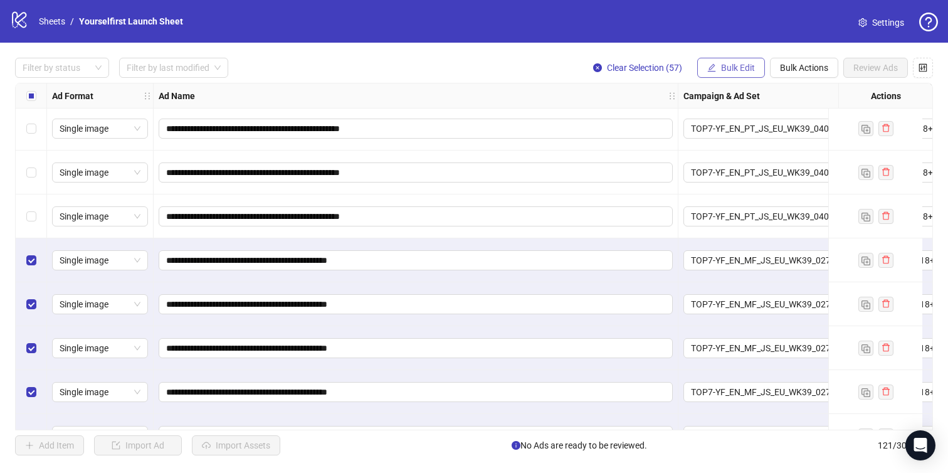
click at [741, 65] on span "Bulk Edit" at bounding box center [738, 68] width 34 height 10
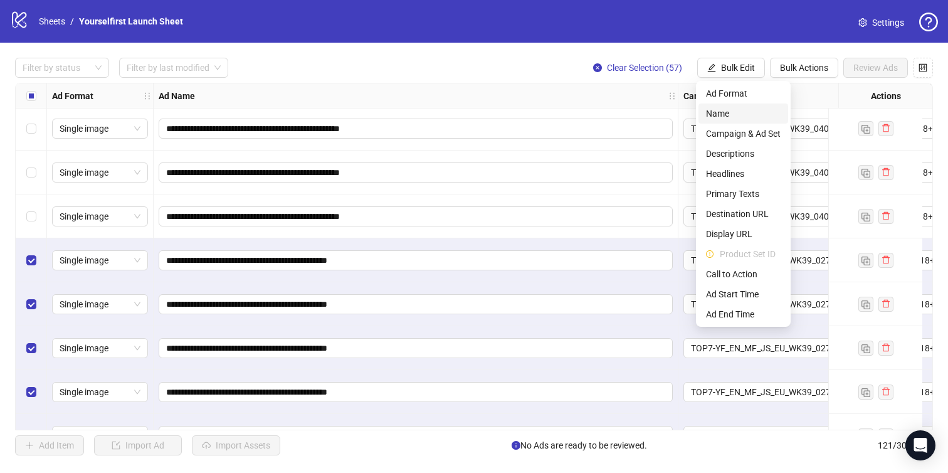
click at [719, 114] on span "Name" at bounding box center [743, 114] width 75 height 14
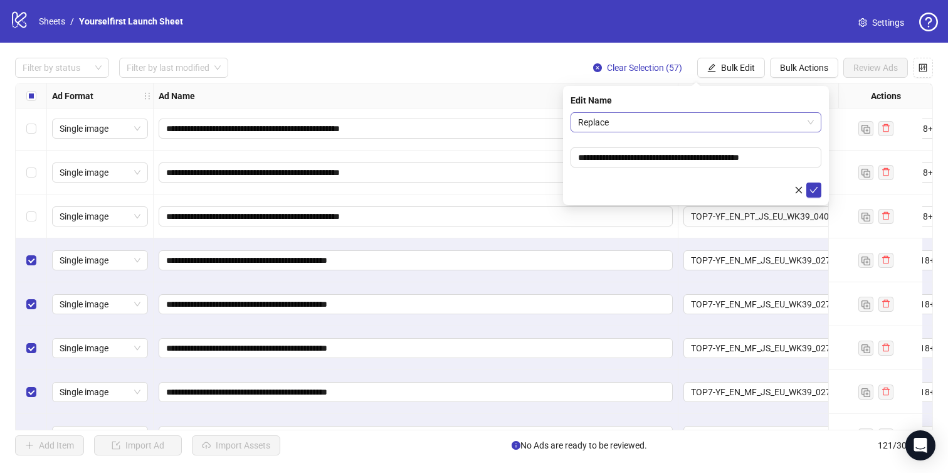
click at [709, 124] on span "Replace" at bounding box center [696, 122] width 236 height 19
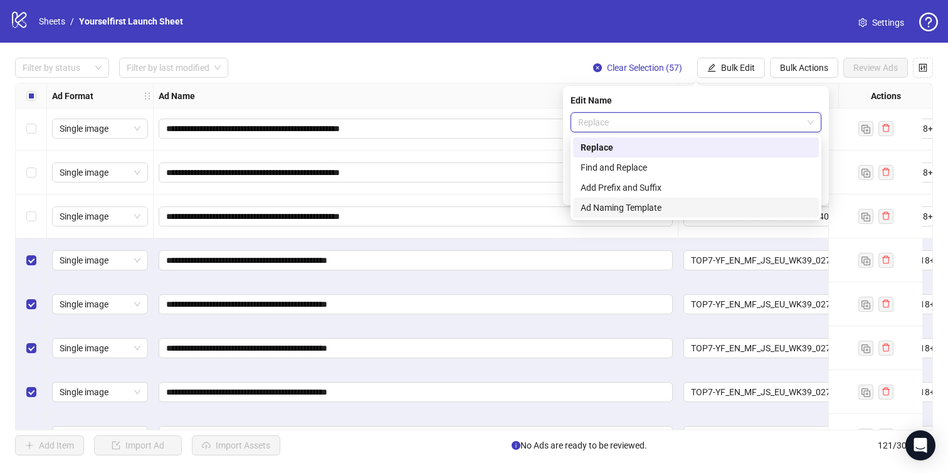
click at [628, 189] on div "Add Prefix and Suffix" at bounding box center [696, 188] width 231 height 14
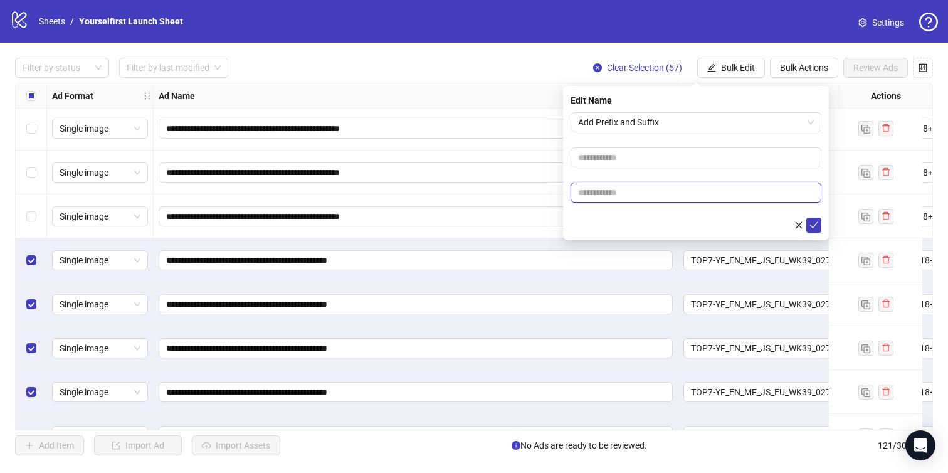
click at [620, 186] on input "text" at bounding box center [696, 193] width 251 height 20
click at [640, 196] on input "text" at bounding box center [696, 193] width 251 height 20
paste input "******"
type input "******"
click at [817, 223] on icon "check" at bounding box center [814, 225] width 9 height 9
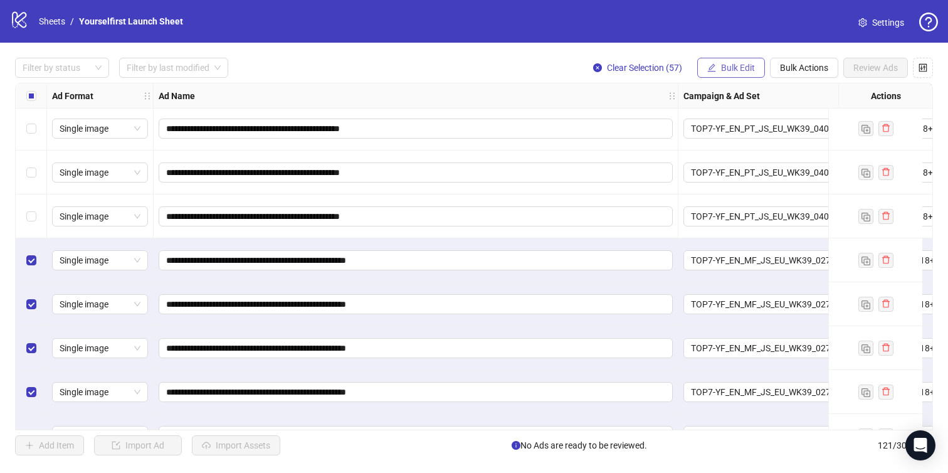
click at [741, 68] on span "Bulk Edit" at bounding box center [738, 68] width 34 height 10
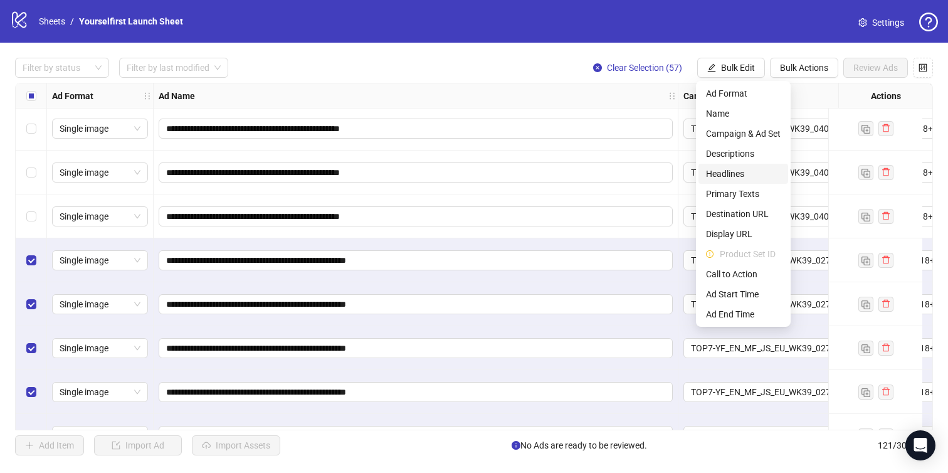
click at [734, 175] on span "Headlines" at bounding box center [743, 174] width 75 height 14
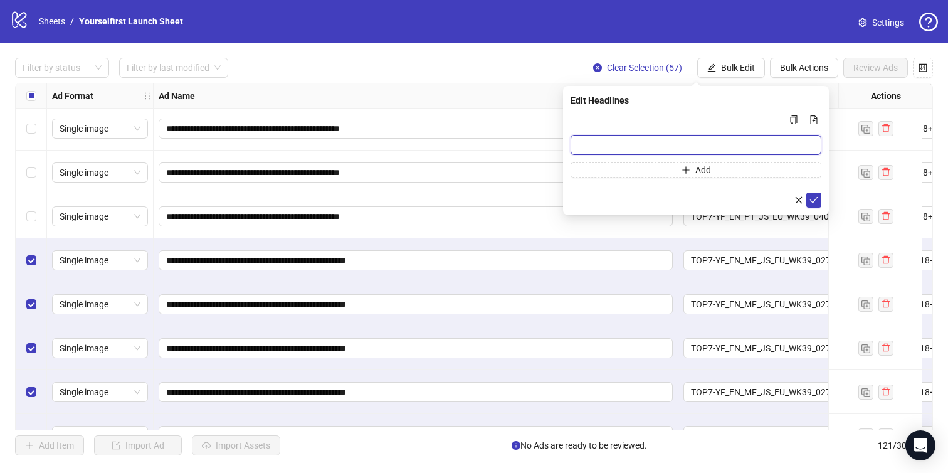
click at [601, 148] on input "Multi-input container - paste or copy values" at bounding box center [696, 145] width 251 height 20
paste input "**********"
type input "**********"
click at [815, 197] on icon "check" at bounding box center [814, 200] width 9 height 9
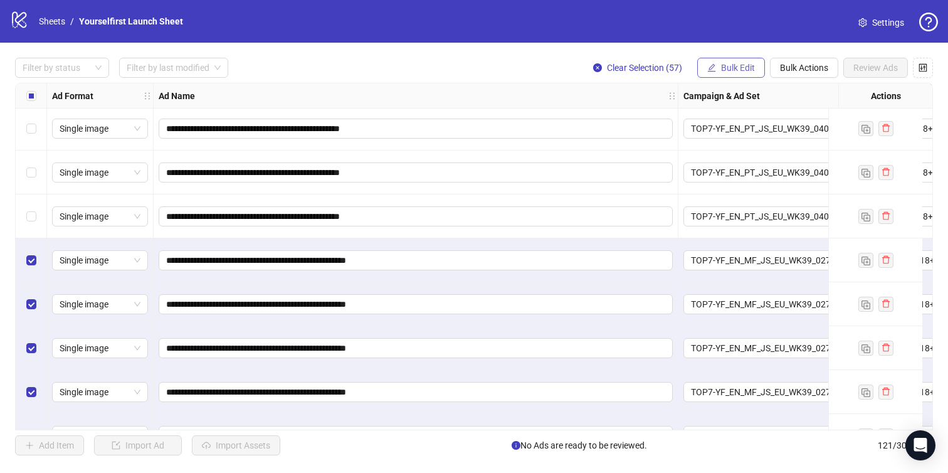
click at [726, 64] on span "Bulk Edit" at bounding box center [738, 68] width 34 height 10
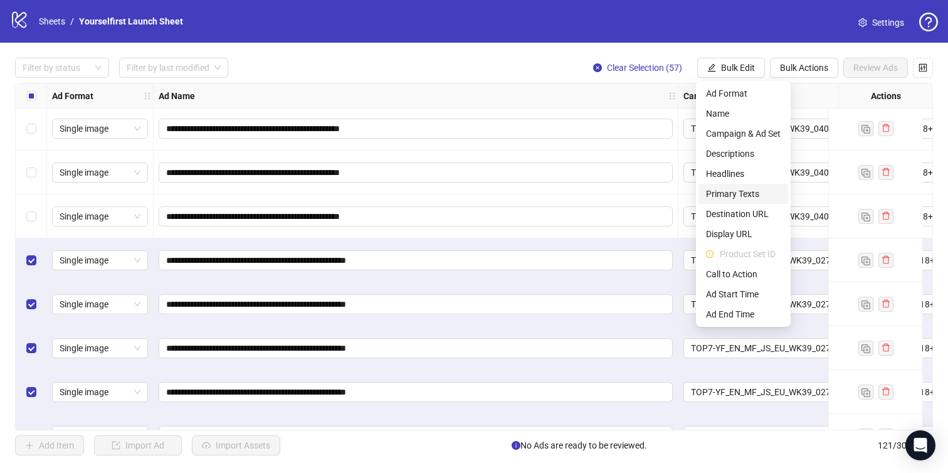
click at [723, 191] on span "Primary Texts" at bounding box center [743, 194] width 75 height 14
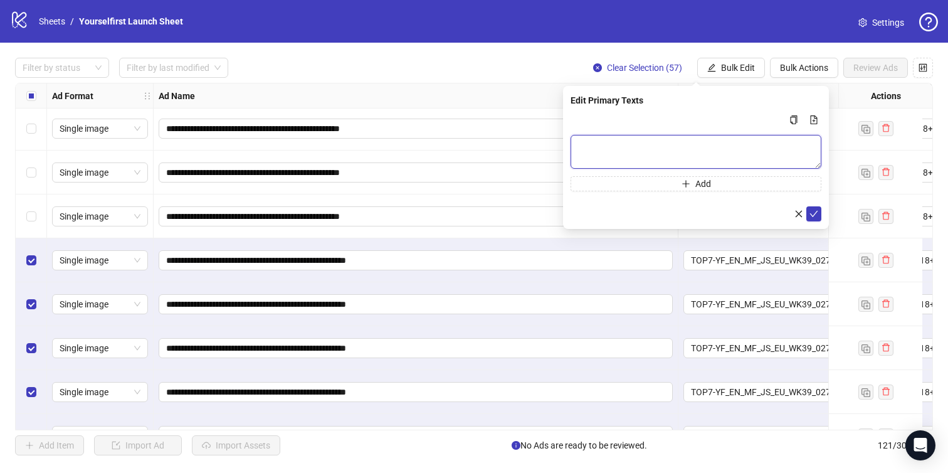
click at [637, 147] on textarea "Multi-text input container - paste or copy values" at bounding box center [696, 152] width 251 height 34
paste textarea "**********"
type textarea "**********"
click at [810, 219] on button "submit" at bounding box center [814, 213] width 15 height 15
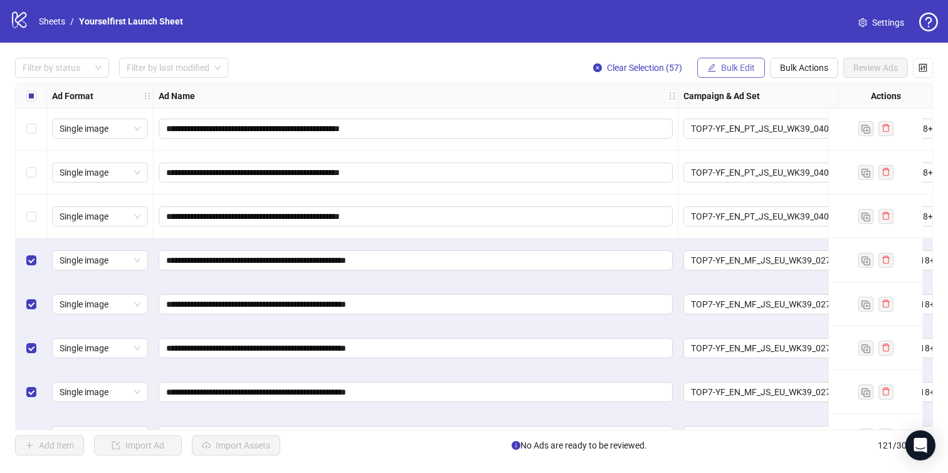
click at [734, 63] on span "Bulk Edit" at bounding box center [738, 68] width 34 height 10
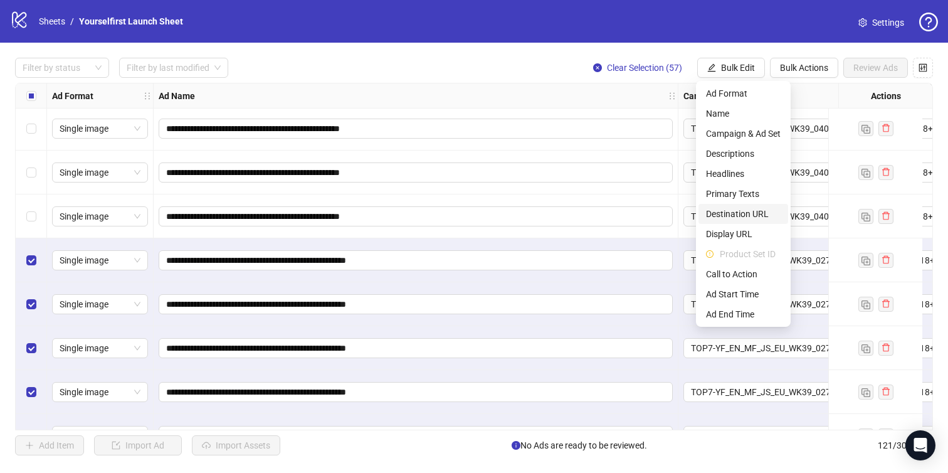
click at [731, 214] on span "Destination URL" at bounding box center [743, 214] width 75 height 14
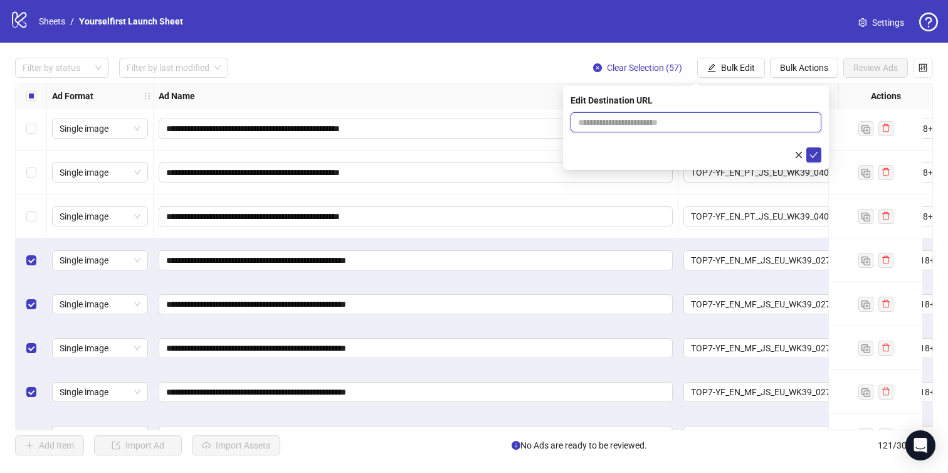
click at [629, 125] on input "text" at bounding box center [691, 122] width 226 height 14
paste input "**********"
type input "**********"
click at [817, 152] on icon "check" at bounding box center [814, 155] width 8 height 6
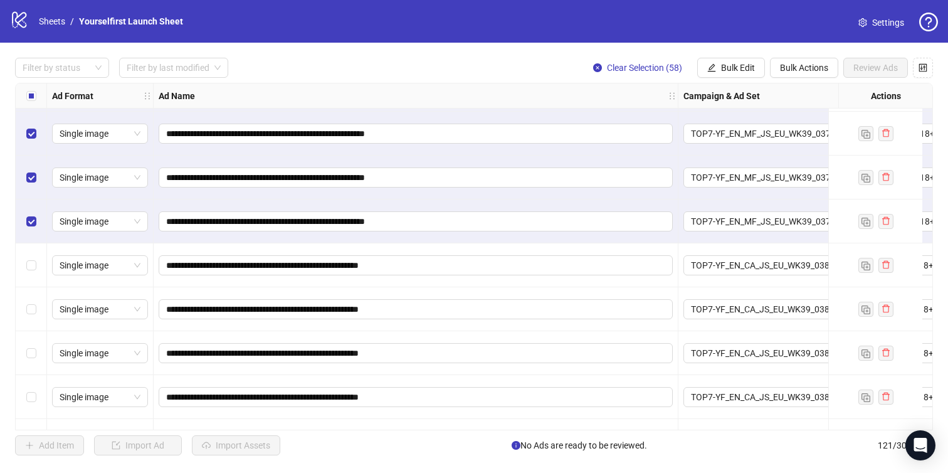
scroll to position [4996, 0]
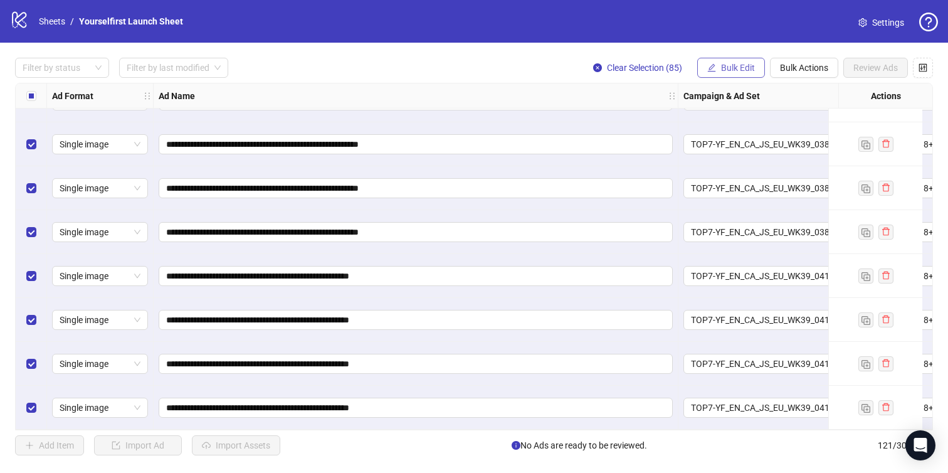
click at [718, 70] on button "Bulk Edit" at bounding box center [731, 68] width 68 height 20
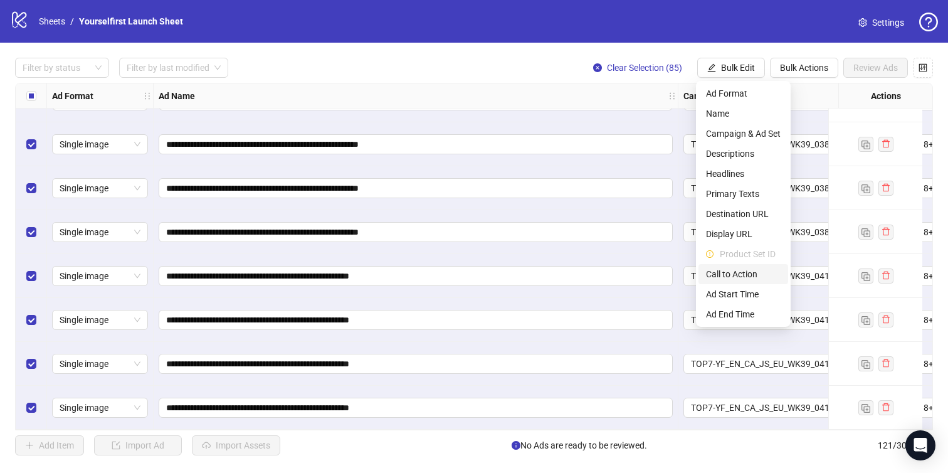
click at [726, 275] on span "Call to Action" at bounding box center [743, 274] width 75 height 14
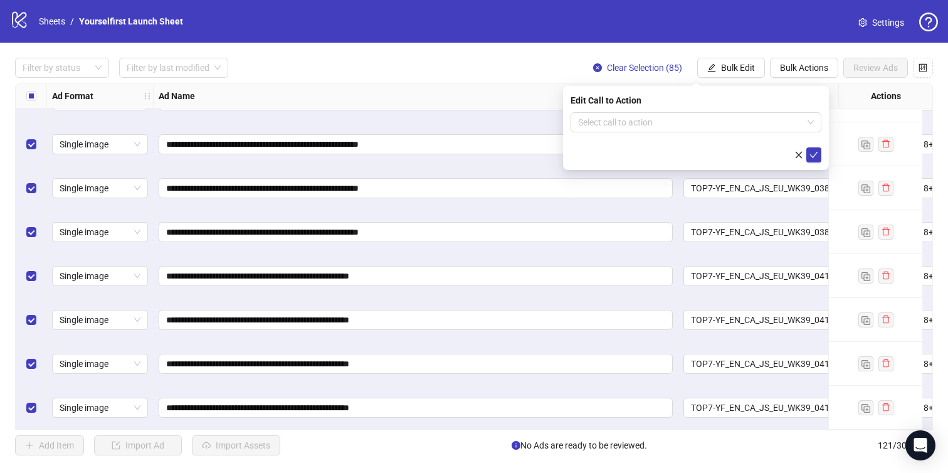
click at [633, 105] on div "Edit Call to Action" at bounding box center [696, 100] width 251 height 14
click at [622, 130] on input "search" at bounding box center [690, 122] width 225 height 19
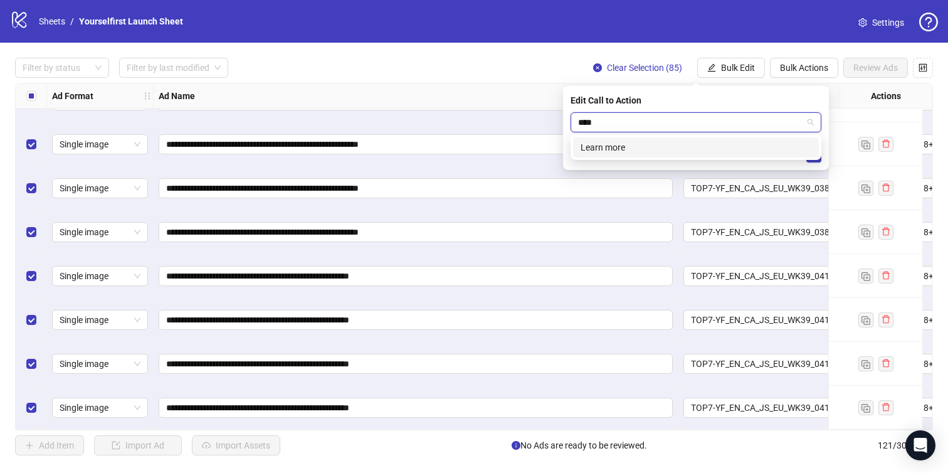
type input "*****"
click at [592, 146] on div "Learn more" at bounding box center [696, 147] width 231 height 14
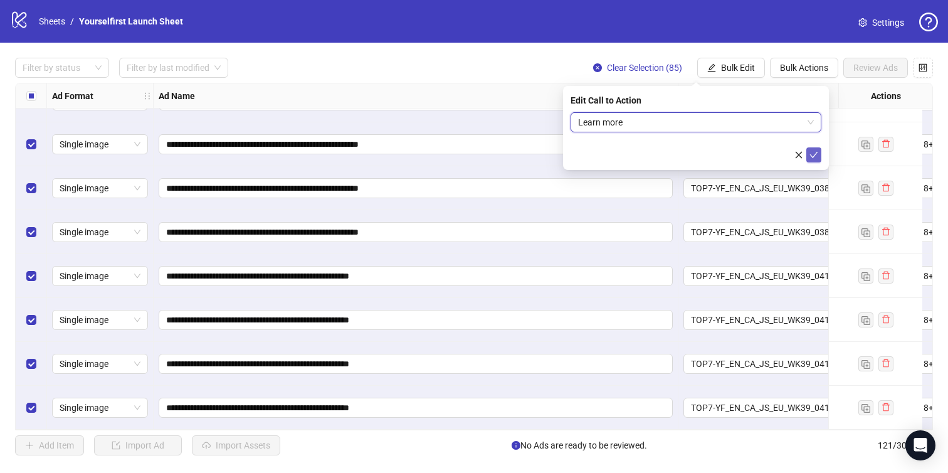
click at [813, 157] on icon "check" at bounding box center [814, 155] width 9 height 9
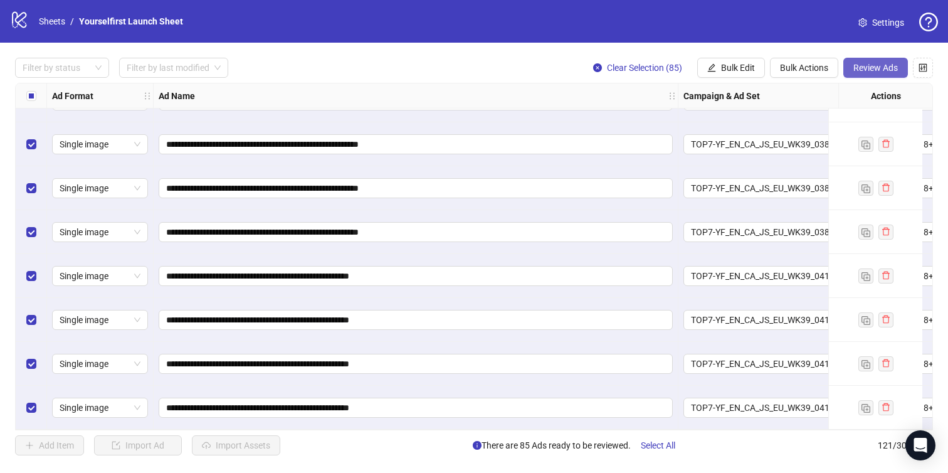
click at [877, 68] on span "Review Ads" at bounding box center [876, 68] width 45 height 10
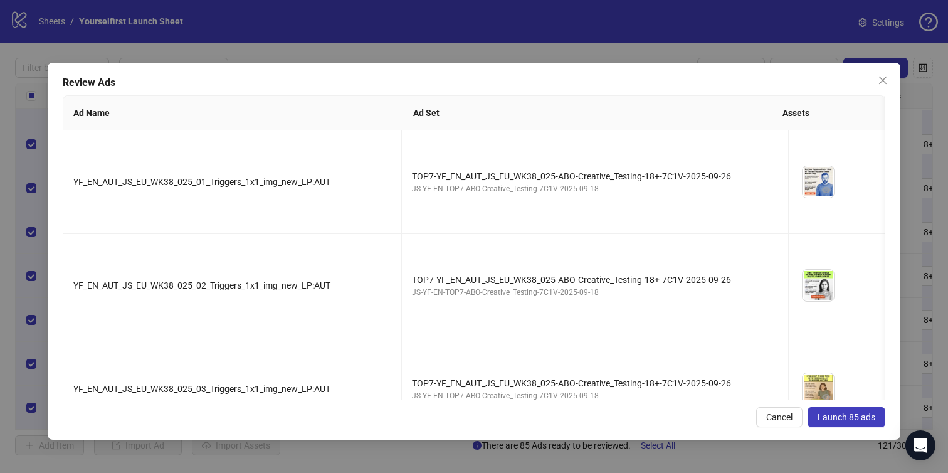
click at [848, 420] on span "Launch 85 ads" at bounding box center [847, 417] width 58 height 10
